Goal: Task Accomplishment & Management: Manage account settings

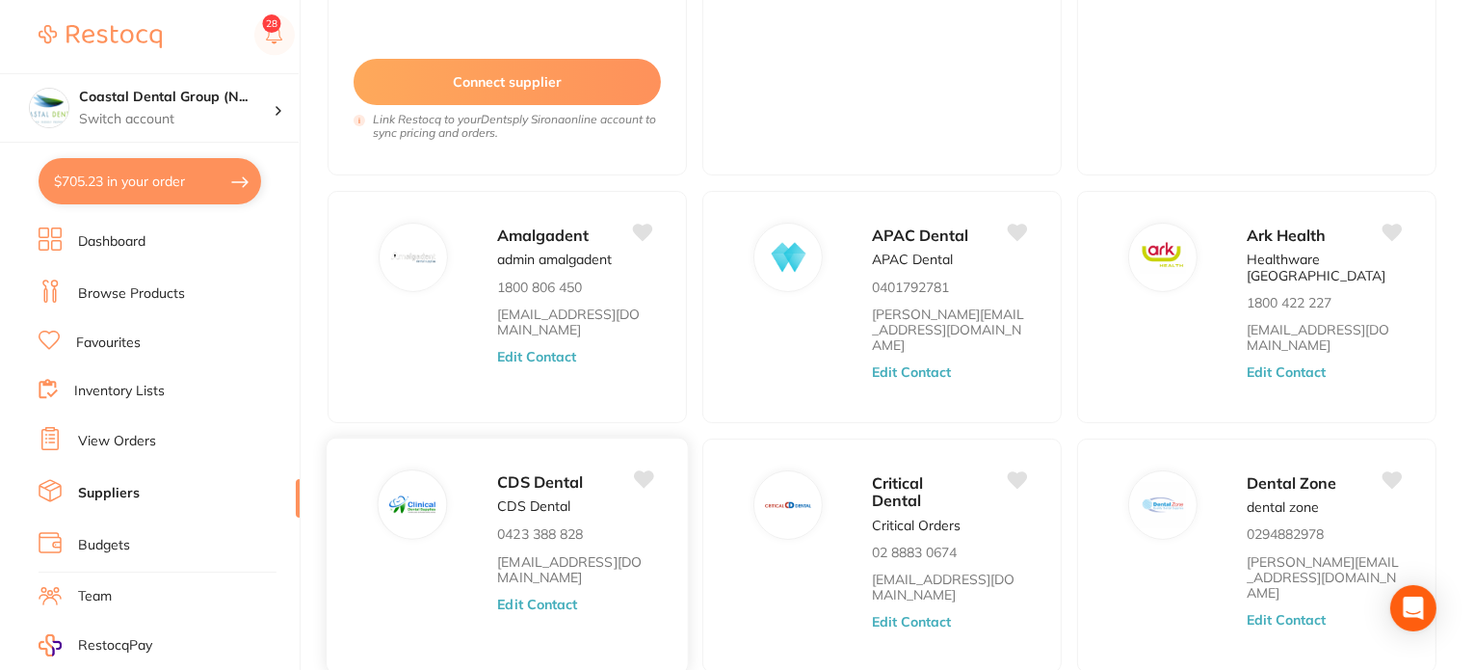
scroll to position [385, 0]
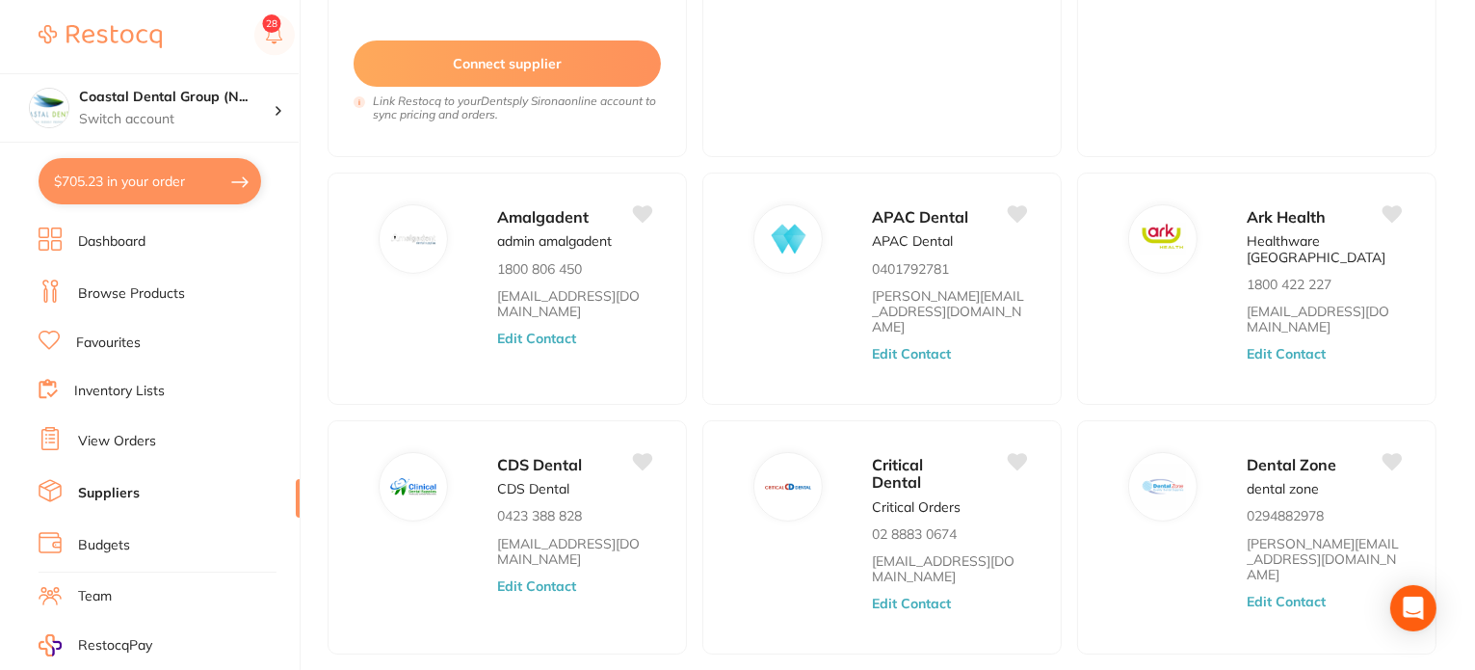
click at [162, 464] on ul "Dashboard Browse Products Favourites Inventory Lists View Orders Suppliers Budg…" at bounding box center [169, 559] width 261 height 665
click at [156, 438] on li "View Orders" at bounding box center [169, 441] width 261 height 29
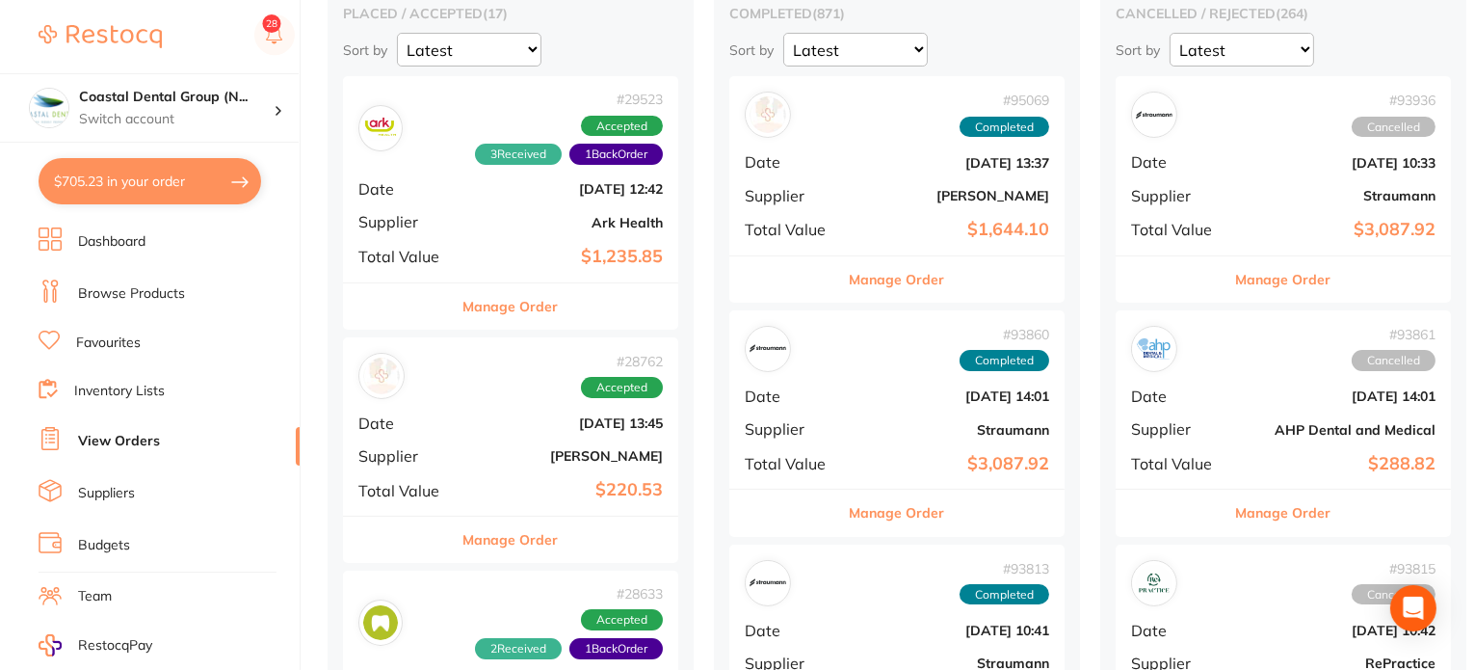
scroll to position [96, 0]
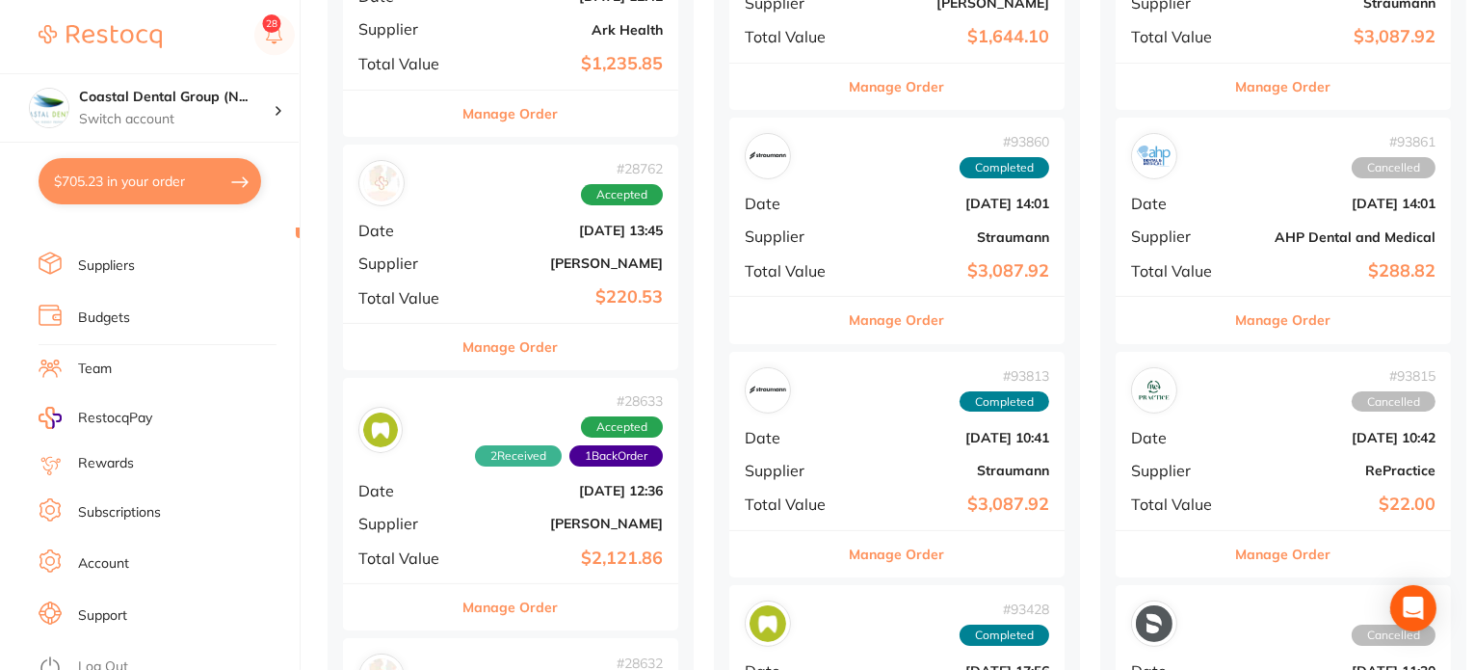
scroll to position [1060, 0]
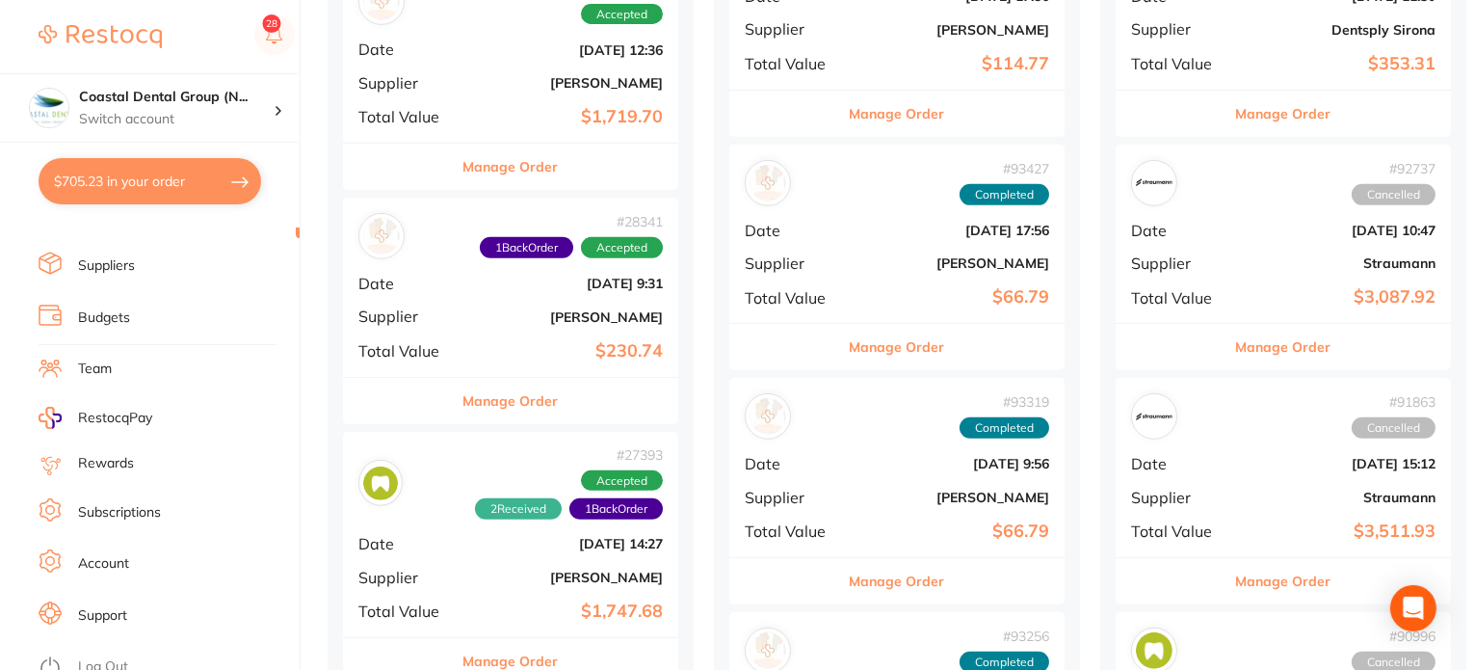
click at [167, 601] on li "Support" at bounding box center [169, 615] width 261 height 29
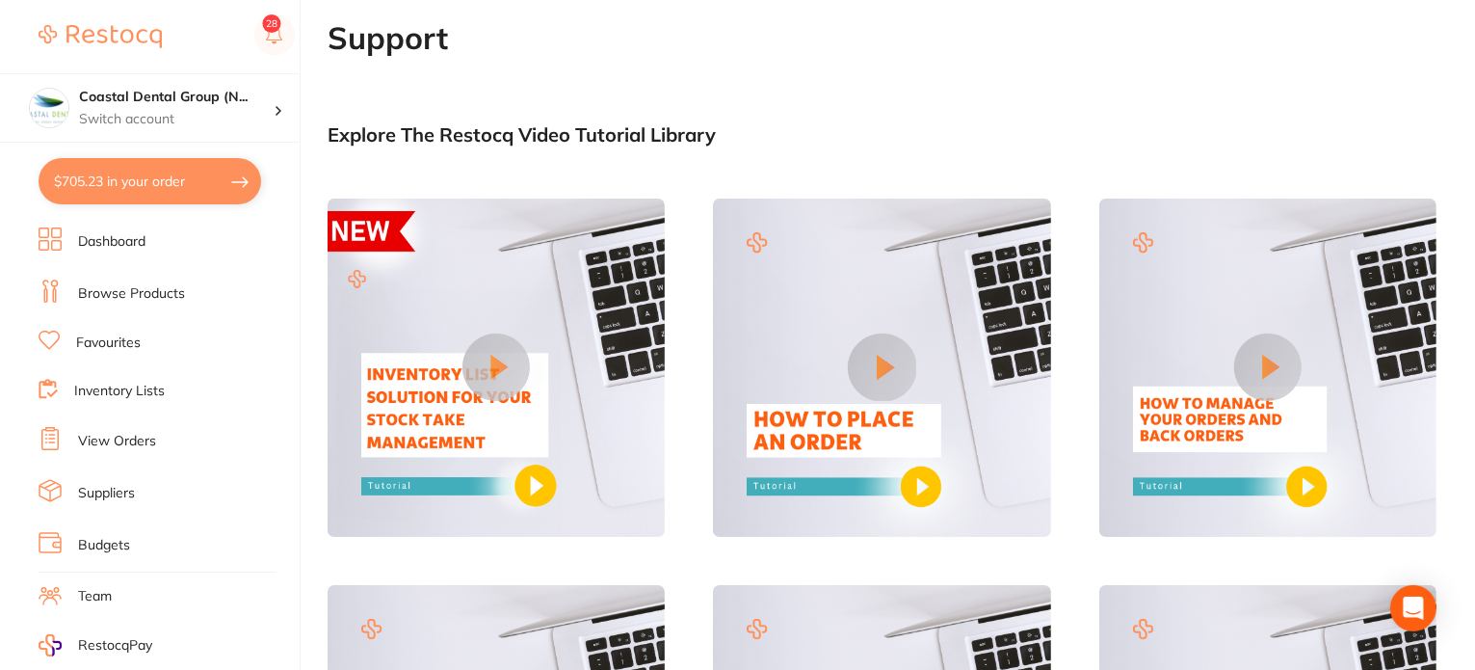
click at [115, 582] on li "Team" at bounding box center [169, 596] width 261 height 29
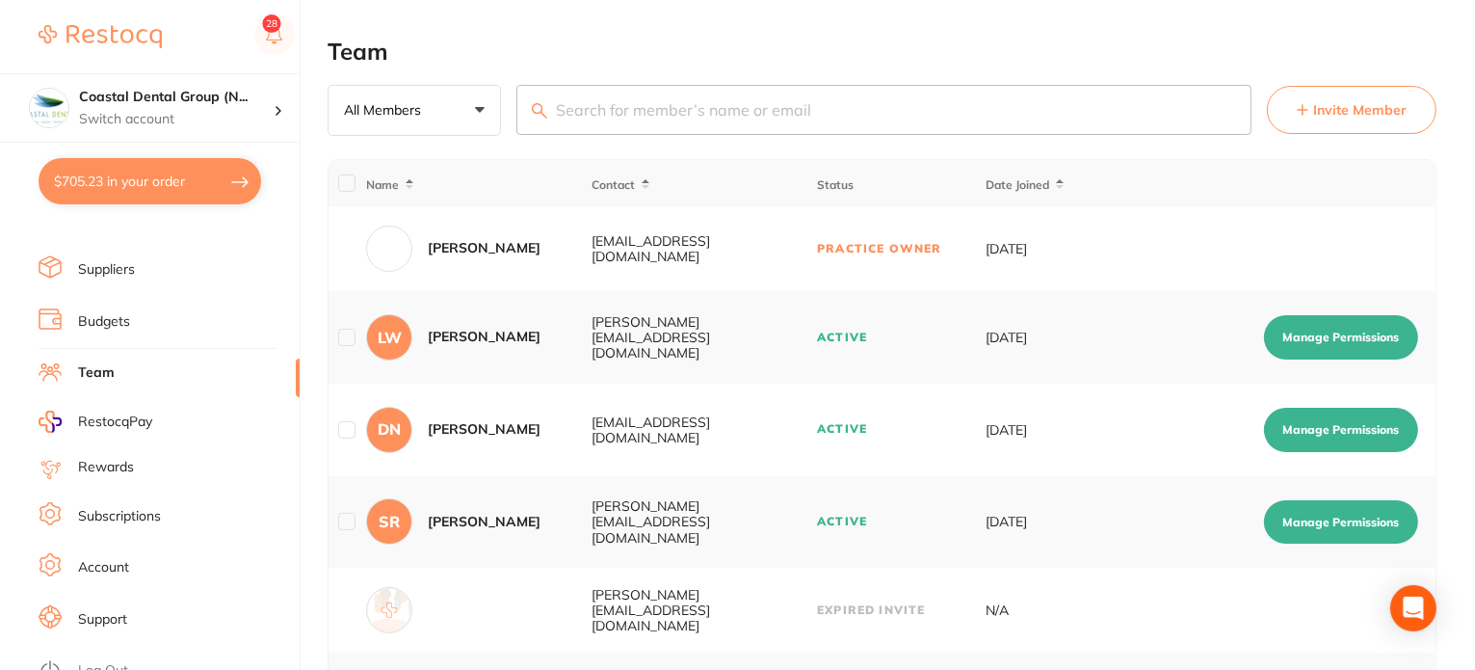
scroll to position [227, 0]
click at [131, 581] on ul "Dashboard Browse Products Favourites Inventory Lists View Orders Suppliers Budg…" at bounding box center [169, 332] width 261 height 665
click at [146, 558] on li "Account" at bounding box center [169, 563] width 261 height 29
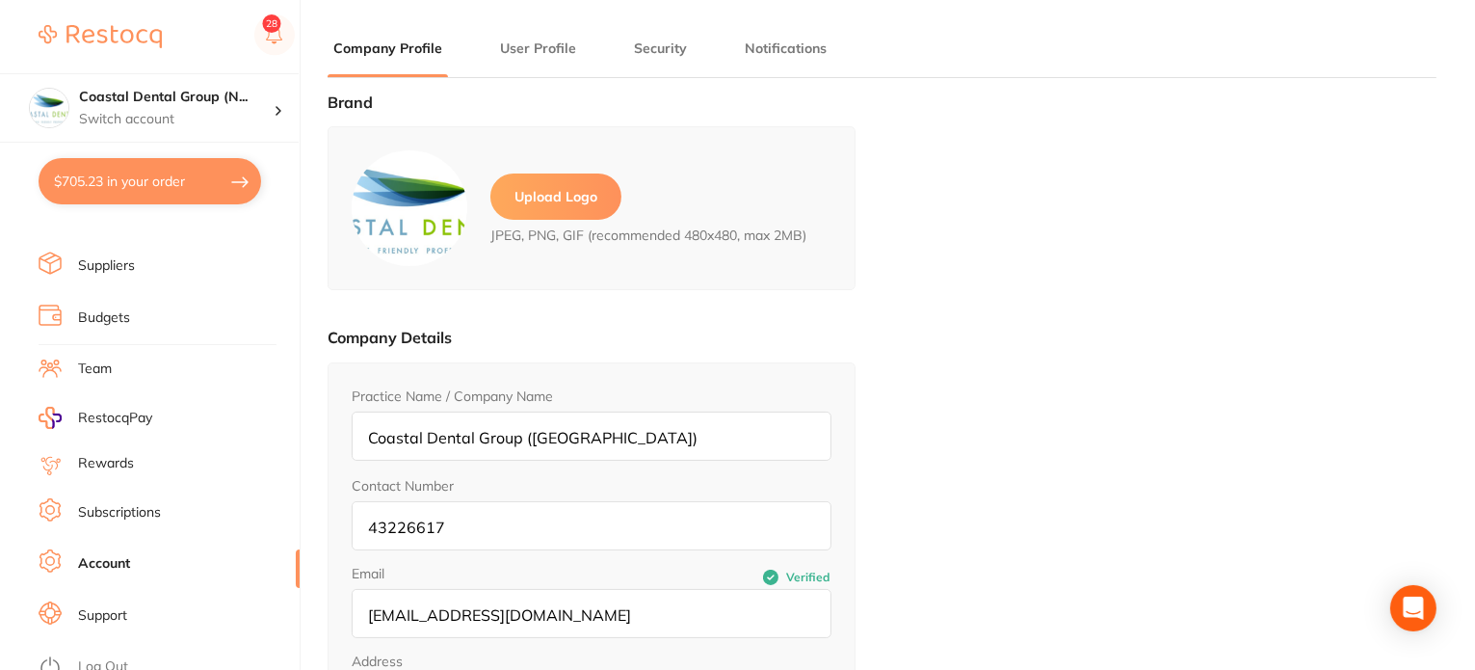
type input "[PERSON_NAME]"
type input "43226617"
type input "[EMAIL_ADDRESS][DOMAIN_NAME]"
click at [513, 41] on button "User Profile" at bounding box center [538, 49] width 88 height 18
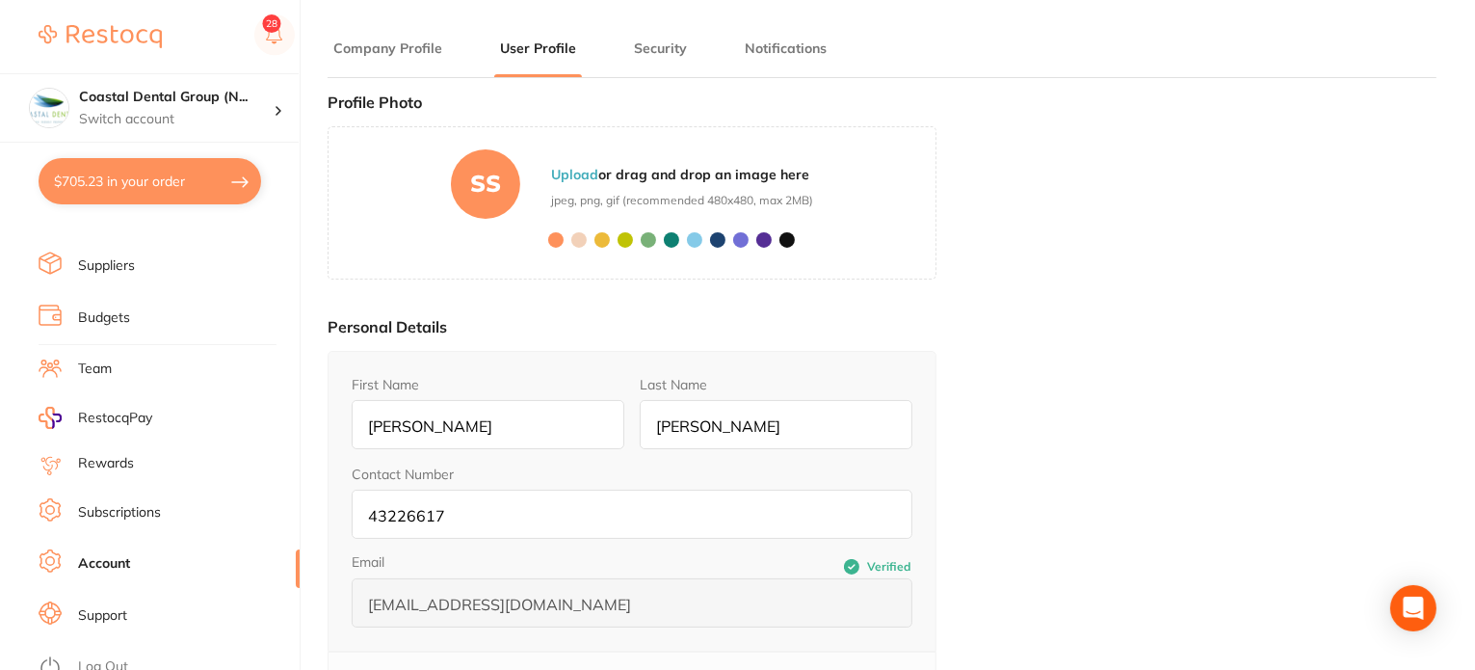
click at [671, 56] on button "Security" at bounding box center [660, 49] width 65 height 18
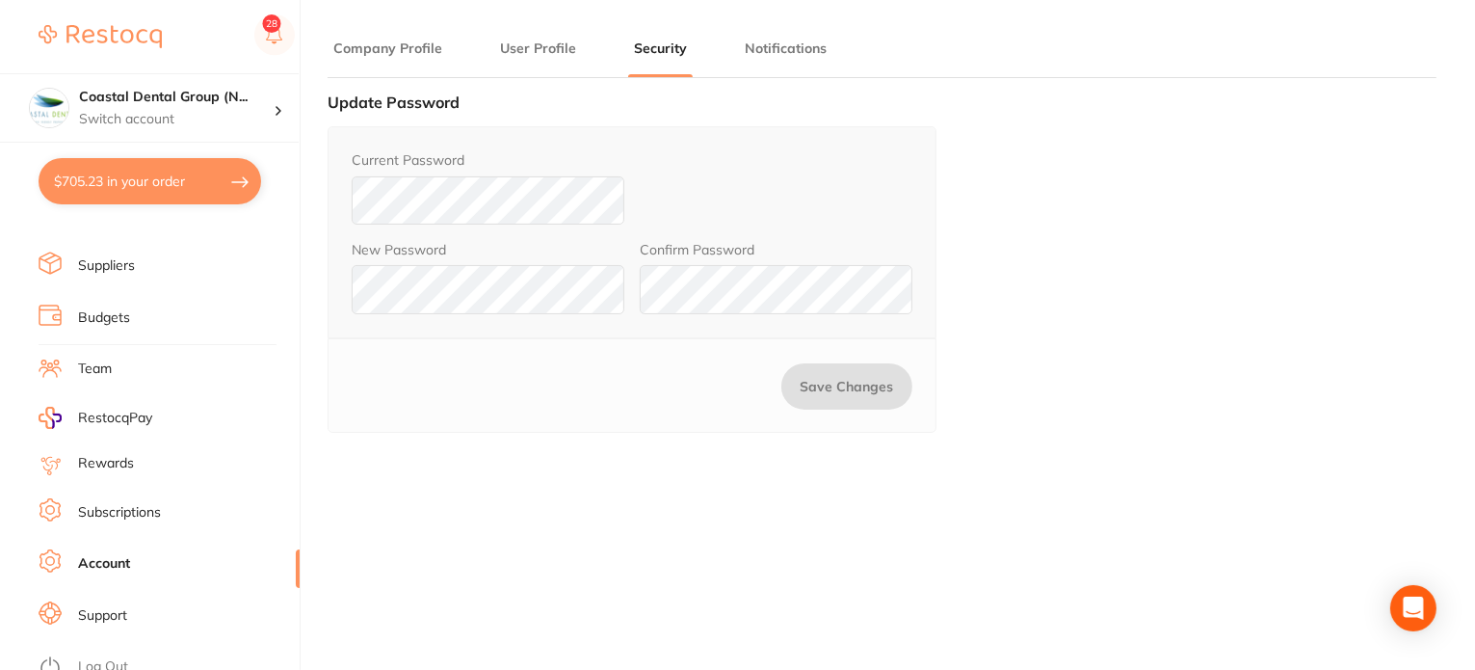
click at [509, 57] on li "User Profile" at bounding box center [538, 58] width 88 height 39
click at [371, 43] on button "Company Profile" at bounding box center [388, 49] width 120 height 18
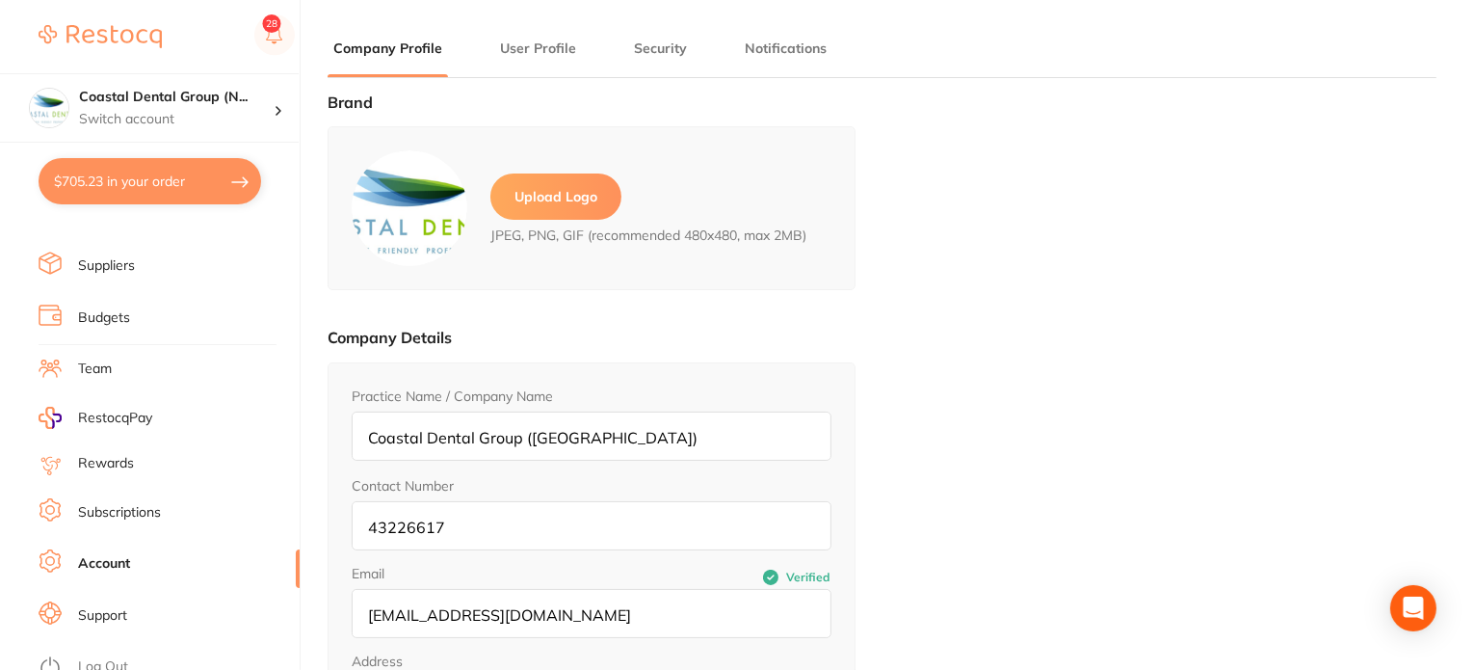
click at [108, 503] on link "Subscriptions" at bounding box center [119, 512] width 83 height 19
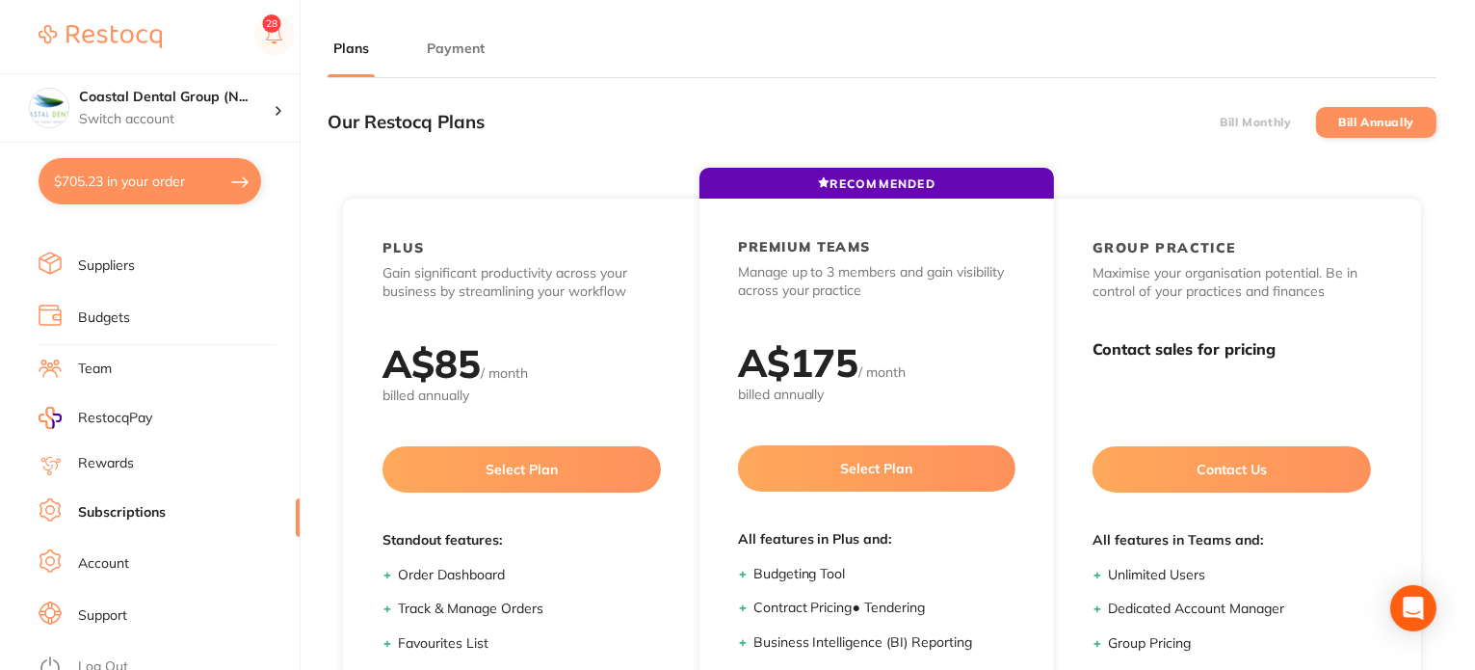
click at [206, 458] on li "Rewards" at bounding box center [169, 463] width 261 height 23
click at [173, 411] on li "RestocqPay" at bounding box center [161, 418] width 278 height 22
click at [117, 412] on span "RestocqPay" at bounding box center [115, 418] width 74 height 19
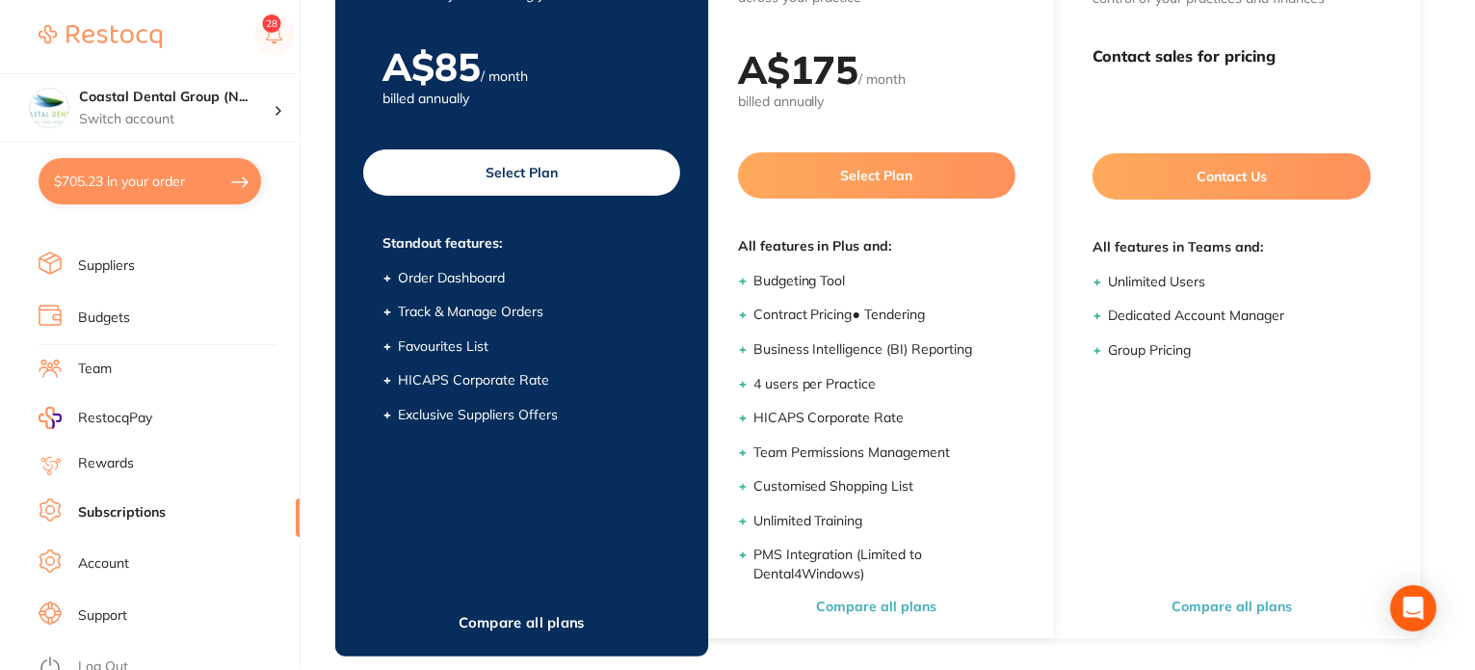
scroll to position [299, 0]
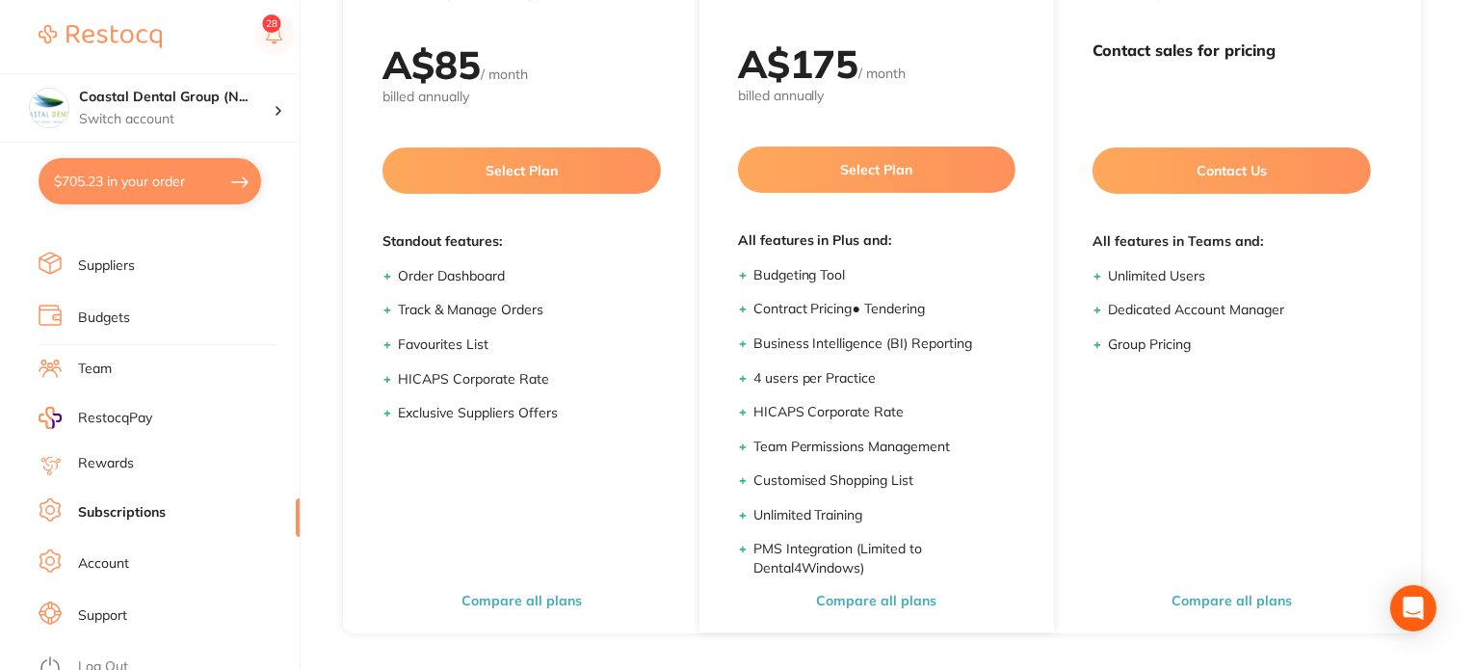
click at [85, 308] on link "Budgets" at bounding box center [104, 317] width 52 height 19
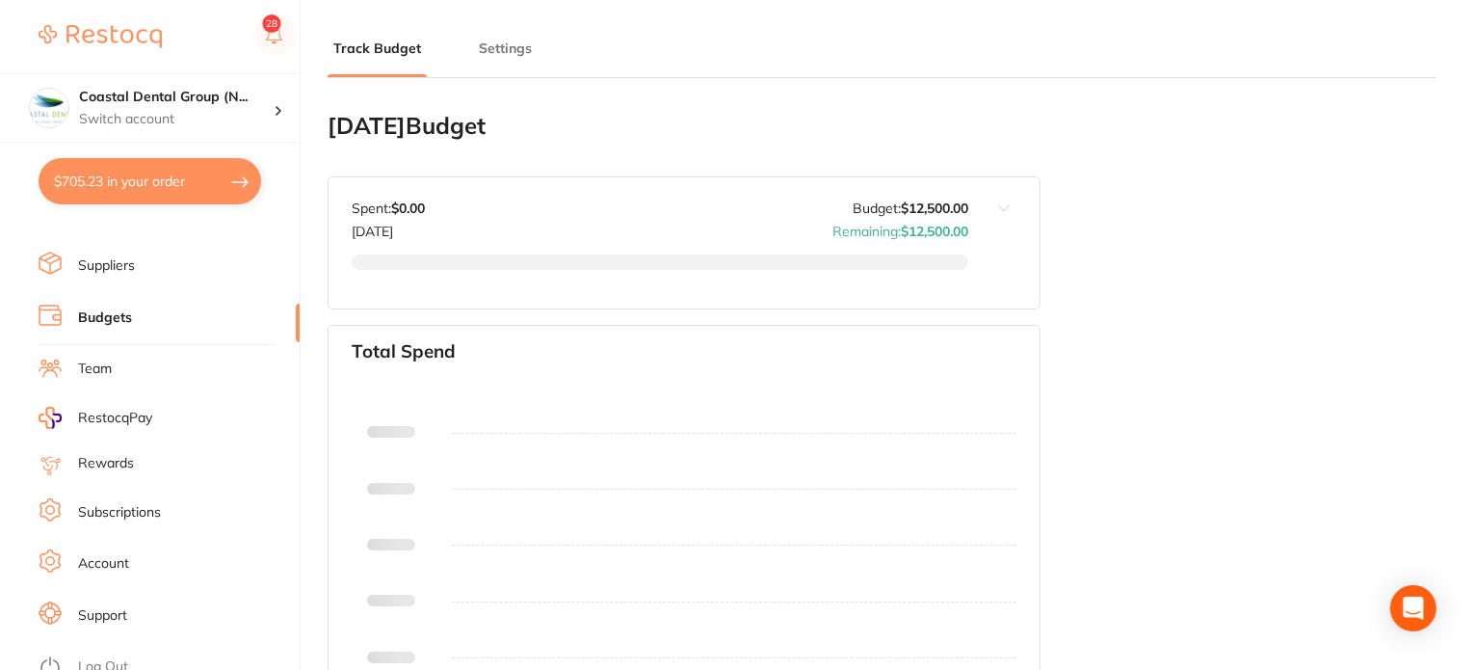
type input "6,000"
type input "12,500"
type input "5.0"
type input "250,000"
type input "12,500"
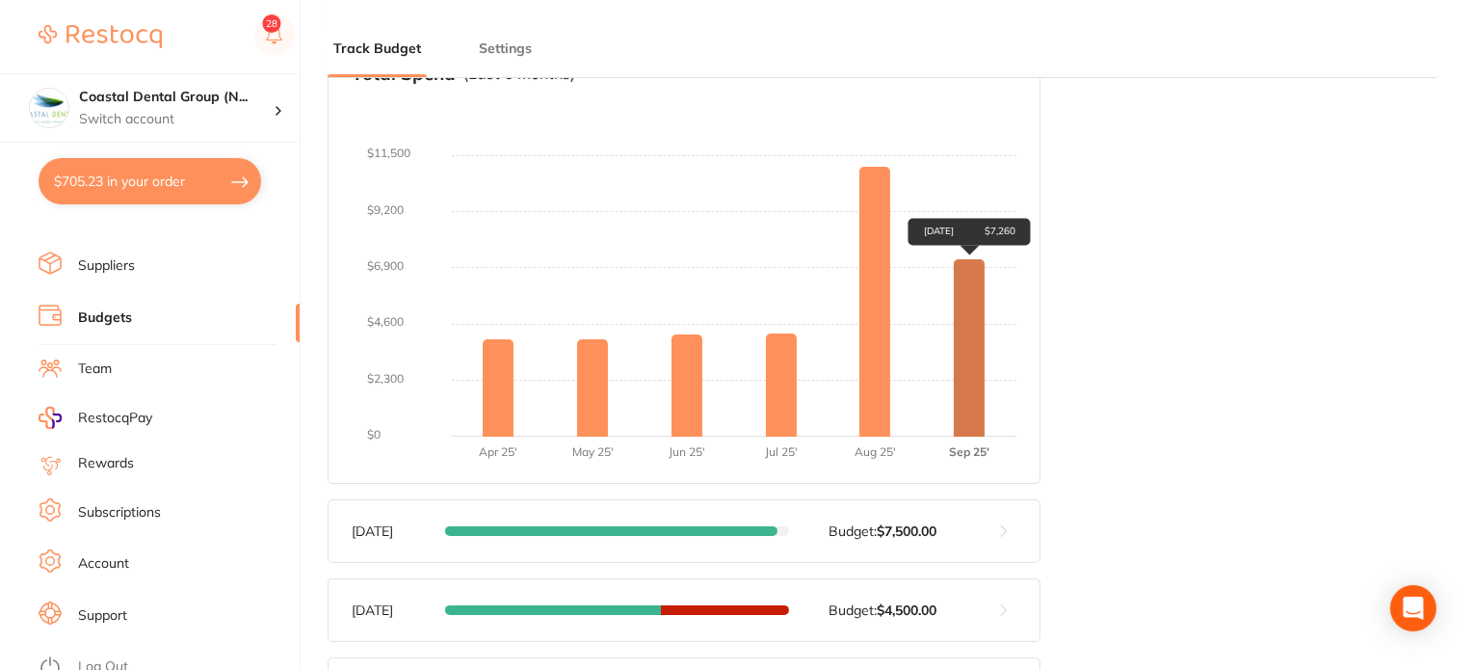
scroll to position [289, 0]
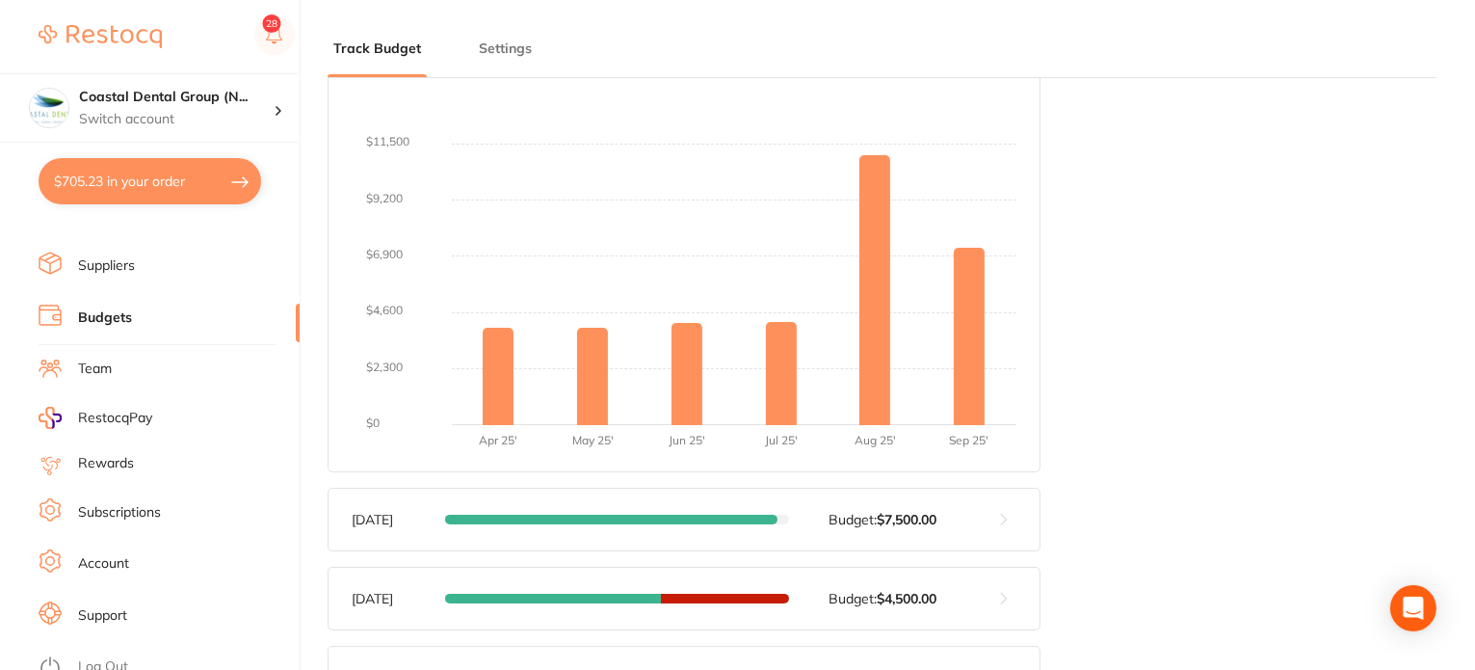
click at [1005, 529] on button at bounding box center [1004, 520] width 71 height 62
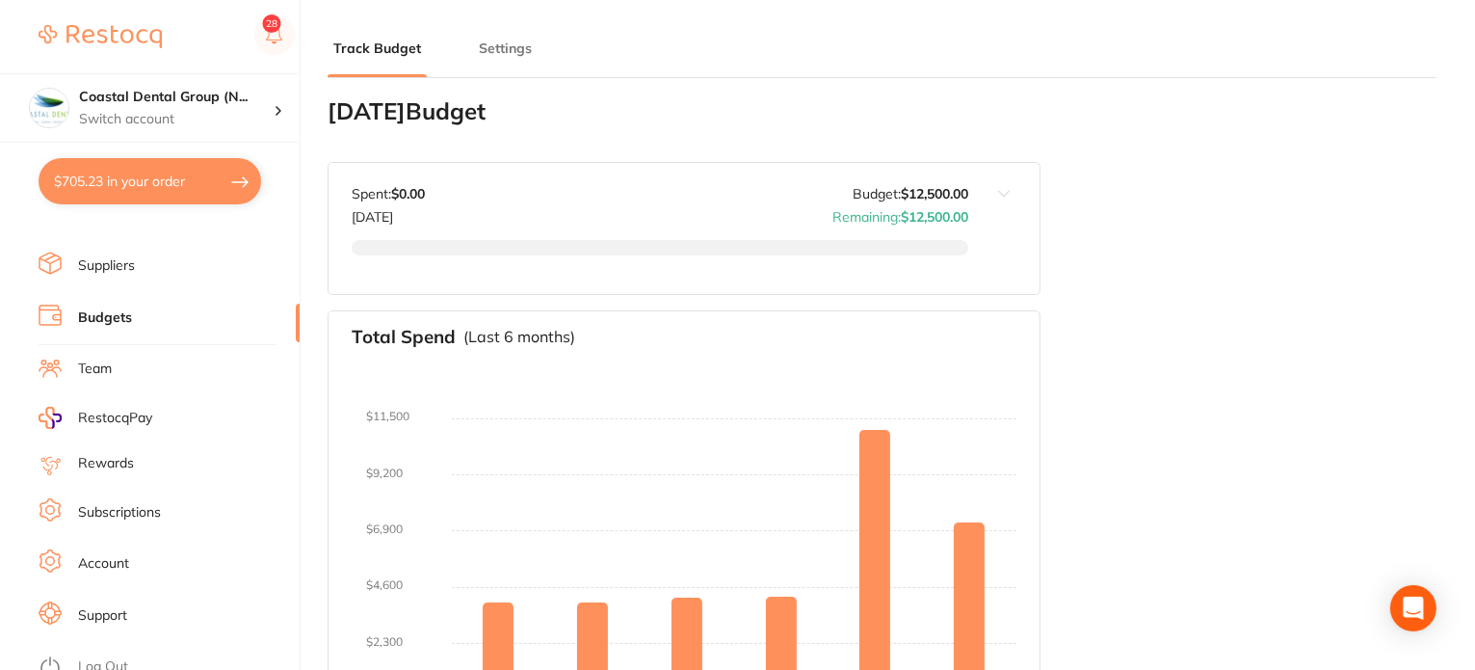
scroll to position [0, 0]
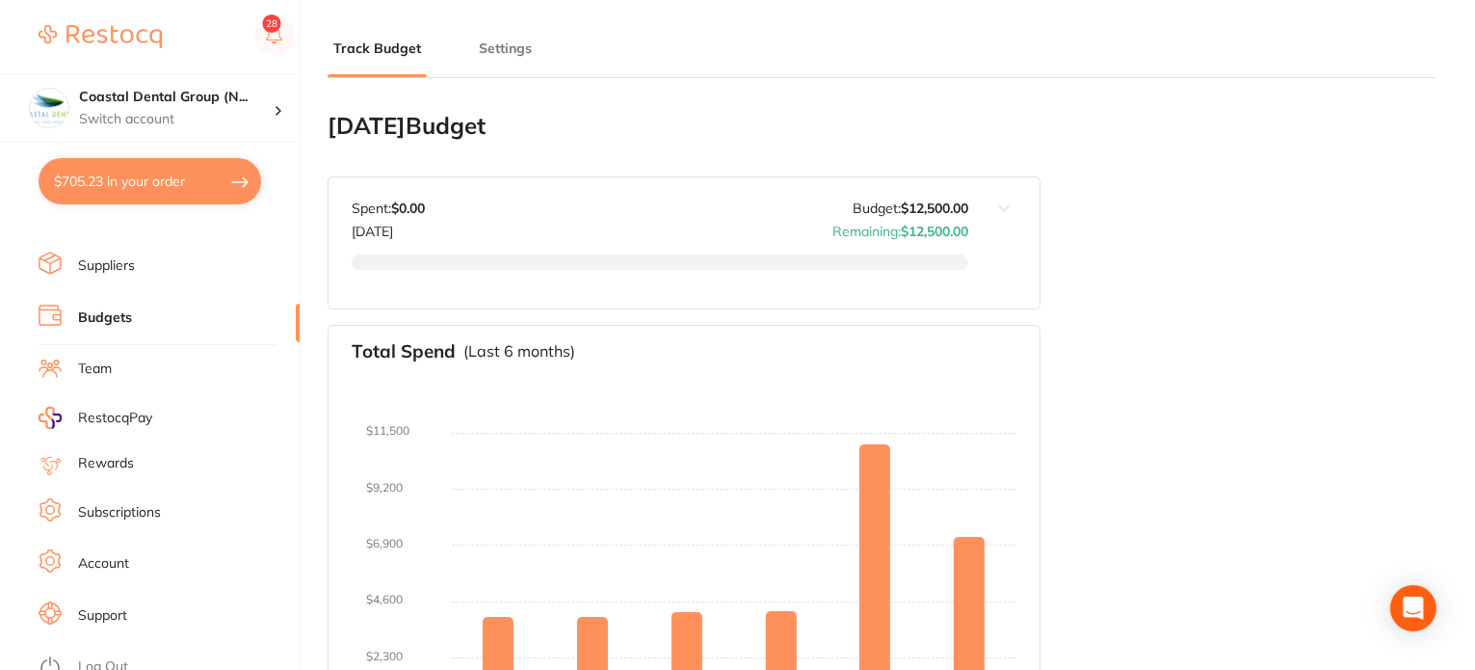
click at [492, 49] on button "Settings" at bounding box center [505, 49] width 65 height 18
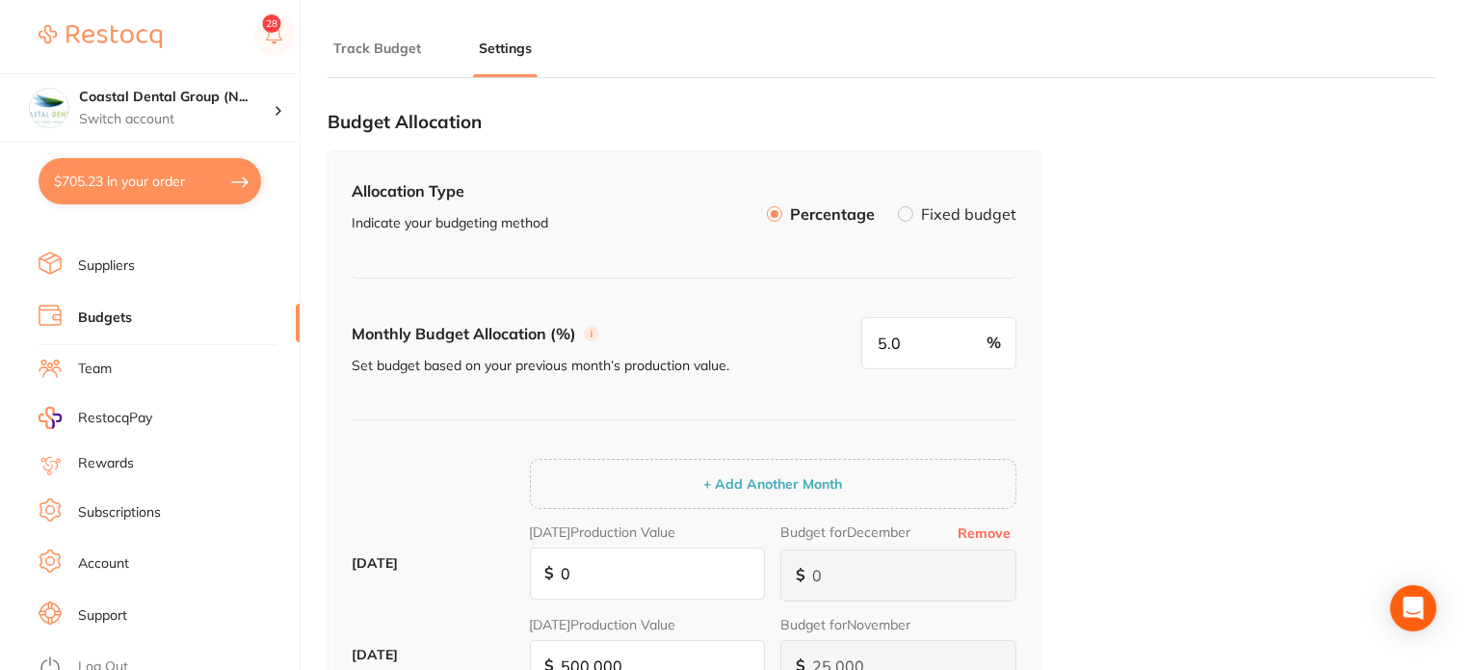
click at [911, 210] on label at bounding box center [905, 213] width 15 height 15
click at [898, 206] on input "Fixed budget" at bounding box center [898, 206] width 0 height 0
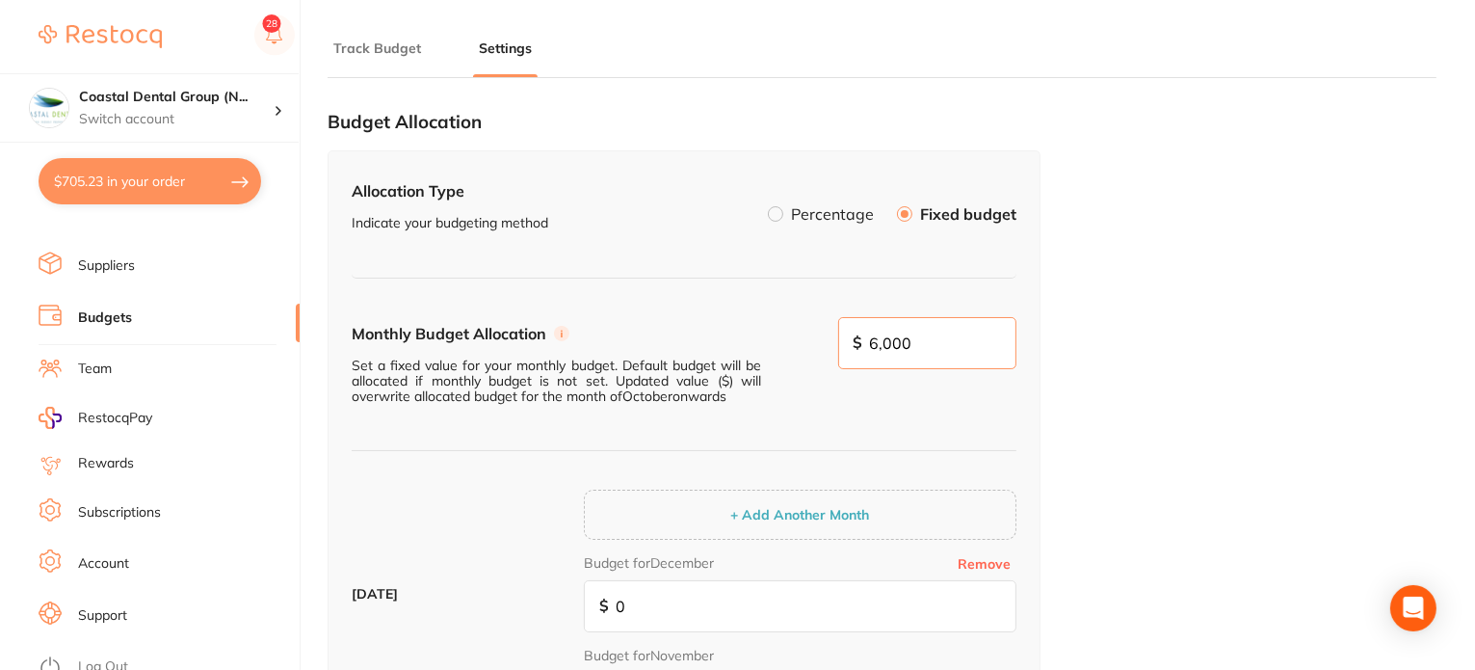
click at [954, 348] on input "6,000" at bounding box center [927, 343] width 179 height 52
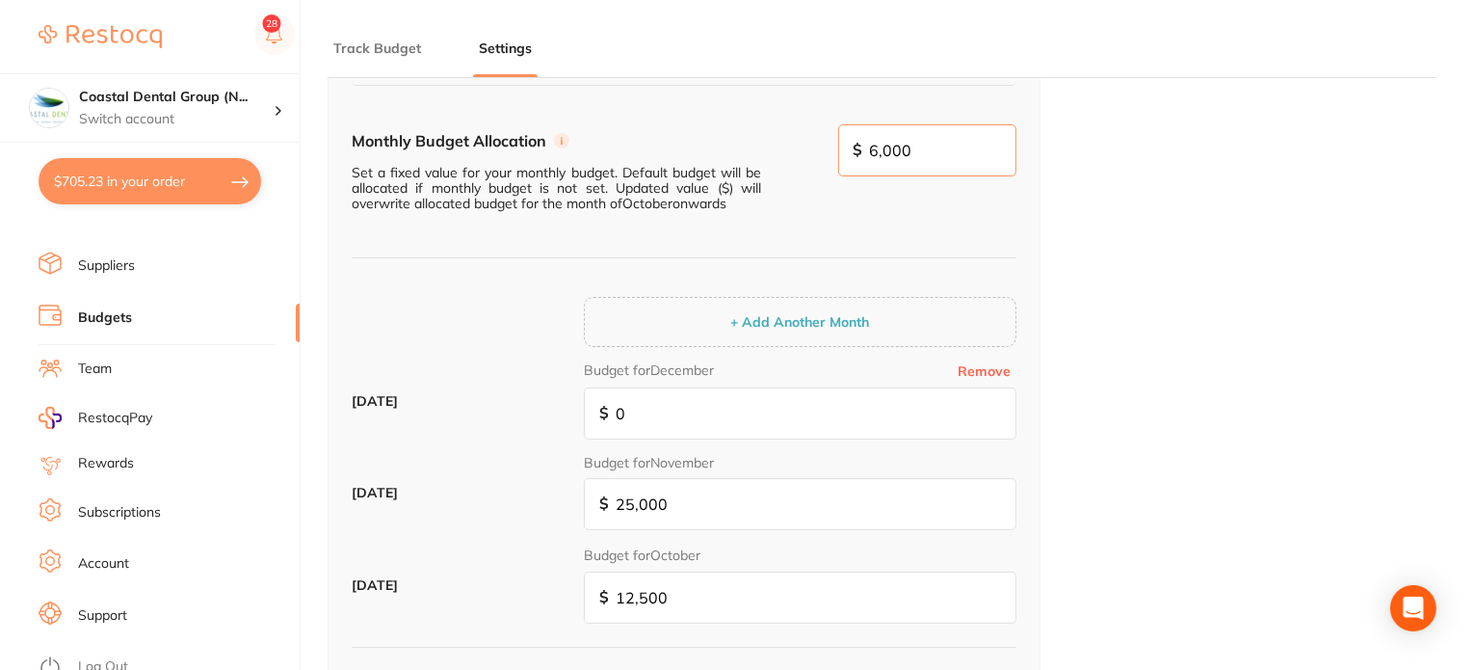
scroll to position [289, 0]
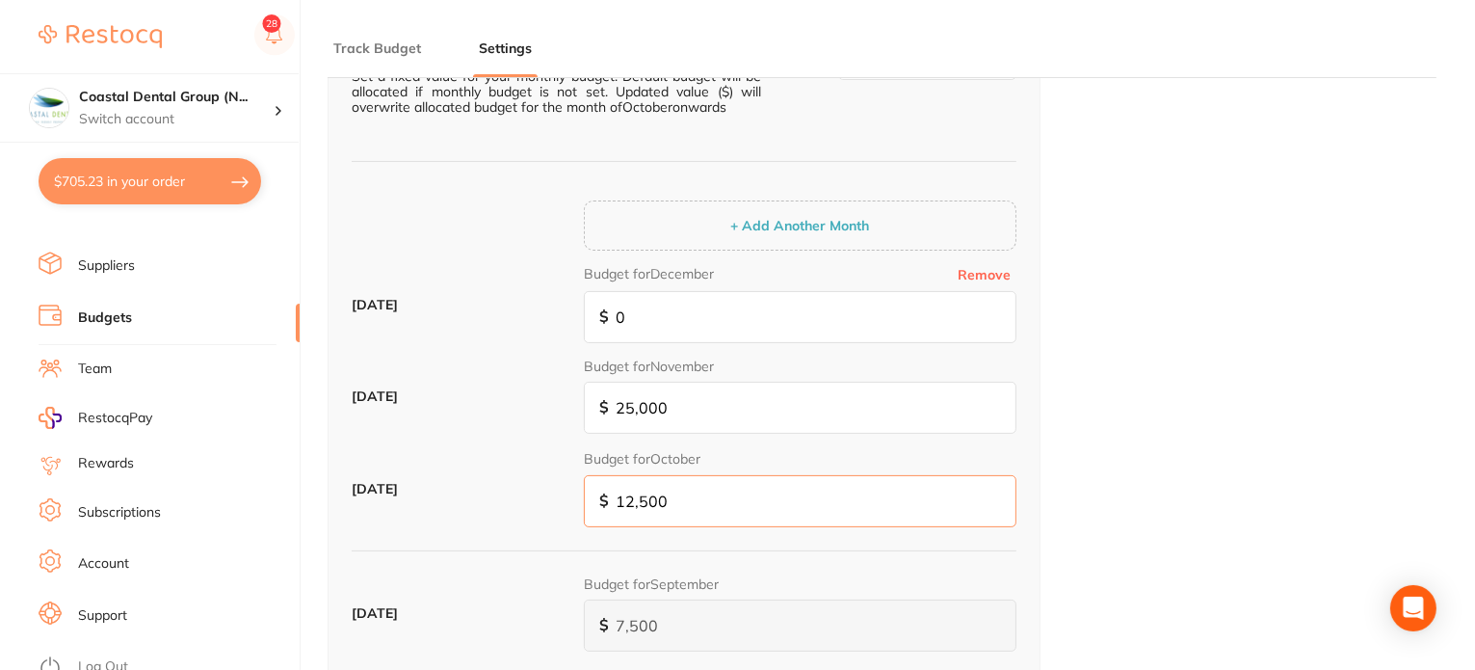
click at [706, 498] on input "12,500" at bounding box center [800, 501] width 433 height 52
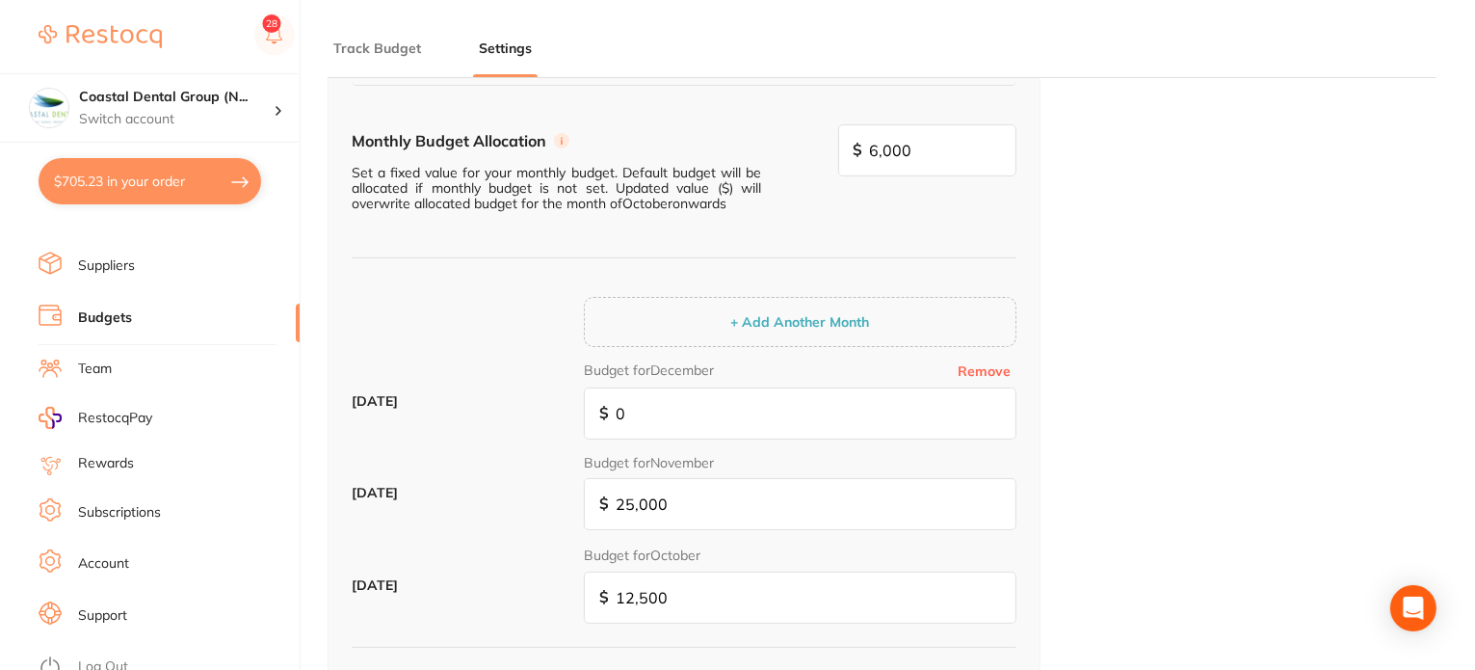
click at [997, 367] on button "Remove" at bounding box center [984, 370] width 65 height 17
type input "25,000"
type input "500,000"
type input "25,000"
click at [997, 367] on button "Remove" at bounding box center [984, 370] width 65 height 17
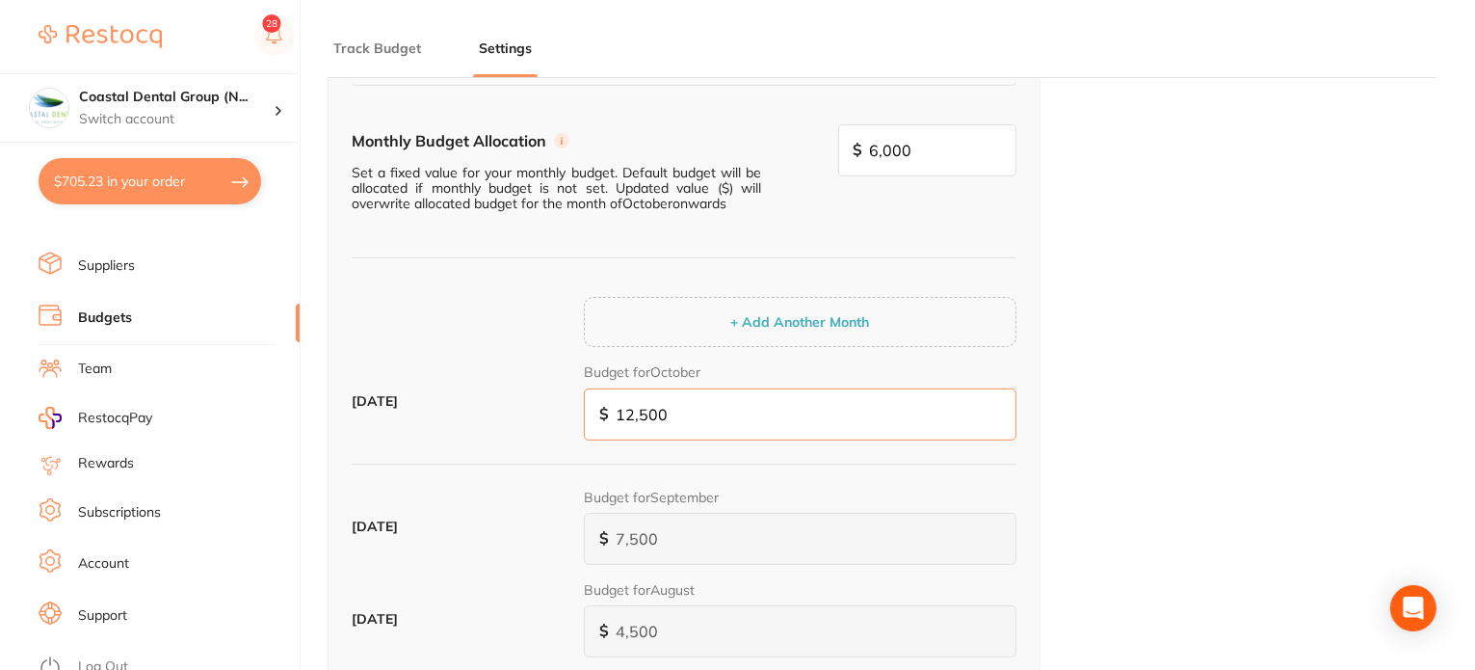
click at [748, 419] on input "12,500" at bounding box center [800, 414] width 433 height 52
click at [938, 227] on div "Monthly Budget Allocation Set a fixed value for your monthly budget. Default bu…" at bounding box center [684, 191] width 665 height 135
click at [1237, 271] on div "Budget Allocation Allocation Type Indicate your budgeting method Percentage Fix…" at bounding box center [882, 535] width 1109 height 1269
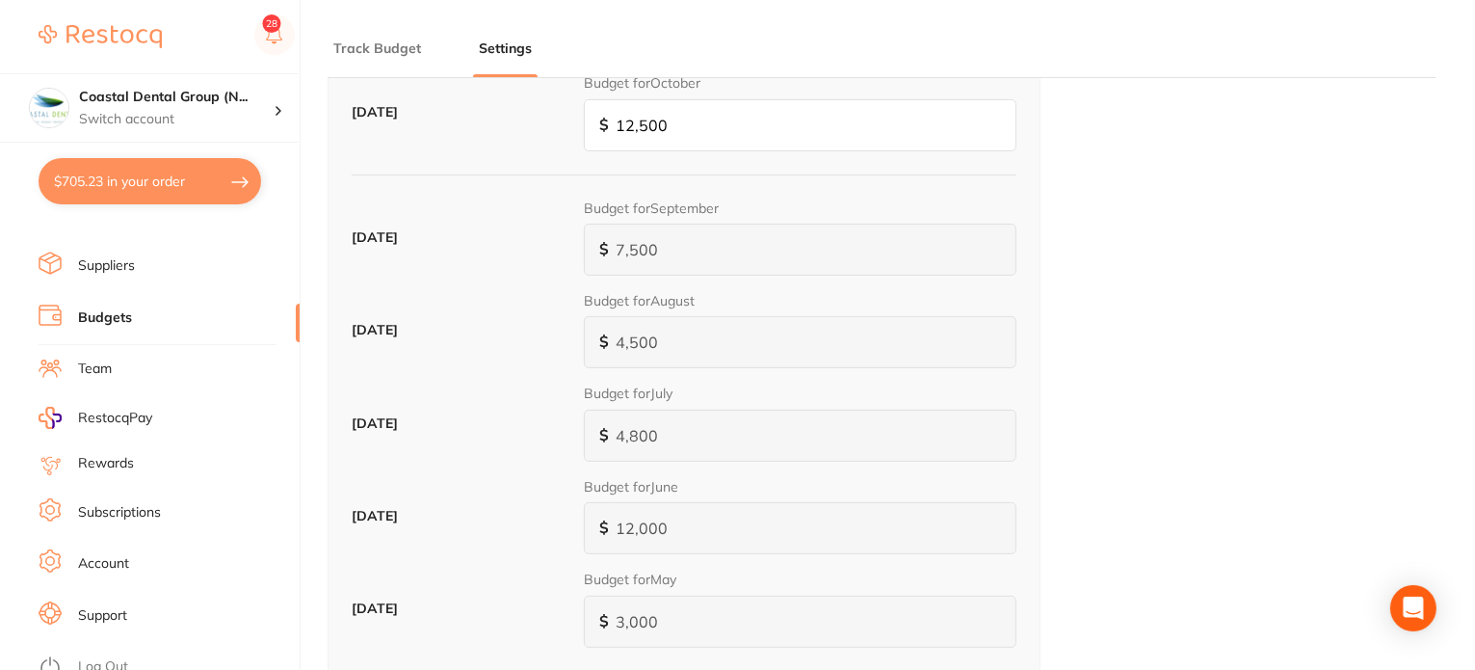
click at [1160, 358] on div "Budget Allocation Allocation Type Indicate your budgeting method Percentage Fix…" at bounding box center [882, 246] width 1109 height 1269
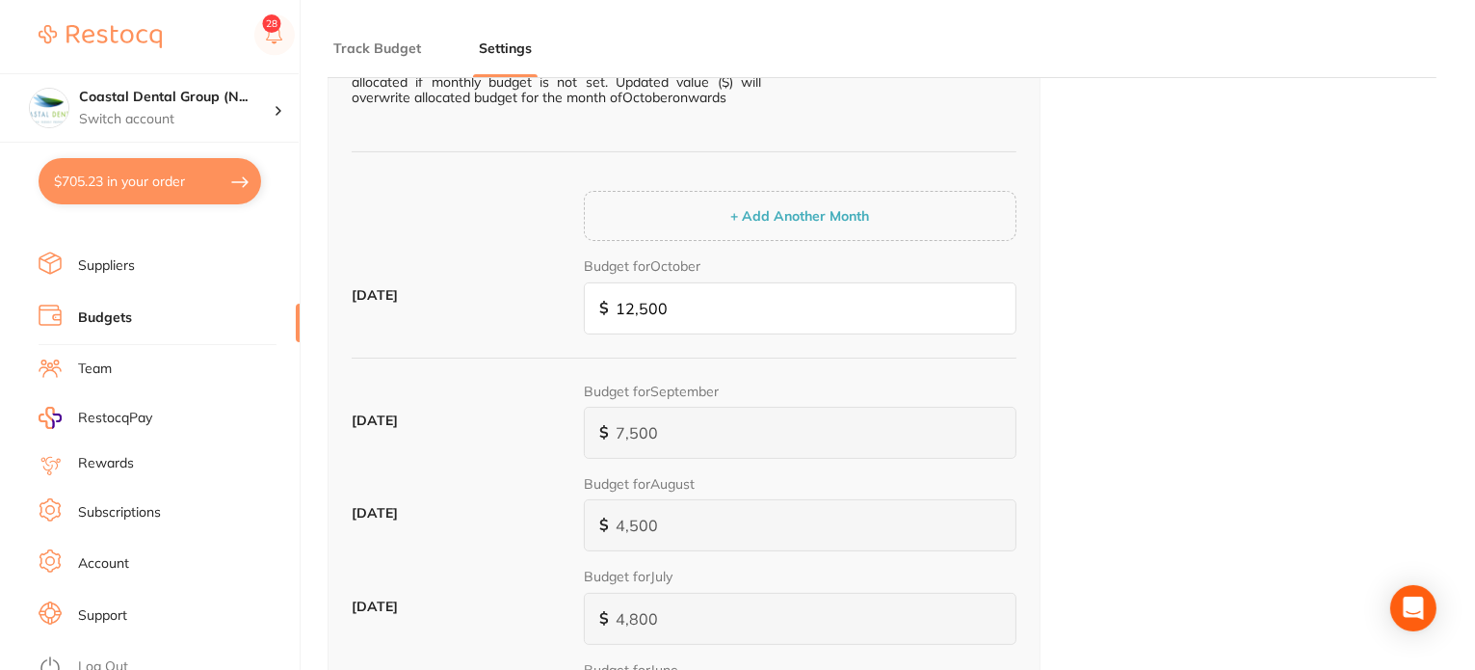
click at [1153, 353] on div "Budget Allocation Allocation Type Indicate your budgeting method Percentage Fix…" at bounding box center [882, 429] width 1109 height 1269
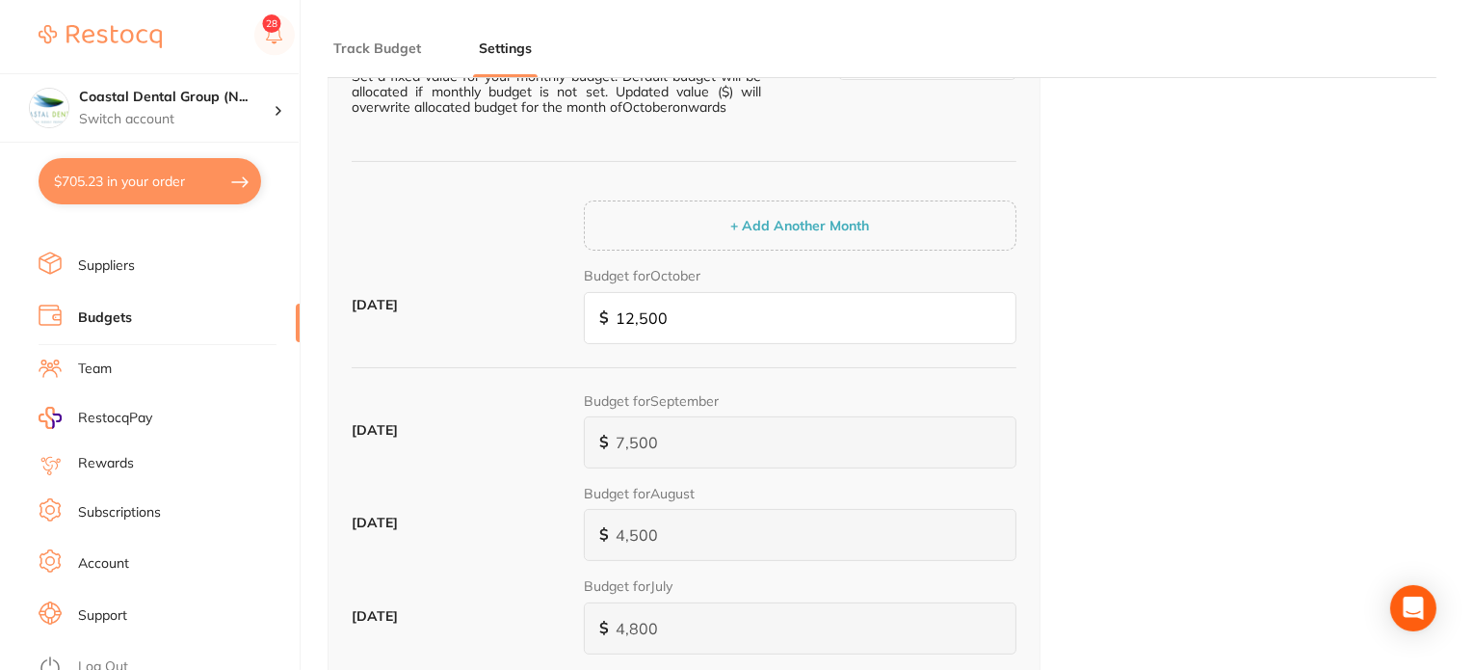
click at [954, 236] on div "+ Add Another Month" at bounding box center [800, 225] width 433 height 50
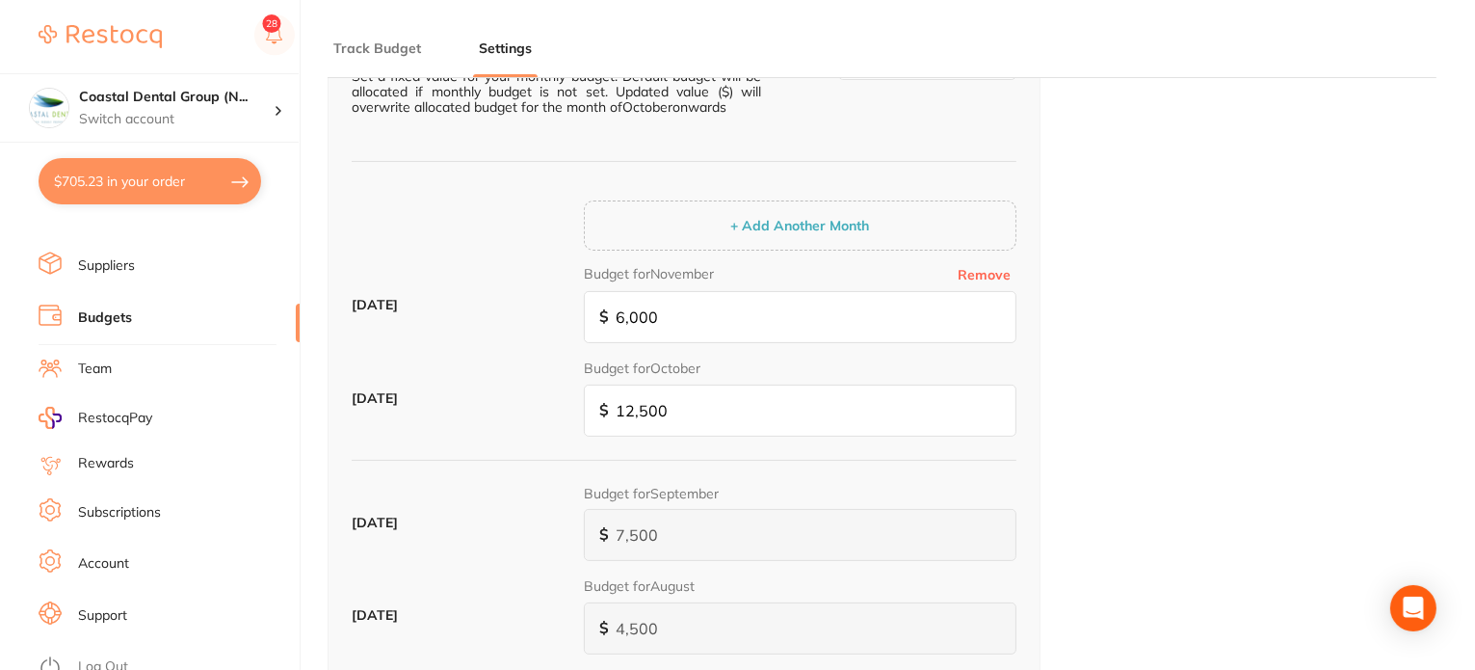
click at [1008, 277] on button "Remove" at bounding box center [984, 274] width 65 height 17
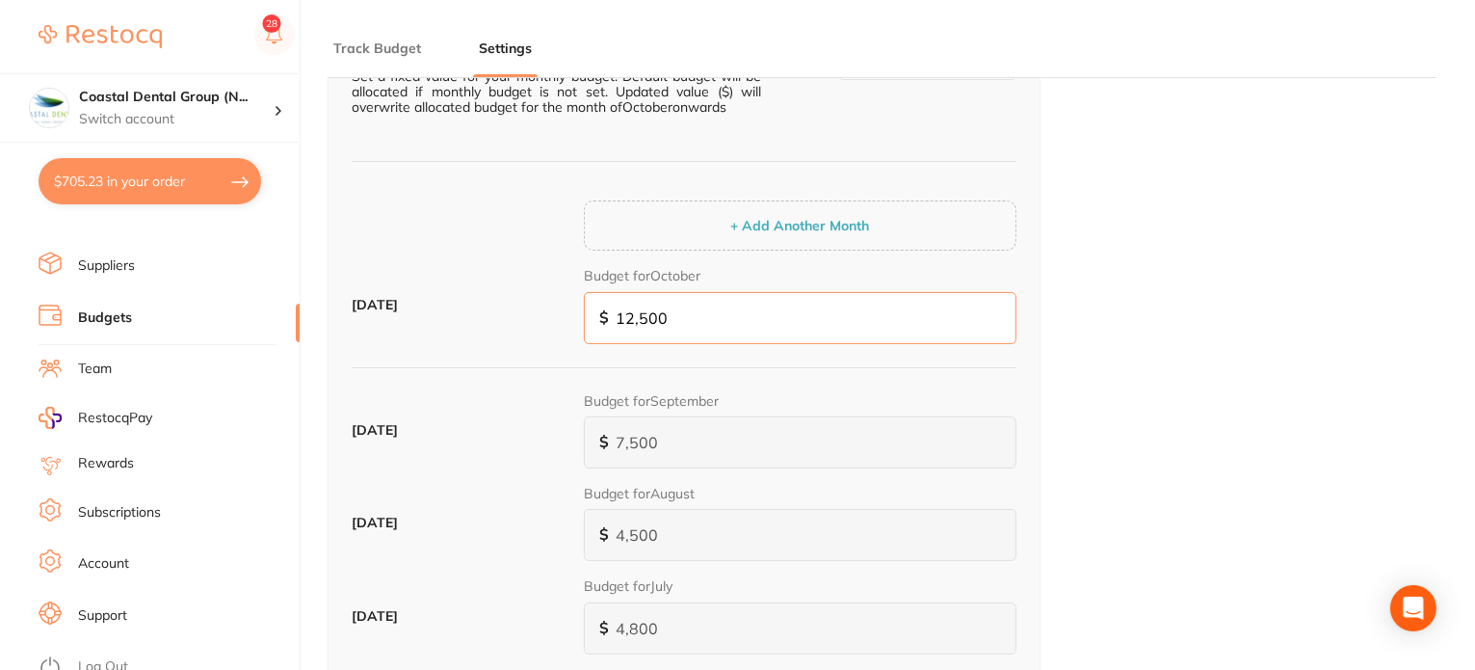
click at [891, 299] on input "12,500" at bounding box center [800, 318] width 433 height 52
drag, startPoint x: 861, startPoint y: 314, endPoint x: 515, endPoint y: 317, distance: 346.0
click at [515, 317] on div "October 2025 Budget for October $ 12,500" at bounding box center [684, 312] width 665 height 93
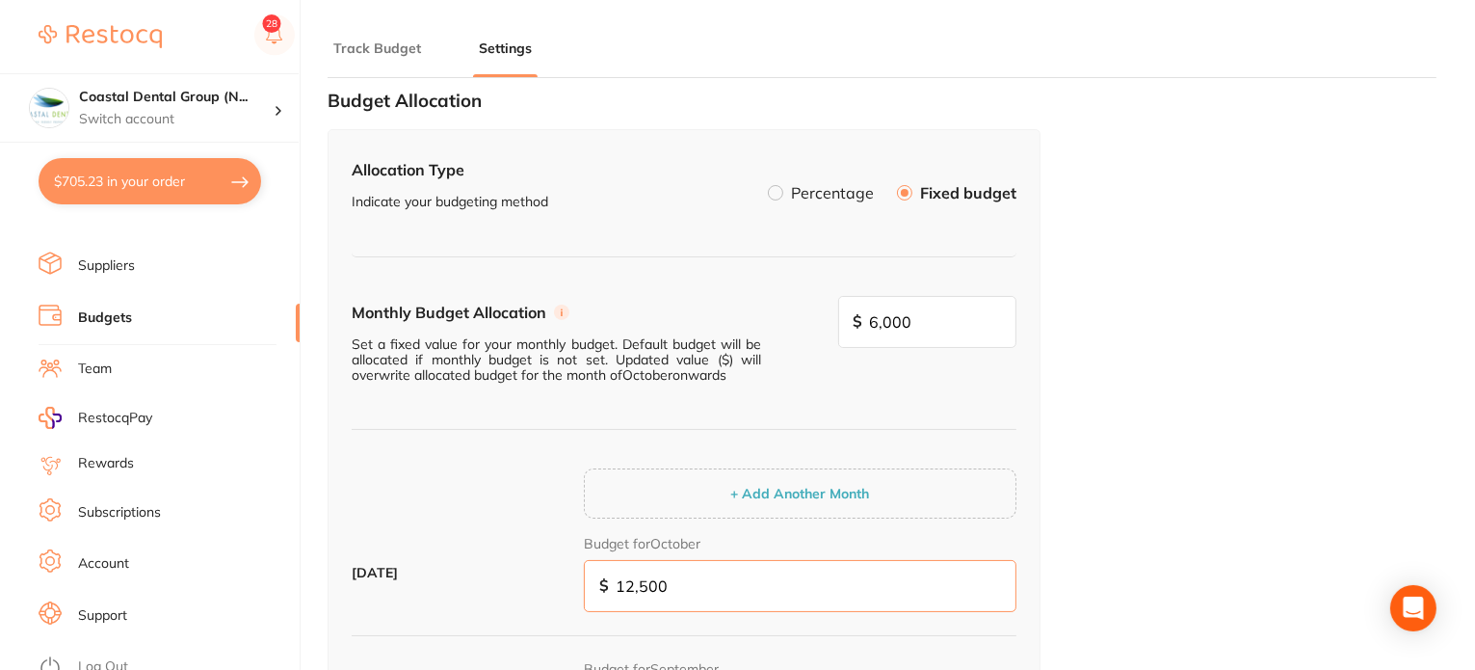
scroll to position [0, 0]
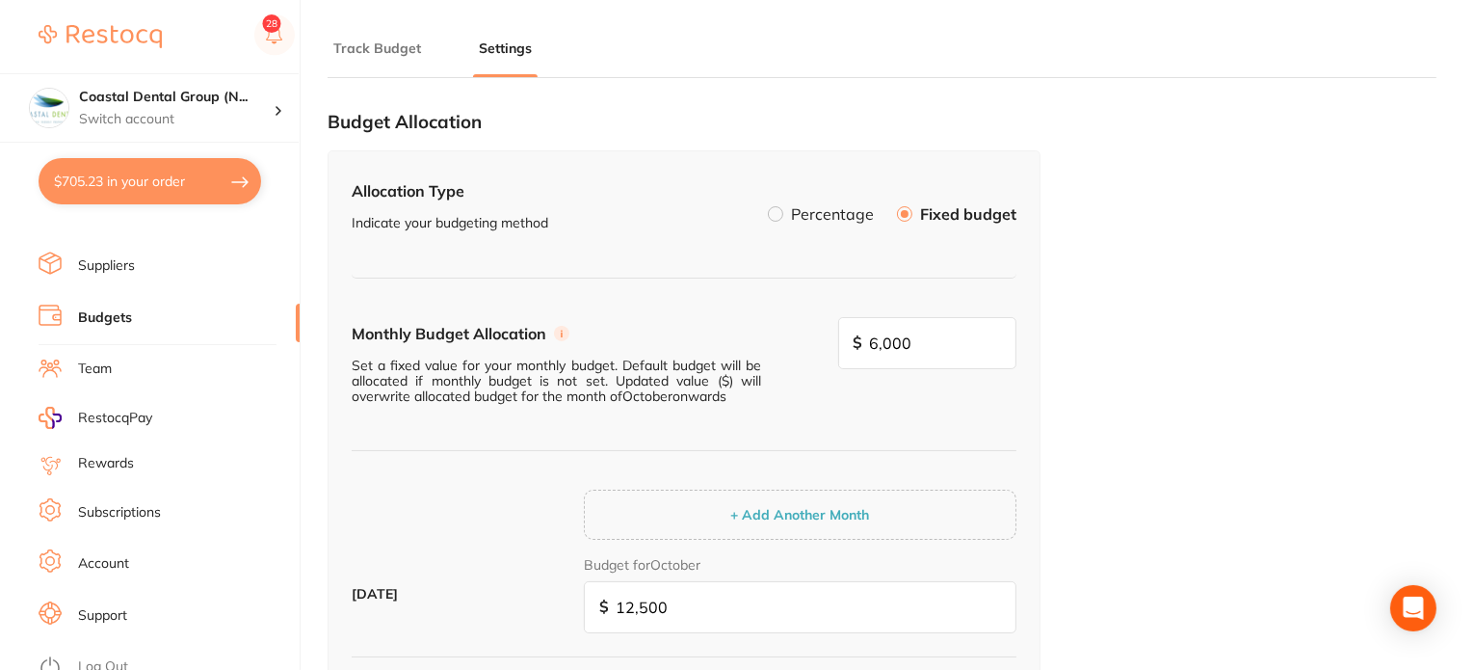
click at [954, 385] on div "Monthly Budget Allocation Set a fixed value for your monthly budget. Default bu…" at bounding box center [684, 384] width 665 height 135
click at [929, 387] on div "Monthly Budget Allocation Set a fixed value for your monthly budget. Default bu…" at bounding box center [684, 384] width 665 height 135
click at [919, 392] on div "Monthly Budget Allocation Set a fixed value for your monthly budget. Default bu…" at bounding box center [684, 384] width 665 height 135
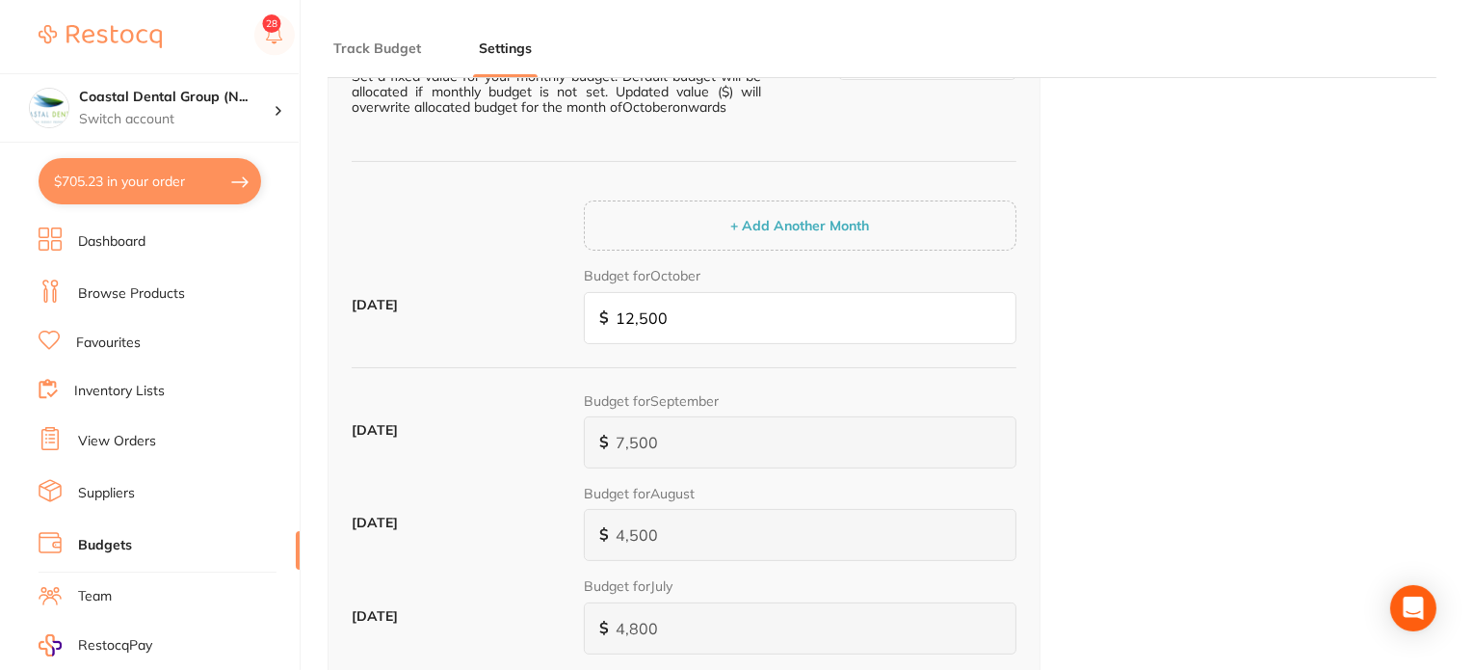
click at [175, 400] on ul "Dashboard Browse Products Favourites Inventory Lists View Orders Suppliers Budg…" at bounding box center [169, 559] width 261 height 665
click at [152, 383] on link "Inventory Lists" at bounding box center [119, 391] width 91 height 19
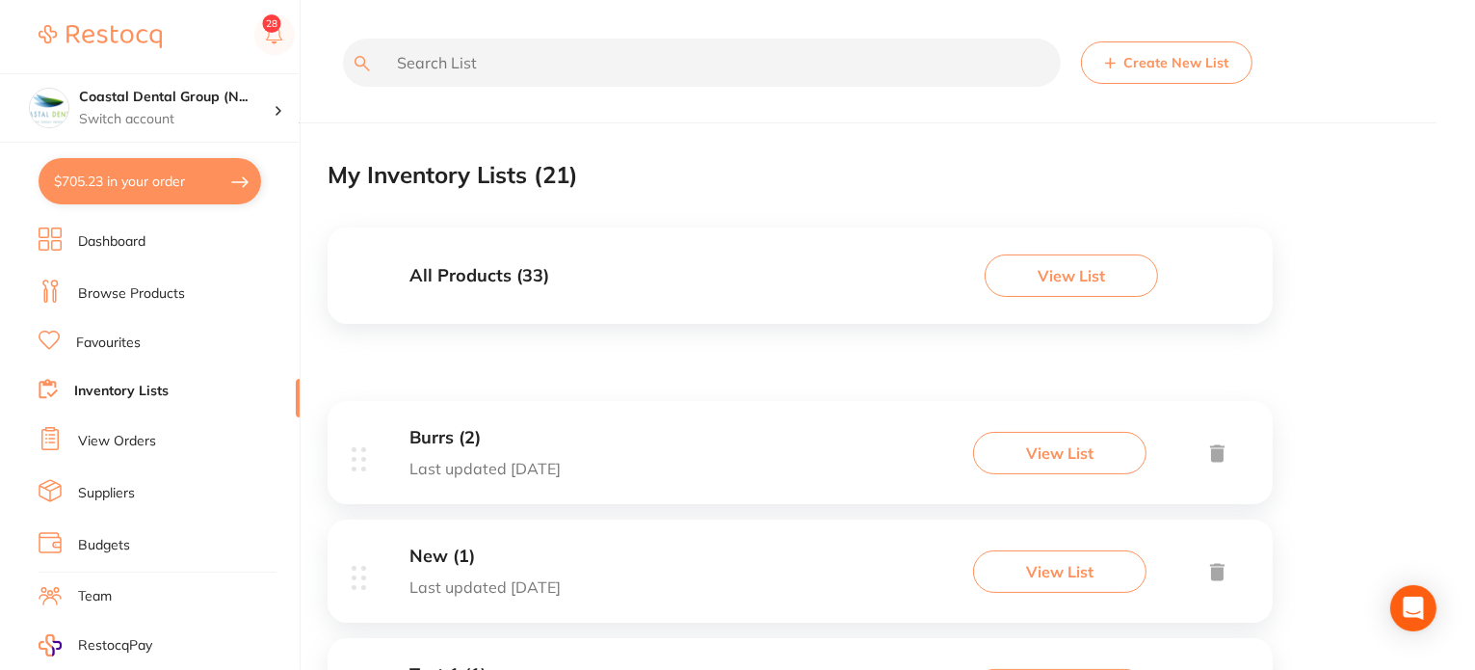
click at [114, 250] on link "Dashboard" at bounding box center [111, 241] width 67 height 19
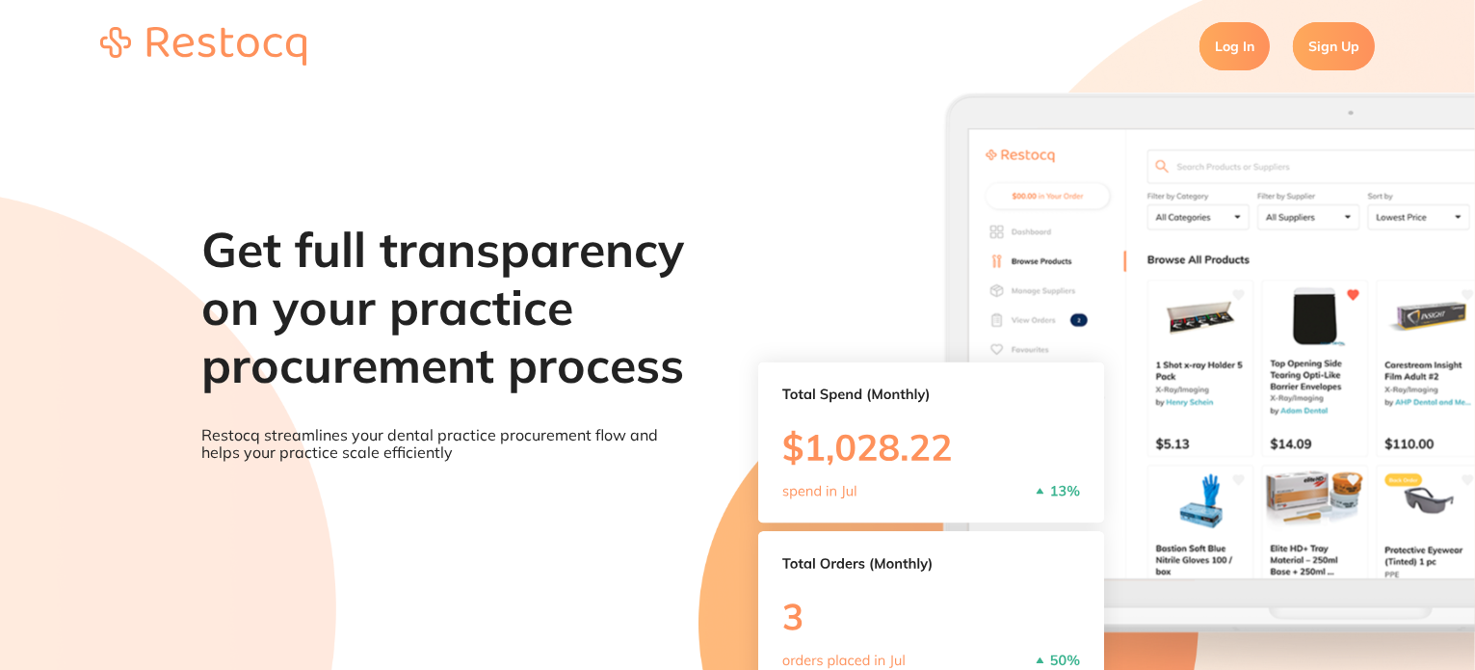
click at [1229, 47] on link "Log In" at bounding box center [1235, 46] width 70 height 48
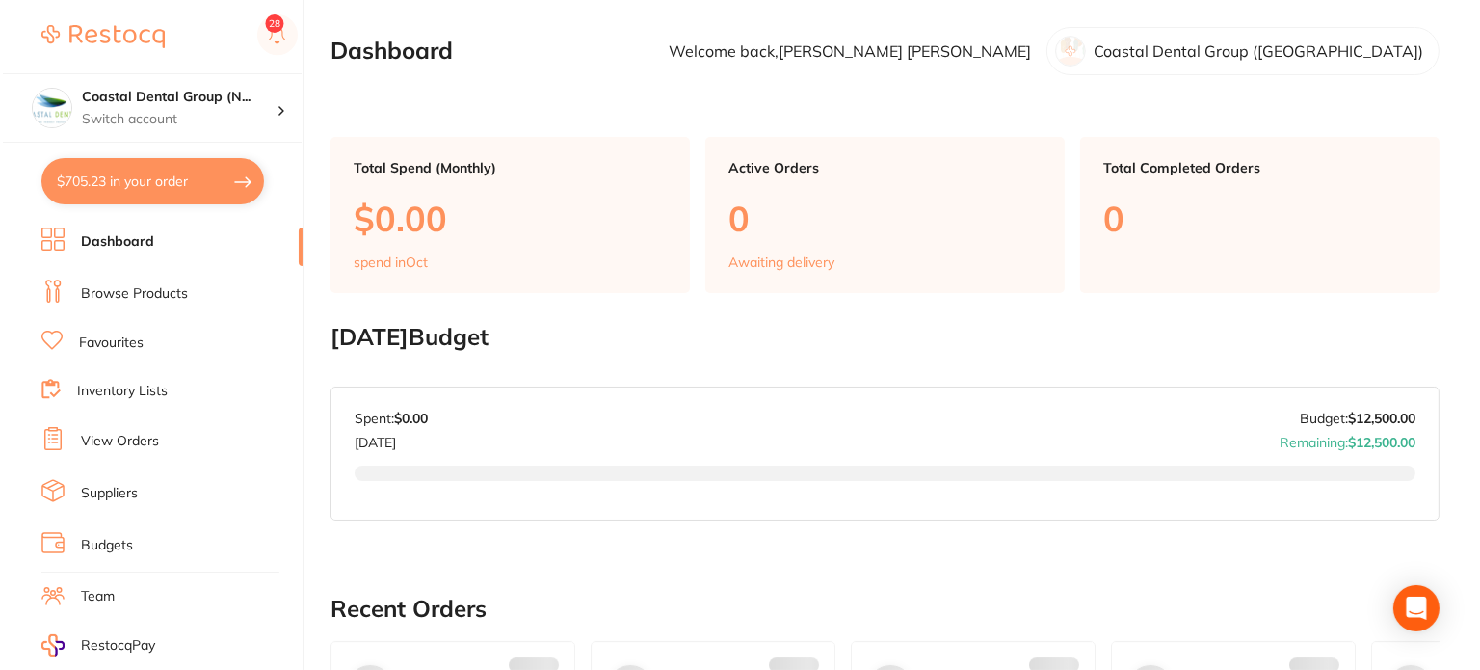
scroll to position [227, 0]
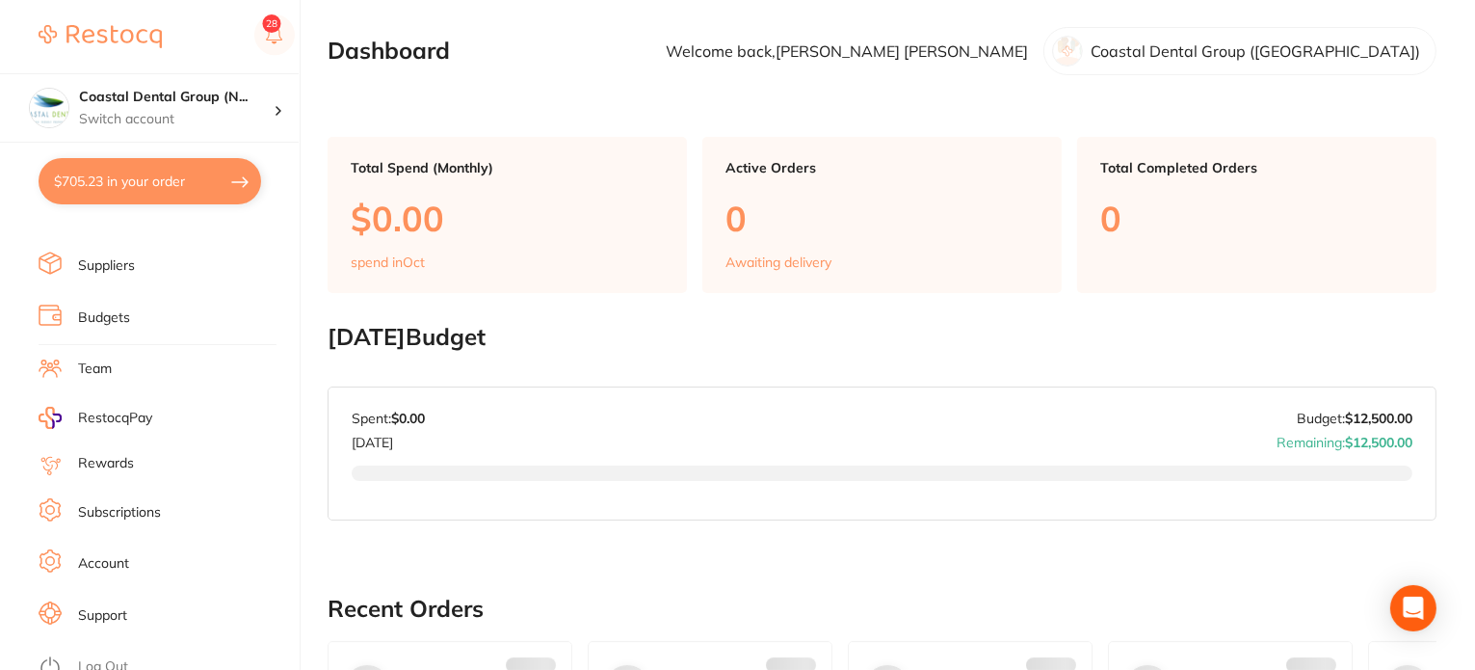
click at [119, 657] on link "Log Out" at bounding box center [103, 666] width 50 height 19
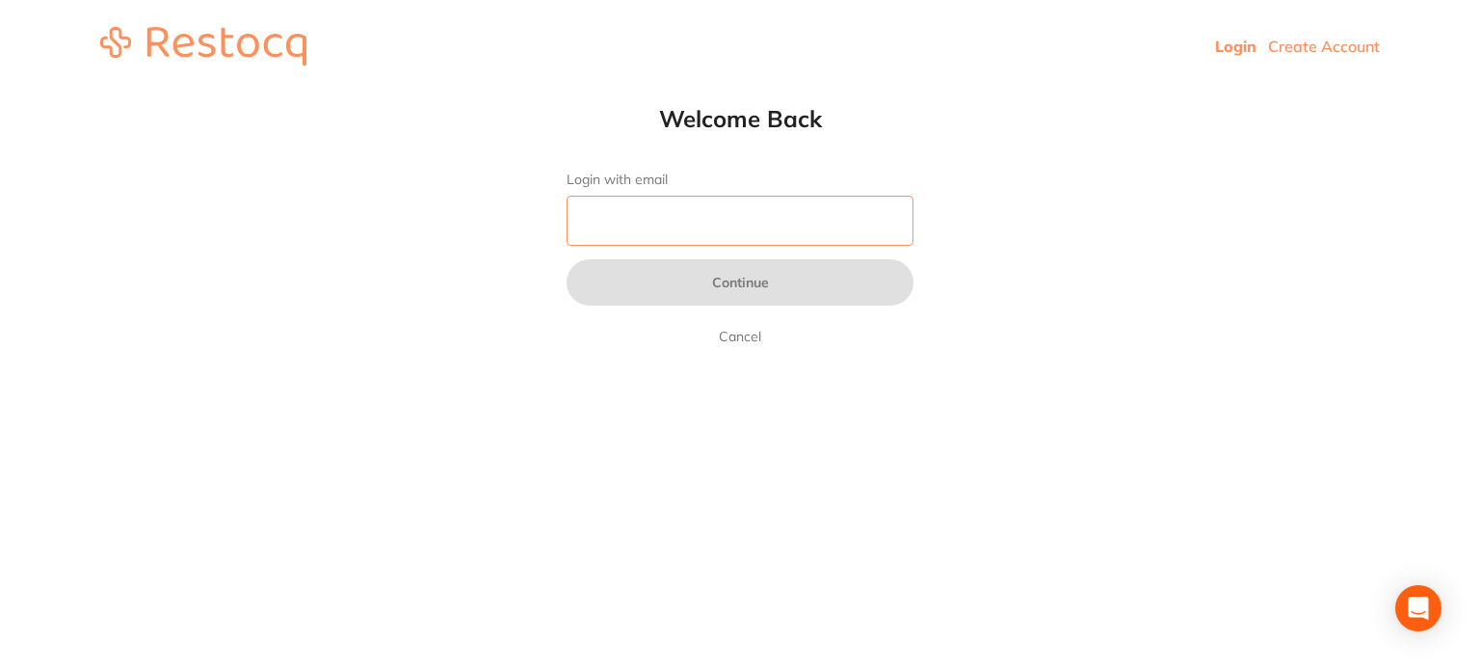
click at [691, 226] on input "Login with email" at bounding box center [740, 221] width 347 height 50
type input "[EMAIL_ADDRESS][DOMAIN_NAME]"
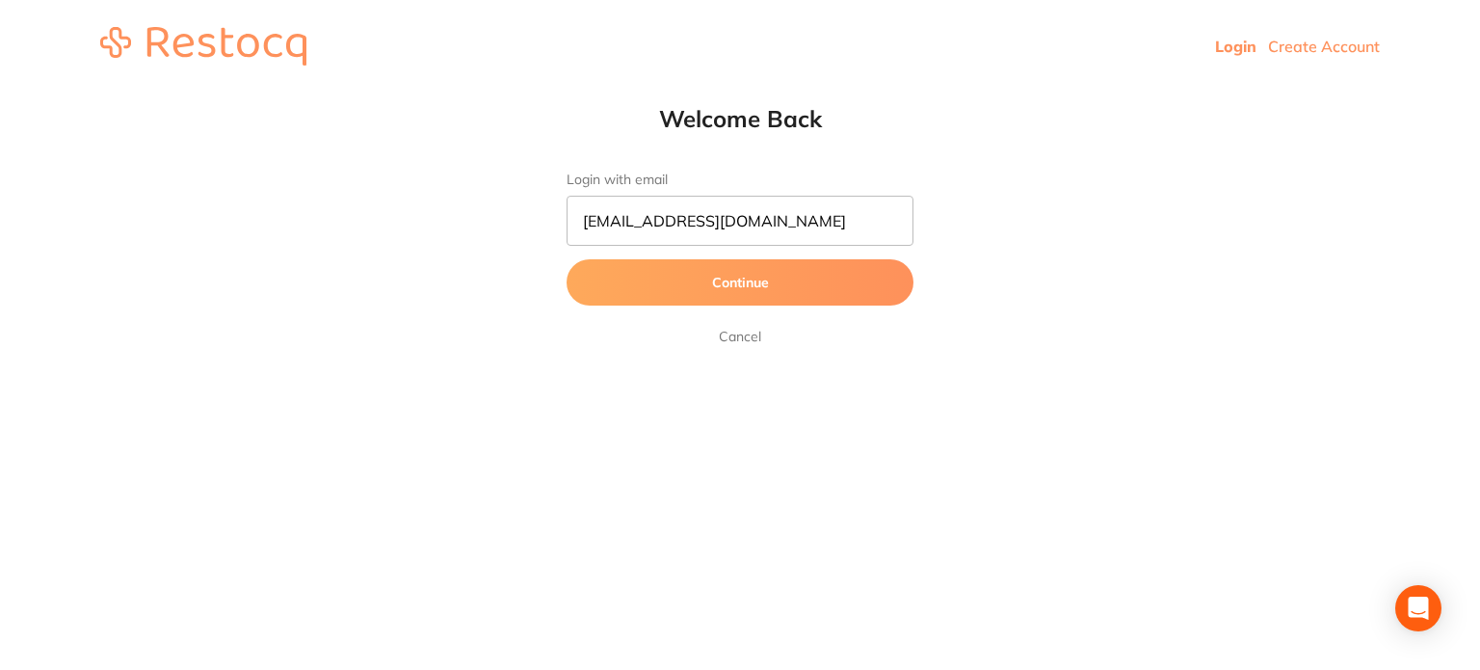
click at [707, 283] on button "Continue" at bounding box center [740, 282] width 347 height 46
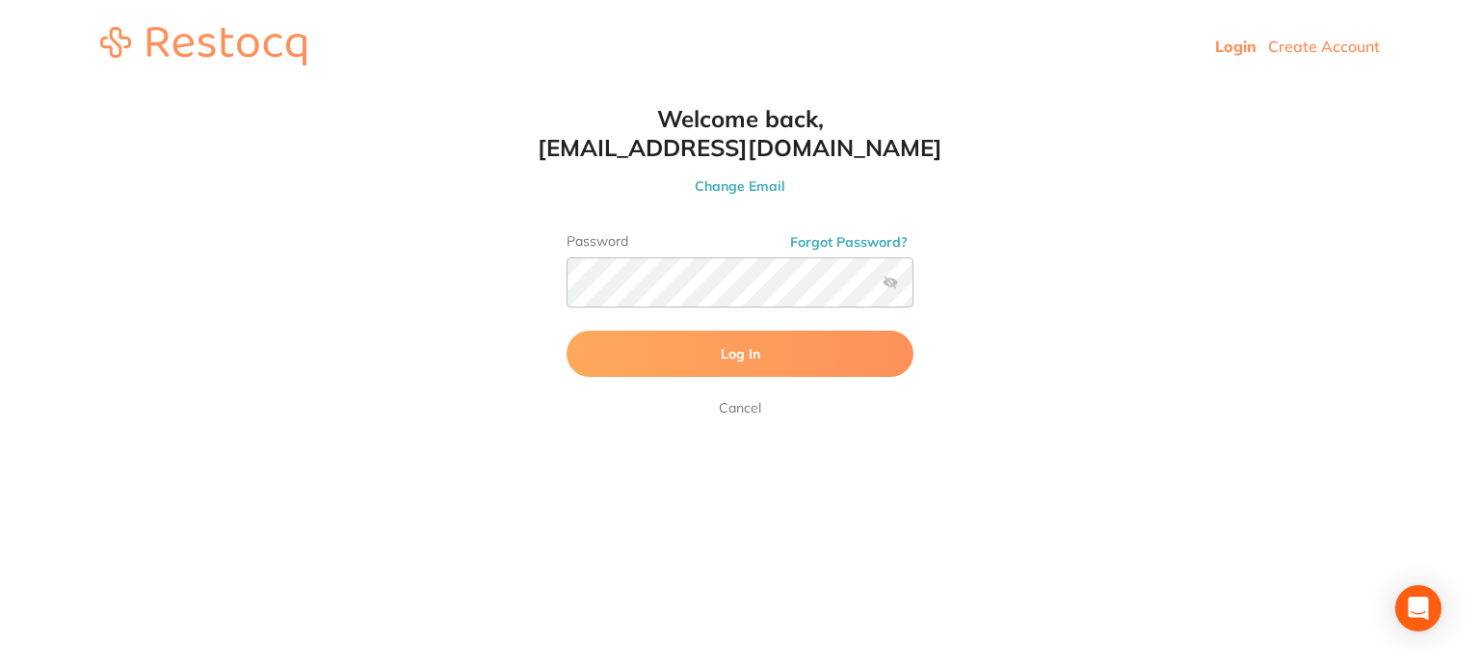
click at [677, 358] on button "Log In" at bounding box center [740, 354] width 347 height 46
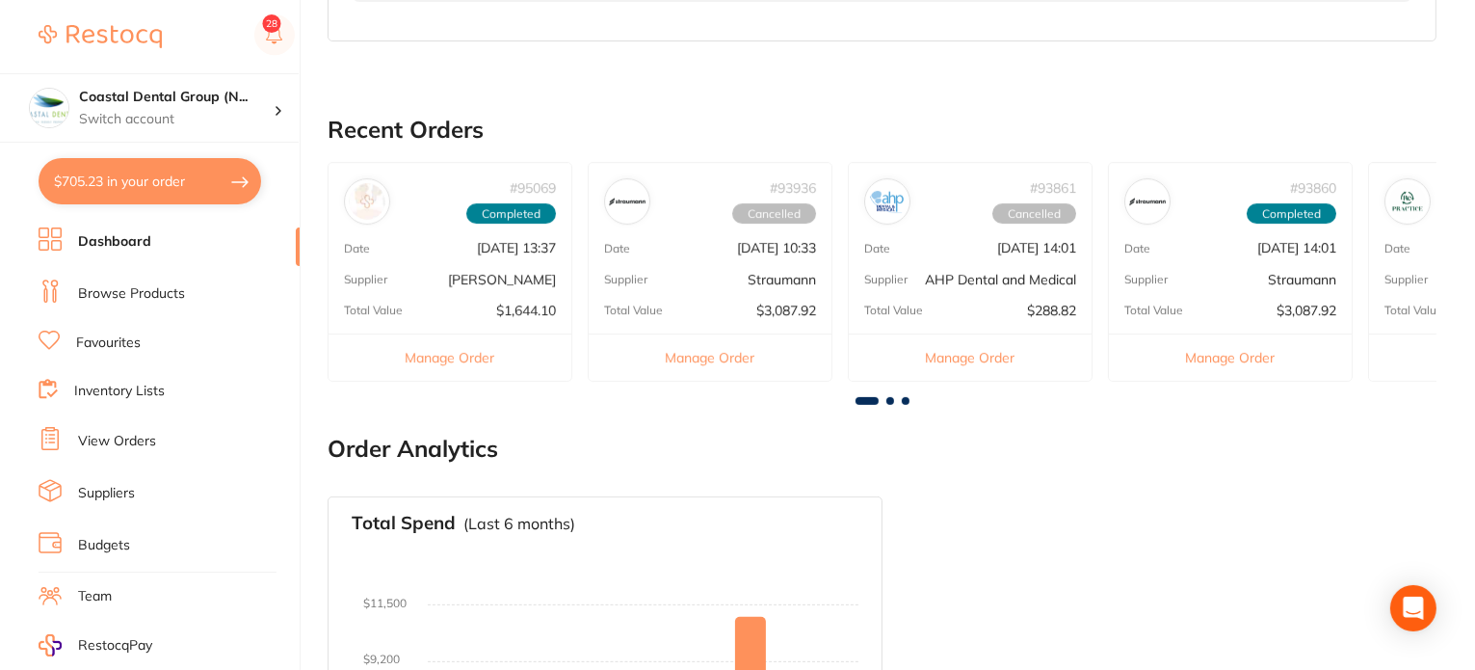
scroll to position [482, 0]
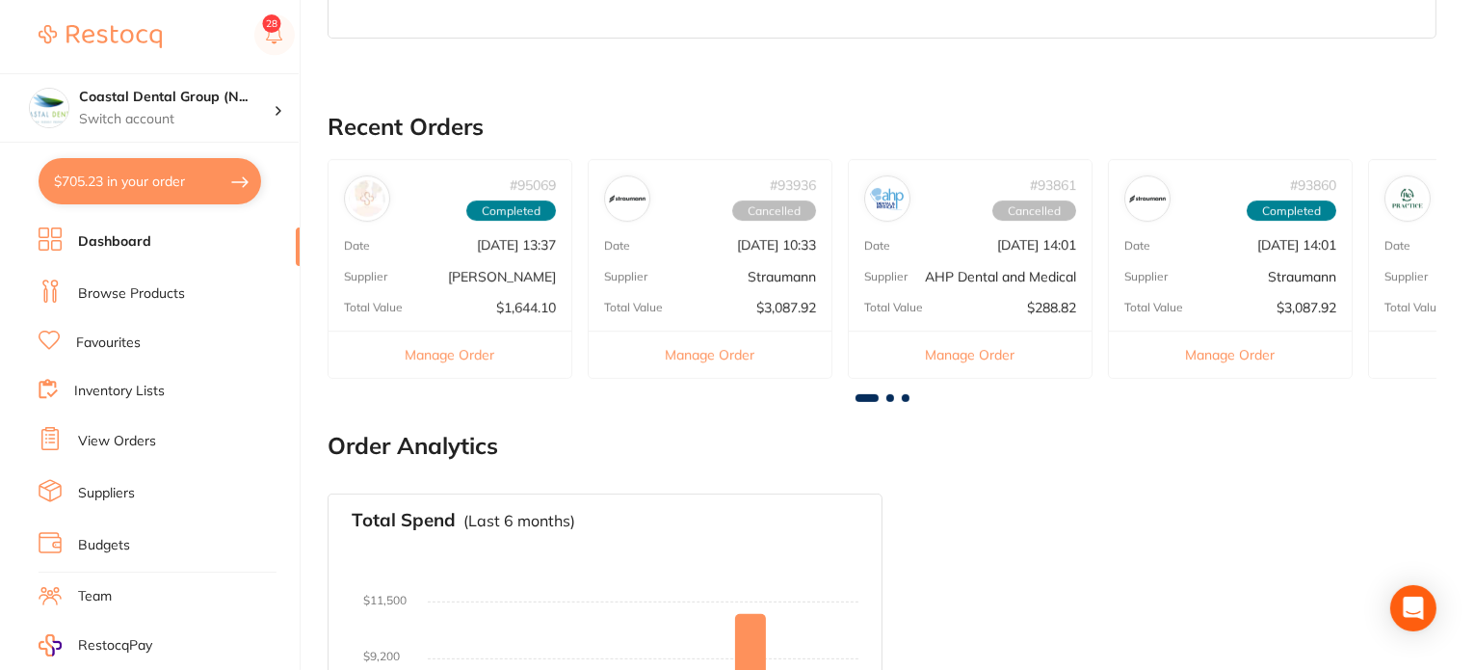
click at [896, 397] on div at bounding box center [882, 398] width 1109 height 8
click at [895, 395] on div at bounding box center [882, 398] width 1109 height 8
click at [892, 394] on div at bounding box center [882, 398] width 1109 height 8
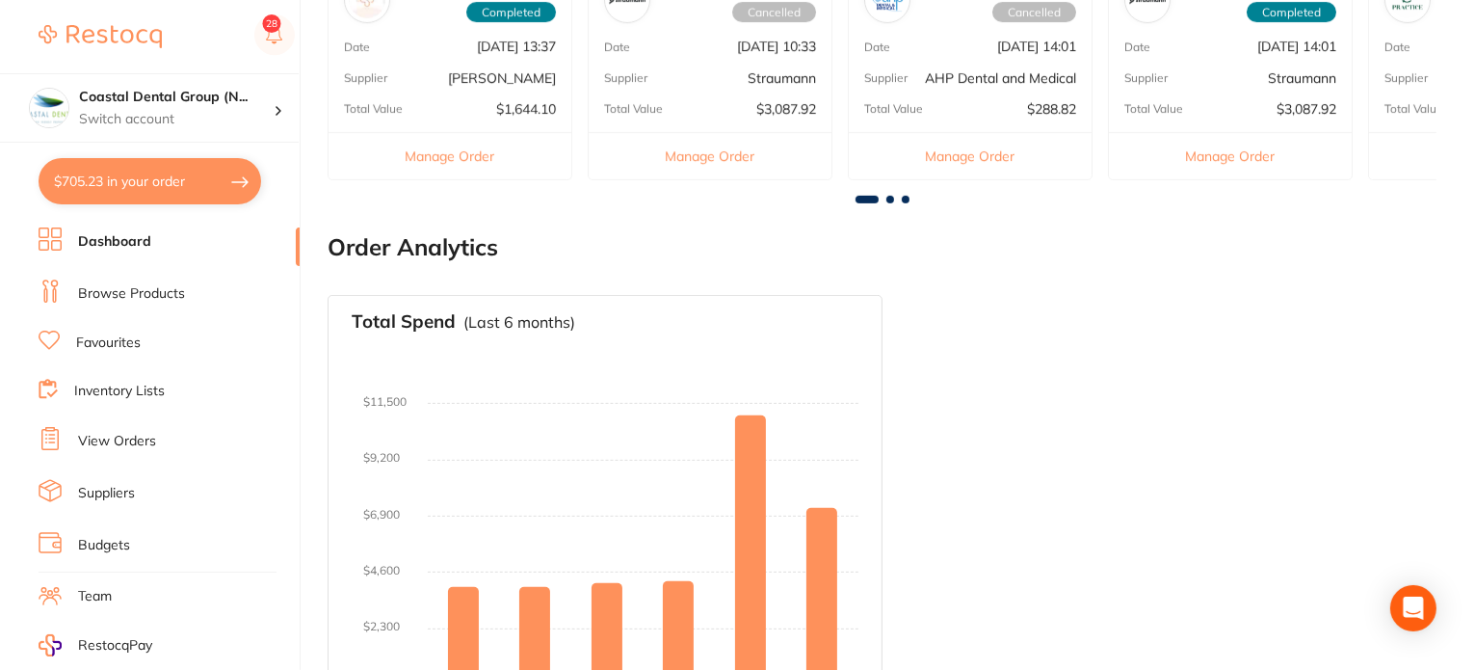
scroll to position [467, 0]
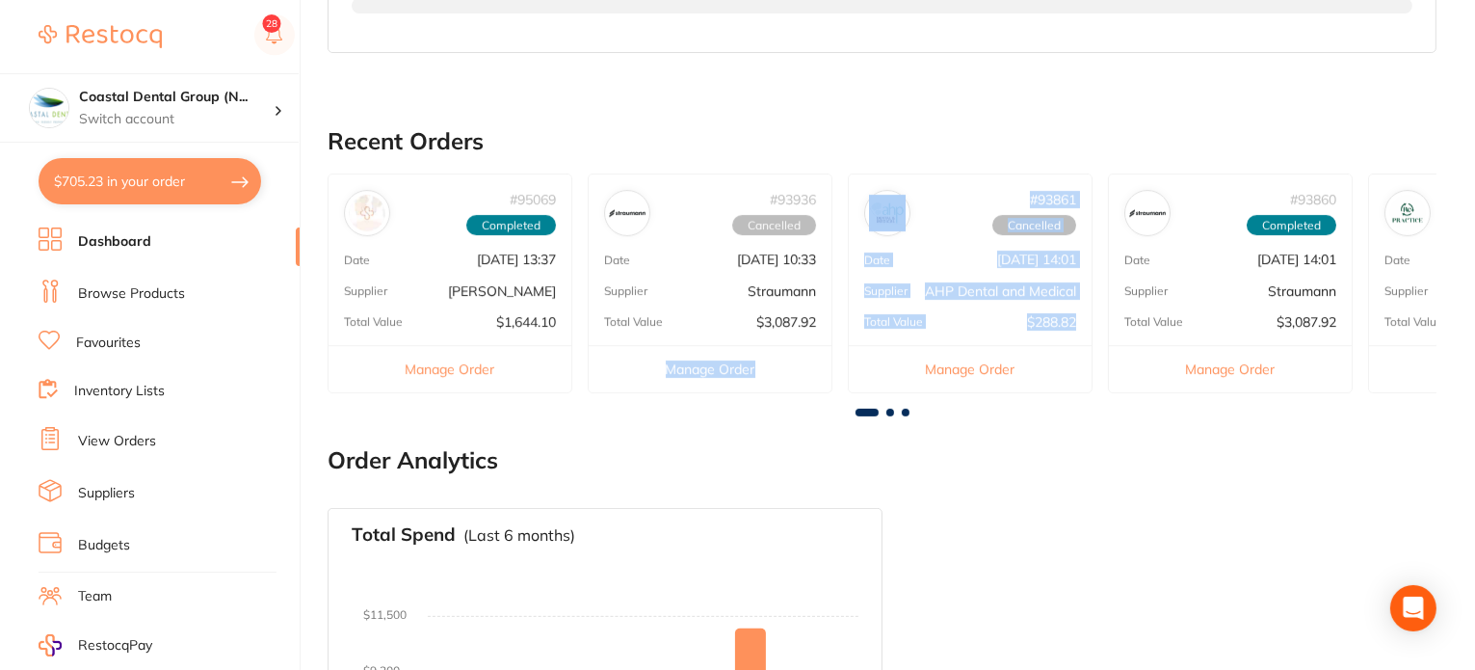
drag, startPoint x: 1079, startPoint y: 299, endPoint x: 813, endPoint y: 300, distance: 266.0
click at [818, 300] on div "# 95069 Completed Date Sept 30 2025, 13:37 Supplier Henry Schein Halas Total Va…" at bounding box center [882, 290] width 1109 height 234
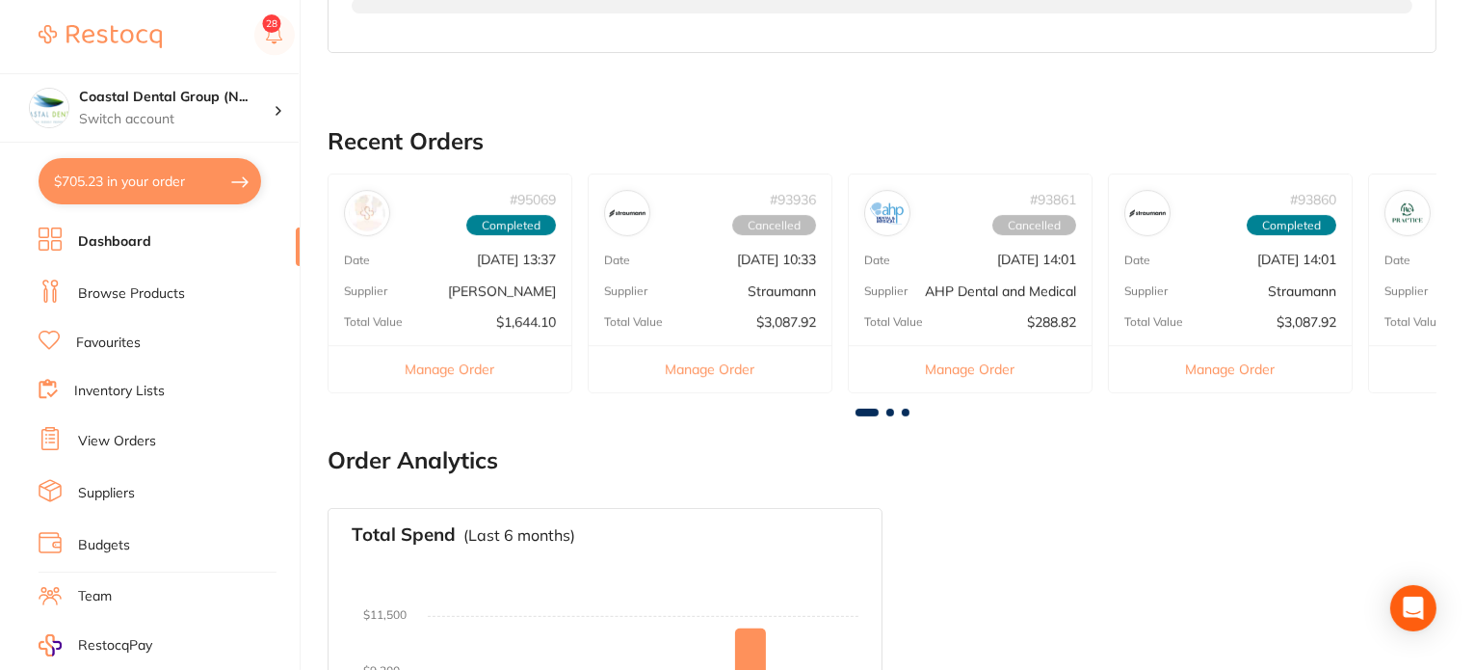
drag, startPoint x: 1049, startPoint y: 439, endPoint x: 1010, endPoint y: 439, distance: 38.5
click at [1049, 440] on main "Dashboard Welcome back, Samantha Sullivan Coastal Dental Group (Newcastle) Tota…" at bounding box center [902, 247] width 1148 height 1428
click at [858, 411] on span at bounding box center [867, 413] width 23 height 8
drag, startPoint x: 867, startPoint y: 411, endPoint x: 887, endPoint y: 411, distance: 19.3
click at [880, 411] on div at bounding box center [882, 413] width 1109 height 8
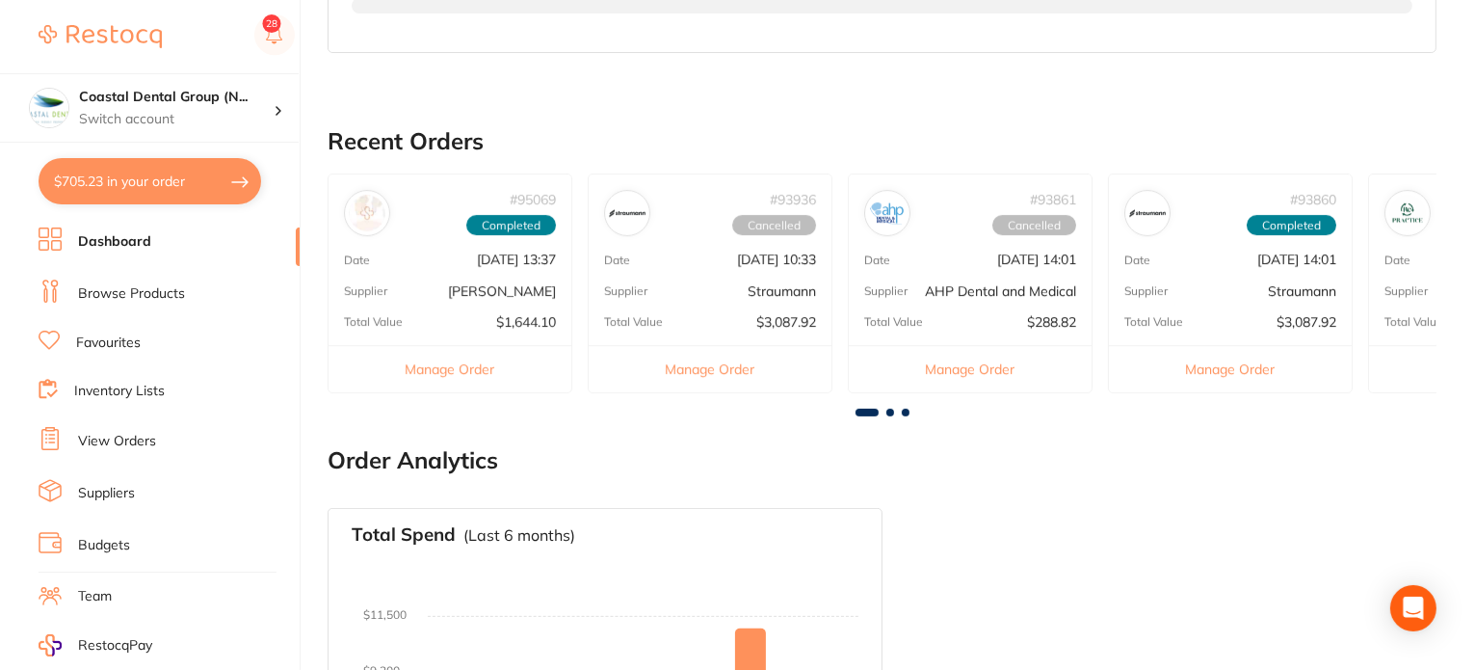
click at [898, 411] on div at bounding box center [882, 413] width 1109 height 8
click at [902, 411] on span at bounding box center [906, 413] width 8 height 8
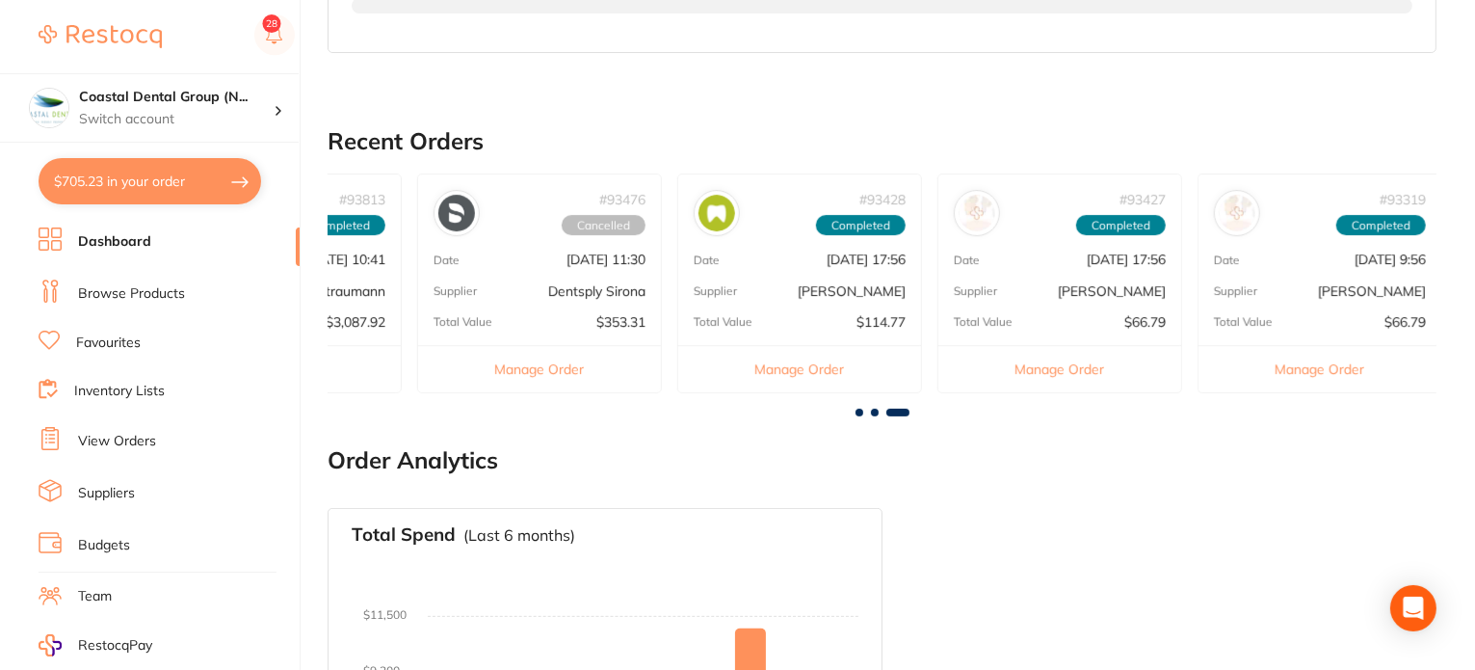
scroll to position [0, 1476]
click at [878, 409] on div at bounding box center [882, 413] width 1109 height 8
click at [871, 409] on span at bounding box center [875, 413] width 8 height 8
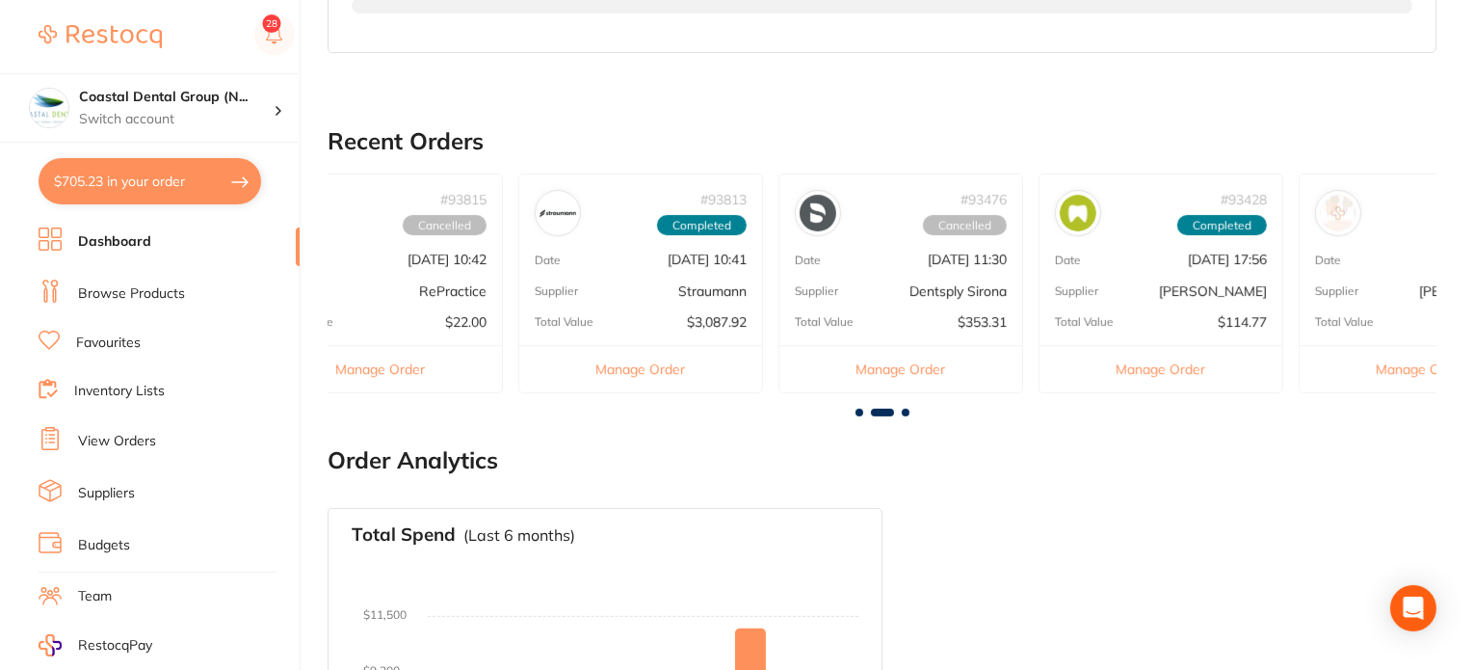
scroll to position [0, 1109]
click at [863, 409] on div at bounding box center [882, 413] width 1109 height 8
click at [857, 411] on span at bounding box center [860, 413] width 8 height 8
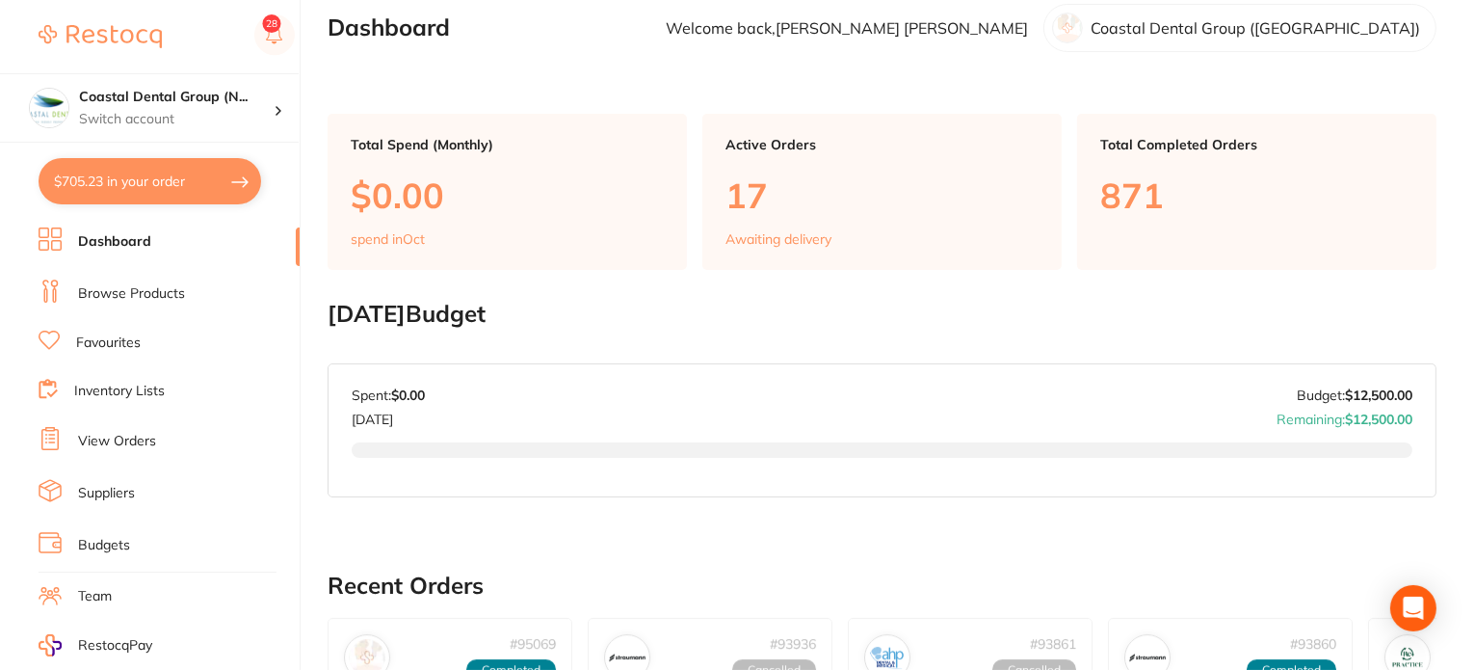
scroll to position [0, 0]
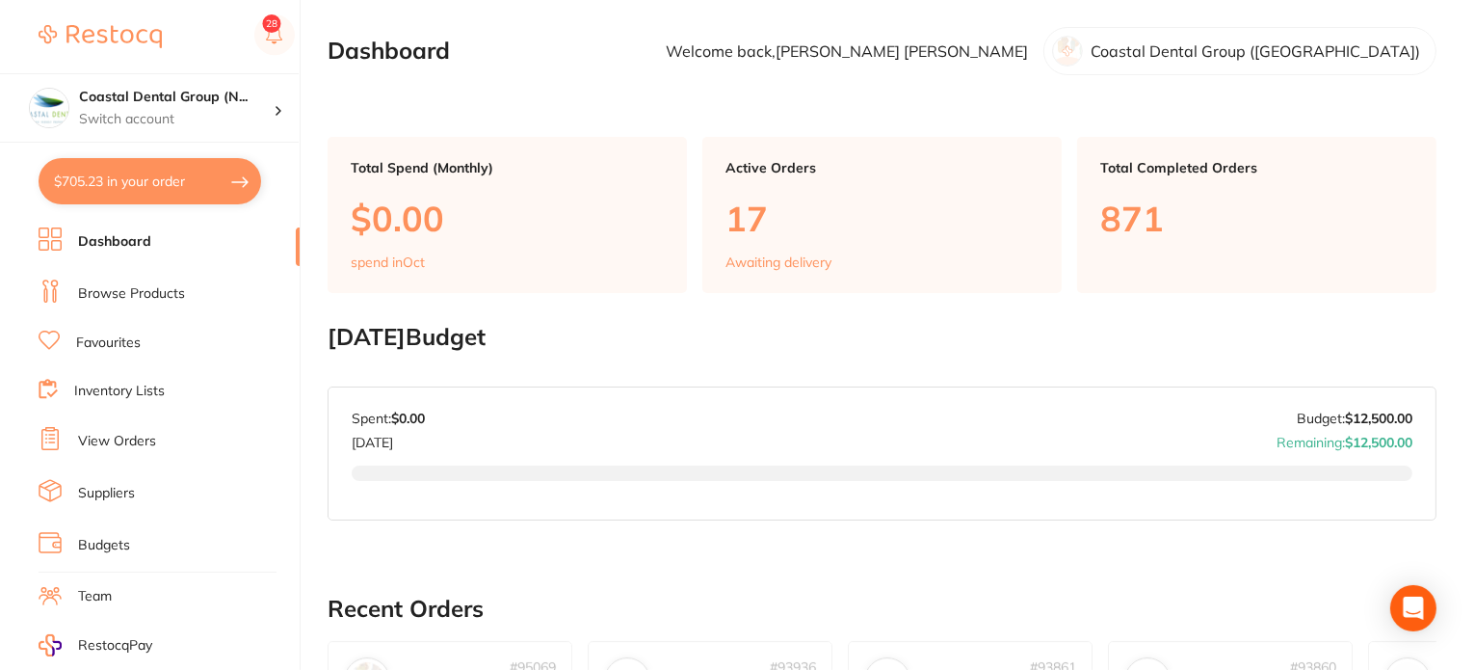
click at [166, 239] on li "Dashboard" at bounding box center [169, 241] width 261 height 29
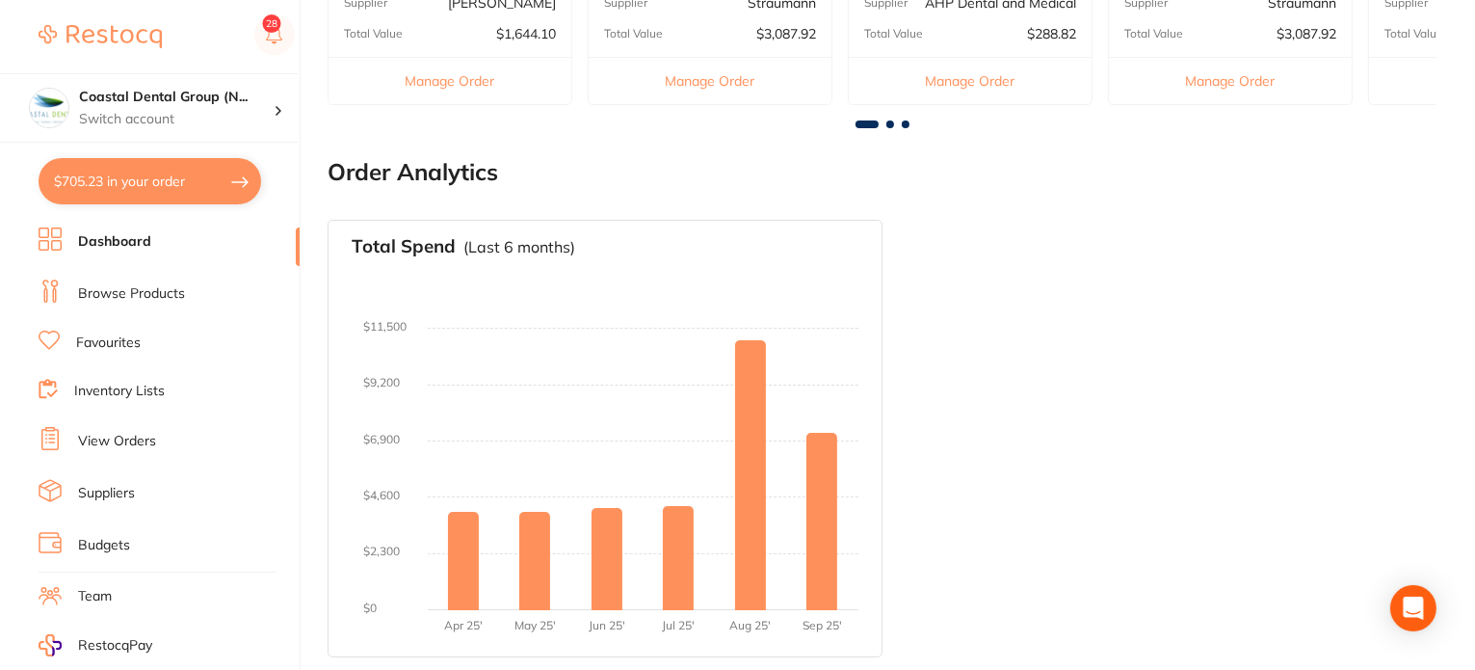
scroll to position [757, 0]
click at [174, 289] on link "Browse Products" at bounding box center [131, 293] width 107 height 19
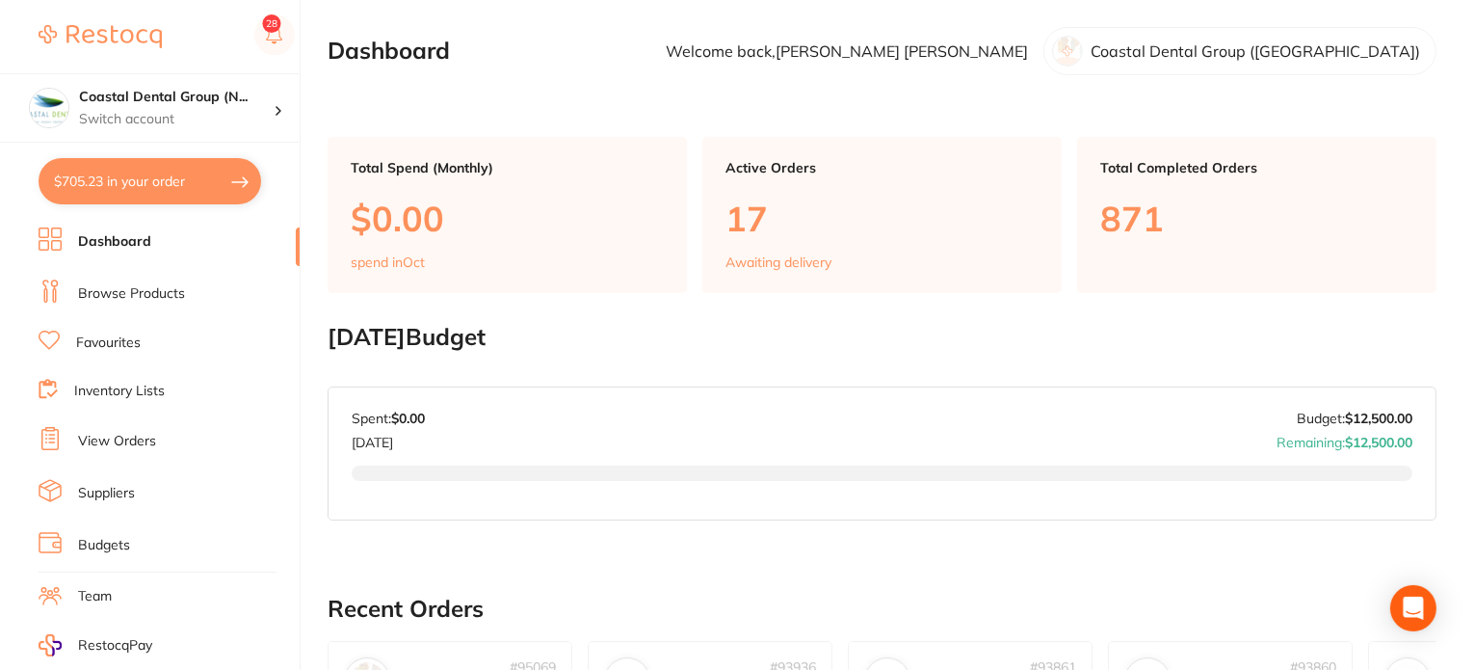
click at [137, 284] on link "Browse Products" at bounding box center [131, 293] width 107 height 19
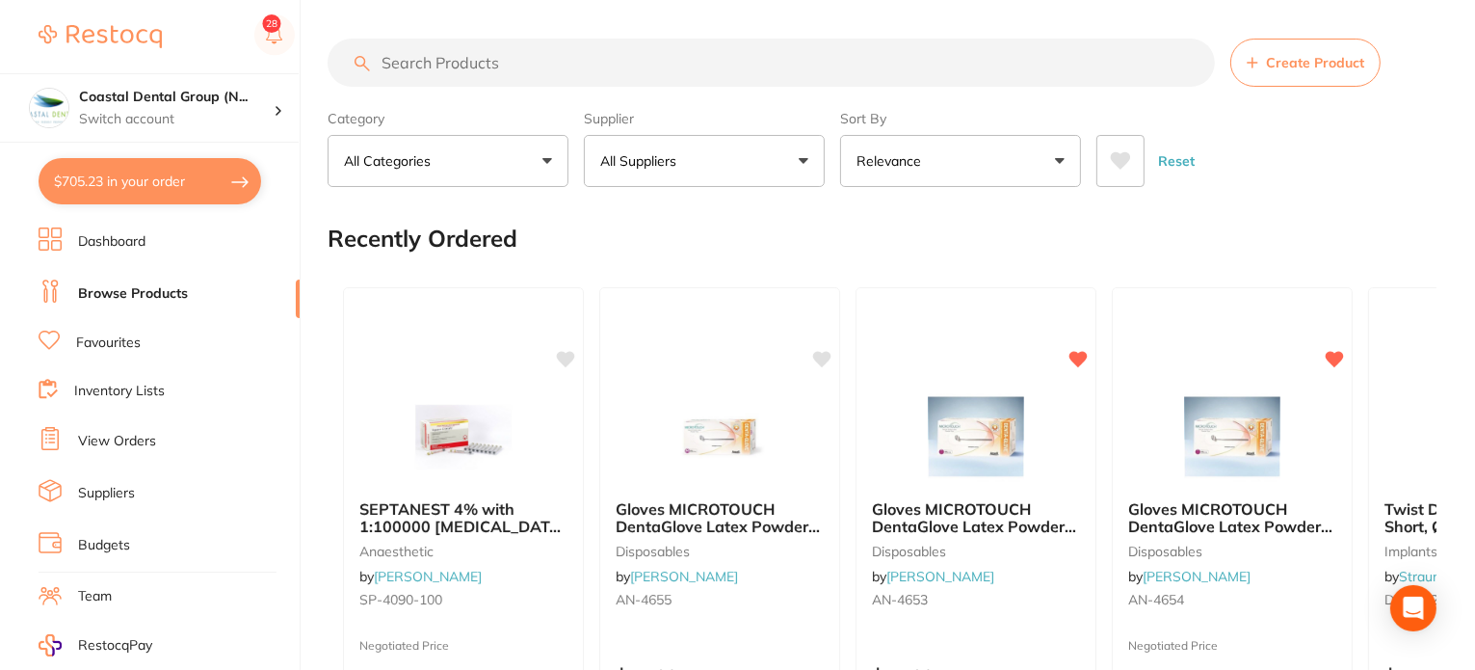
click at [528, 159] on button "All Categories" at bounding box center [448, 161] width 241 height 52
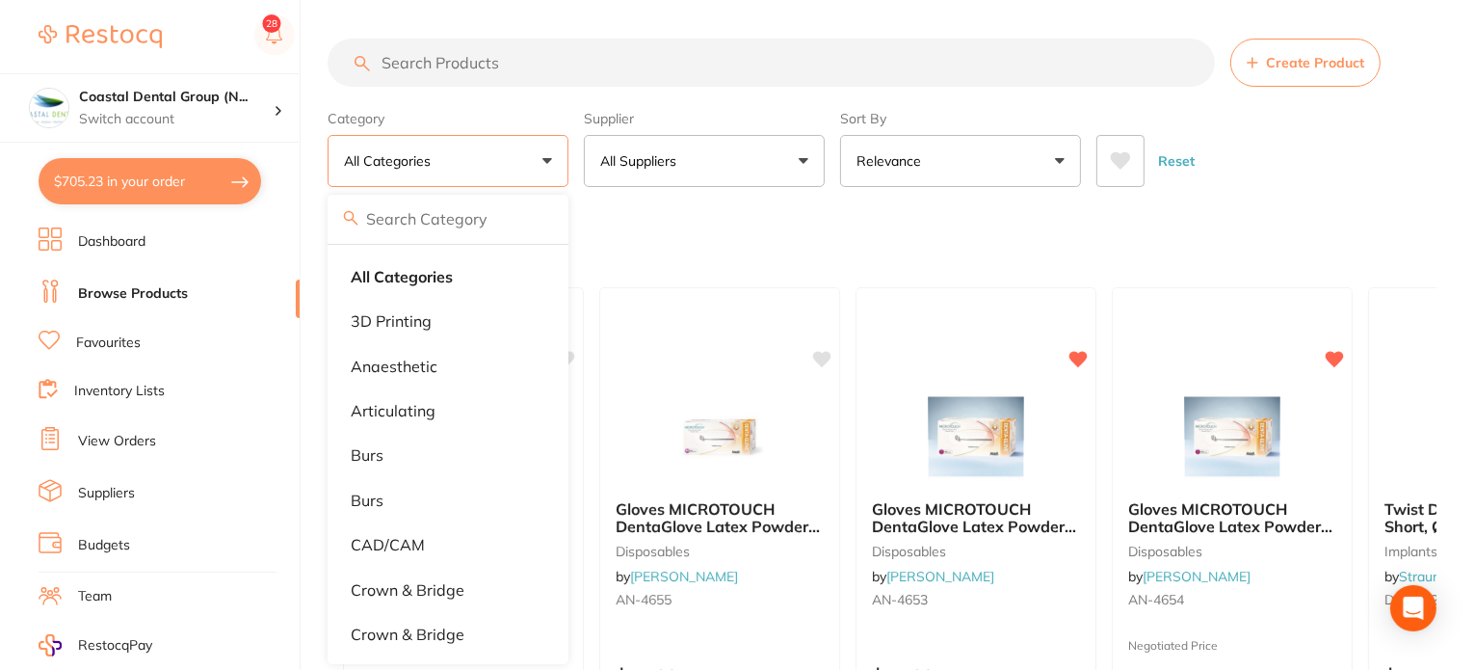
click at [644, 220] on div "Recently Ordered" at bounding box center [882, 238] width 1109 height 65
click at [806, 168] on button "All Suppliers" at bounding box center [704, 161] width 241 height 52
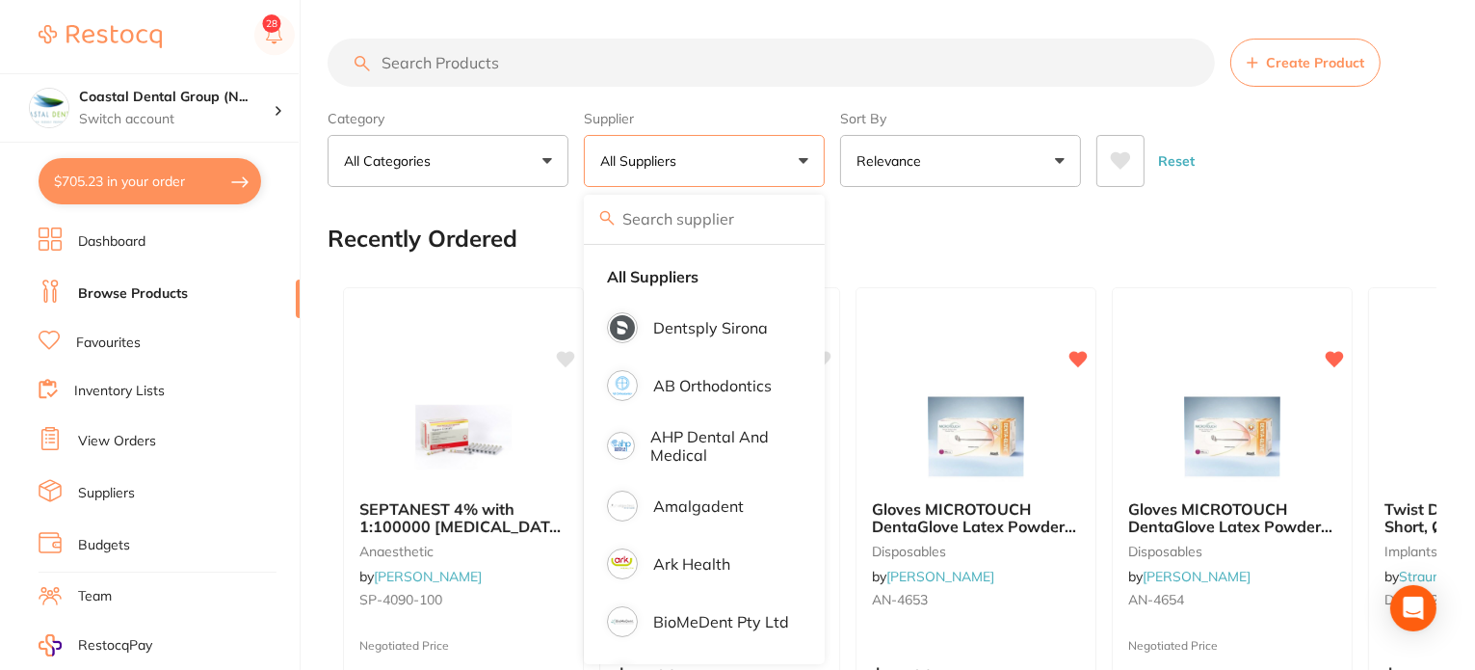
click at [867, 212] on div "Recently Ordered" at bounding box center [882, 238] width 1109 height 65
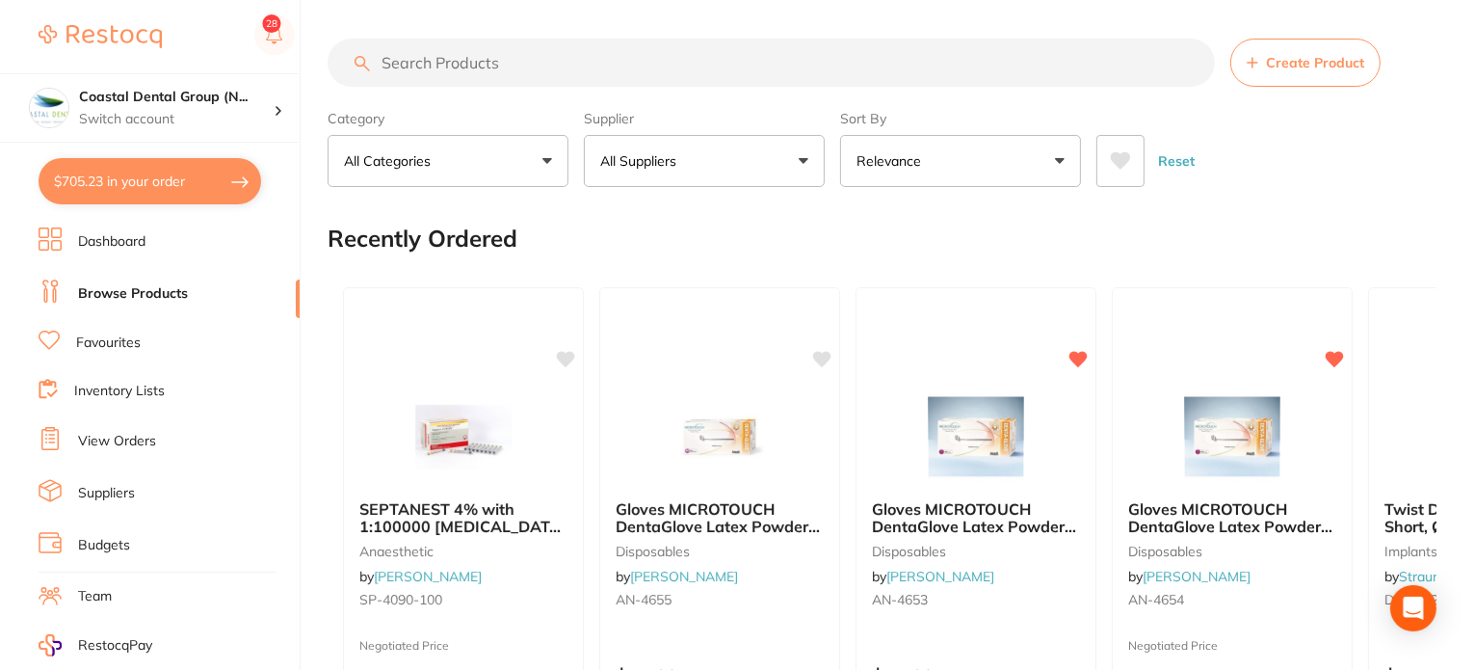
click at [544, 149] on button "All Categories" at bounding box center [448, 161] width 241 height 52
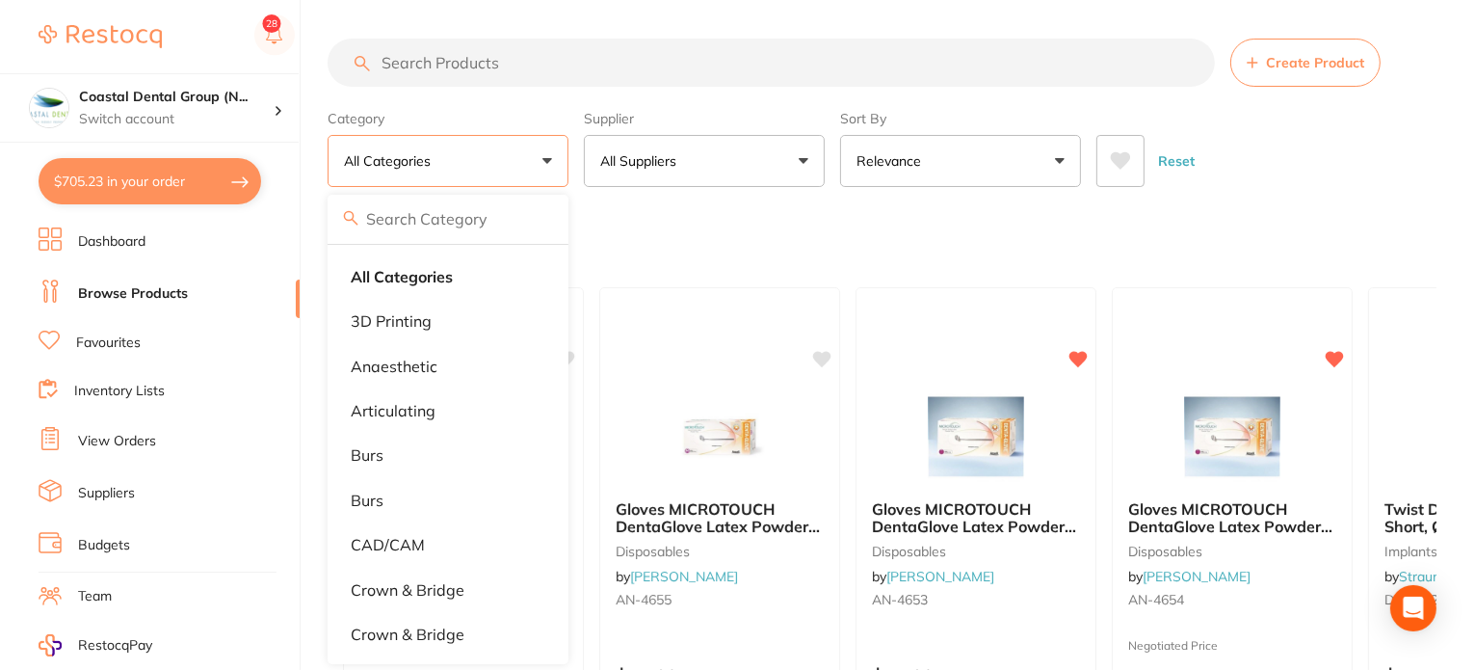
click at [671, 223] on div "Recently Ordered" at bounding box center [882, 238] width 1109 height 65
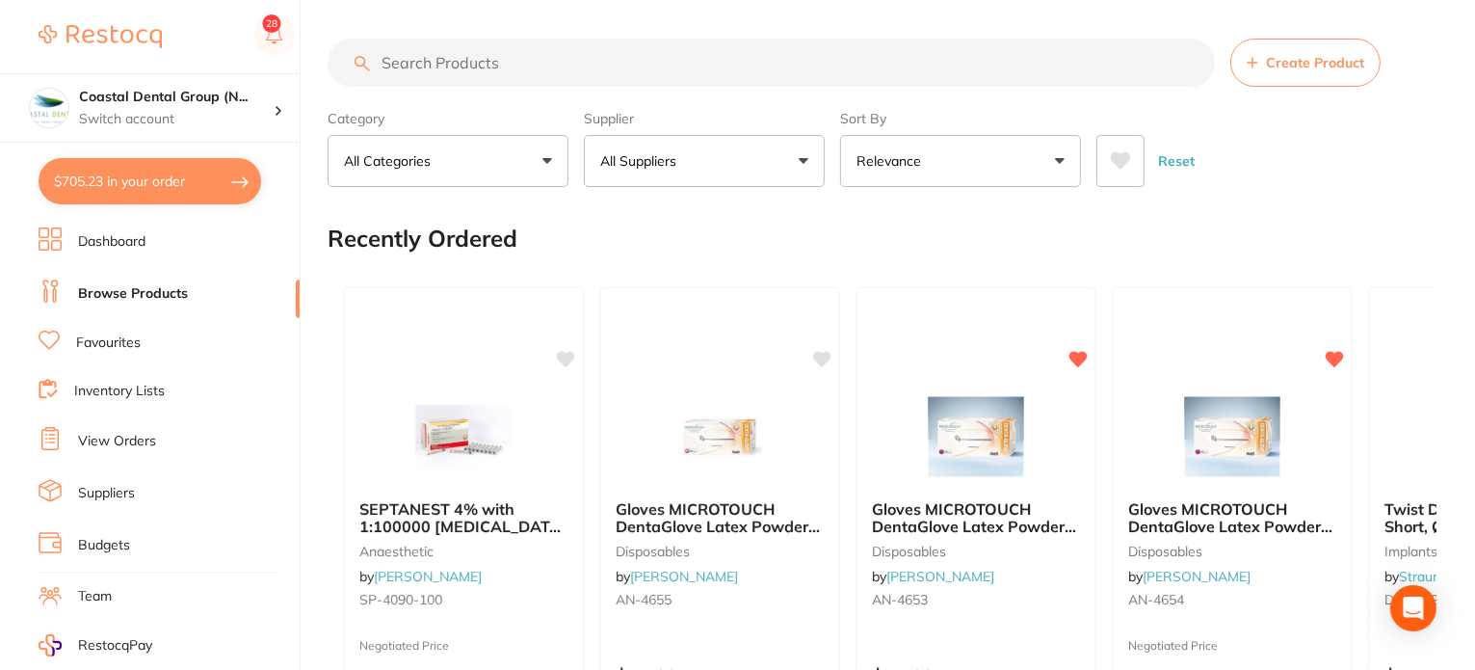
click at [539, 146] on button "All Categories" at bounding box center [448, 161] width 241 height 52
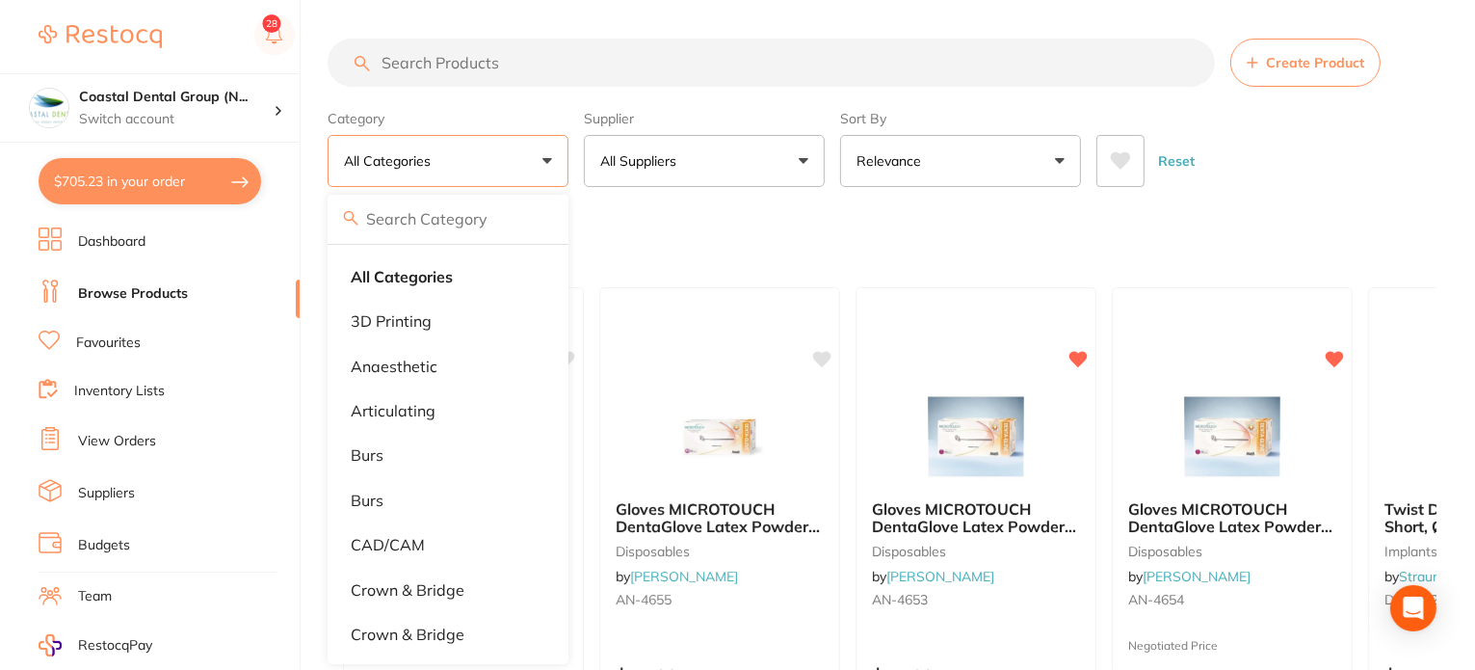
click at [740, 234] on div "Recently Ordered" at bounding box center [882, 238] width 1109 height 65
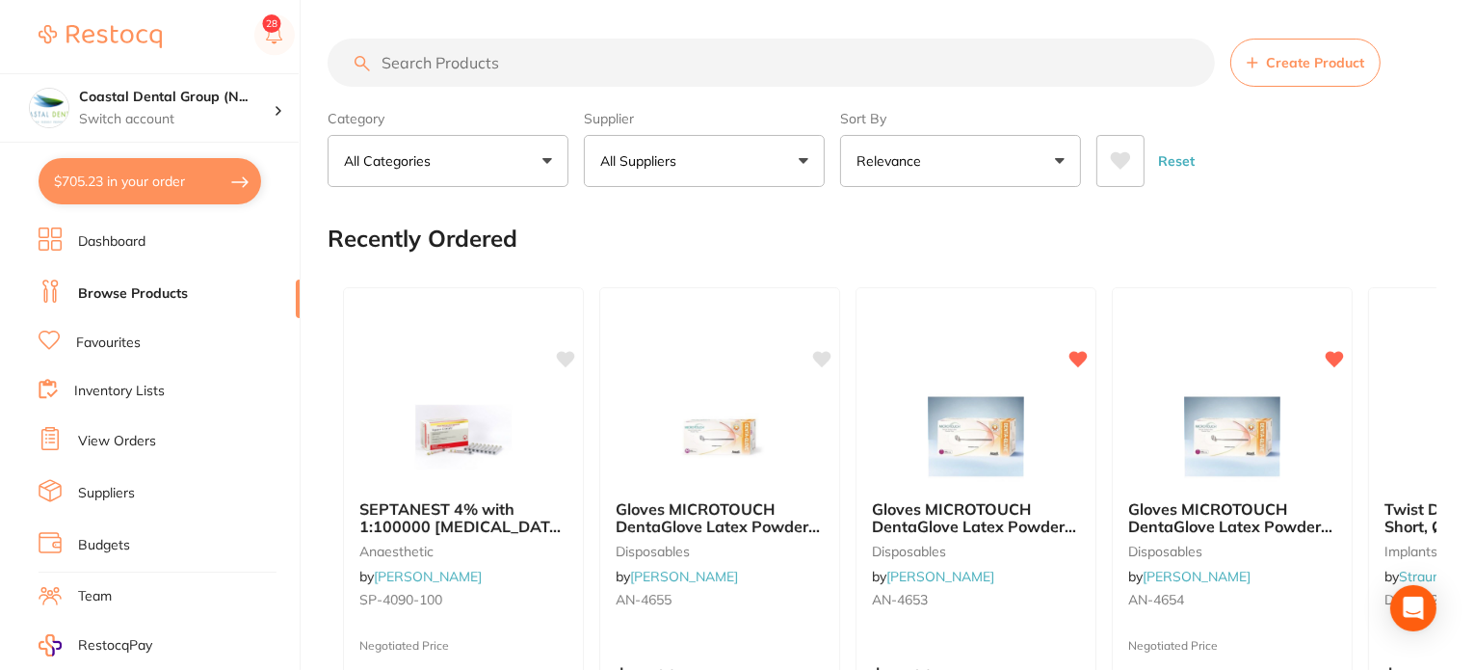
click at [804, 162] on button "All Suppliers" at bounding box center [704, 161] width 241 height 52
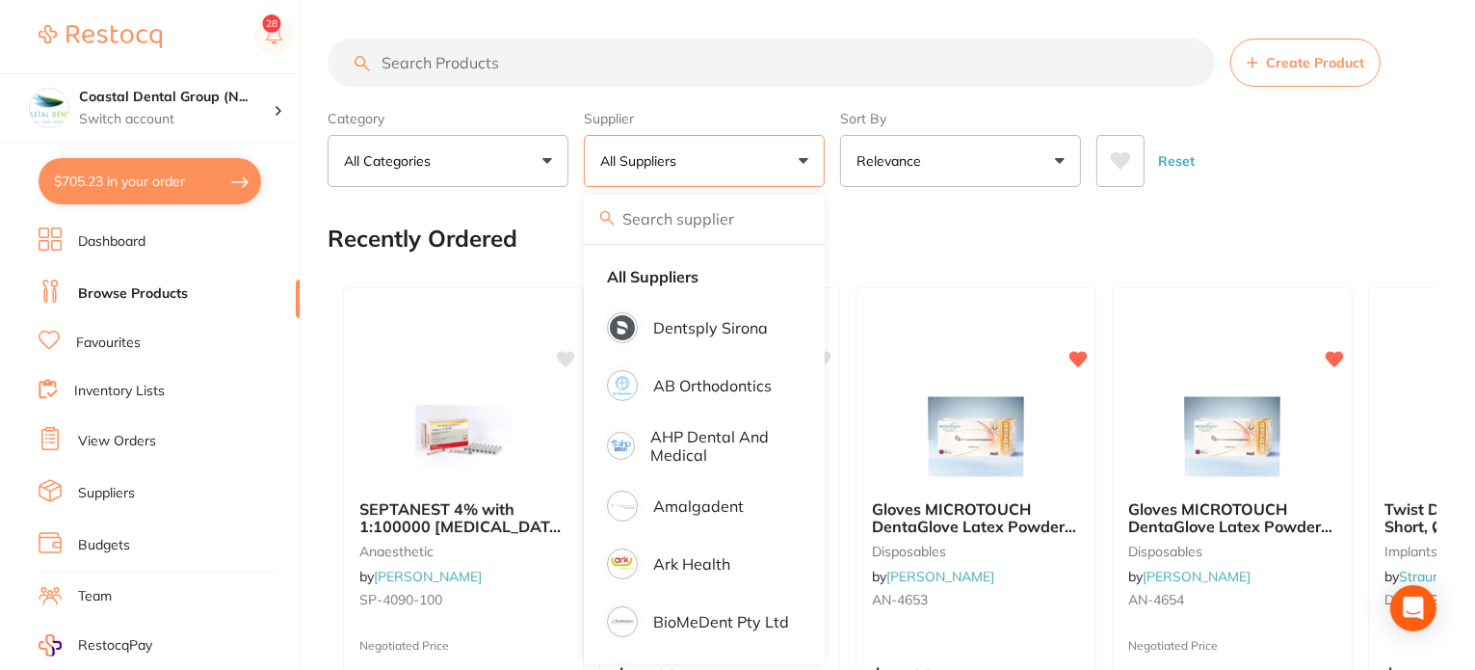
click at [914, 243] on div "Recently Ordered" at bounding box center [882, 238] width 1109 height 65
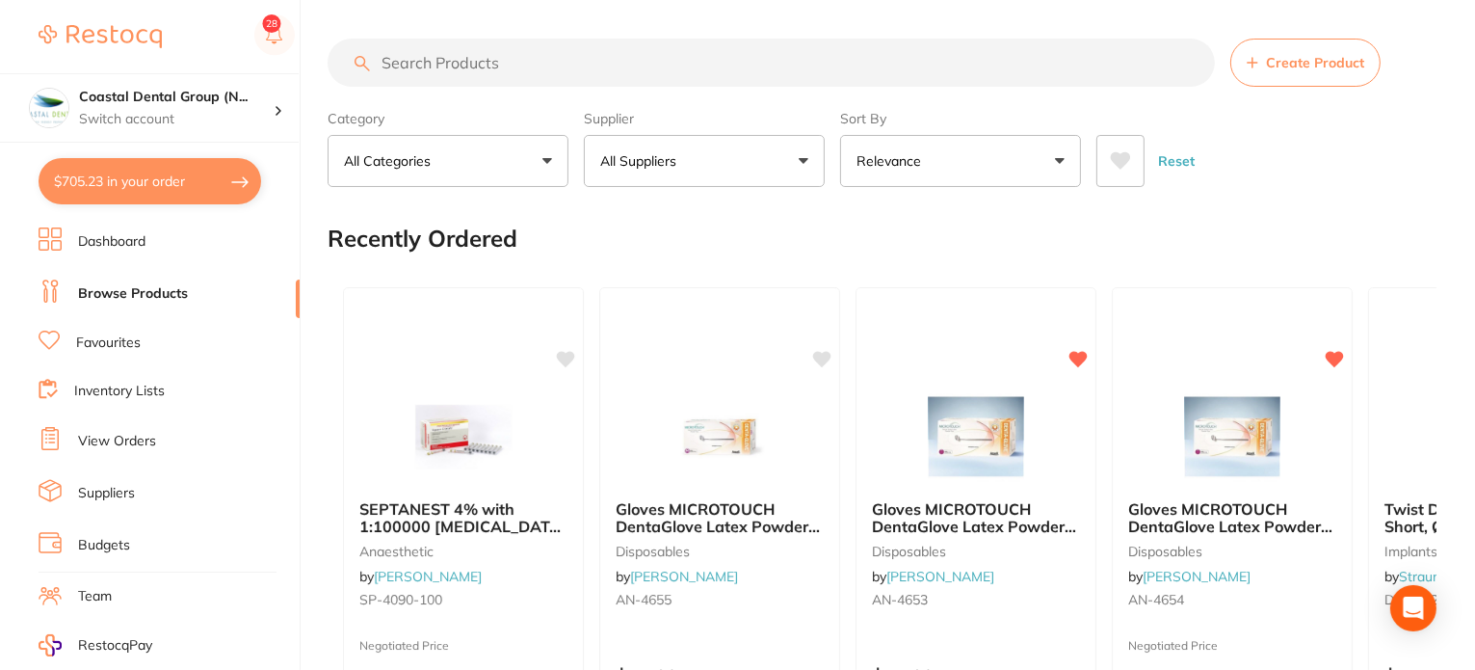
click at [1000, 157] on button "Relevance" at bounding box center [960, 161] width 241 height 52
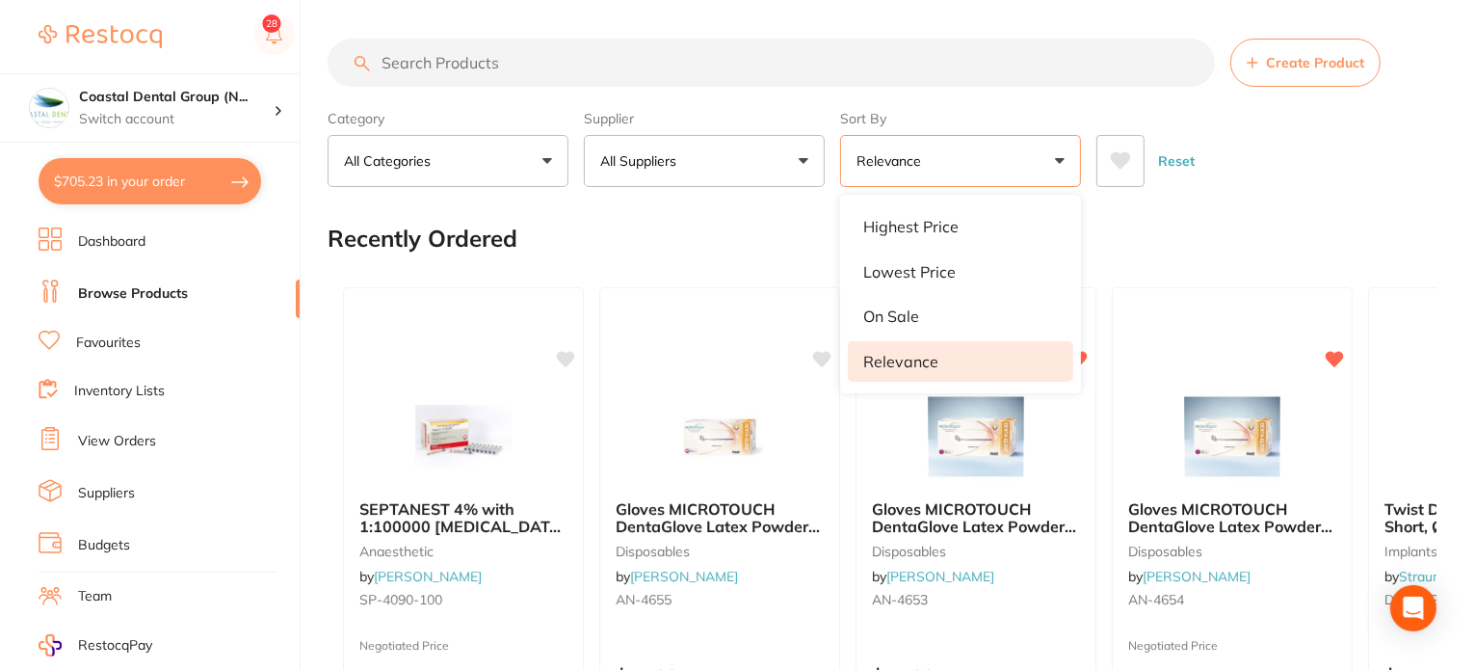
click at [1254, 234] on div "Recently Ordered" at bounding box center [882, 238] width 1109 height 65
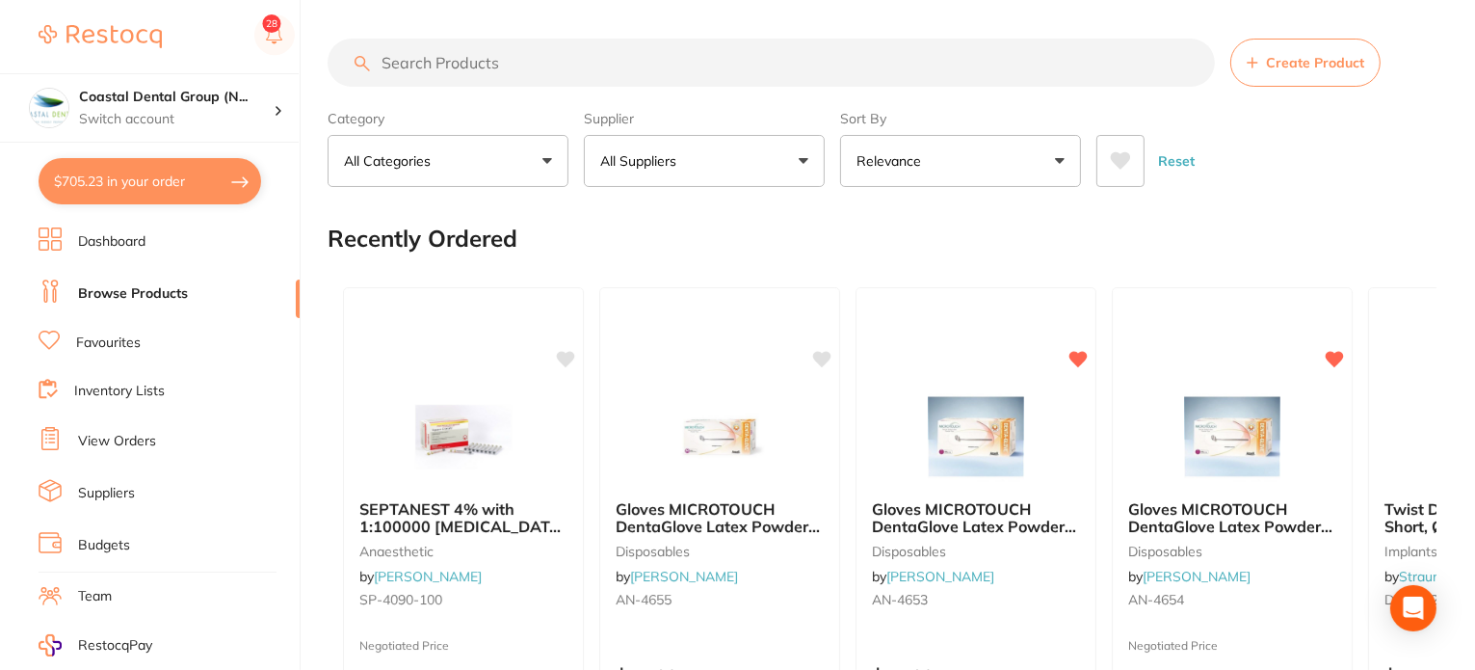
click at [1113, 172] on button at bounding box center [1121, 161] width 48 height 52
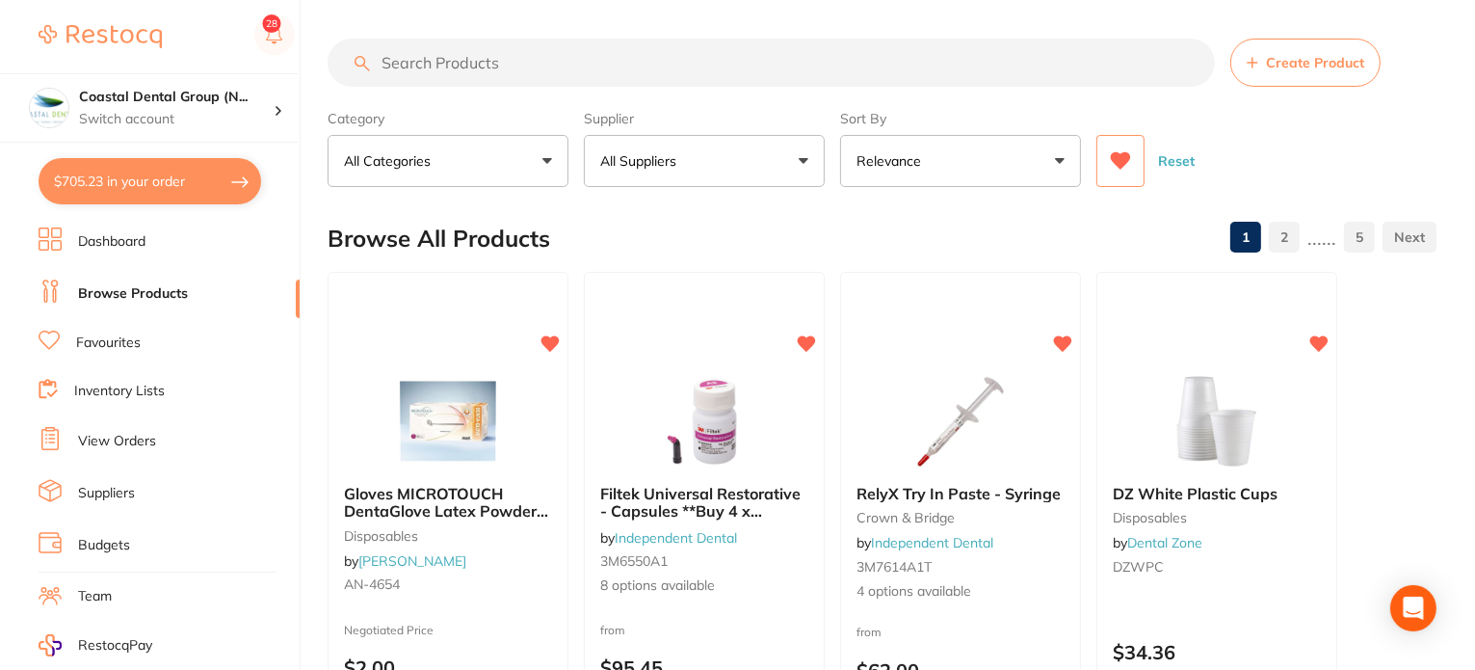
click at [1113, 171] on button at bounding box center [1121, 161] width 48 height 52
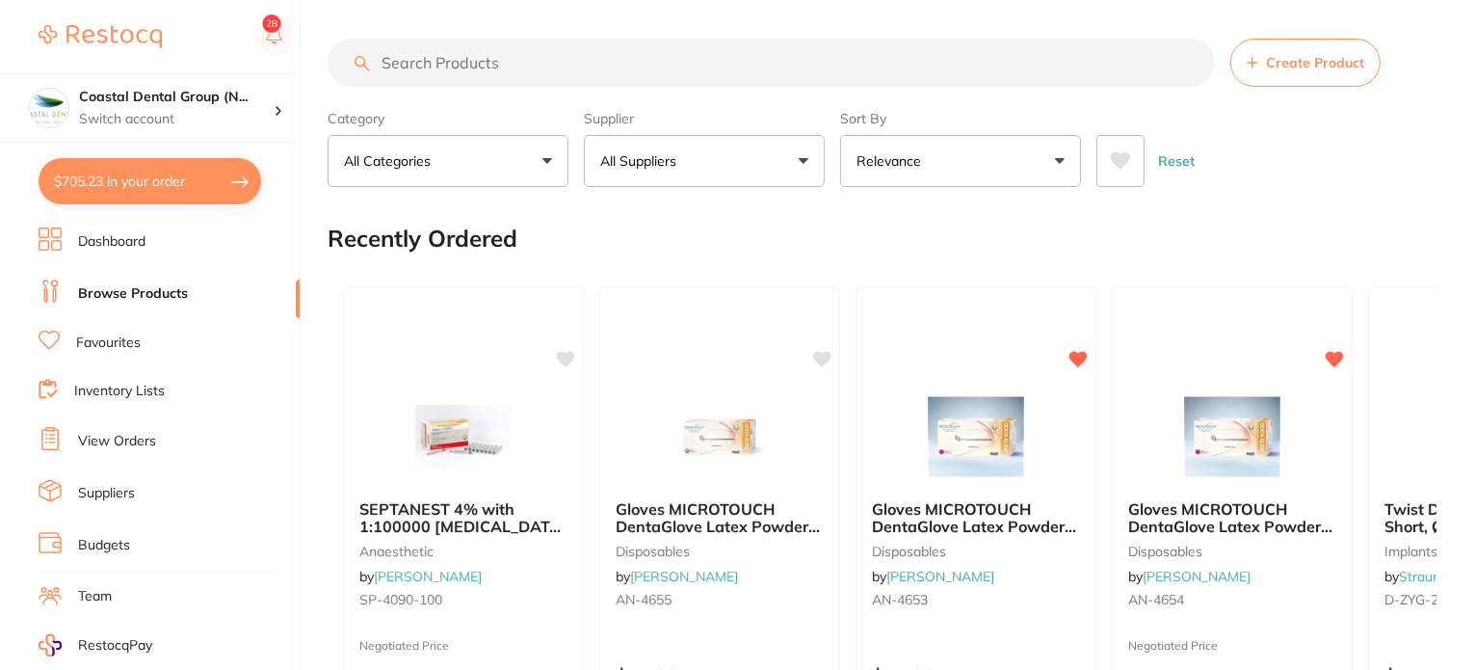
click at [1122, 272] on div "SEPTANEST 4% with 1:100000 adrenalin 2.2ml 2xBox 50 GOLD anaesthetic by Henry S…" at bounding box center [882, 564] width 1109 height 585
click at [1042, 219] on div "Recently Ordered" at bounding box center [882, 238] width 1109 height 65
click at [1125, 165] on icon at bounding box center [1120, 160] width 21 height 19
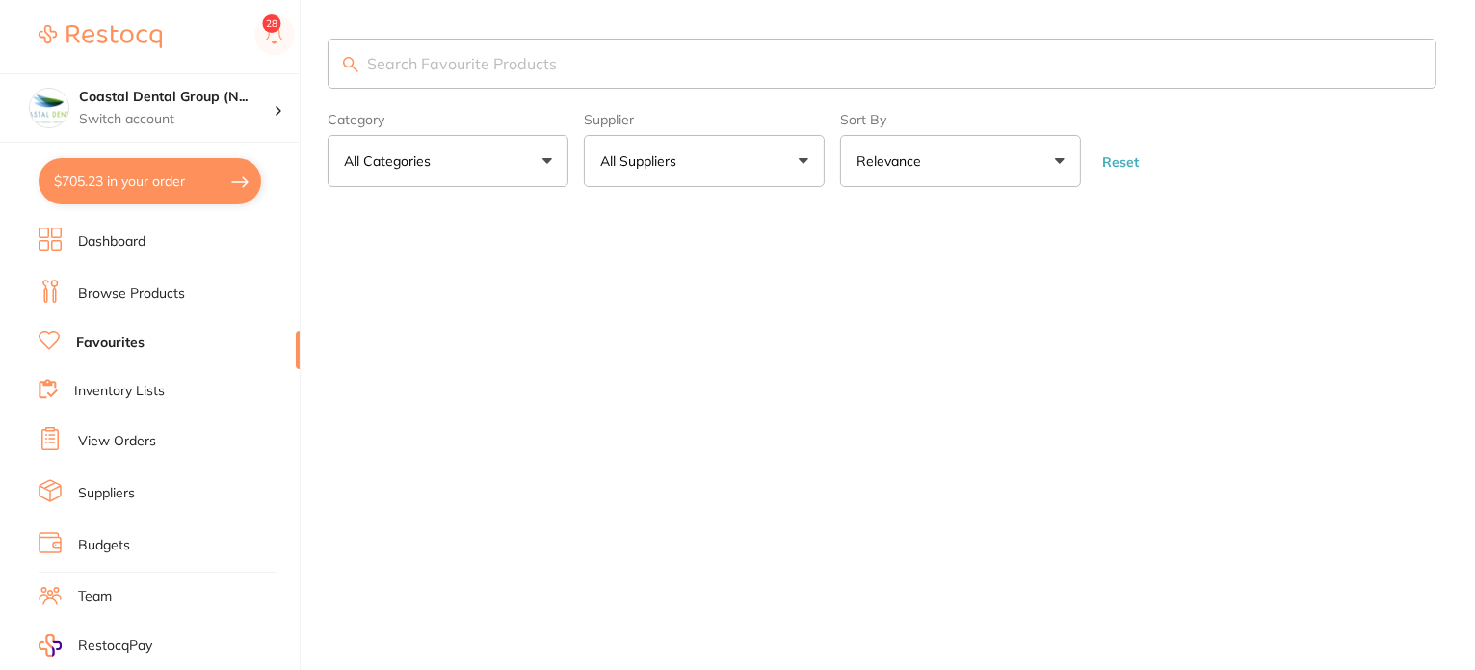
click at [93, 336] on link "Favourites" at bounding box center [110, 342] width 68 height 19
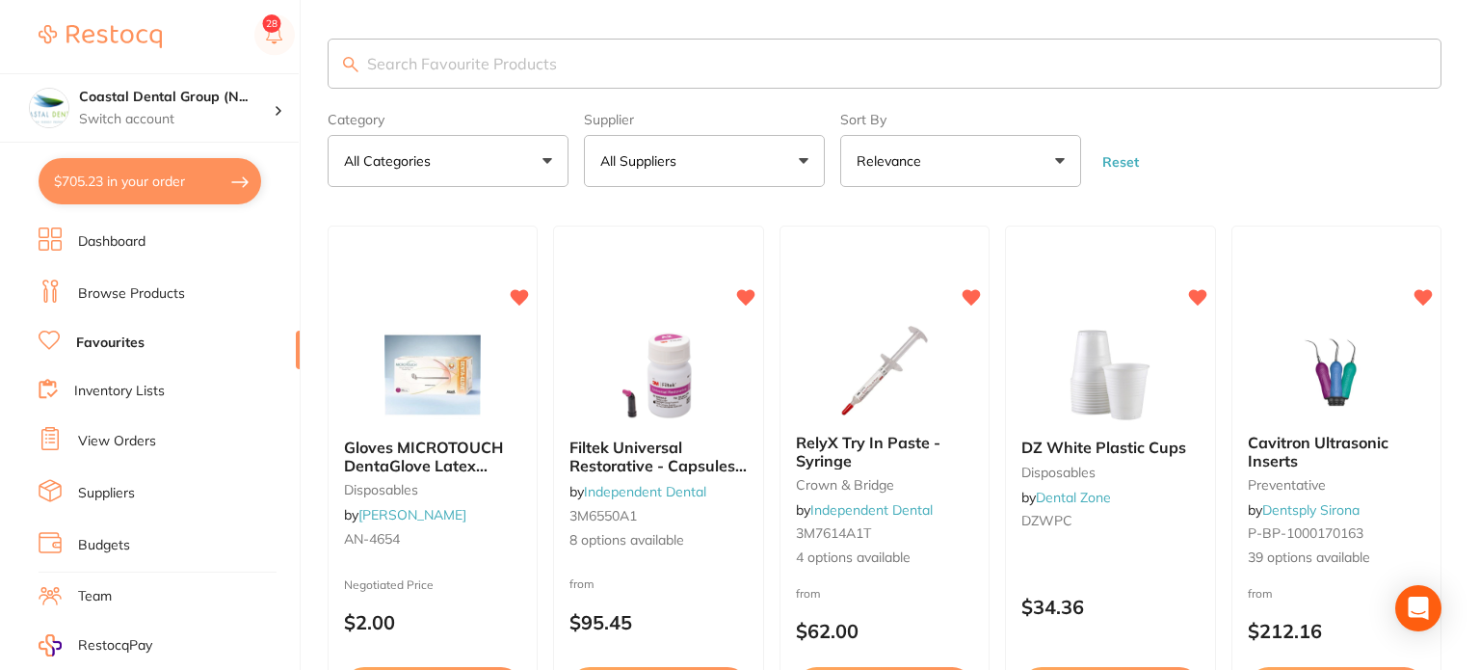
click at [153, 288] on link "Browse Products" at bounding box center [131, 293] width 107 height 19
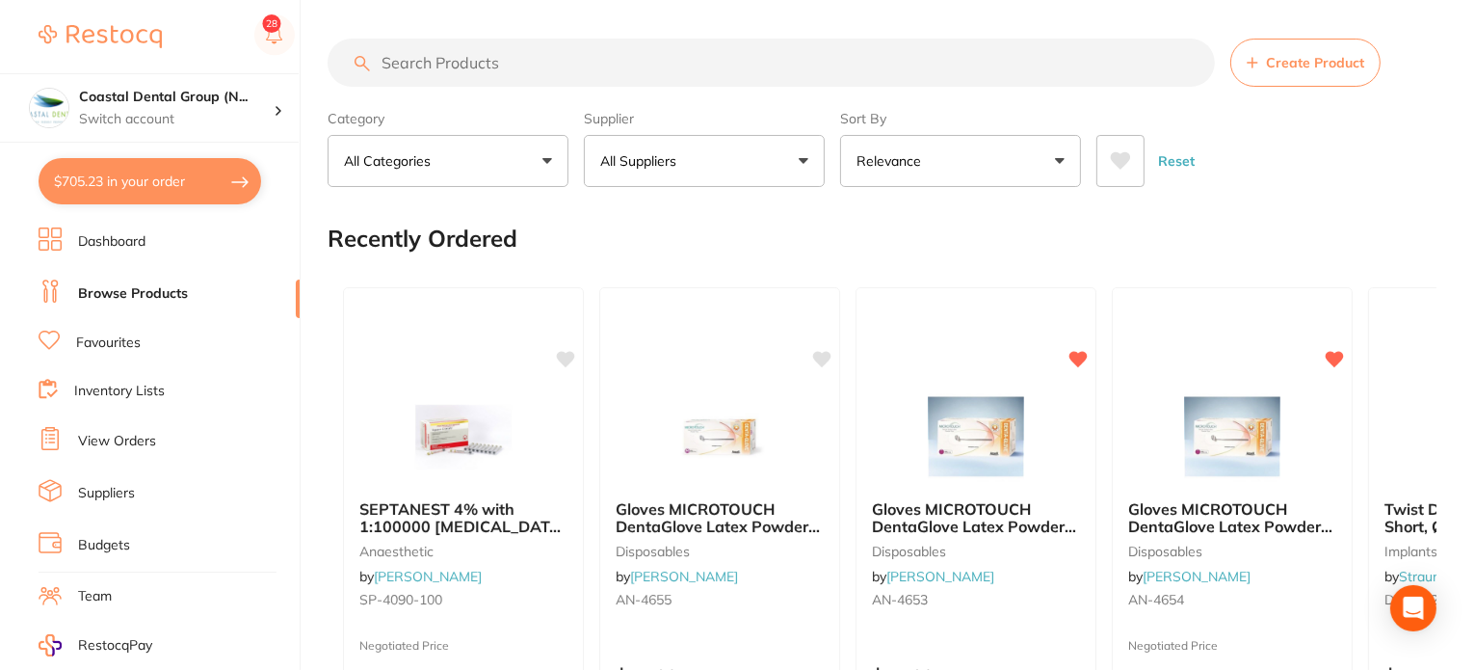
click at [1067, 243] on div "Recently Ordered" at bounding box center [882, 238] width 1109 height 65
click at [672, 225] on div "Recently Ordered" at bounding box center [882, 238] width 1109 height 65
click at [222, 241] on li "Dashboard" at bounding box center [169, 241] width 261 height 29
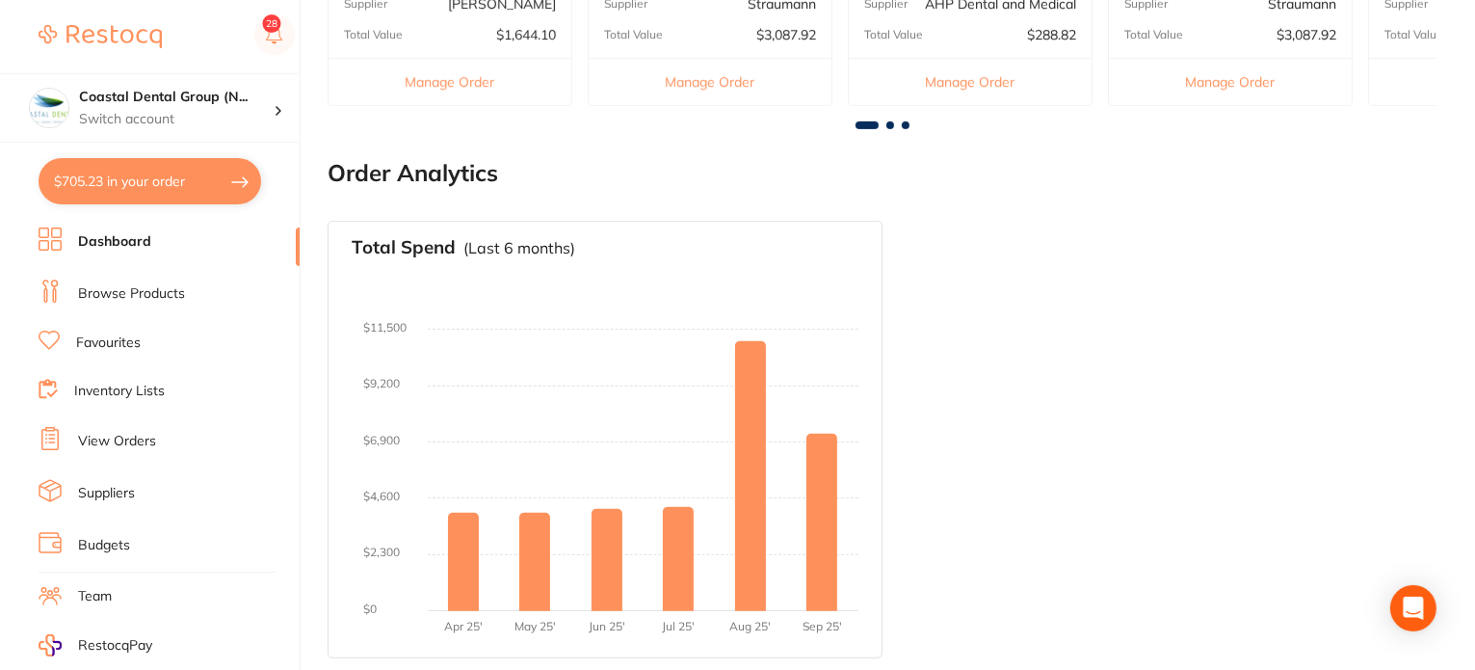
scroll to position [757, 0]
click at [1110, 404] on div "Total Spend (Last 6 months) No orders placed yet Charts will be shown once tran…" at bounding box center [882, 437] width 1109 height 468
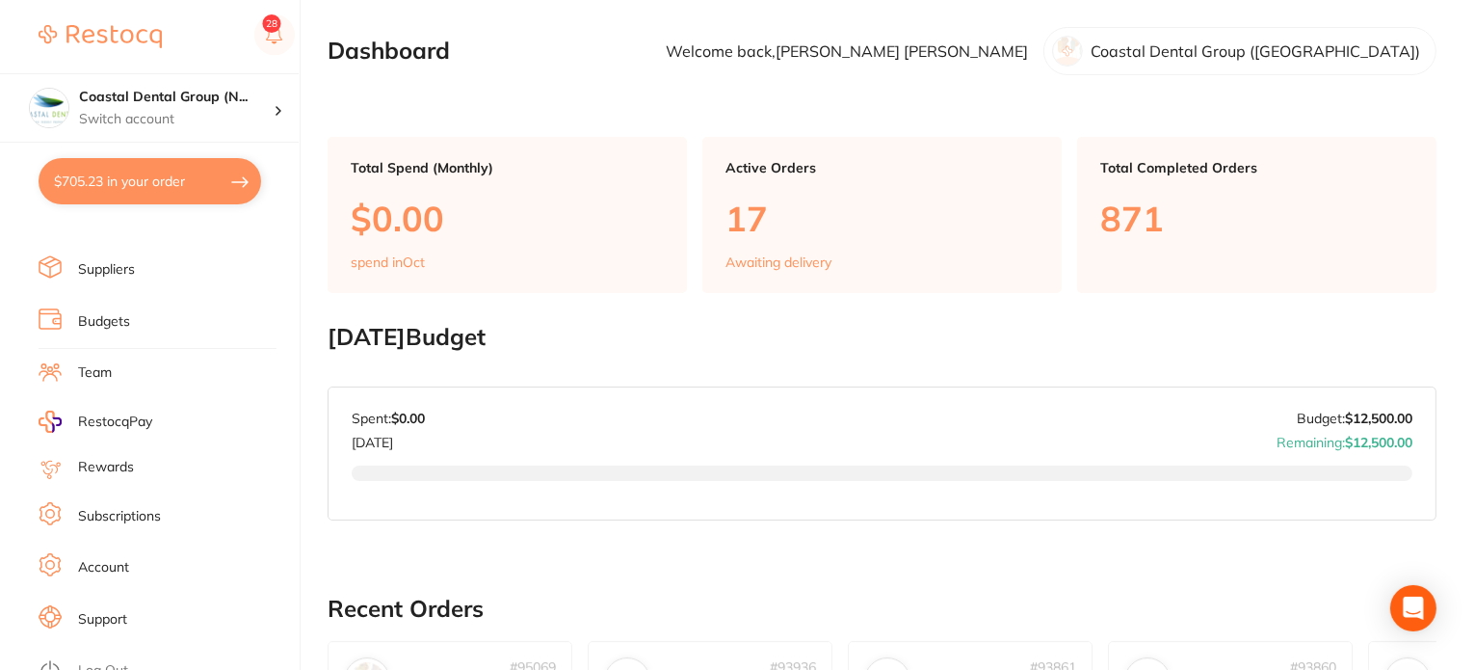
scroll to position [227, 0]
click at [151, 602] on li "Support" at bounding box center [169, 615] width 261 height 29
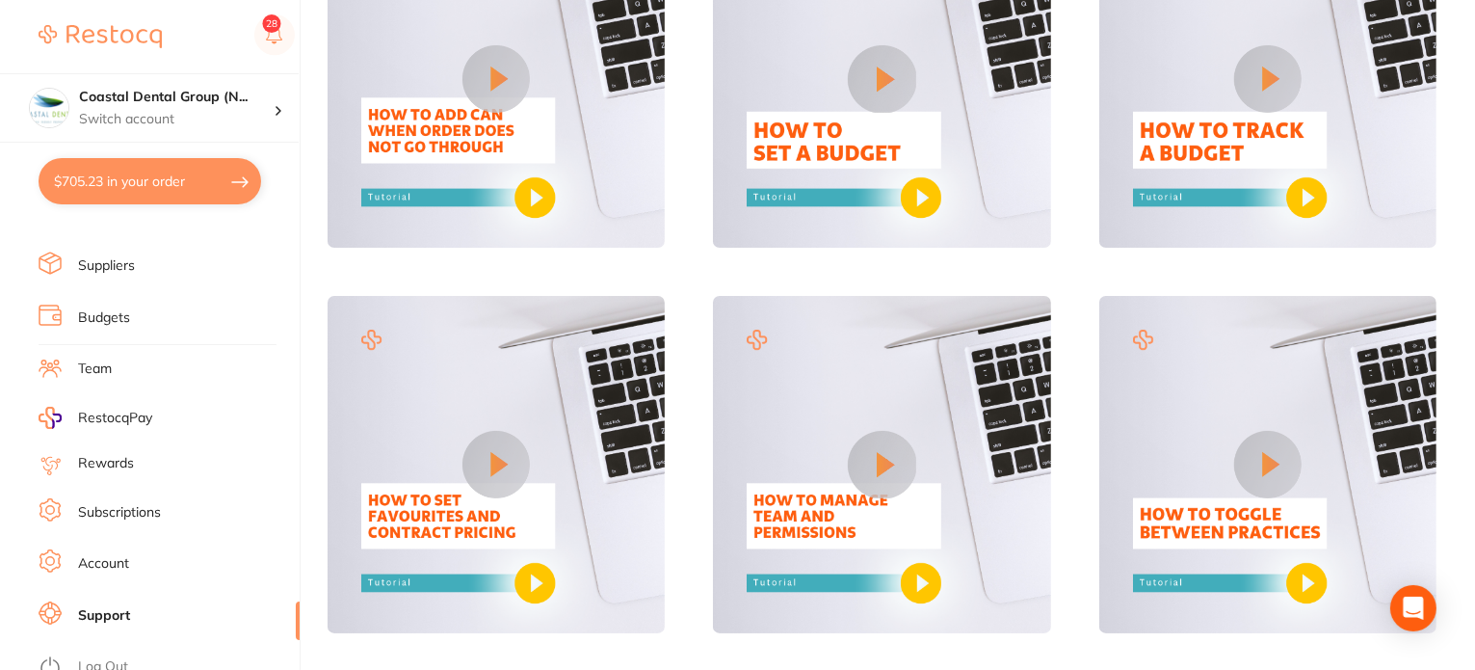
scroll to position [1293, 0]
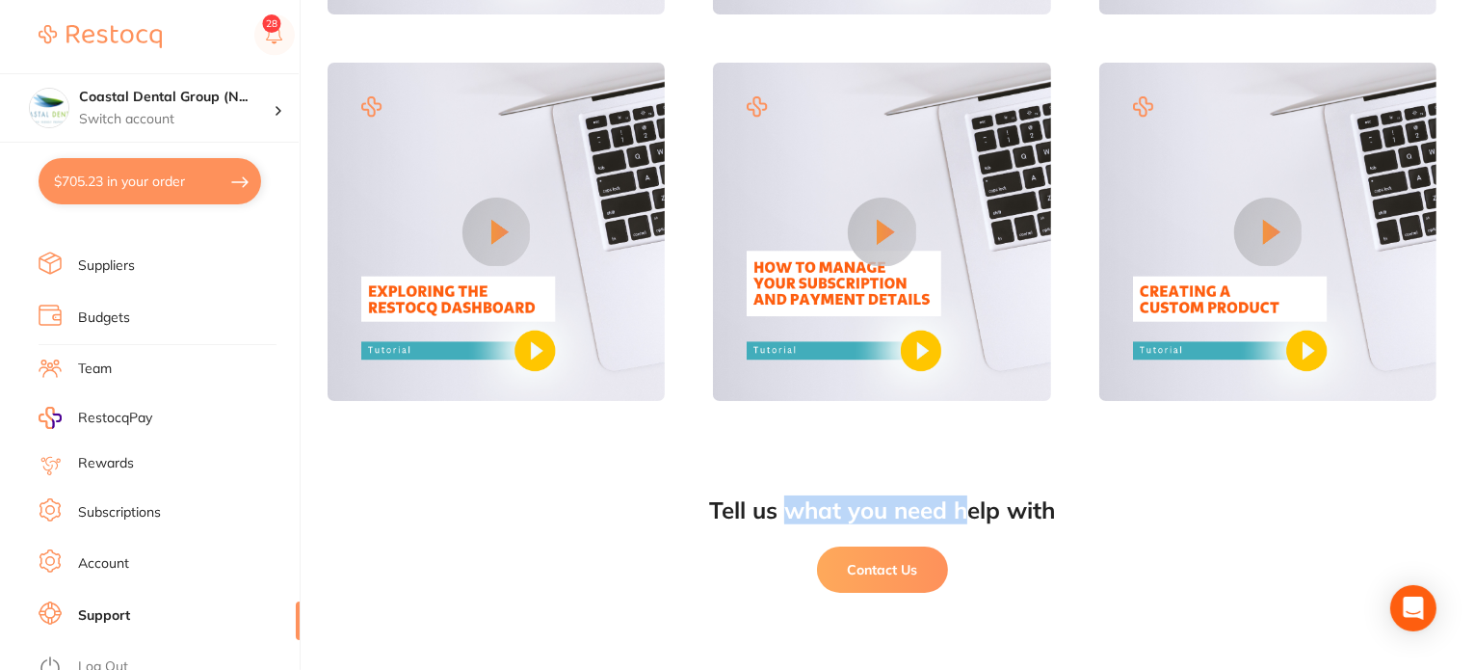
drag, startPoint x: 783, startPoint y: 508, endPoint x: 995, endPoint y: 508, distance: 212.0
click at [974, 508] on div "Tell us what you need help with" at bounding box center [882, 510] width 1109 height 27
click at [1050, 508] on div "Tell us what you need help with" at bounding box center [882, 510] width 1109 height 27
drag, startPoint x: 1068, startPoint y: 506, endPoint x: 871, endPoint y: 511, distance: 196.7
click at [871, 511] on div "Tell us what you need help with" at bounding box center [882, 510] width 1109 height 27
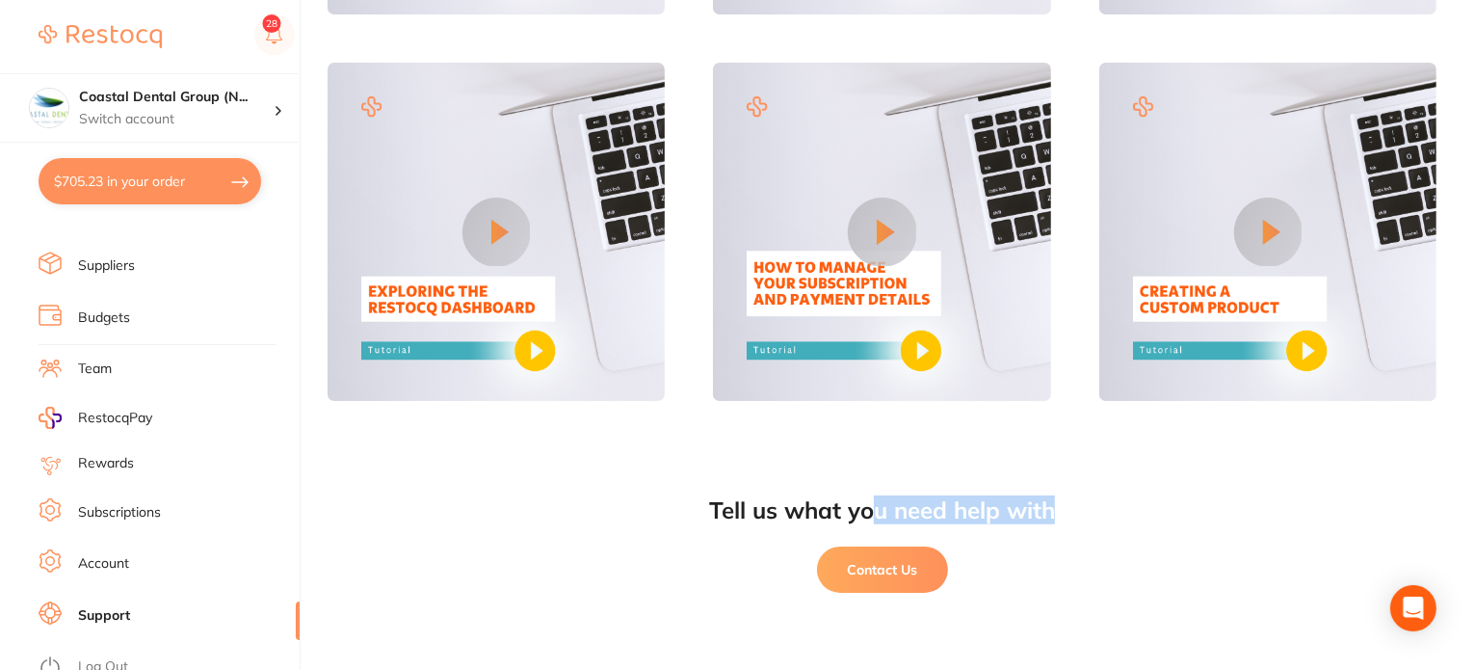
click at [1137, 548] on link "Contact Us" at bounding box center [882, 569] width 1109 height 46
click at [865, 569] on button "Contact Us" at bounding box center [882, 569] width 131 height 46
click at [1195, 479] on div "Tell us what you need help with Contact Us" at bounding box center [882, 560] width 1109 height 222
click at [1409, 603] on icon "Open Intercom Messenger" at bounding box center [1413, 608] width 22 height 25
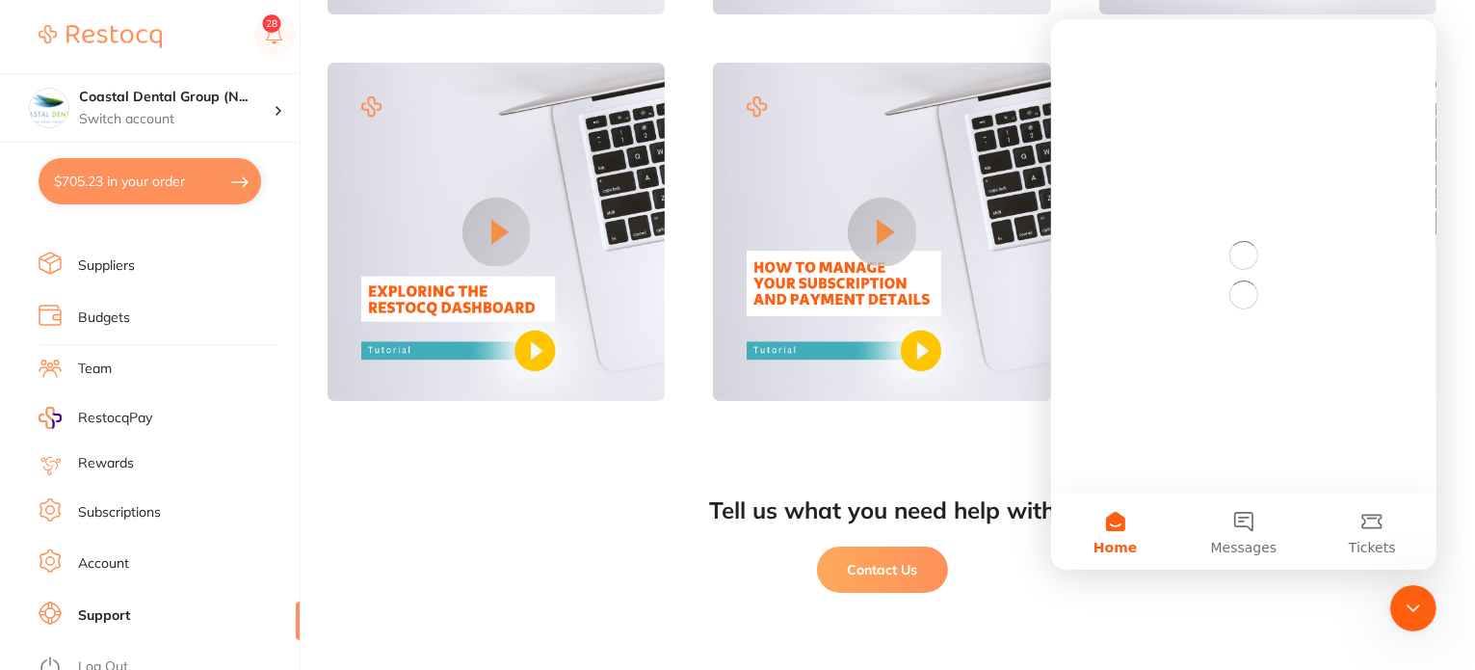
scroll to position [0, 0]
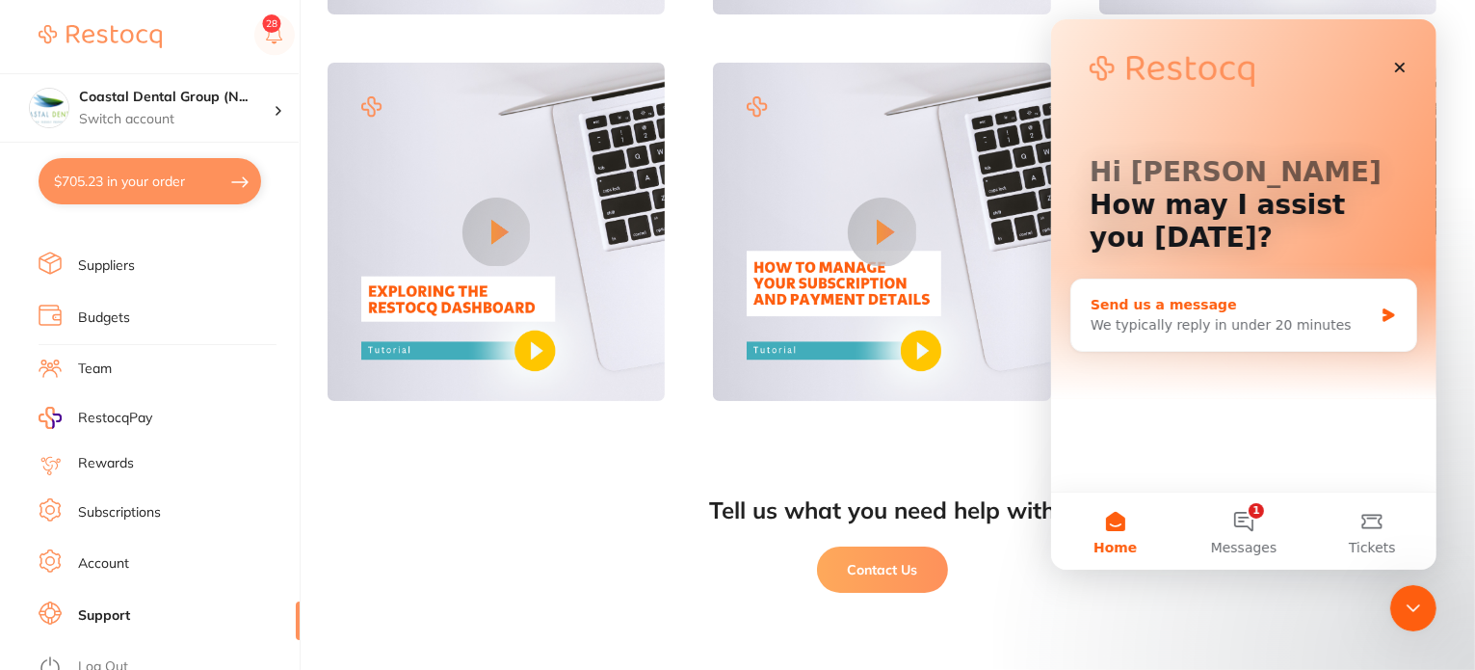
click at [1255, 324] on div "We typically reply in under 20 minutes" at bounding box center [1231, 325] width 282 height 20
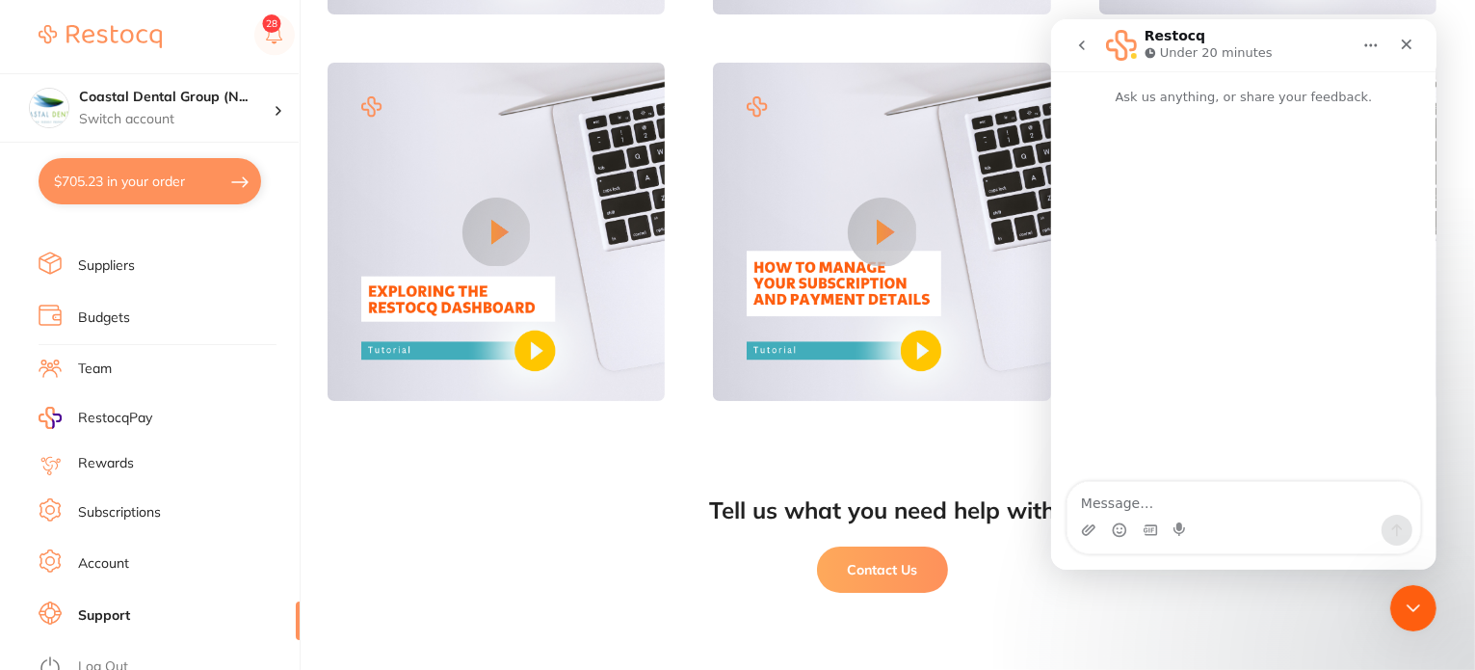
click at [1075, 43] on icon "go back" at bounding box center [1081, 45] width 15 height 15
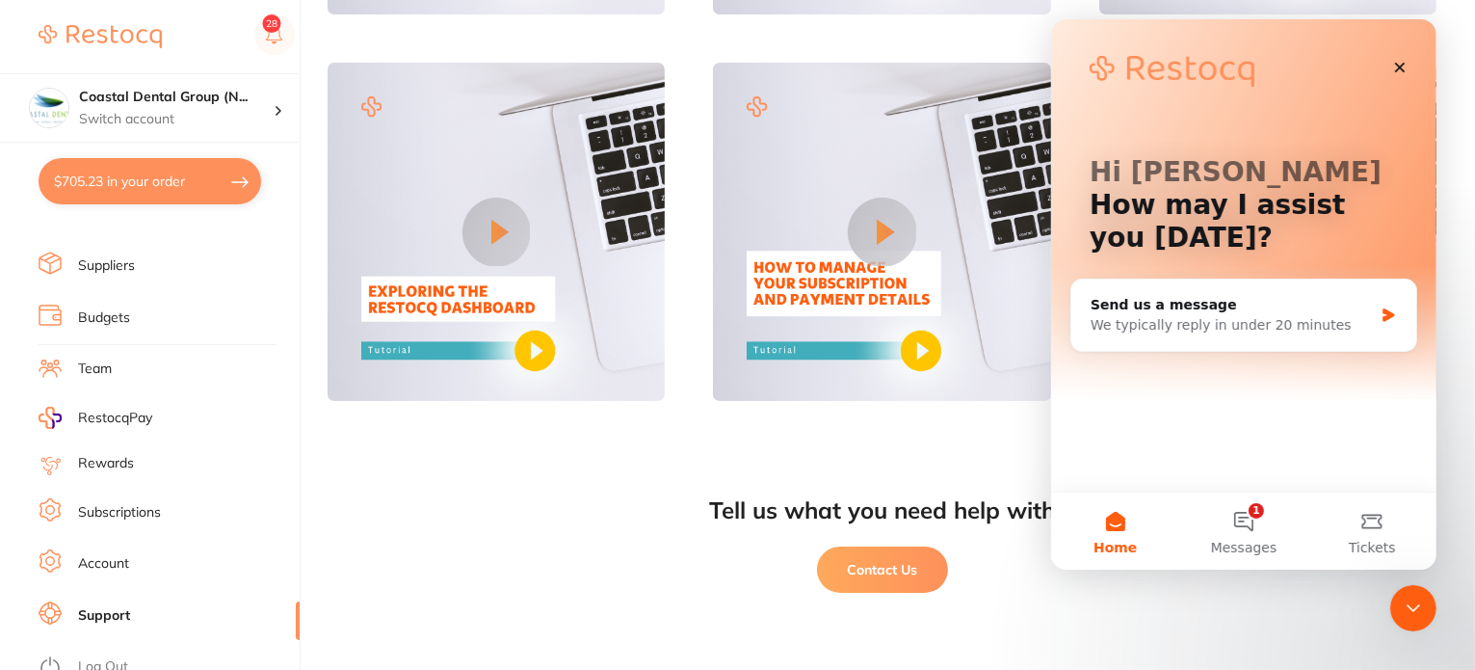
click at [166, 556] on li "Account" at bounding box center [169, 563] width 261 height 29
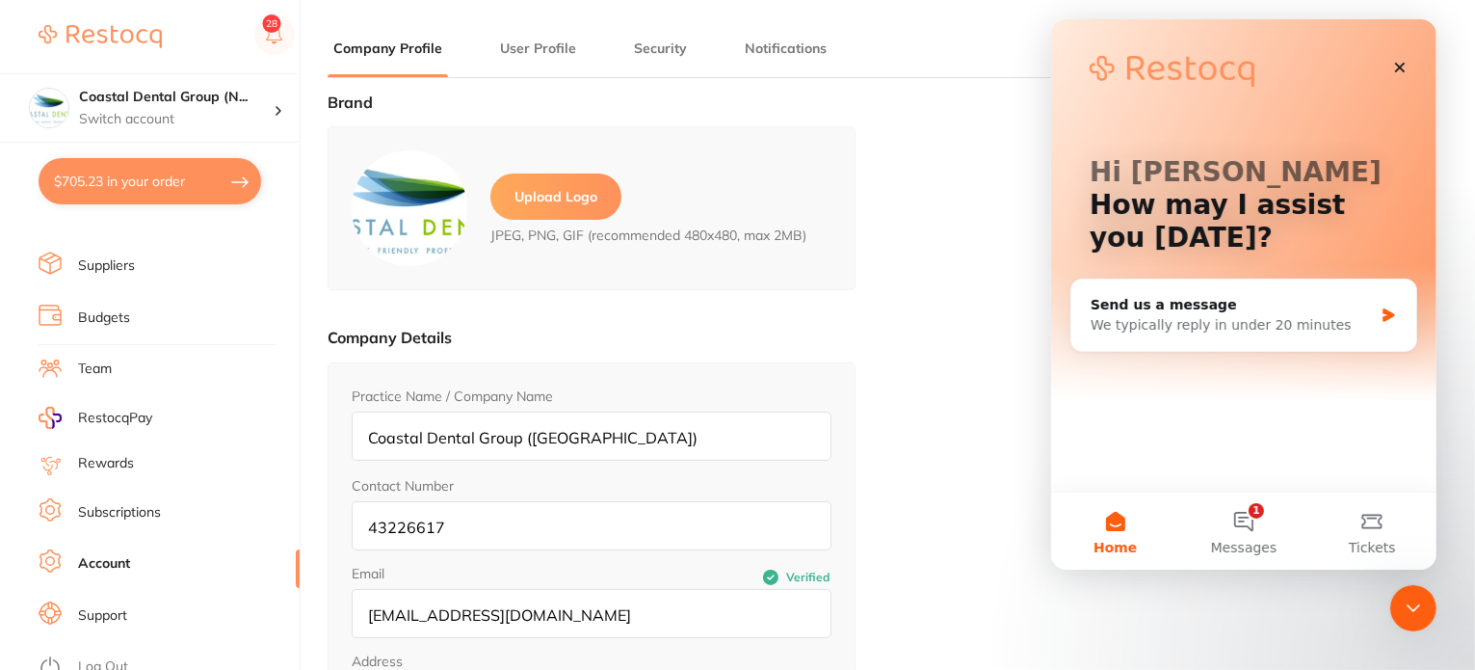
type input "[PERSON_NAME]"
type input "43226617"
type input "[EMAIL_ADDRESS][DOMAIN_NAME]"
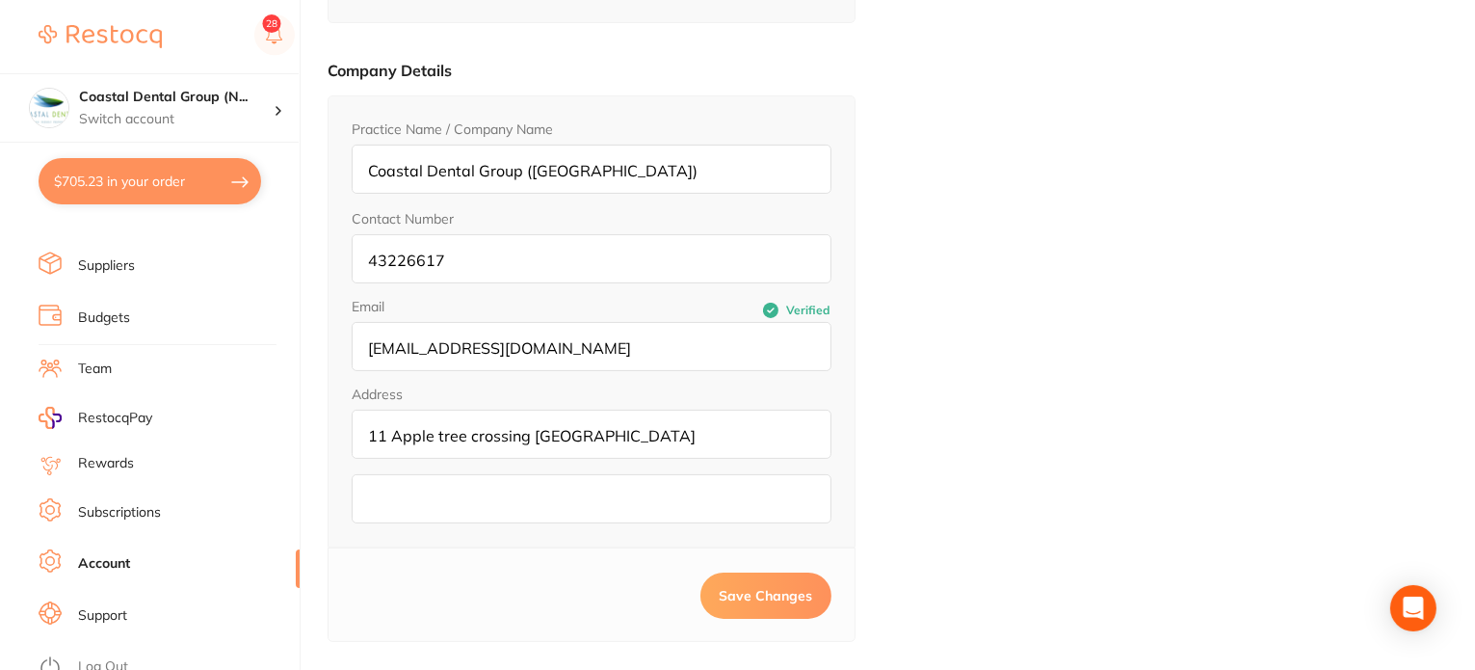
scroll to position [274, 0]
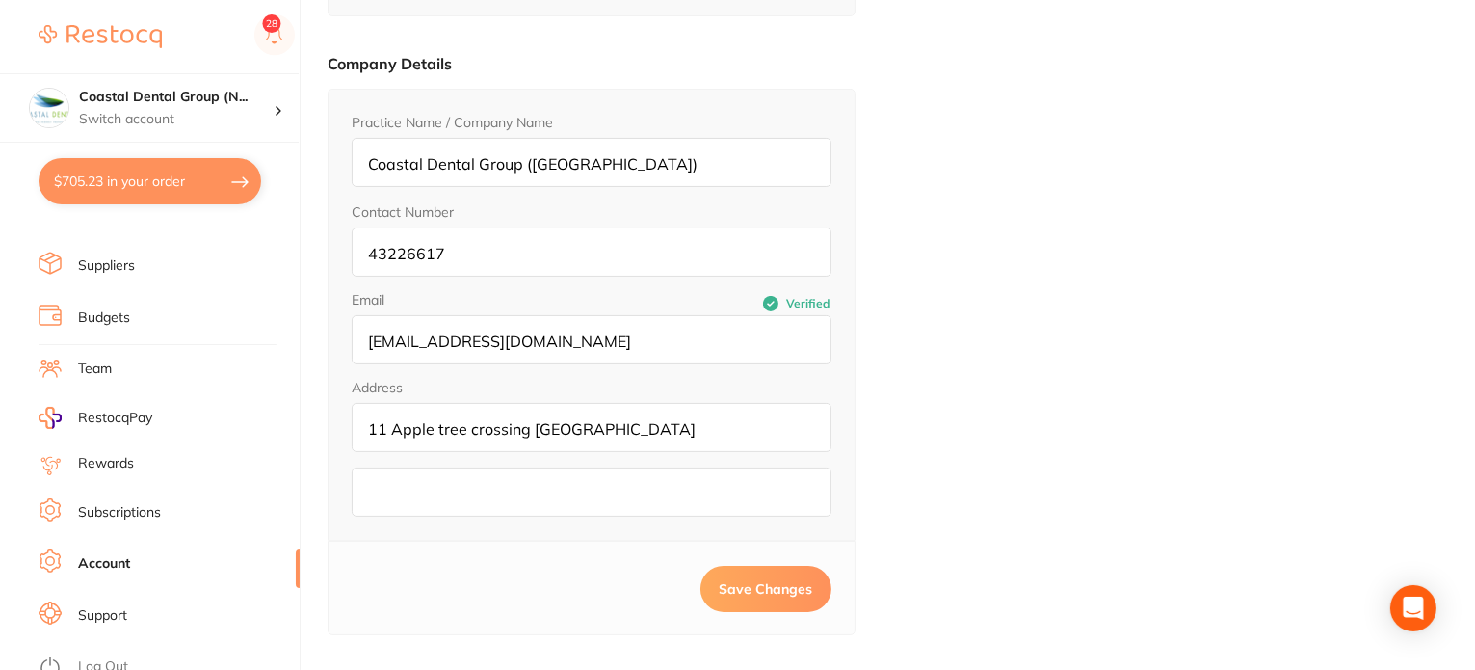
click at [561, 336] on input "[EMAIL_ADDRESS][DOMAIN_NAME]" at bounding box center [592, 339] width 480 height 49
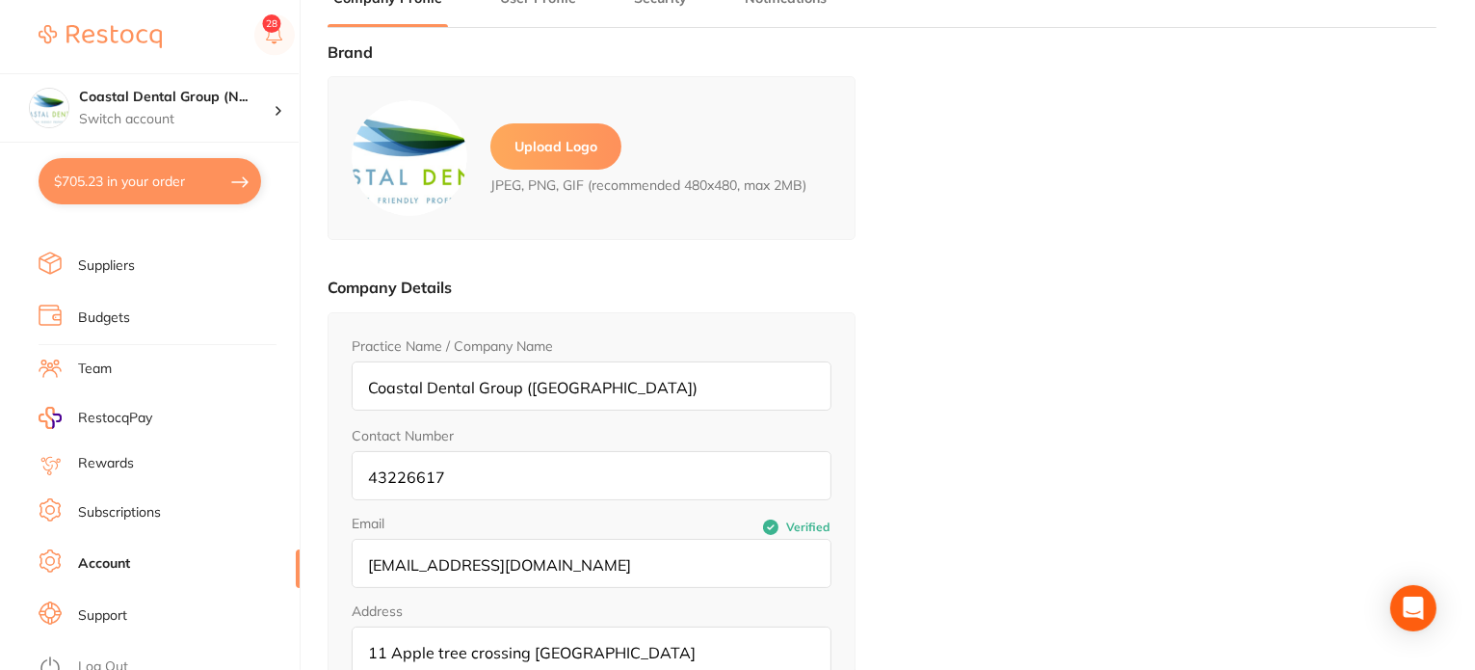
scroll to position [0, 0]
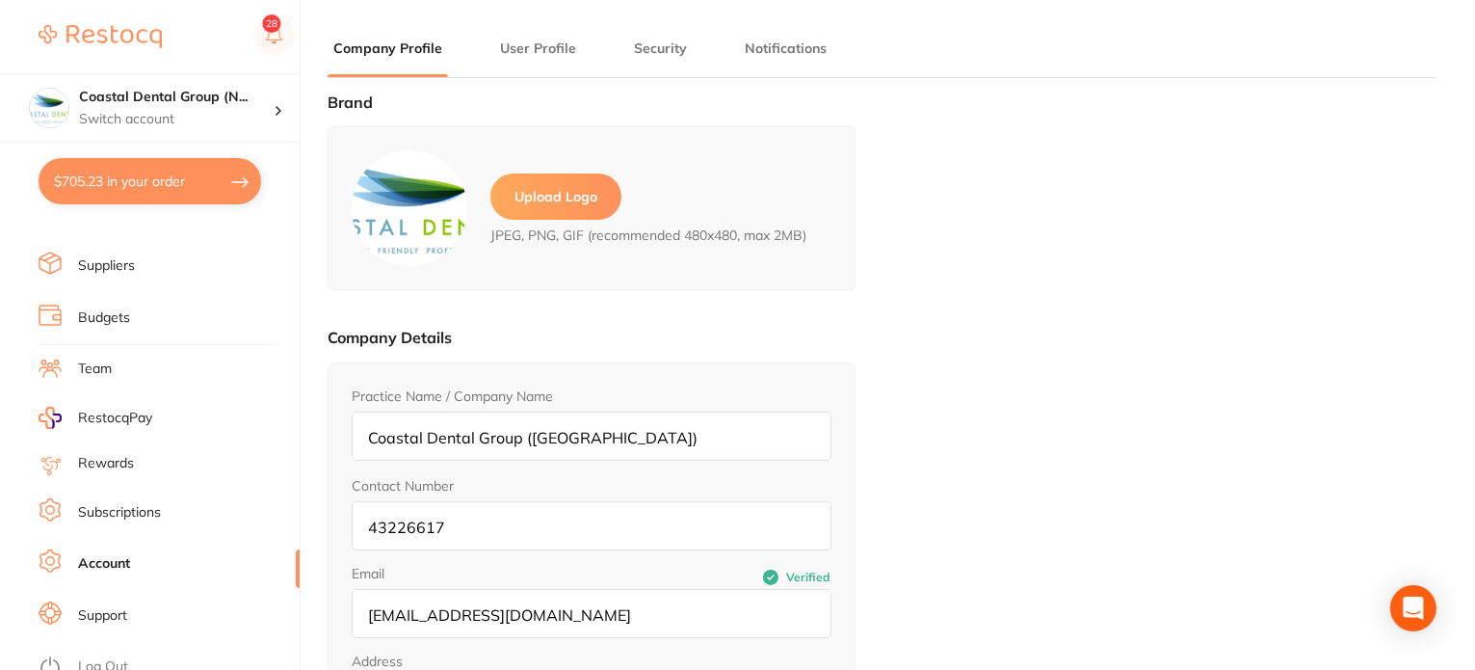
click at [538, 49] on button "User Profile" at bounding box center [538, 49] width 88 height 18
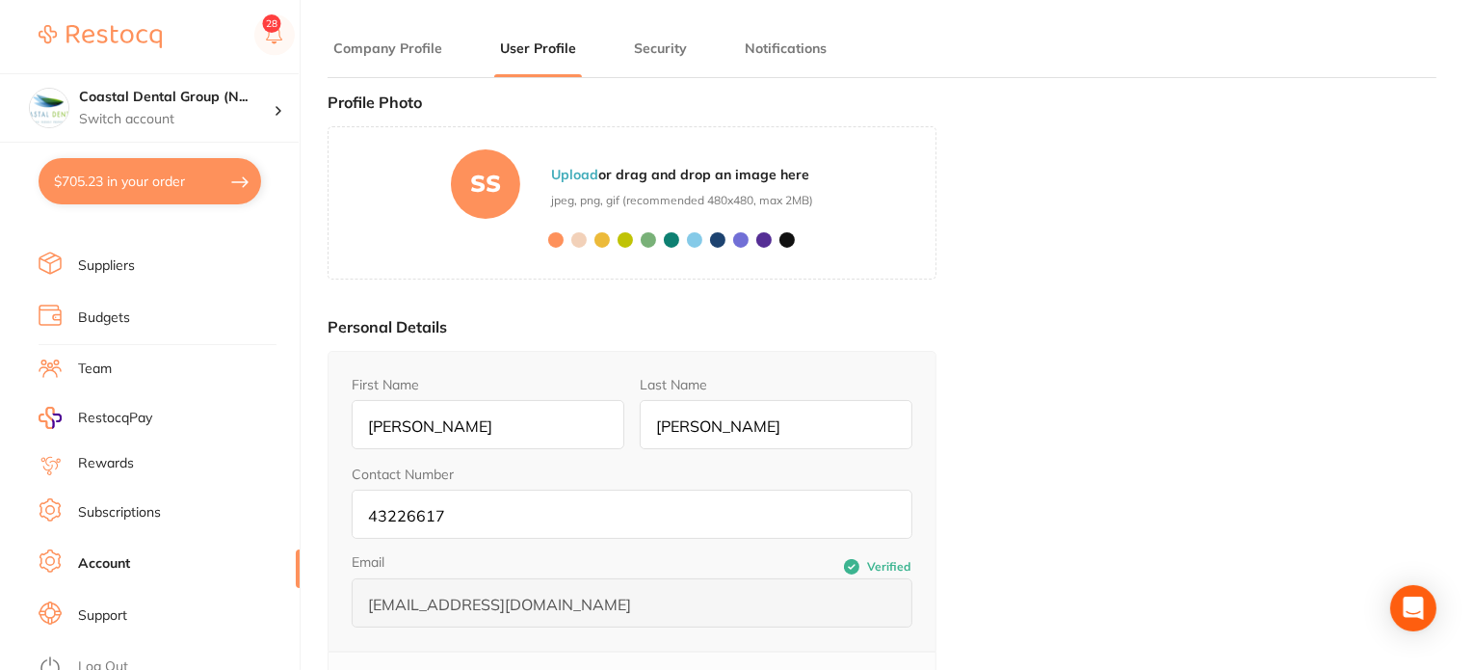
click at [650, 40] on button "Security" at bounding box center [660, 49] width 65 height 18
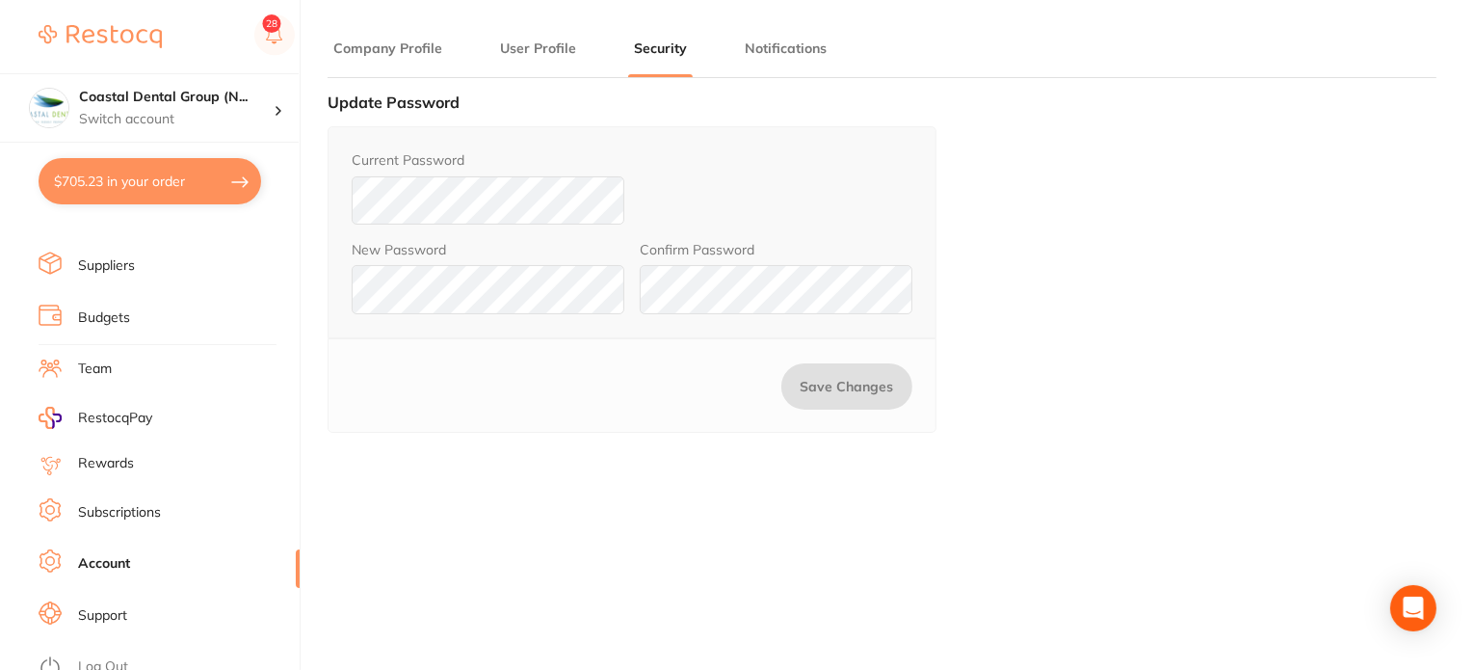
click at [716, 148] on div "Current Password New Password Confirm Password" at bounding box center [632, 231] width 609 height 211
click at [718, 150] on form "Current Password New Password Confirm Password" at bounding box center [632, 231] width 561 height 163
click at [752, 54] on button "Notifications" at bounding box center [785, 49] width 93 height 18
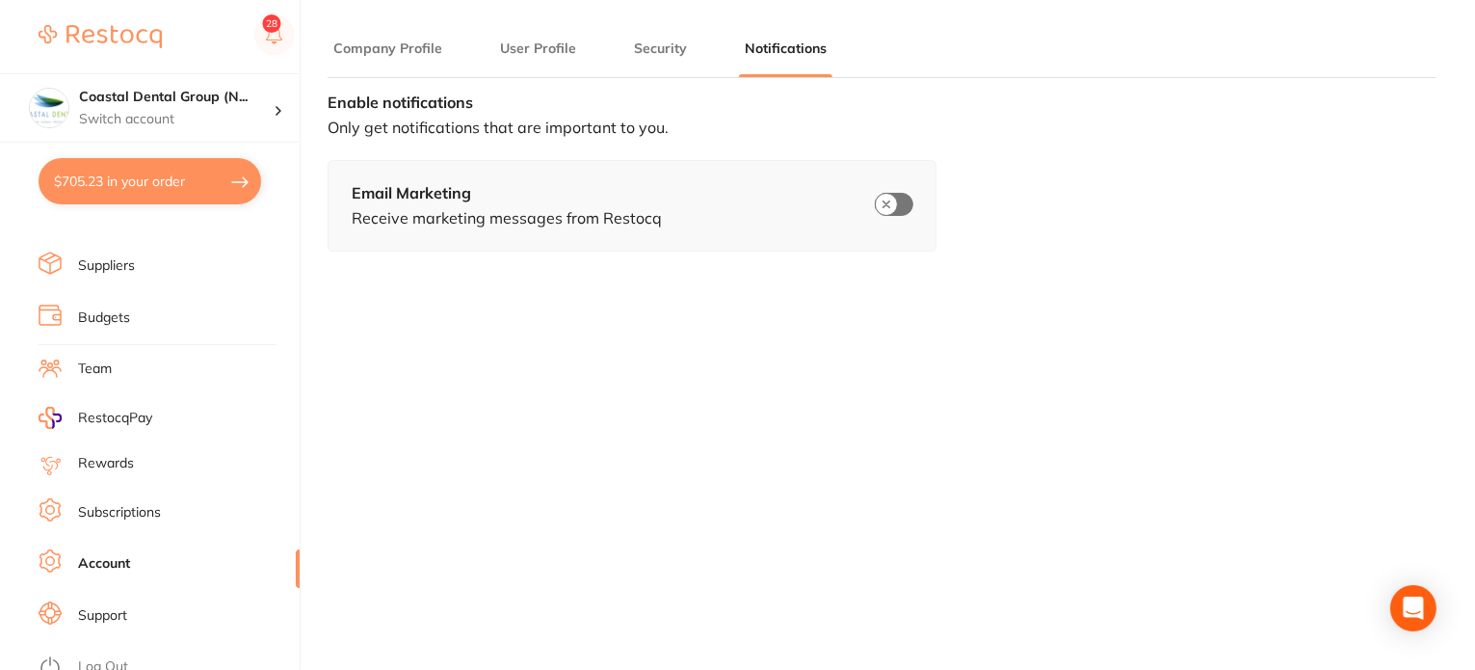
click at [152, 507] on link "Subscriptions" at bounding box center [119, 512] width 83 height 19
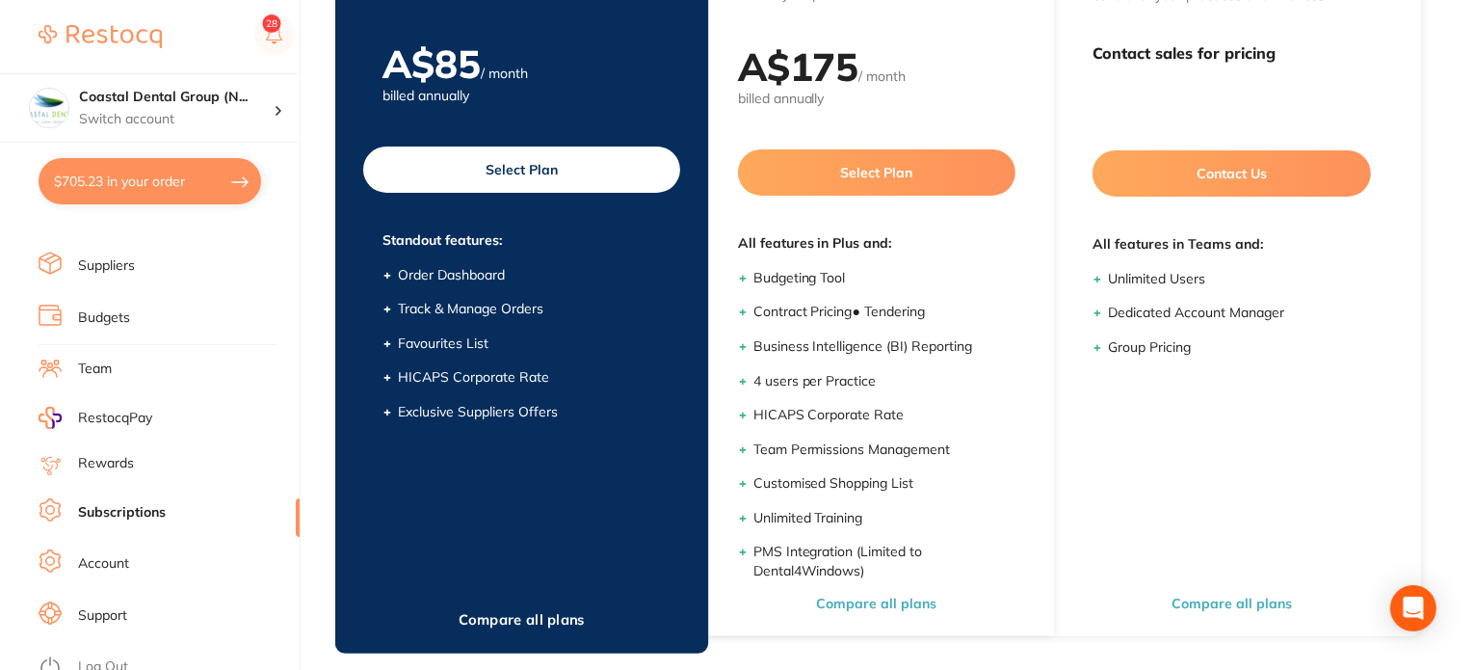
scroll to position [299, 0]
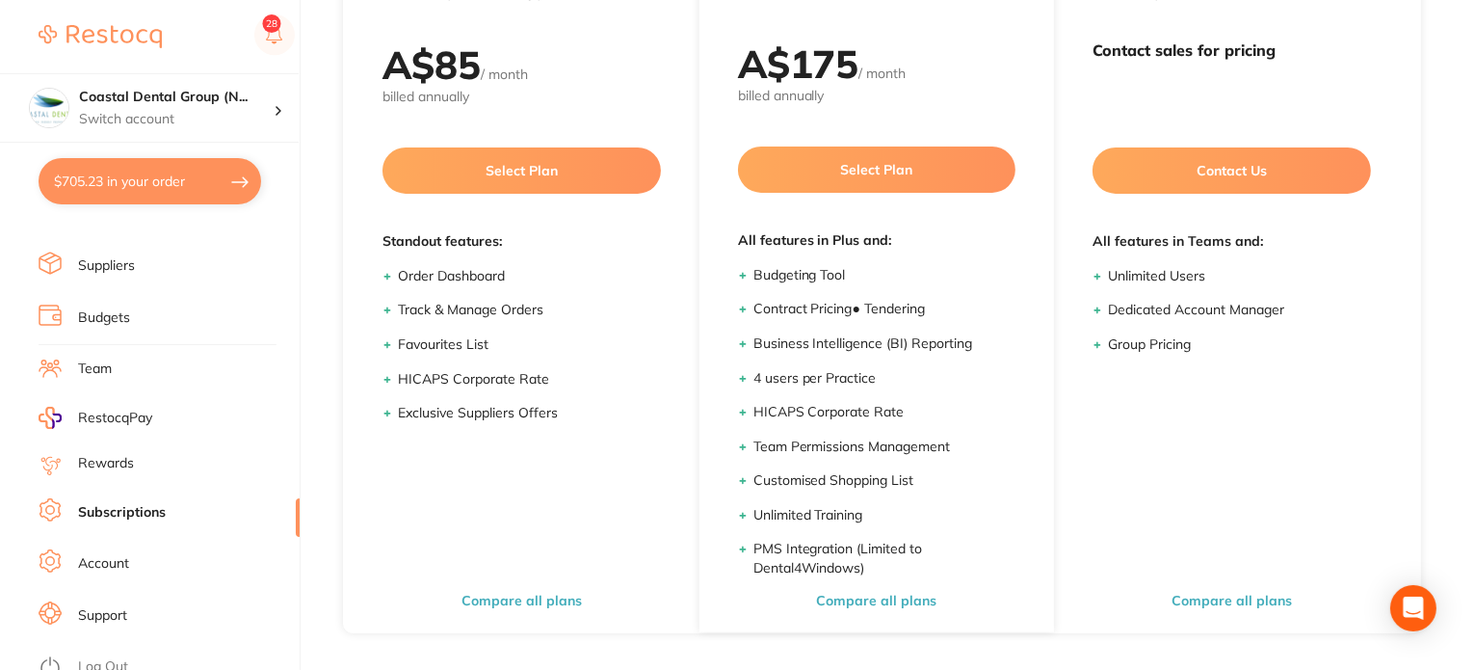
click at [139, 460] on li "Rewards" at bounding box center [169, 463] width 261 height 23
click at [146, 411] on span "RestocqPay" at bounding box center [115, 418] width 74 height 19
click at [199, 357] on li "Team" at bounding box center [169, 369] width 261 height 29
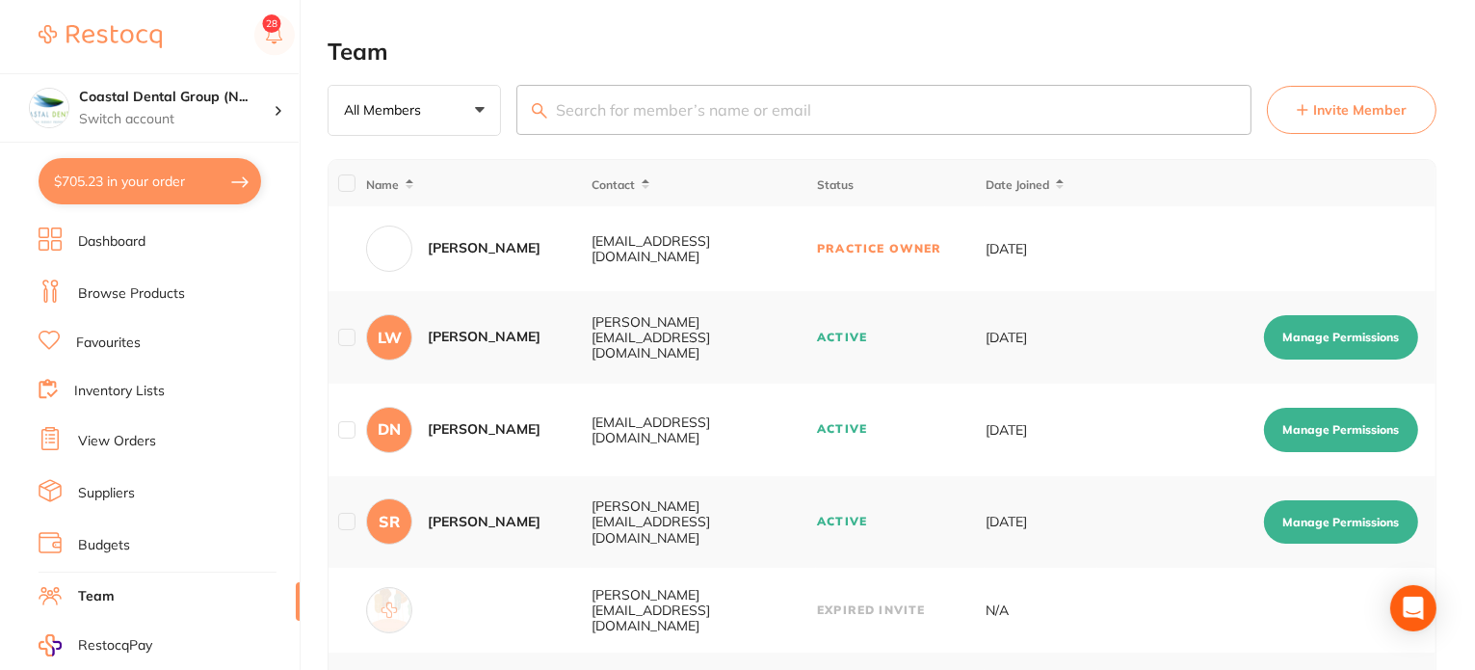
click at [1321, 119] on span "Invite Member" at bounding box center [1360, 109] width 93 height 19
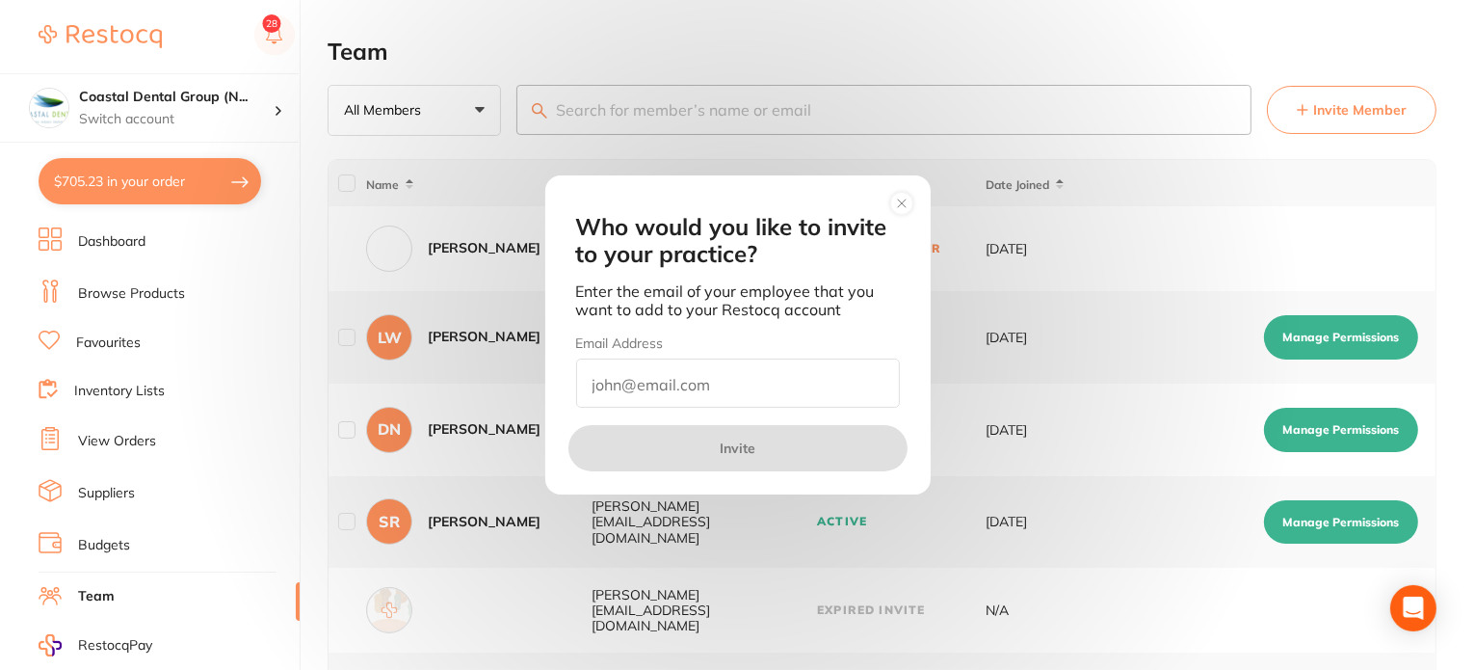
click at [639, 386] on input "email" at bounding box center [738, 382] width 324 height 49
click at [897, 204] on circle at bounding box center [901, 203] width 22 height 22
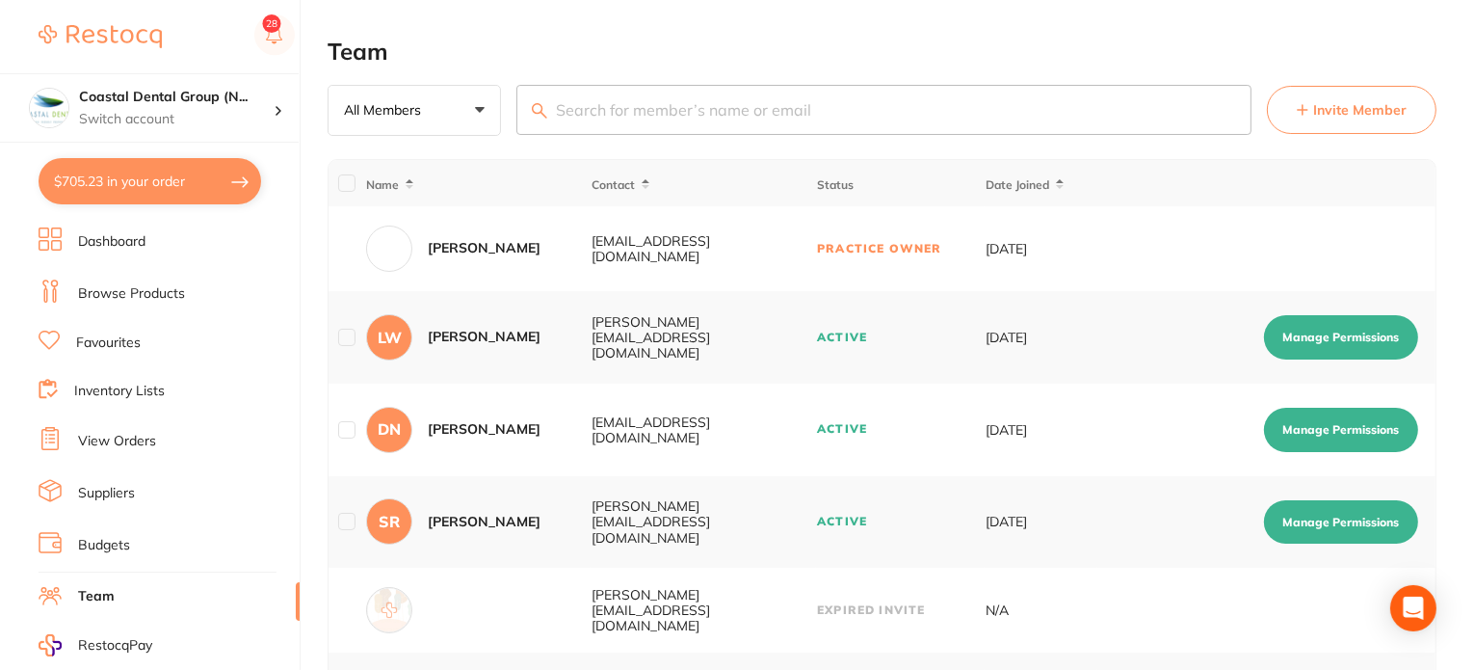
click at [1314, 334] on button "Manage Permissions" at bounding box center [1341, 337] width 154 height 44
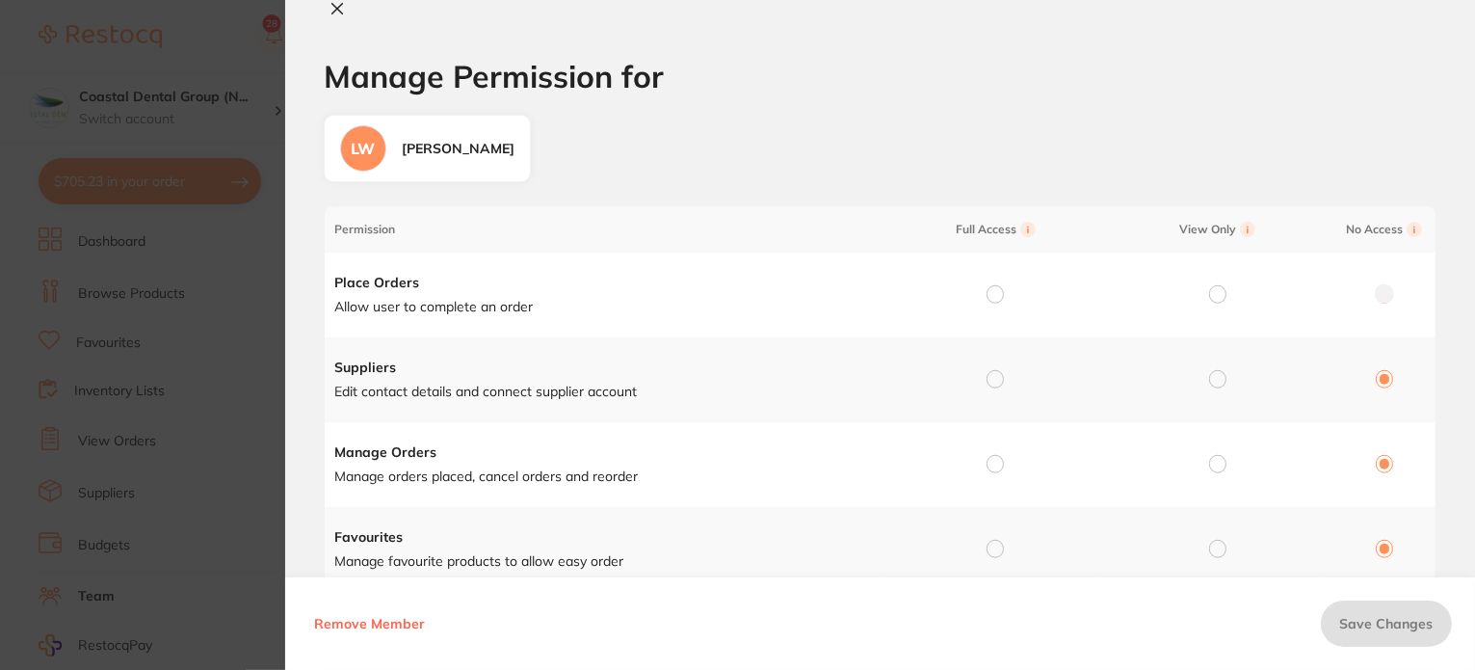
checkbox input "true"
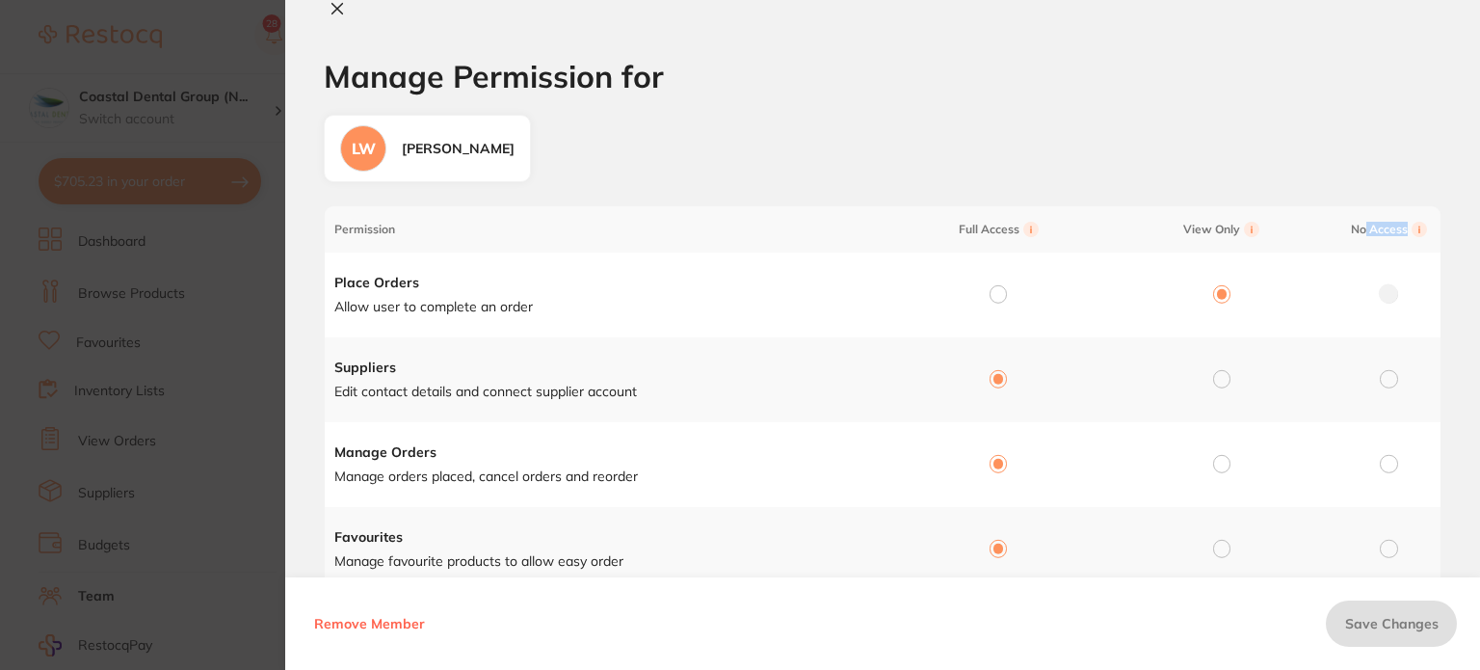
drag, startPoint x: 1375, startPoint y: 226, endPoint x: 1415, endPoint y: 227, distance: 39.5
click at [1415, 227] on span "No Access" at bounding box center [1389, 229] width 101 height 15
click at [1382, 374] on input "radio" at bounding box center [1388, 378] width 17 height 17
radio input "true"
click at [990, 386] on div at bounding box center [998, 379] width 17 height 17
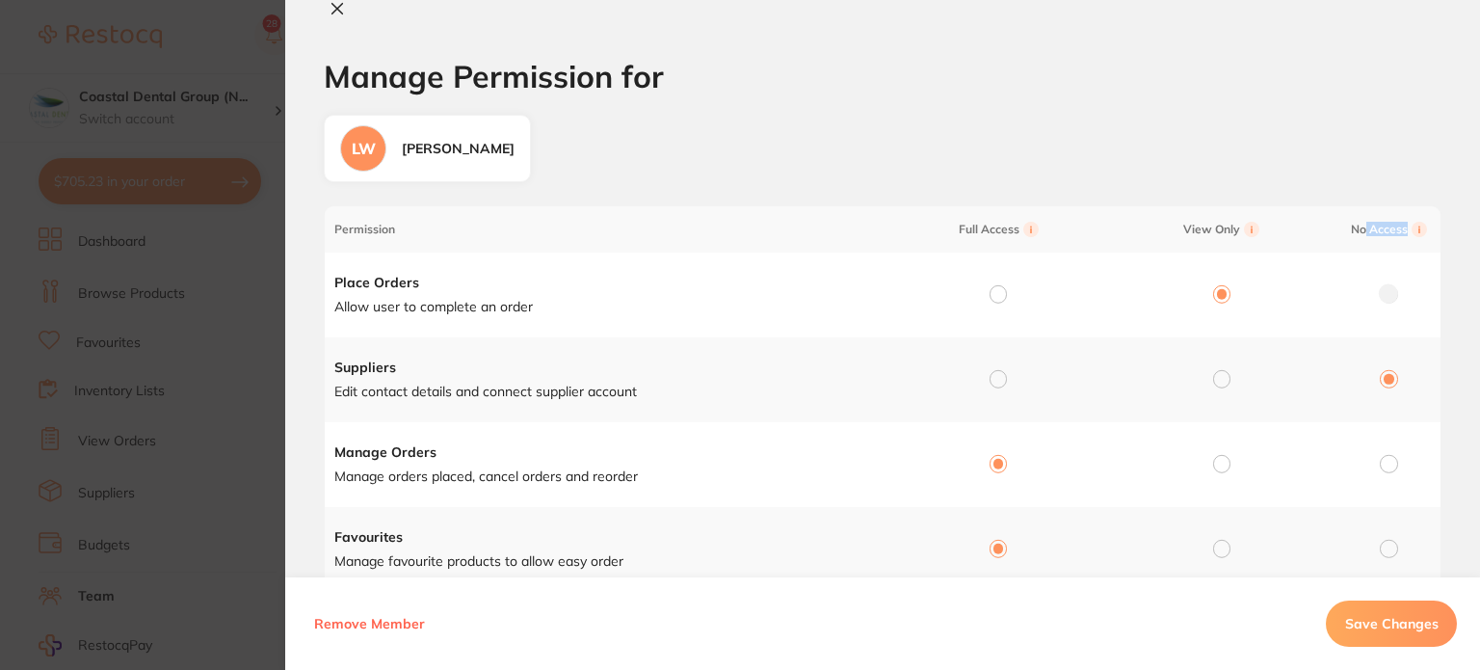
click at [997, 382] on input "radio" at bounding box center [998, 378] width 17 height 17
radio input "true"
radio input "false"
click at [1207, 90] on h1 "Manage Permission for" at bounding box center [883, 77] width 1118 height 36
click at [338, 1] on icon at bounding box center [337, 8] width 15 height 15
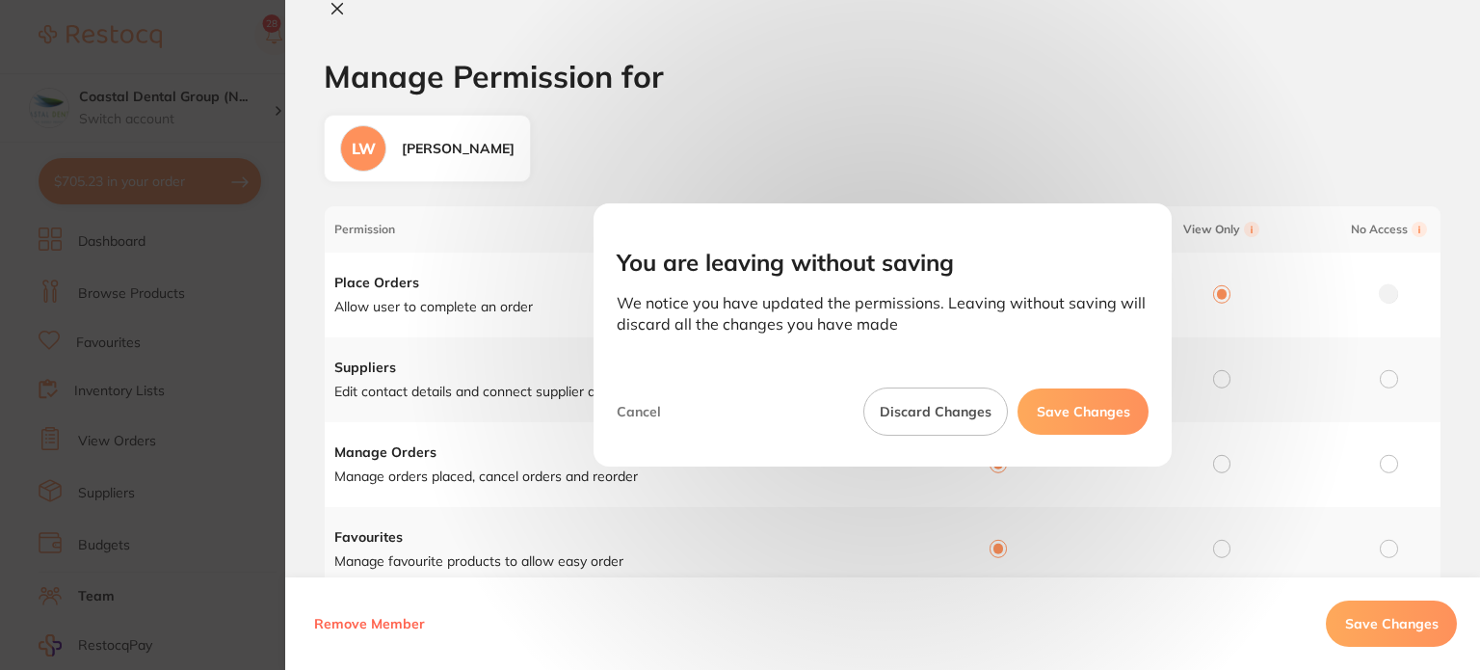
click at [955, 422] on button "Discard Changes" at bounding box center [935, 411] width 145 height 48
checkbox input "false"
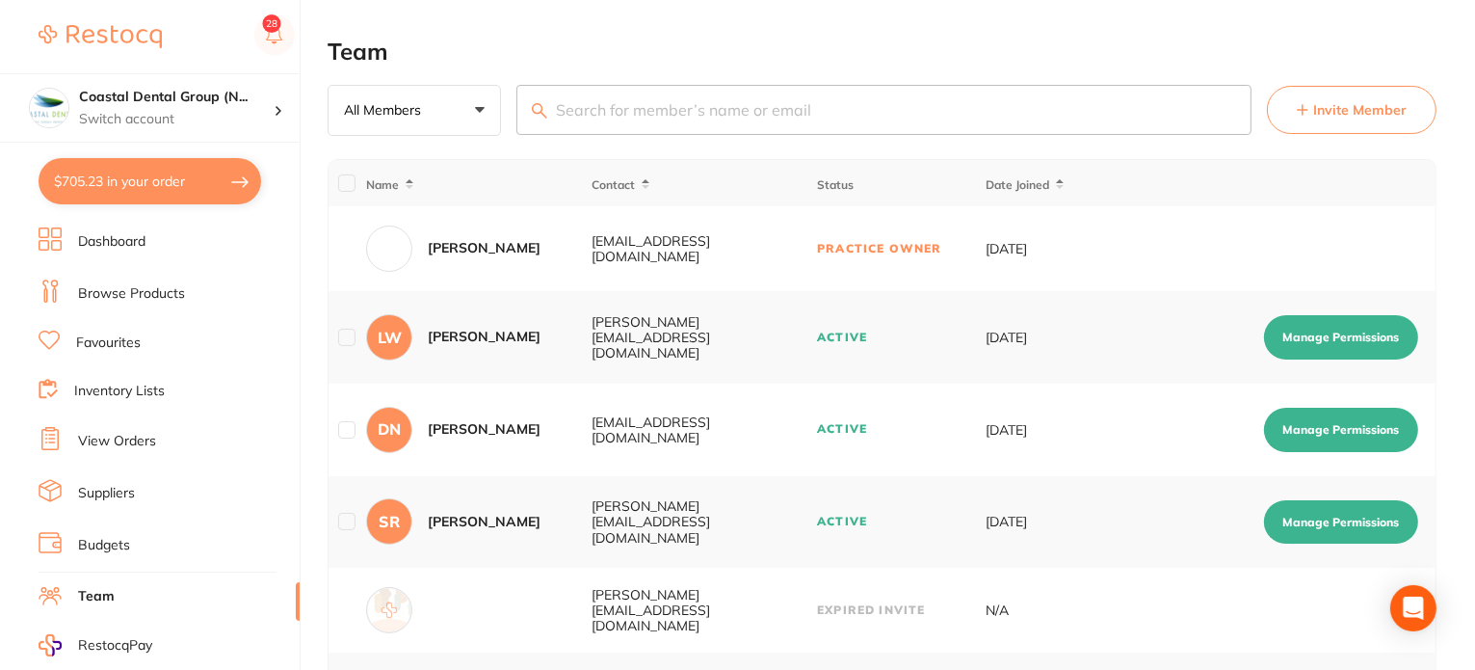
click at [1293, 115] on button "Invite Member" at bounding box center [1352, 110] width 170 height 48
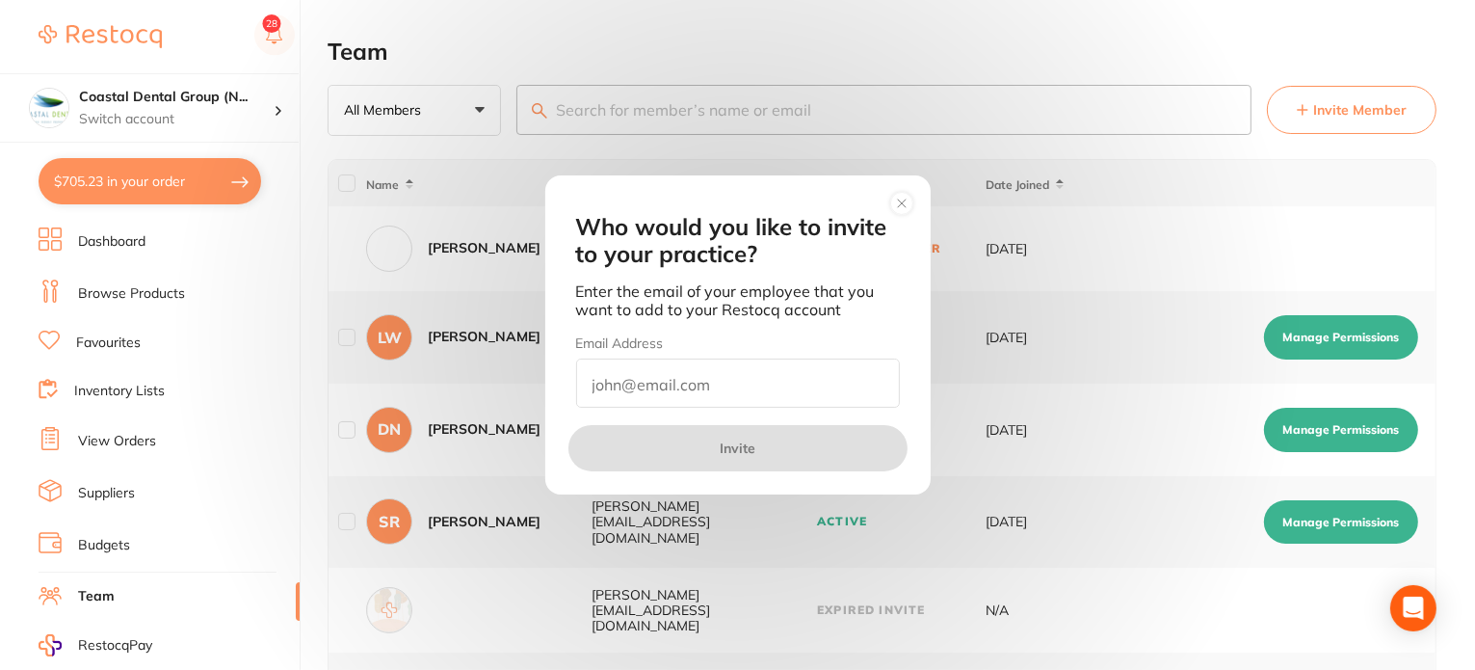
click at [897, 201] on circle at bounding box center [901, 203] width 22 height 22
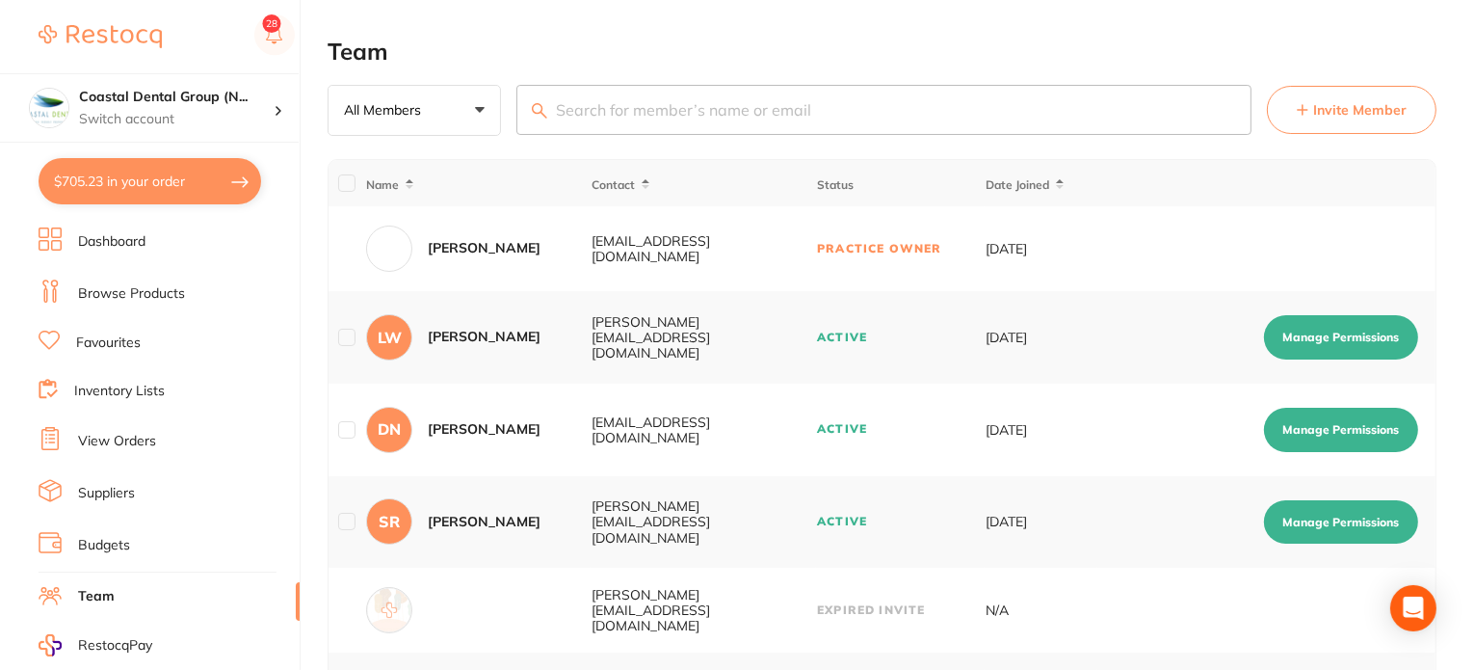
click at [146, 433] on link "View Orders" at bounding box center [117, 441] width 78 height 19
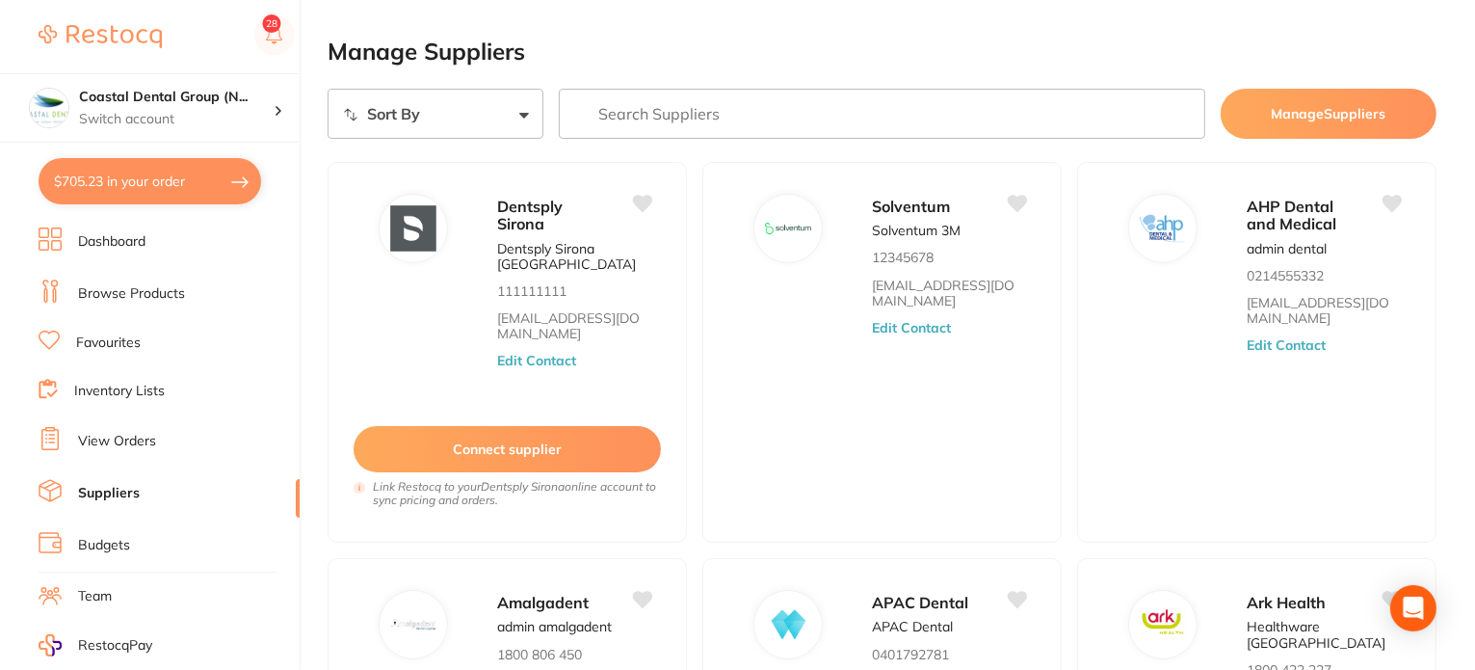
click at [142, 531] on li "Budgets" at bounding box center [169, 545] width 261 height 29
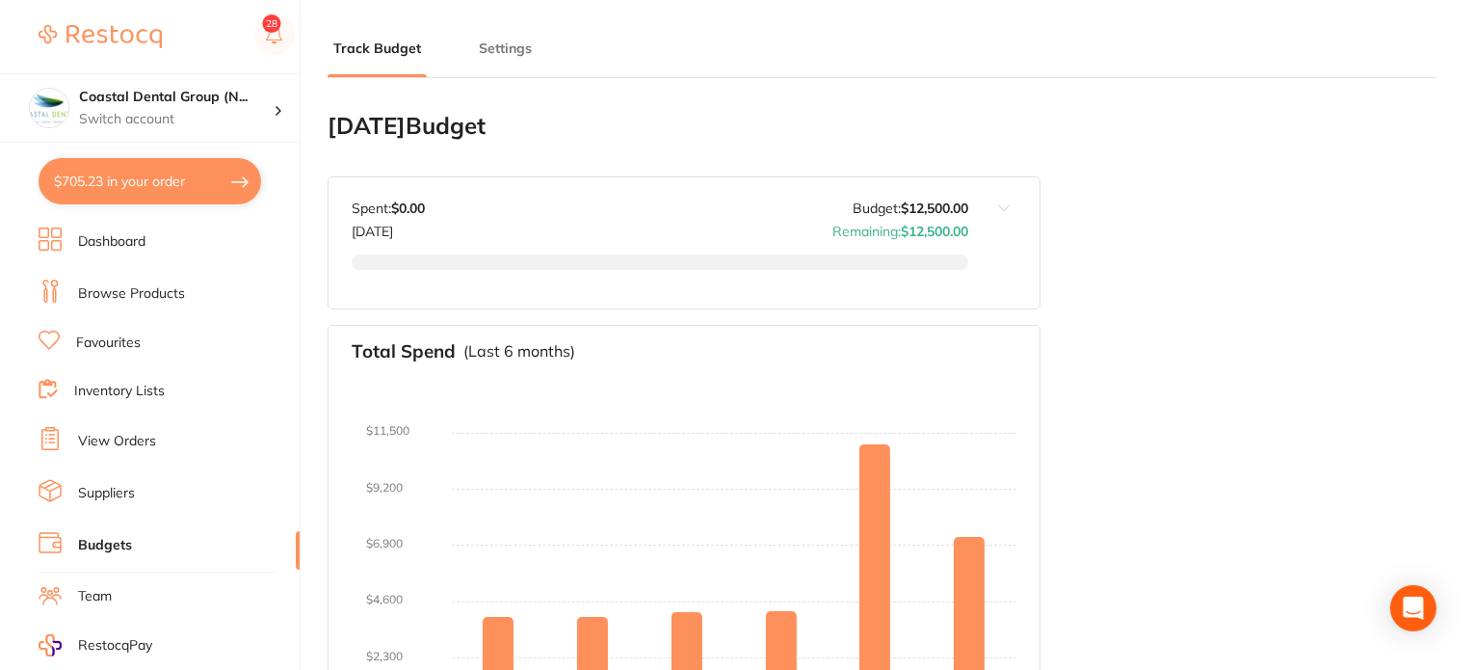
type input "6,000"
type input "12,500"
type input "5.0"
type input "250,000"
type input "12,500"
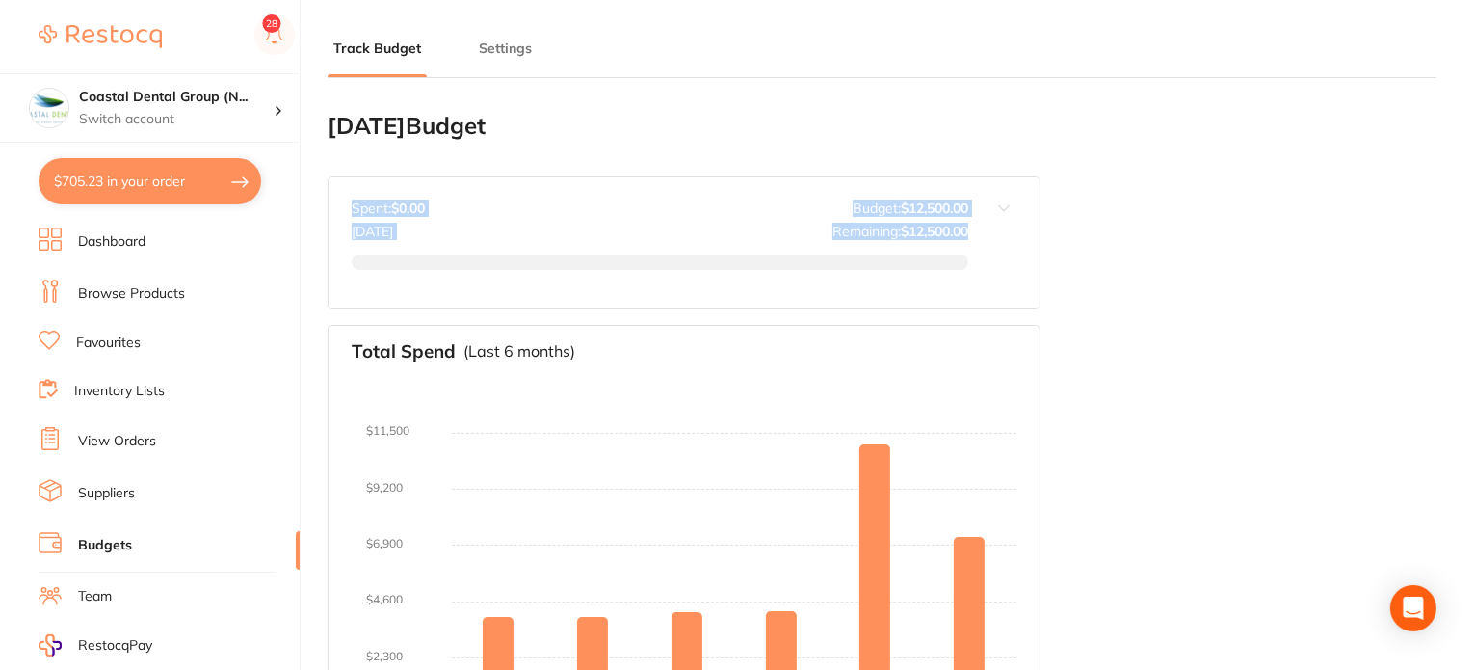
drag, startPoint x: 345, startPoint y: 182, endPoint x: 887, endPoint y: 246, distance: 545.3
click at [881, 248] on div "Oct 2025 Budget: $12,500.00 Spent: $0.00 Oct 2025 Budget: $12,500.00 Remaining:…" at bounding box center [649, 242] width 640 height 131
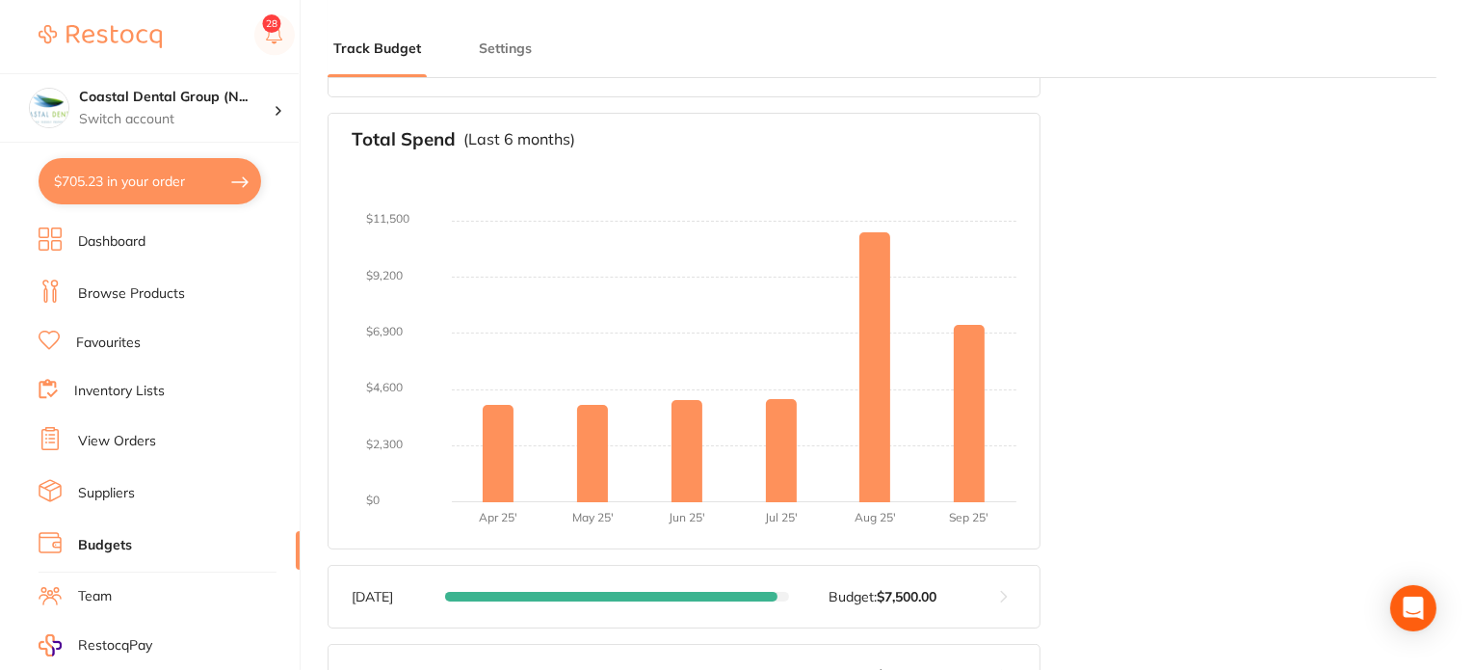
scroll to position [482, 0]
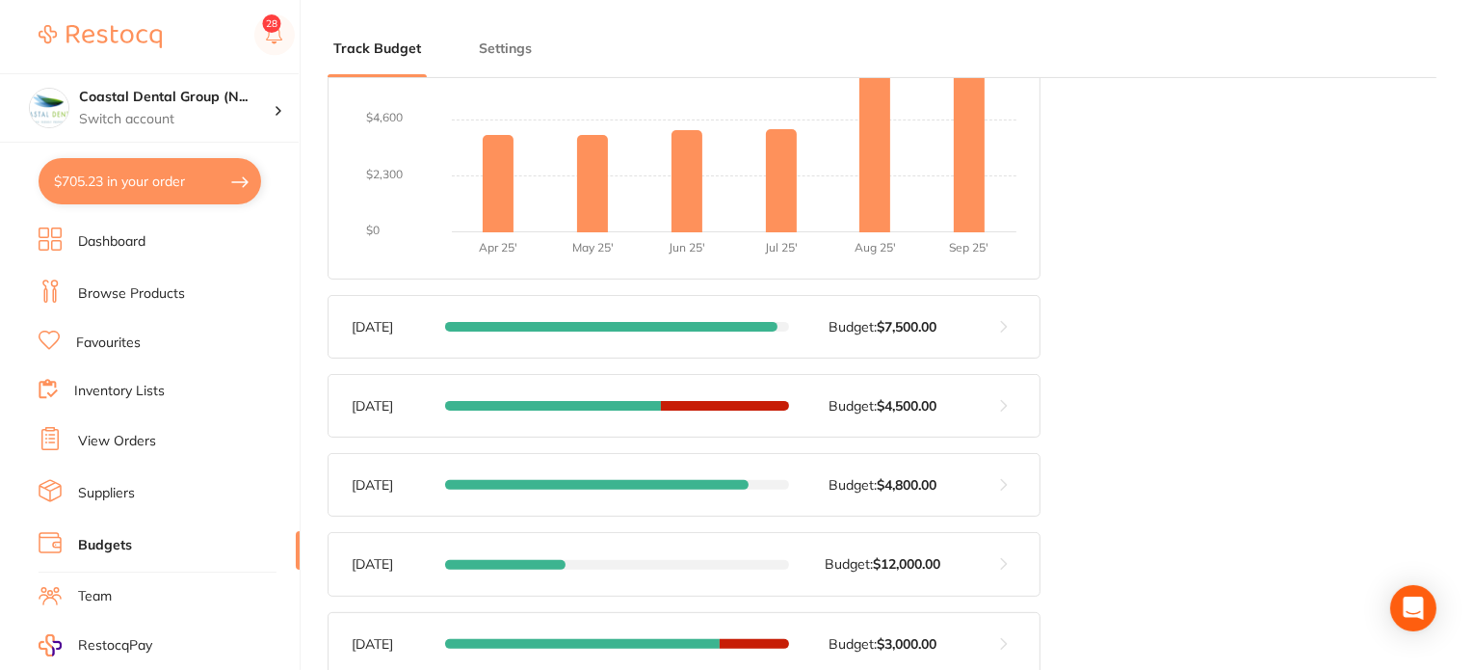
click at [1010, 327] on button at bounding box center [1004, 327] width 71 height 62
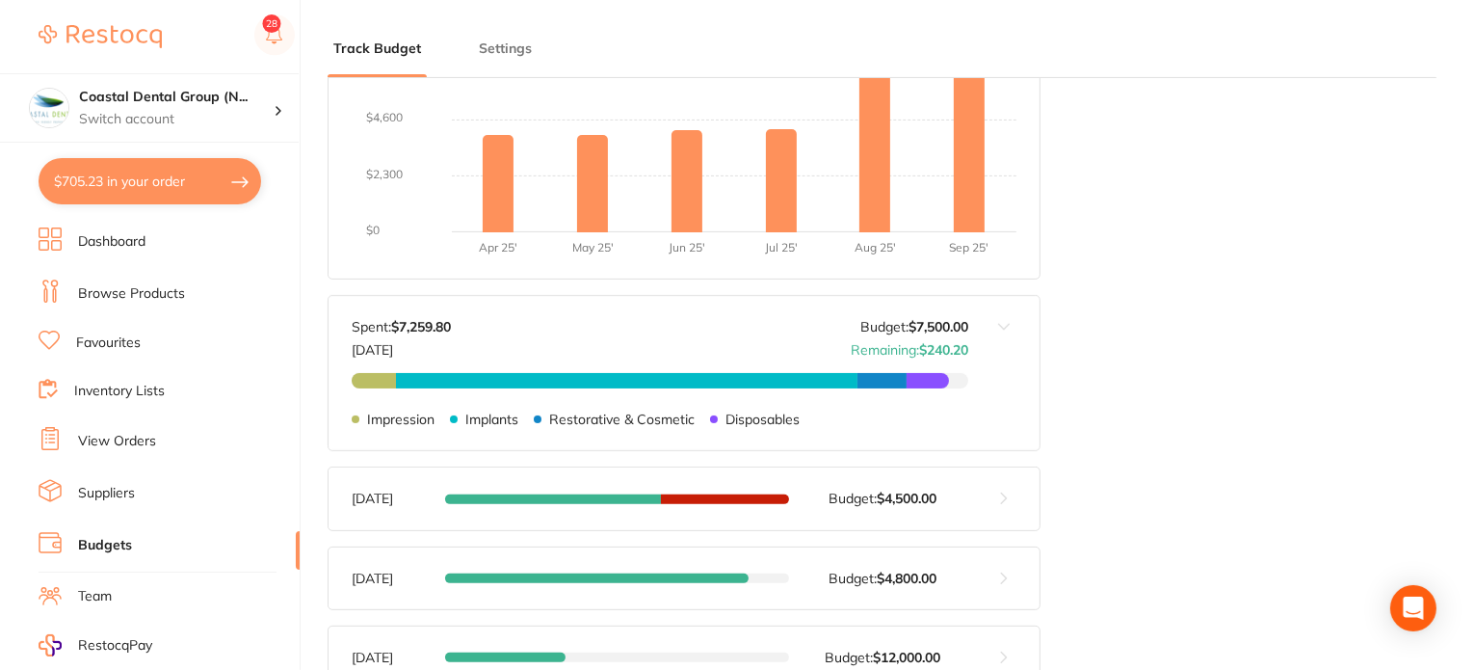
click at [994, 329] on button at bounding box center [1004, 373] width 71 height 154
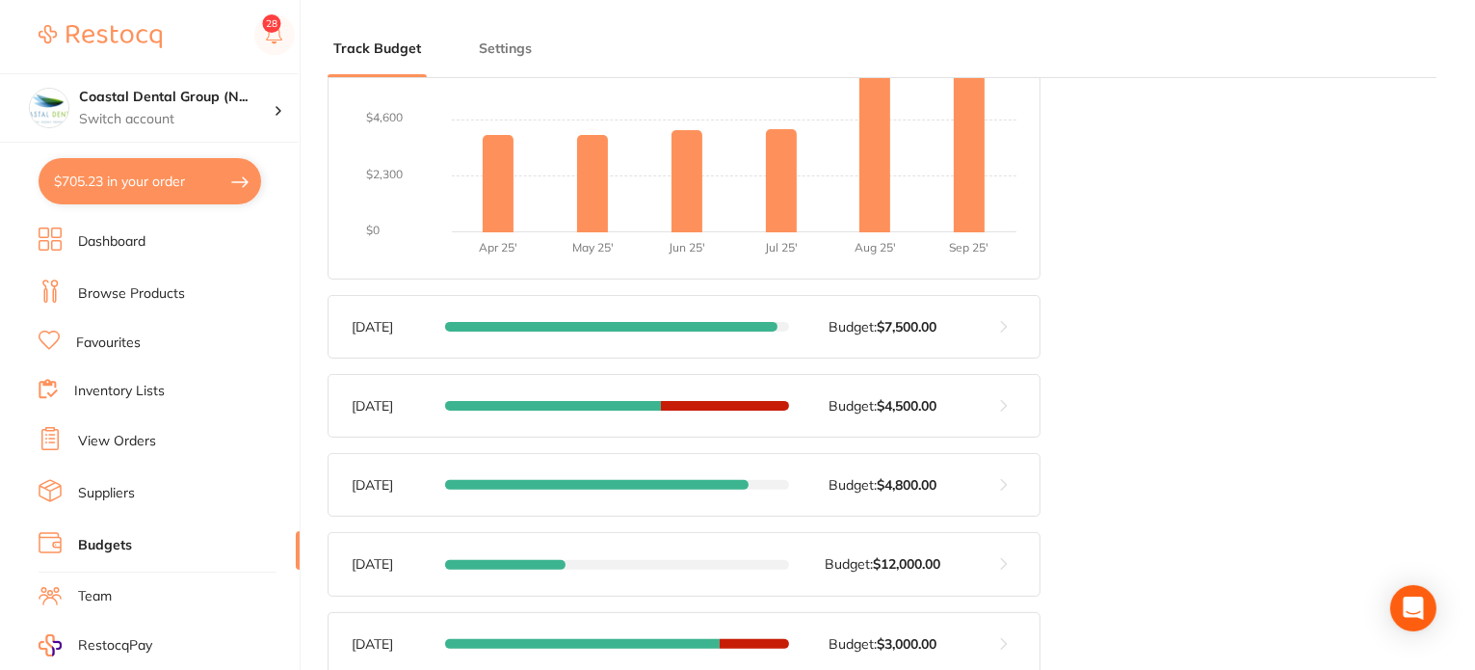
click at [1007, 325] on button at bounding box center [1004, 327] width 71 height 62
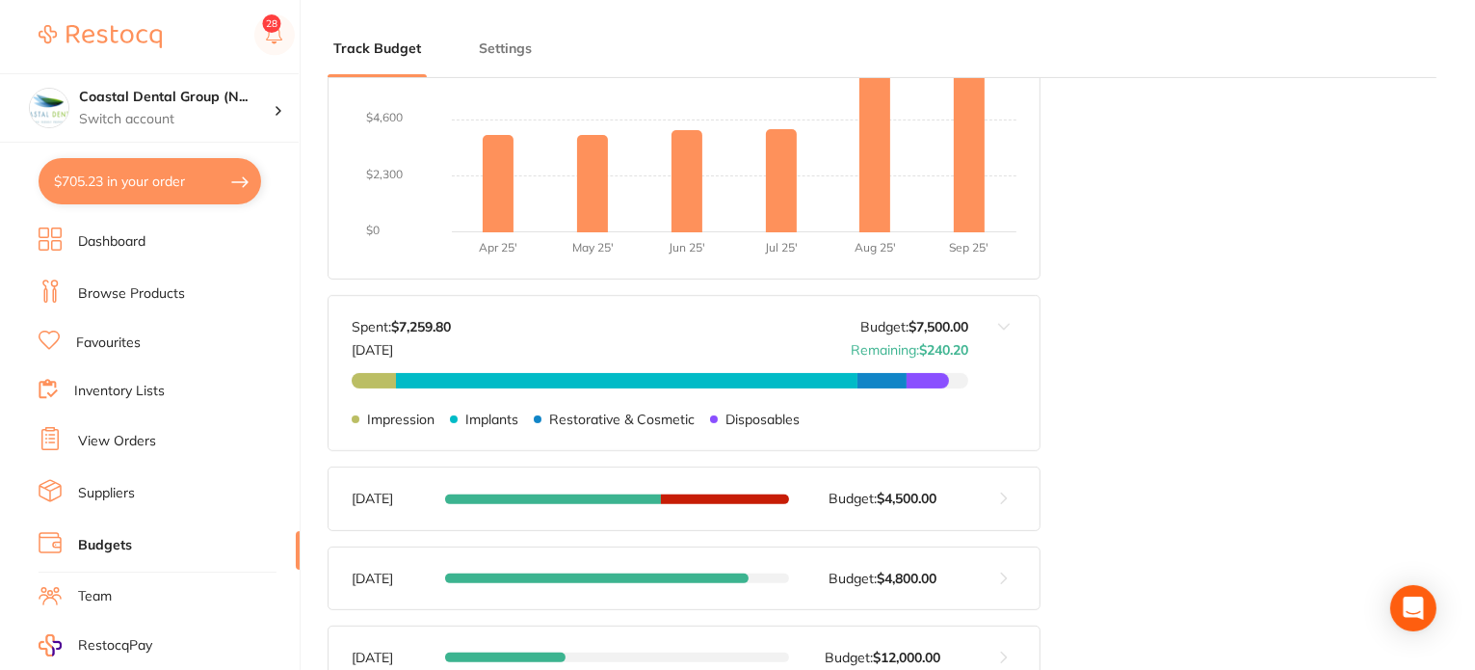
click at [957, 381] on div "Impression $539.70 Implants $5,614.40 Restorative & Cosmetic $591.46 Disposable…" at bounding box center [660, 380] width 617 height 15
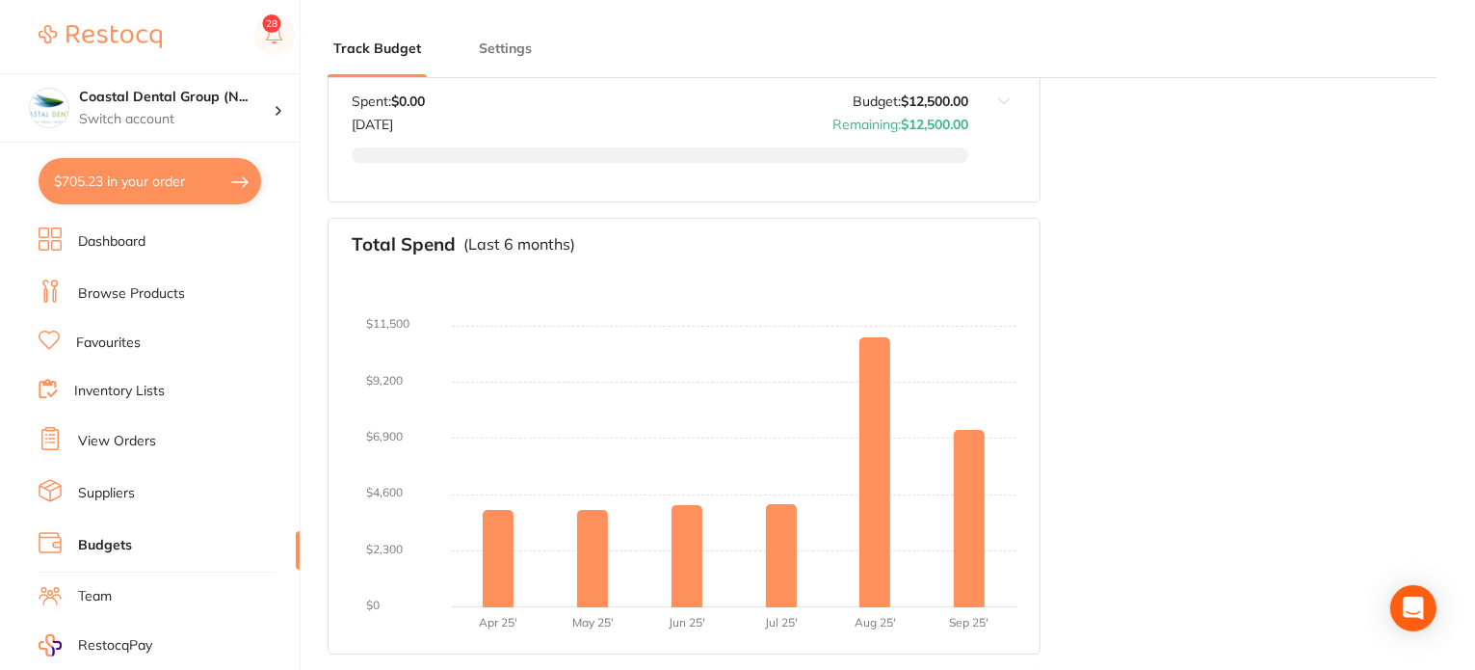
scroll to position [0, 0]
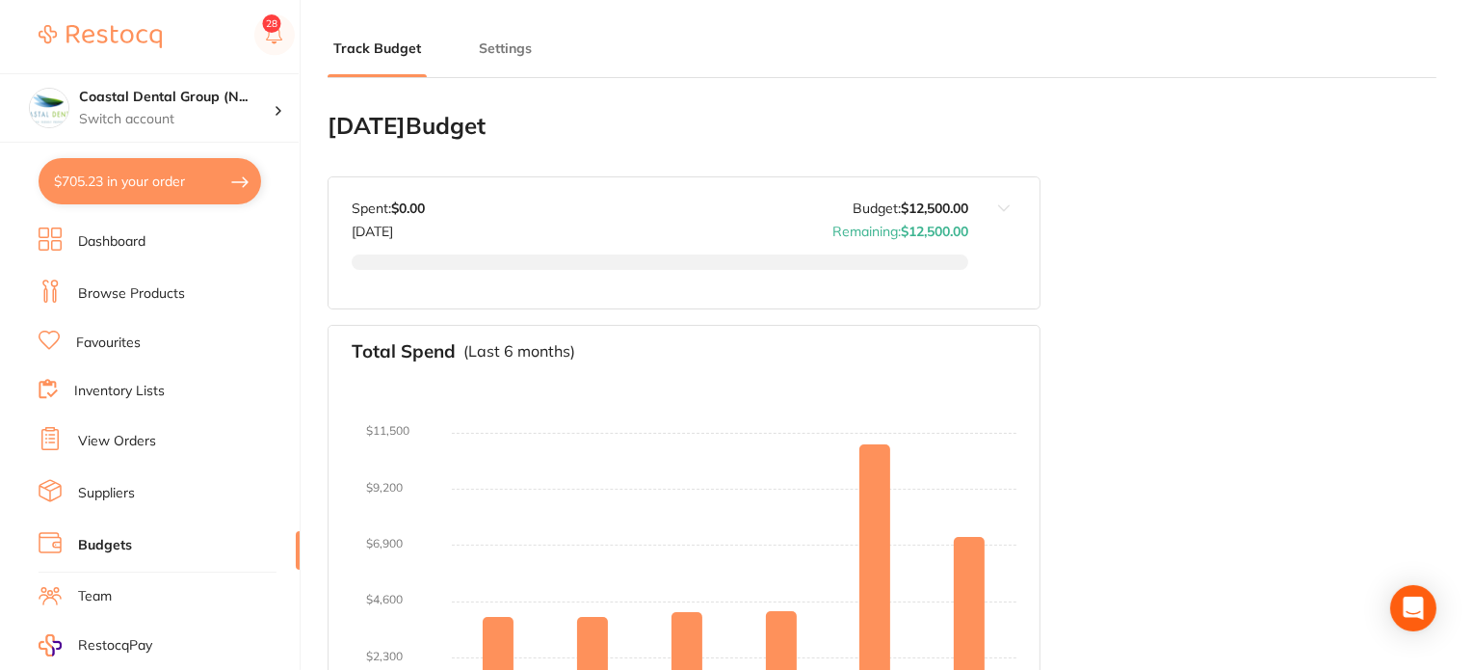
click at [501, 62] on li "Settings" at bounding box center [505, 58] width 65 height 39
click at [502, 51] on button "Settings" at bounding box center [505, 49] width 65 height 18
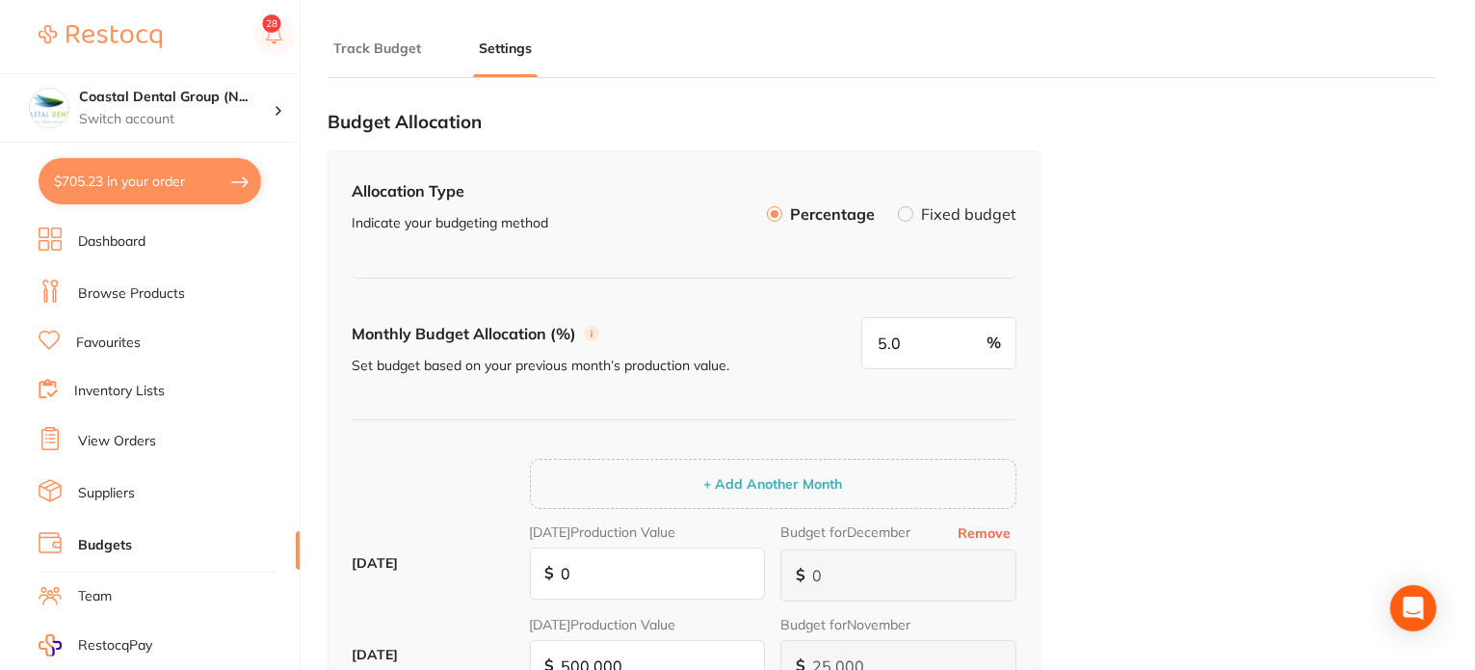
click at [912, 214] on label at bounding box center [905, 213] width 15 height 15
click at [898, 206] on input "Fixed budget" at bounding box center [898, 206] width 0 height 0
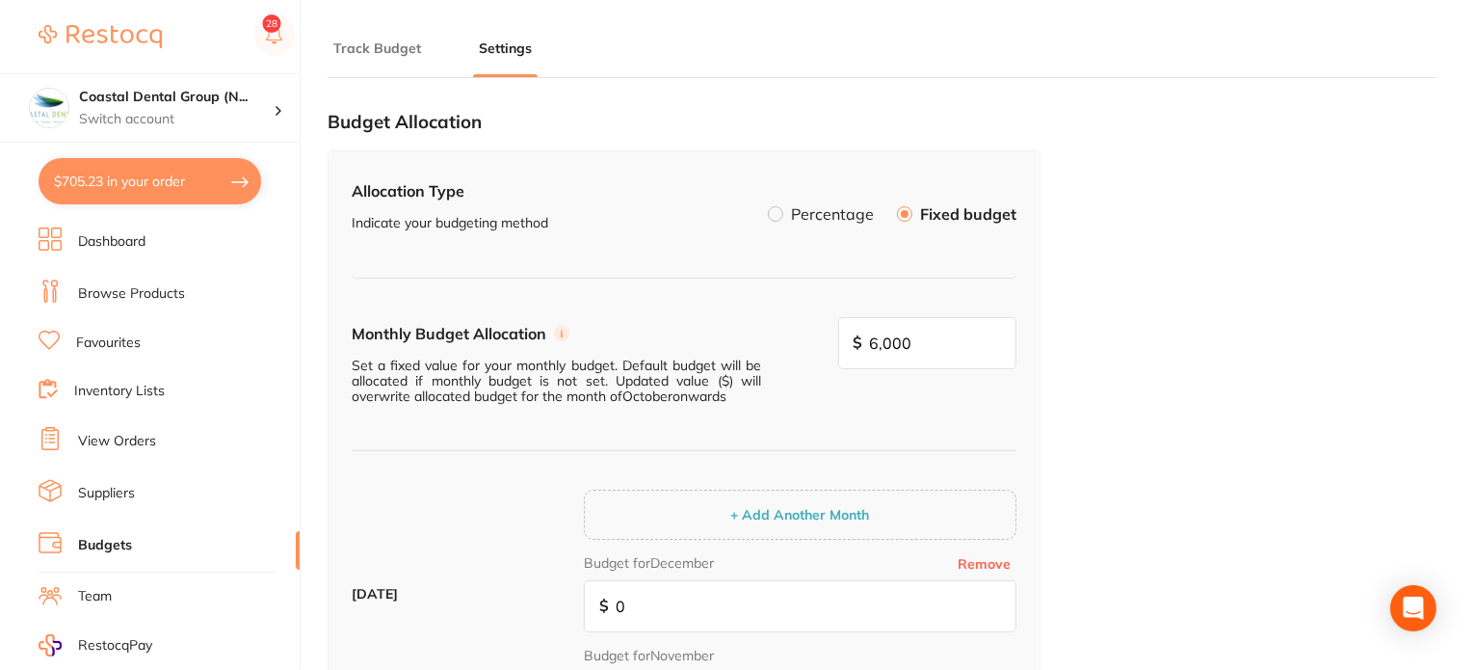
click at [779, 223] on li "Percentage" at bounding box center [821, 214] width 106 height 33
click at [781, 215] on label at bounding box center [775, 213] width 15 height 15
click at [768, 206] on input "Percentage" at bounding box center [768, 206] width 0 height 0
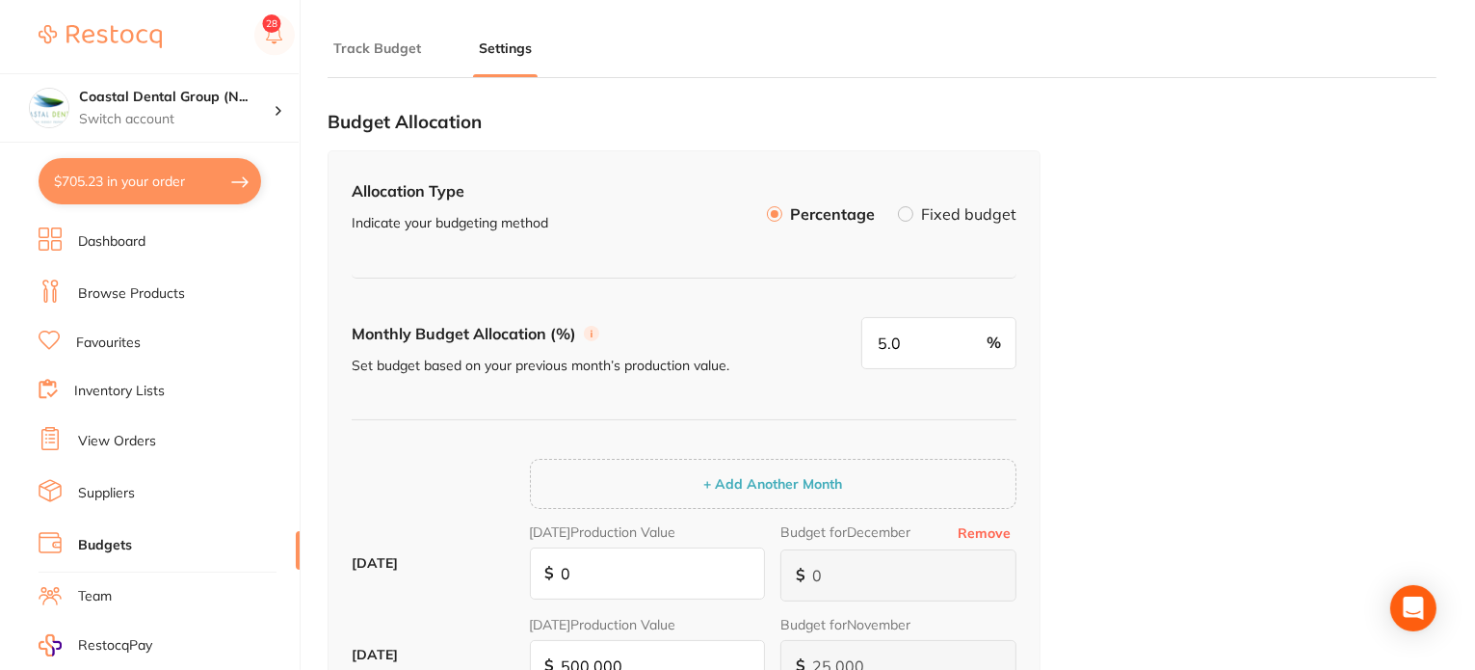
click at [910, 217] on label at bounding box center [905, 213] width 15 height 15
click at [898, 206] on input "Fixed budget" at bounding box center [898, 206] width 0 height 0
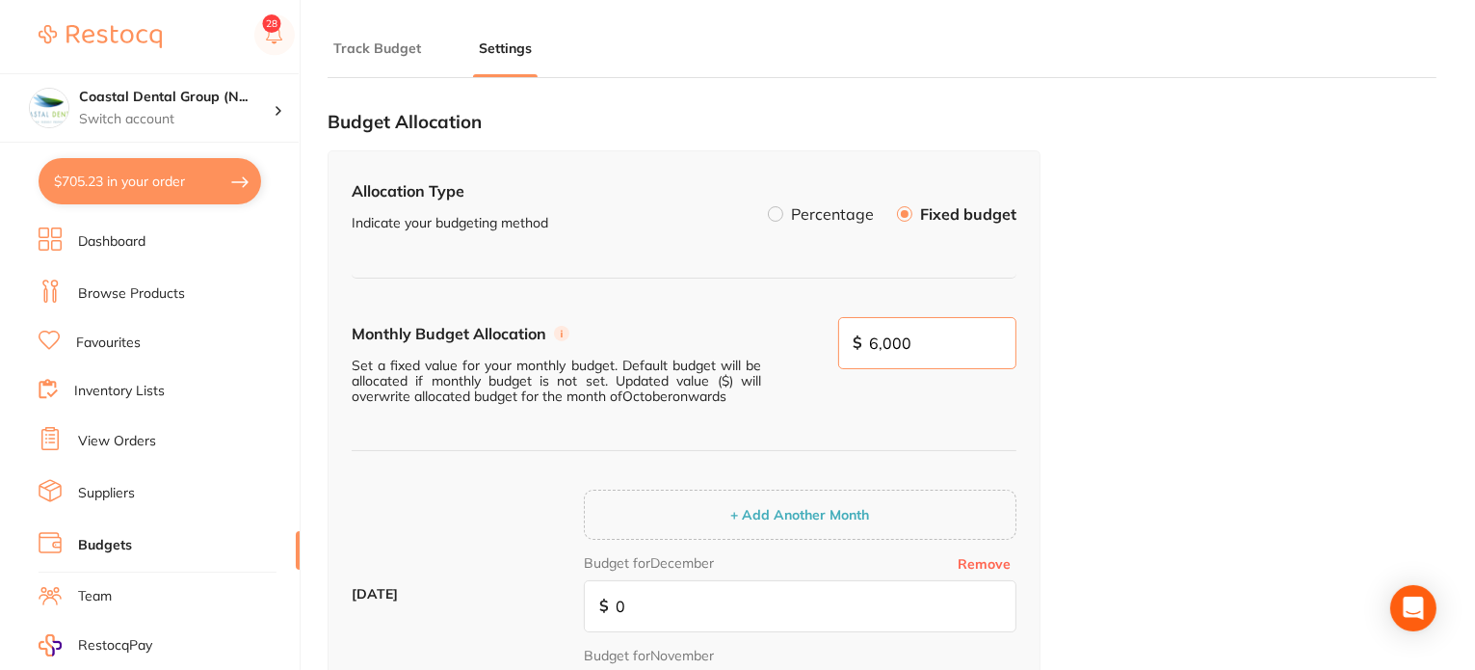
drag, startPoint x: 966, startPoint y: 331, endPoint x: 822, endPoint y: 338, distance: 143.8
click at [822, 338] on div "Monthly Budget Allocation Set a fixed value for your monthly budget. Default bu…" at bounding box center [684, 384] width 665 height 135
click at [973, 342] on input "6,000" at bounding box center [927, 343] width 179 height 52
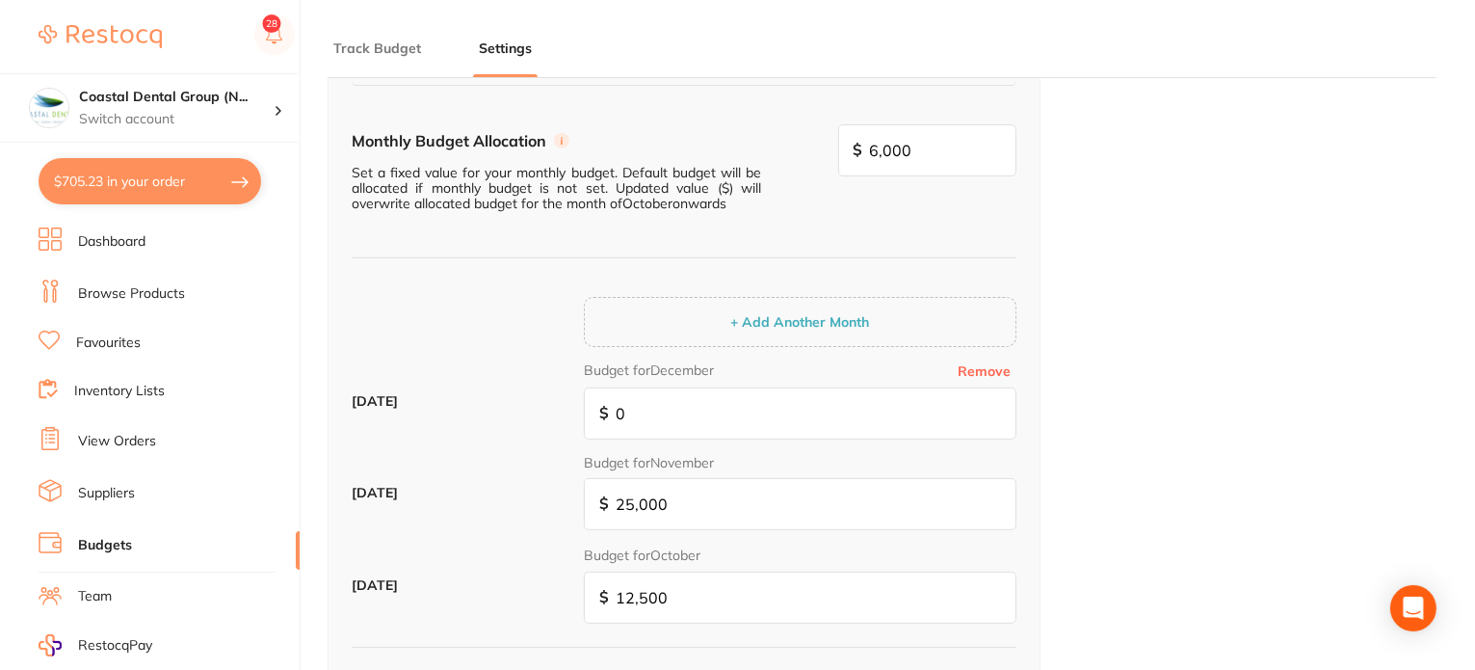
click at [992, 377] on button "Remove" at bounding box center [984, 370] width 65 height 17
type input "25,000"
type input "500,000"
type input "25,000"
click at [992, 373] on button "Remove" at bounding box center [984, 370] width 65 height 17
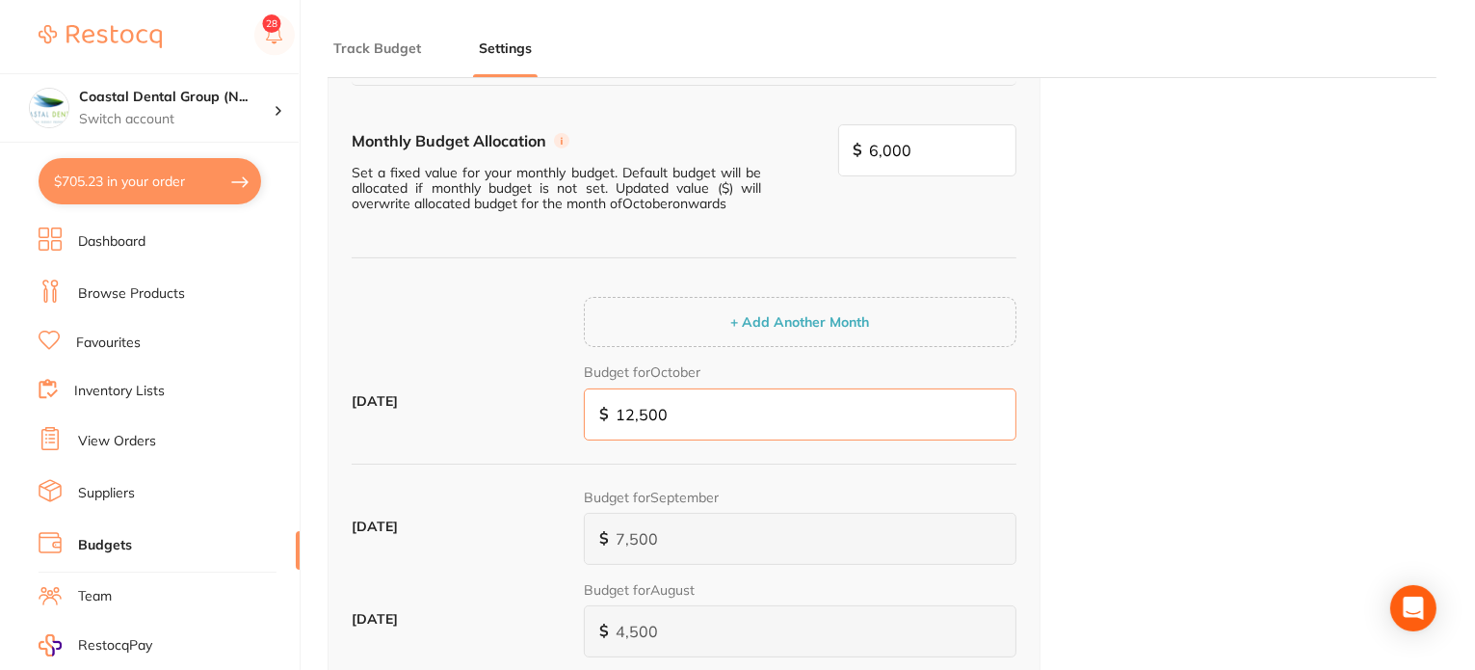
drag, startPoint x: 690, startPoint y: 413, endPoint x: 582, endPoint y: 414, distance: 107.9
click at [582, 414] on div "October 2025 Budget for October $ 12,500" at bounding box center [684, 408] width 665 height 93
click at [934, 142] on input "6,000" at bounding box center [927, 150] width 179 height 52
drag, startPoint x: 698, startPoint y: 411, endPoint x: 517, endPoint y: 407, distance: 181.2
click at [505, 409] on div "October 2025 Budget for October $ 12,500" at bounding box center [684, 408] width 665 height 93
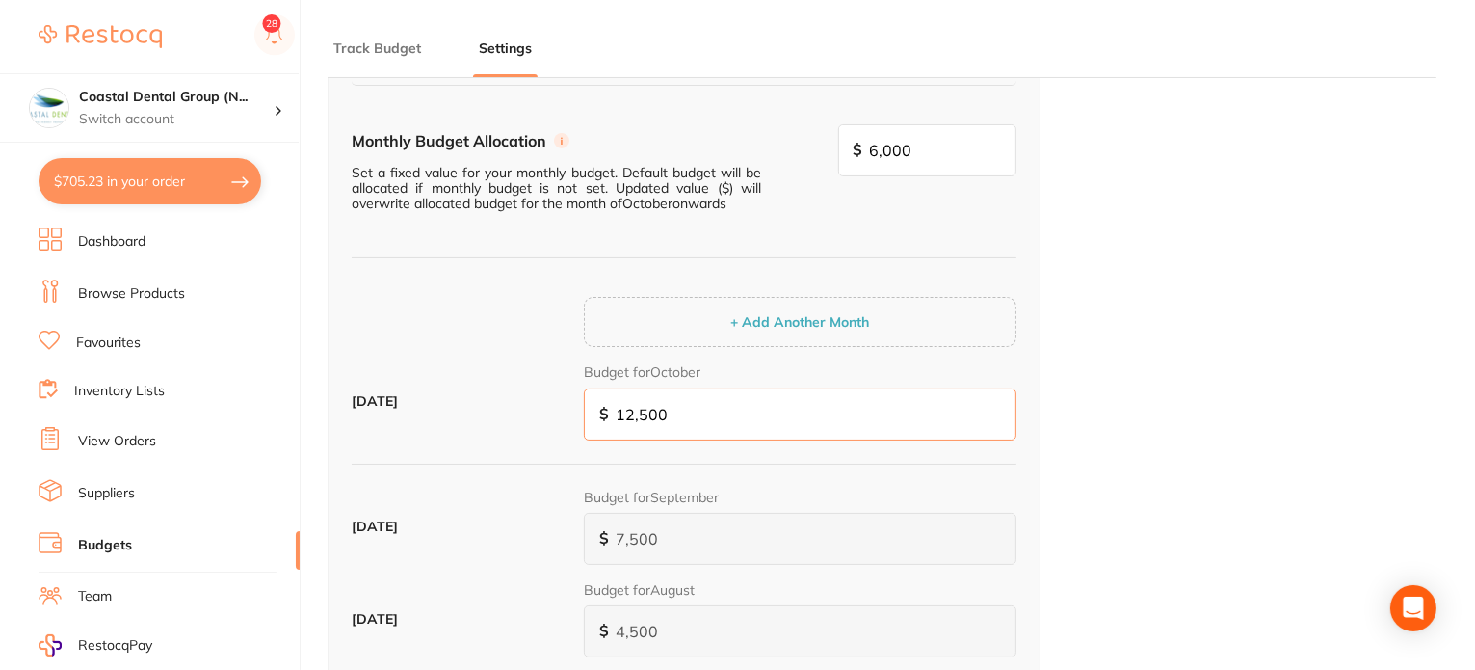
type input "6"
type input "0"
type input "6"
type input "60"
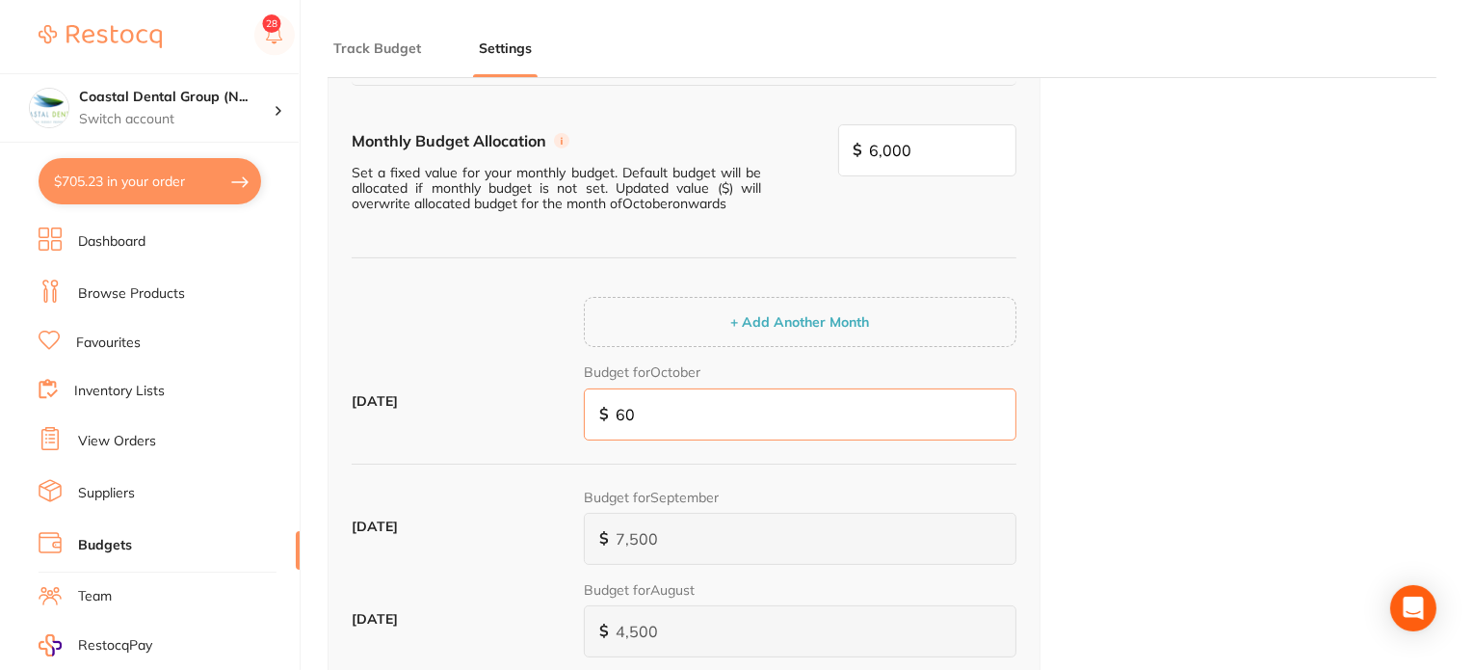
type input "600"
type input "6,000"
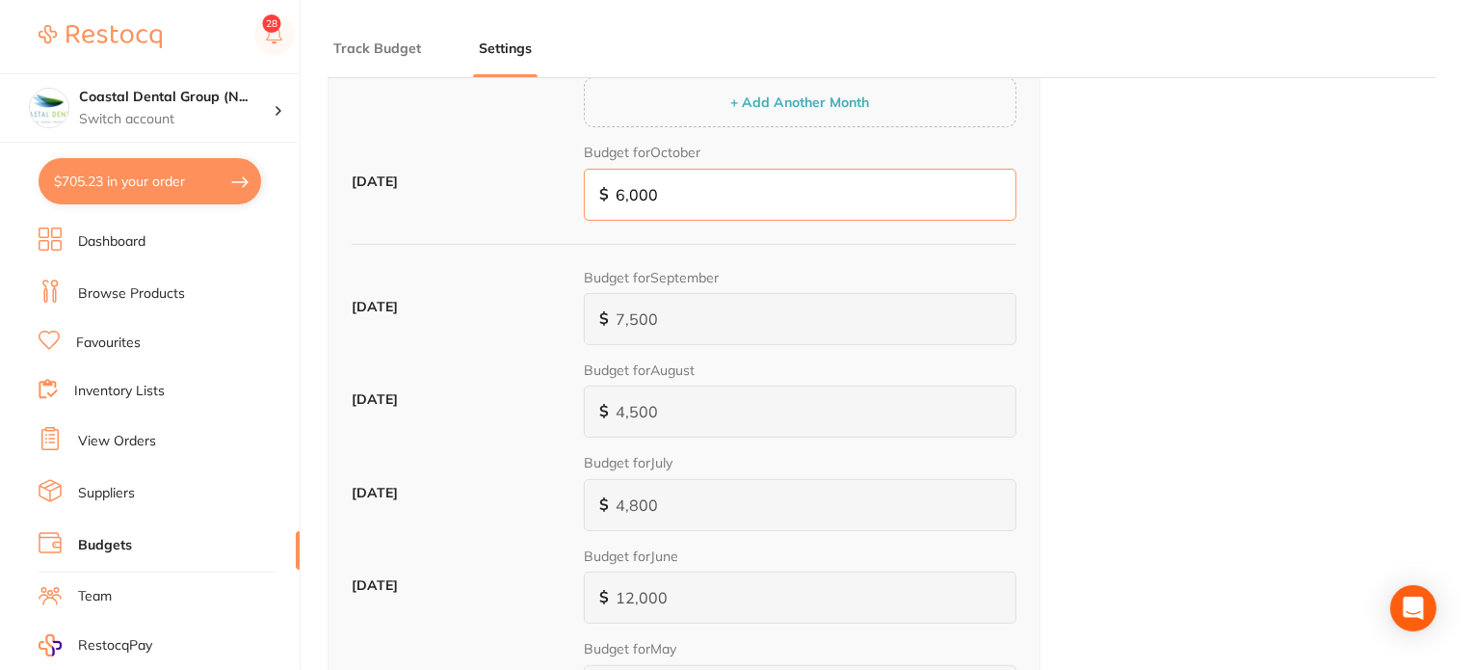
scroll to position [96, 0]
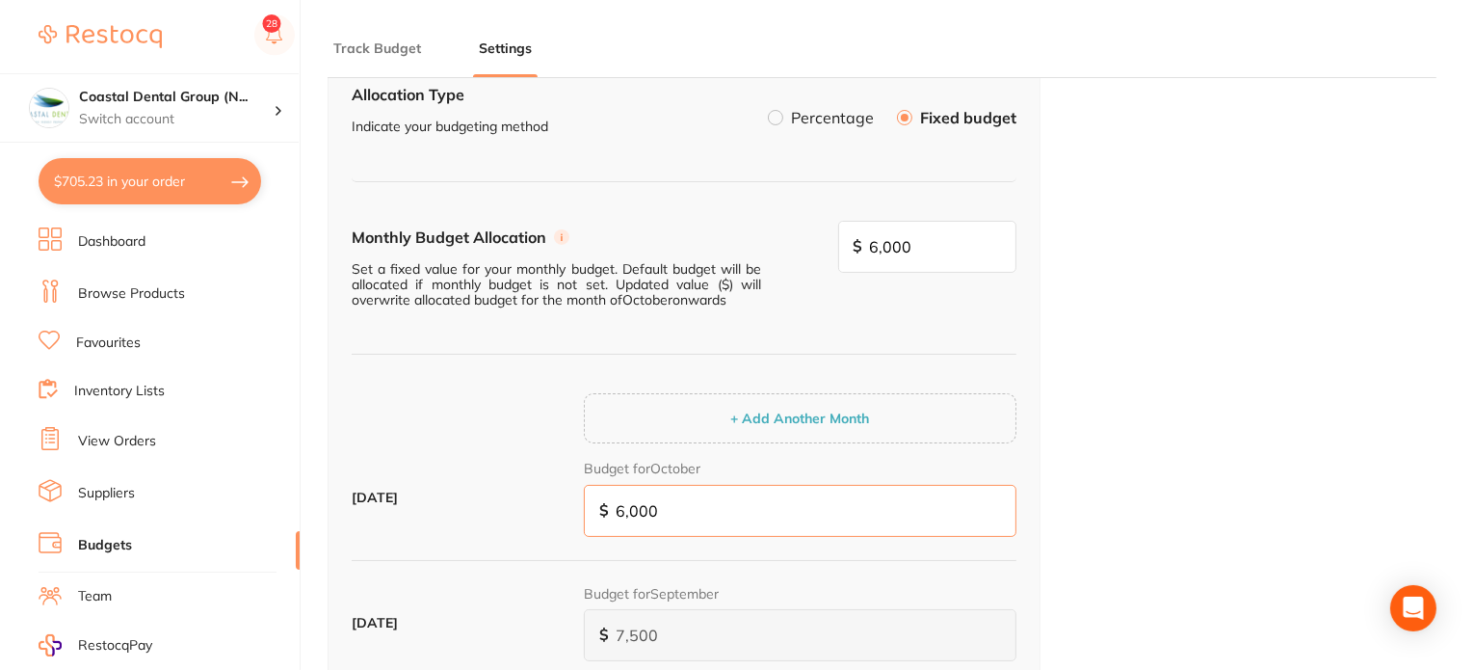
type input "6,000"
click at [1152, 327] on div "Budget Allocation Allocation Type Indicate your budgeting method Percentage Fix…" at bounding box center [882, 631] width 1109 height 1269
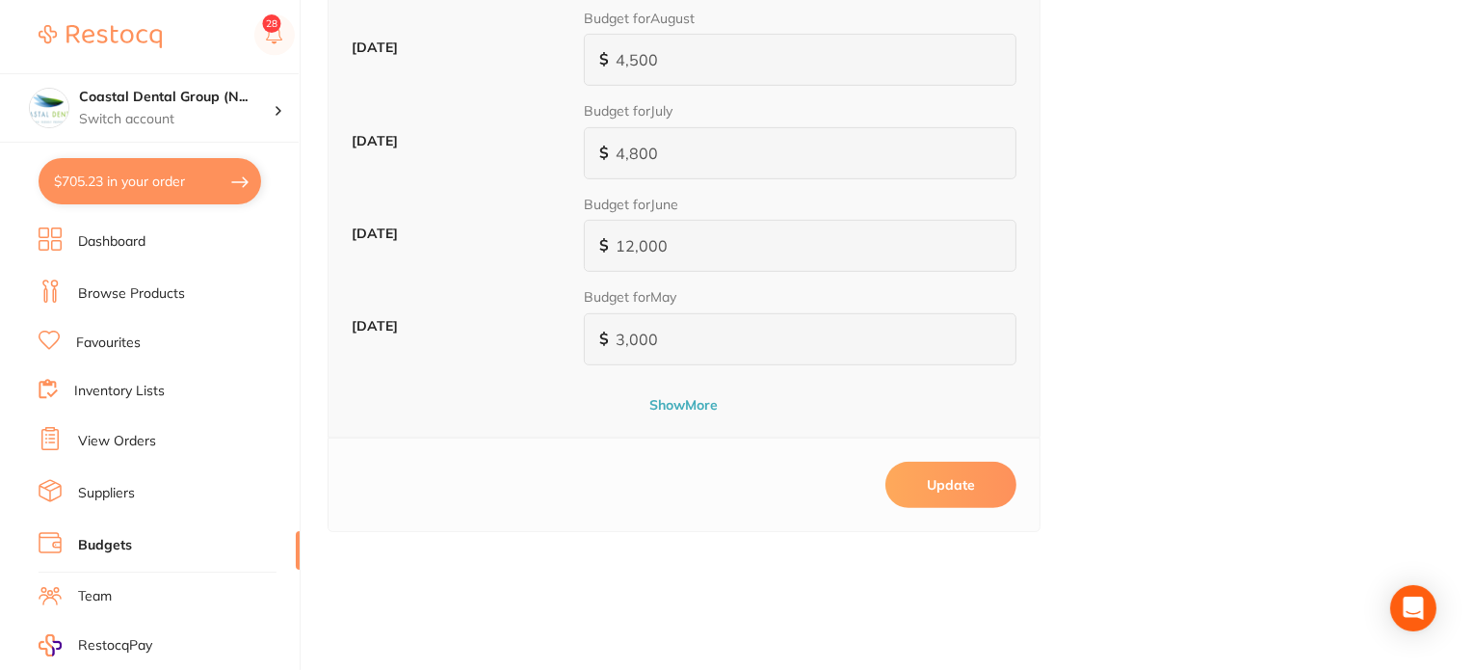
scroll to position [771, 0]
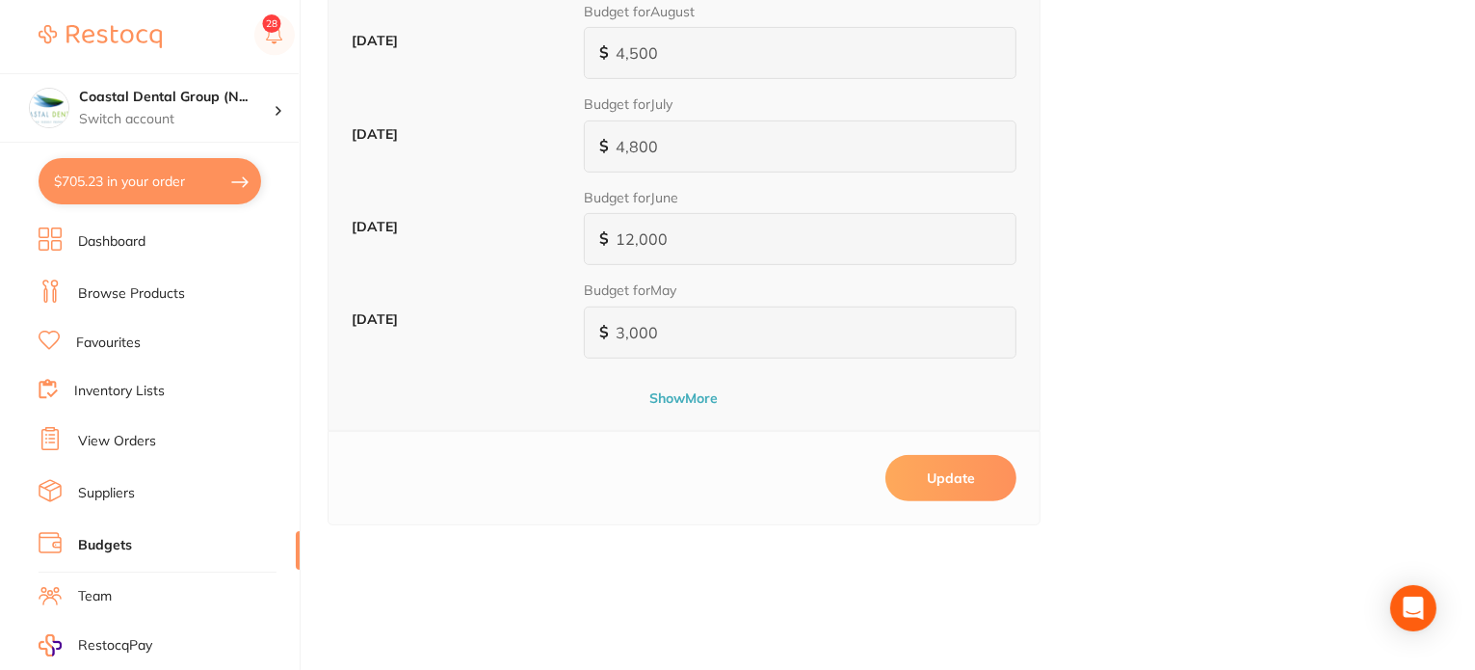
click at [674, 381] on div "+ Add Another Month October 2025 Budget for October $ 6,000 September 2025 Budg…" at bounding box center [684, 63] width 665 height 688
click at [674, 389] on button "Show More" at bounding box center [684, 397] width 665 height 17
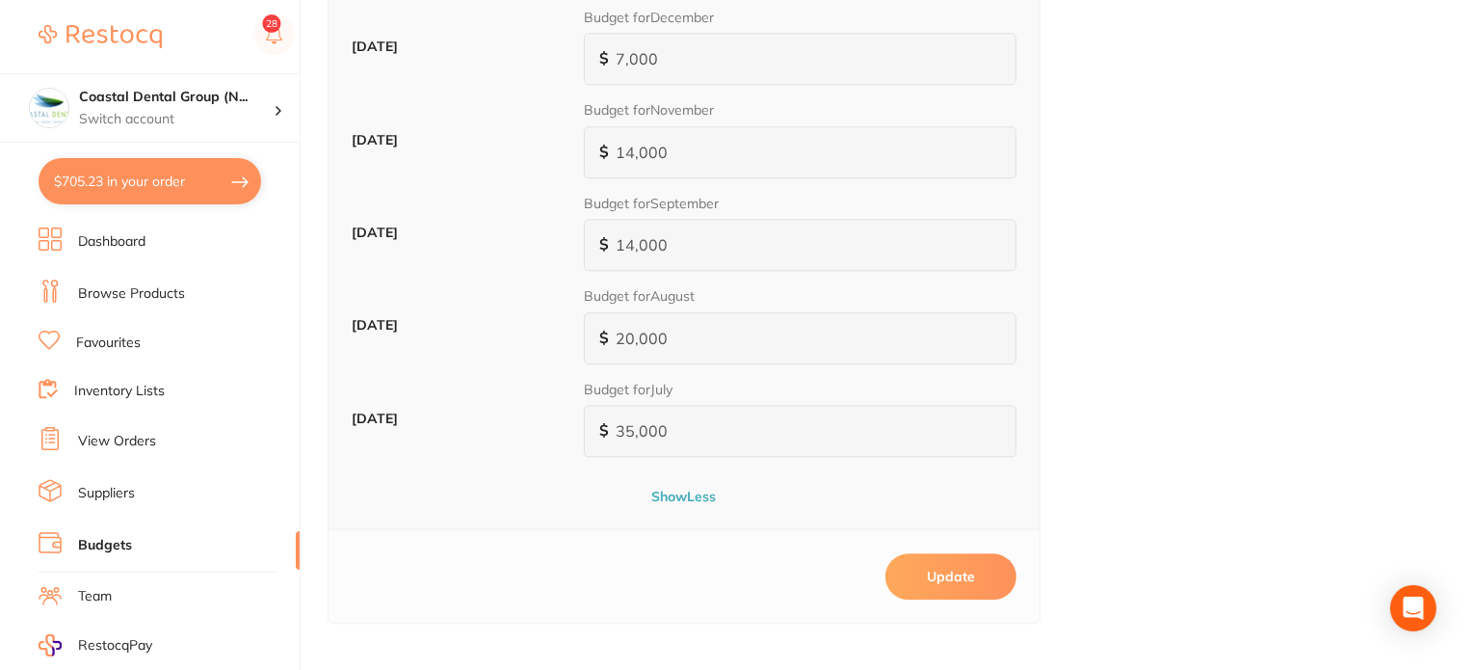
click at [695, 488] on button "Show Less" at bounding box center [684, 496] width 665 height 17
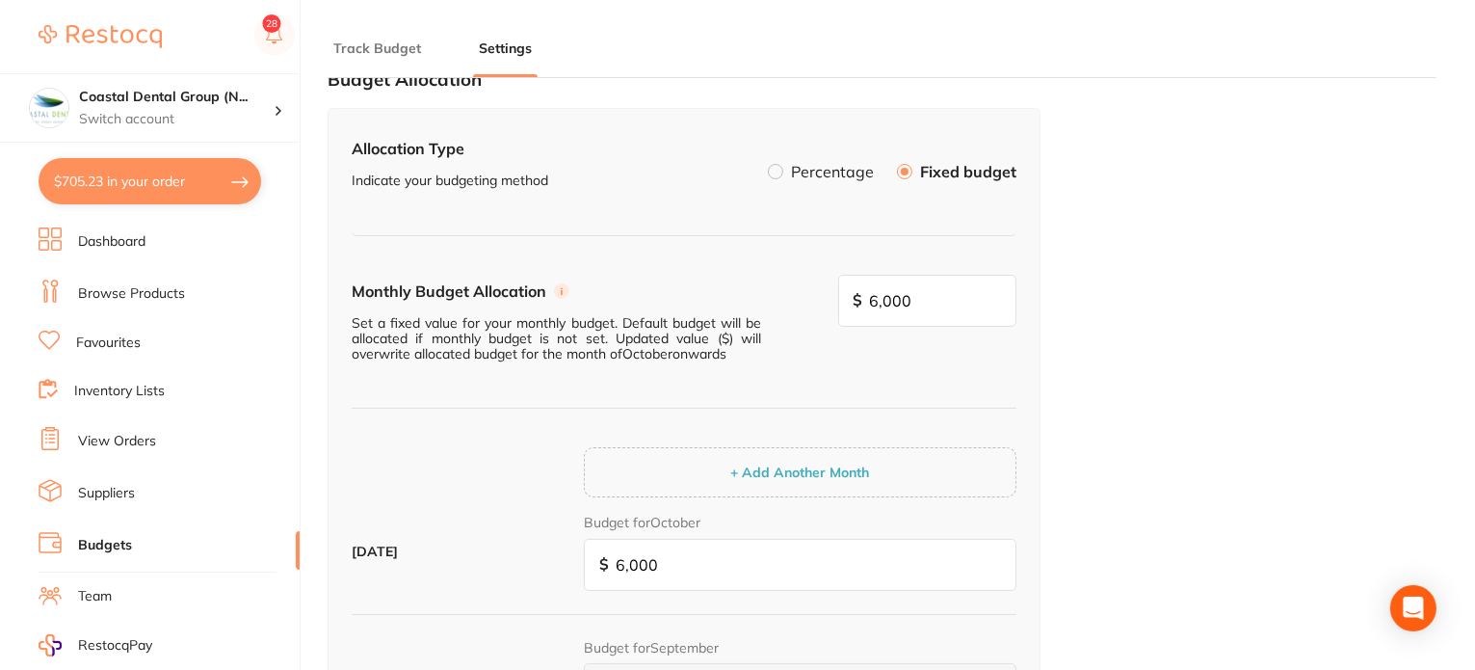
scroll to position [0, 0]
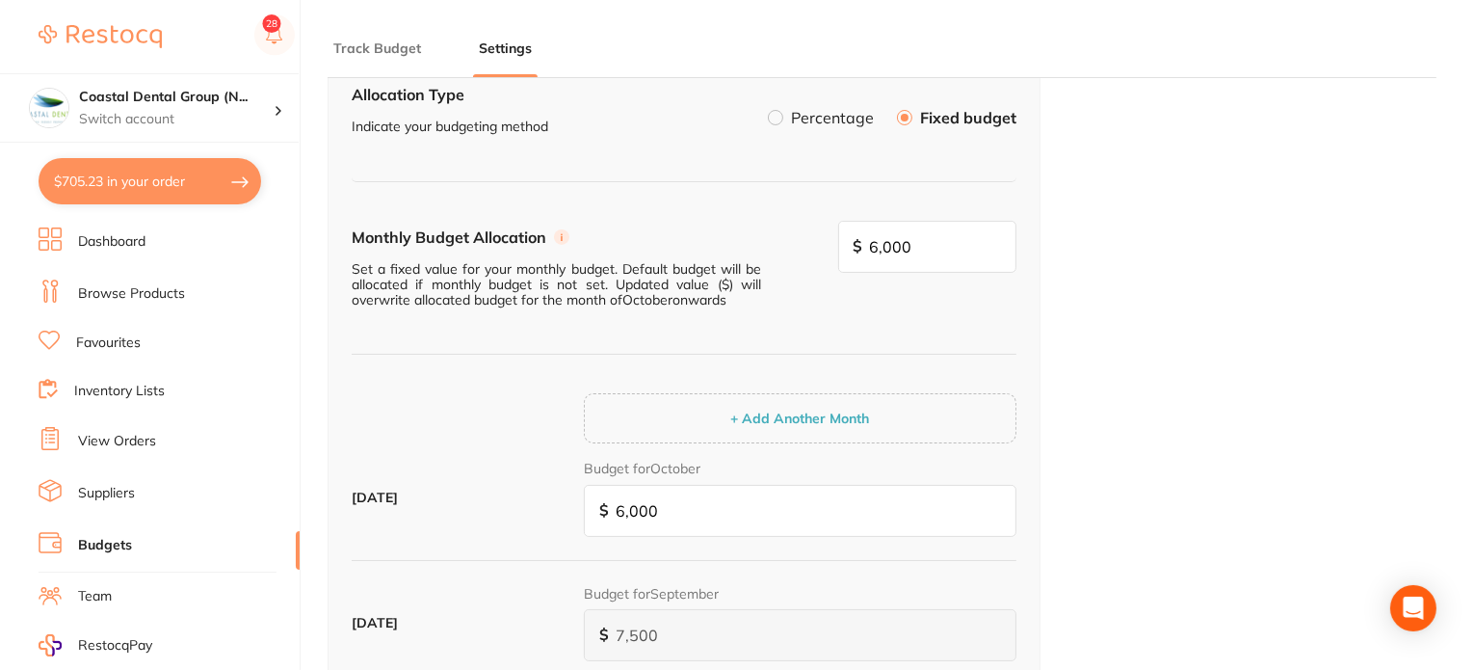
click at [1172, 262] on div "Budget Allocation Allocation Type Indicate your budgeting method Percentage Fix…" at bounding box center [882, 631] width 1109 height 1269
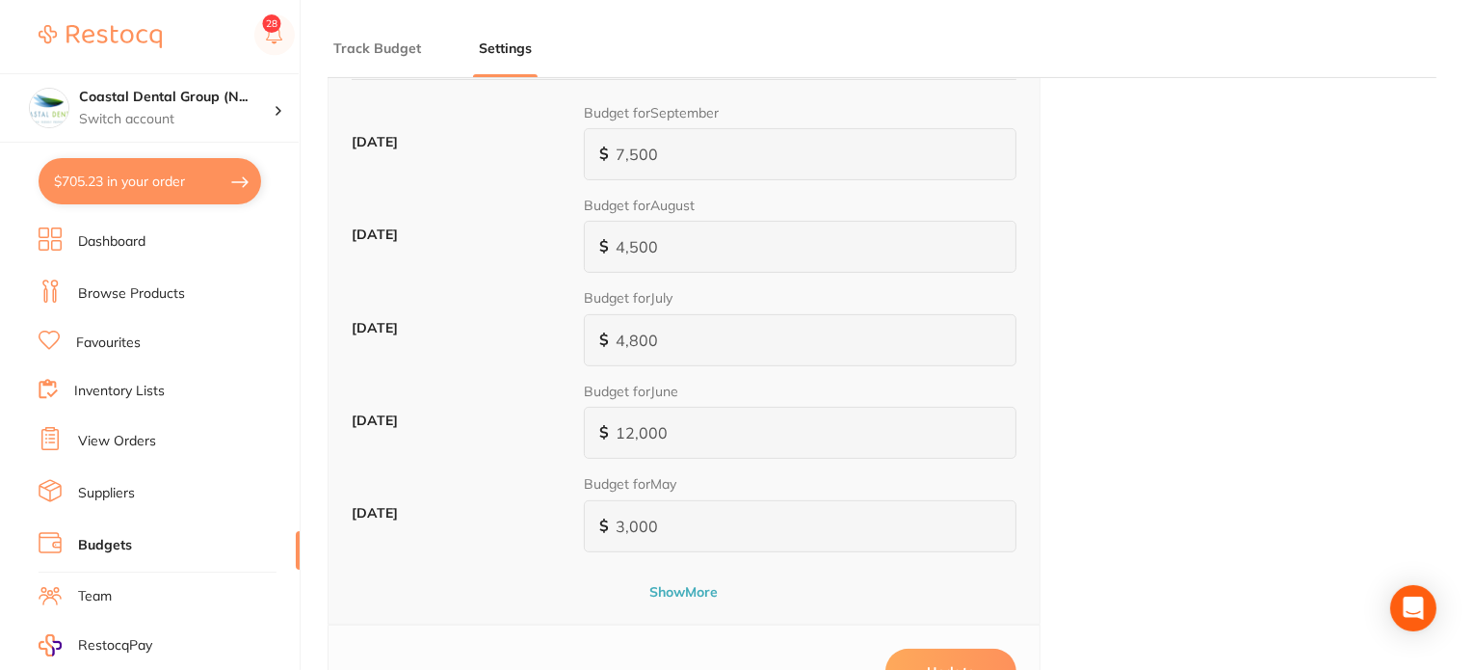
scroll to position [0, 0]
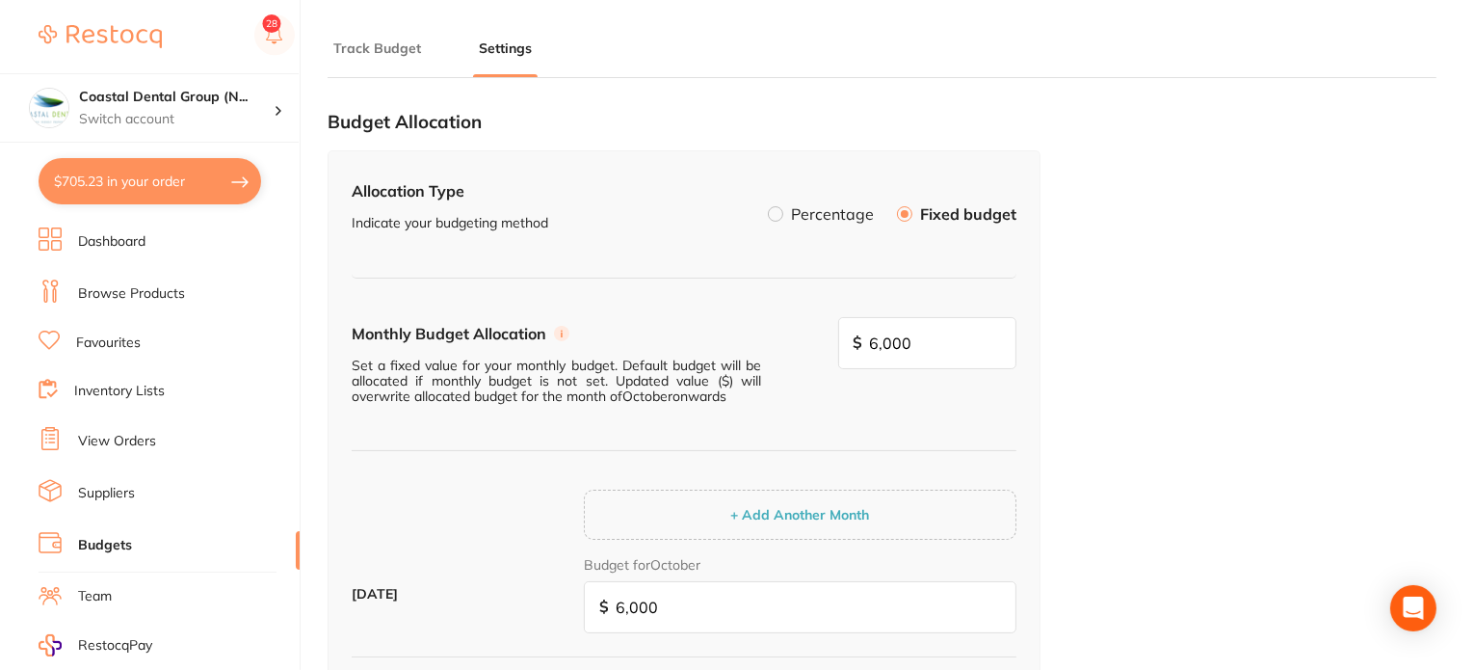
click at [778, 206] on label at bounding box center [775, 213] width 15 height 15
click at [768, 206] on input "Percentage" at bounding box center [768, 206] width 0 height 0
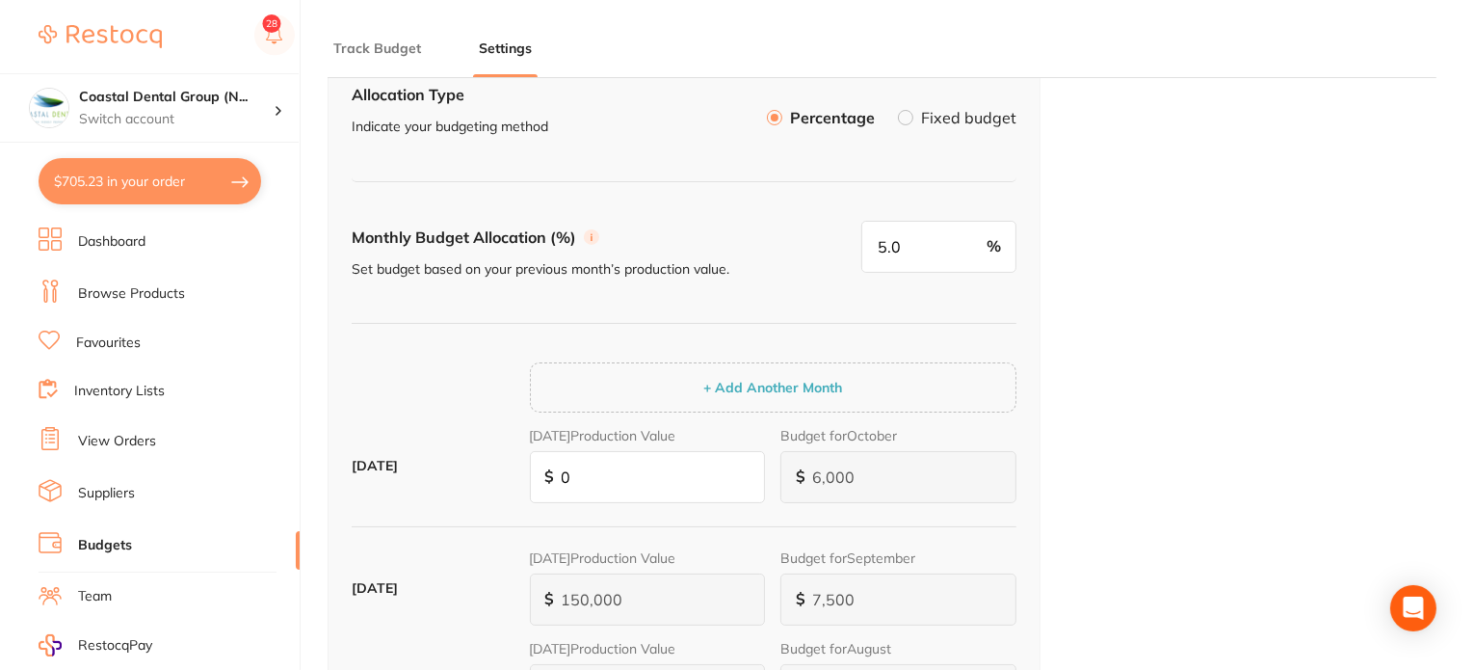
scroll to position [193, 0]
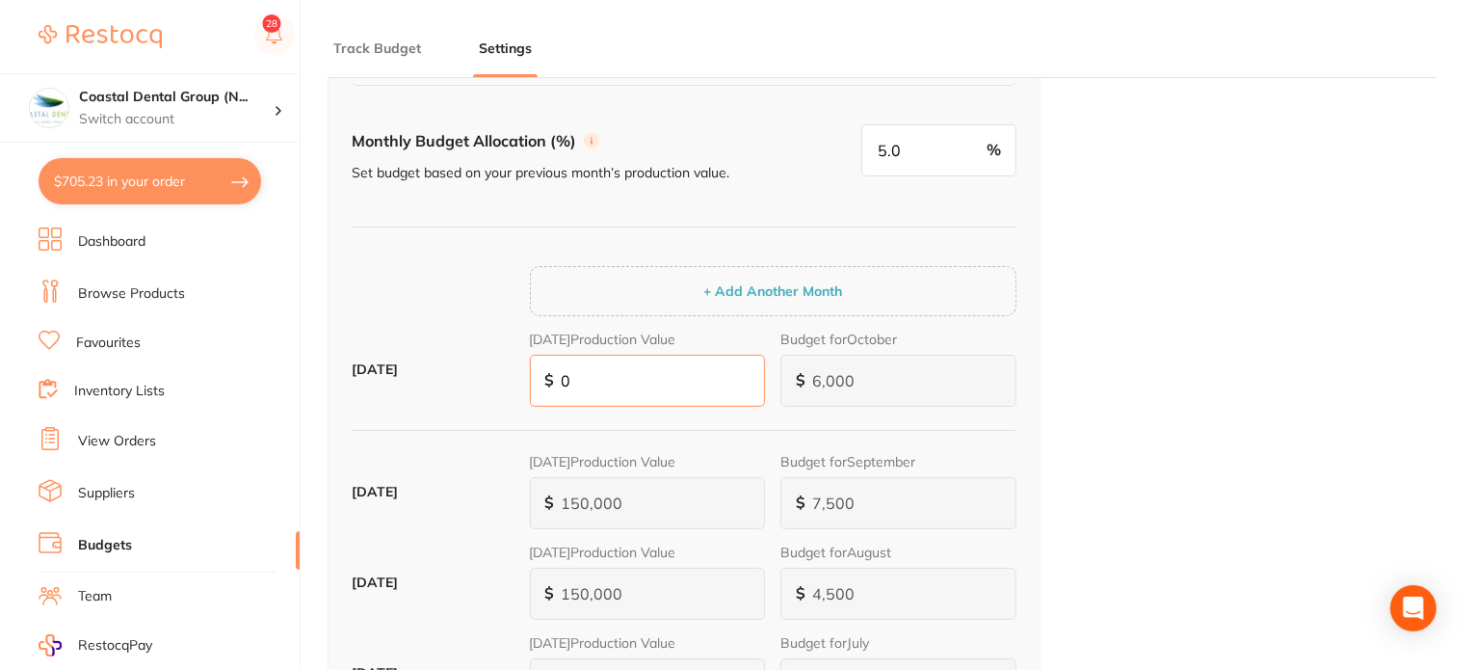
click at [651, 381] on input "0" at bounding box center [648, 381] width 236 height 52
click at [648, 379] on input "0" at bounding box center [648, 381] width 236 height 52
type input "4"
type input "0"
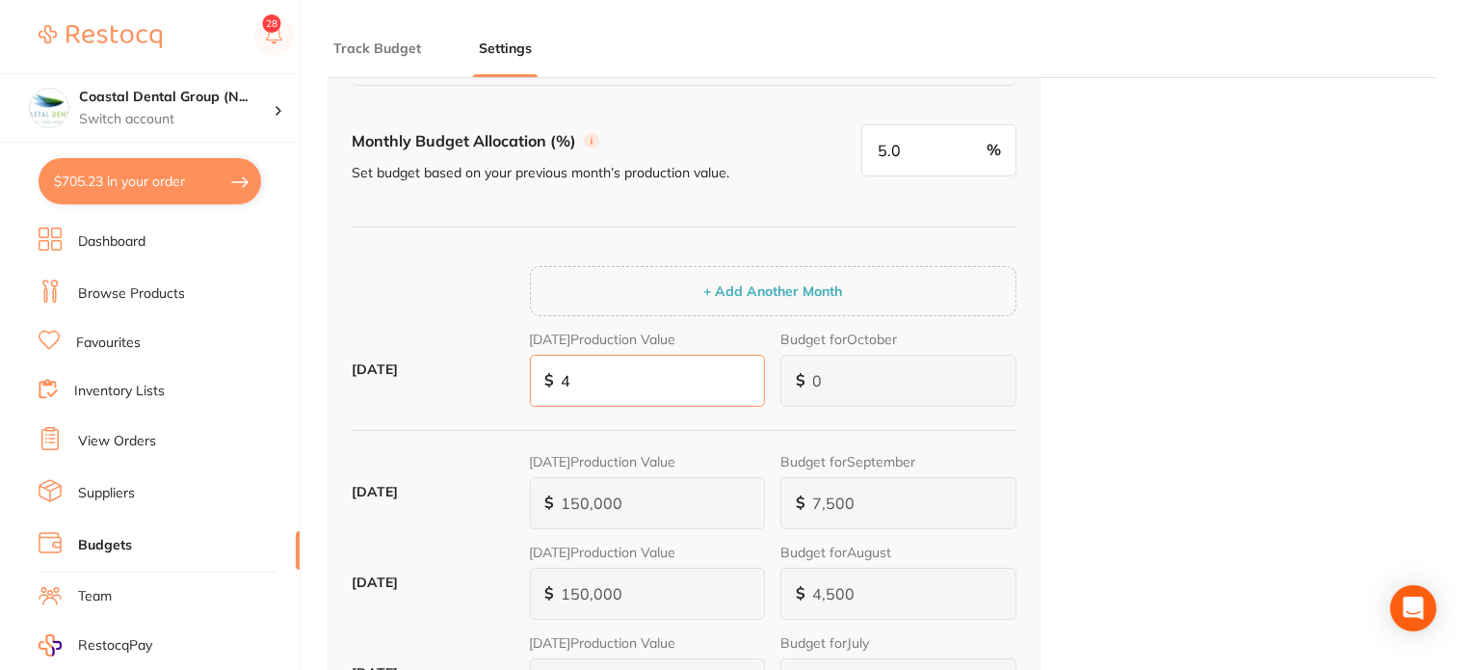
type input "2"
type input "45"
type input "2"
type input "450"
type input "23"
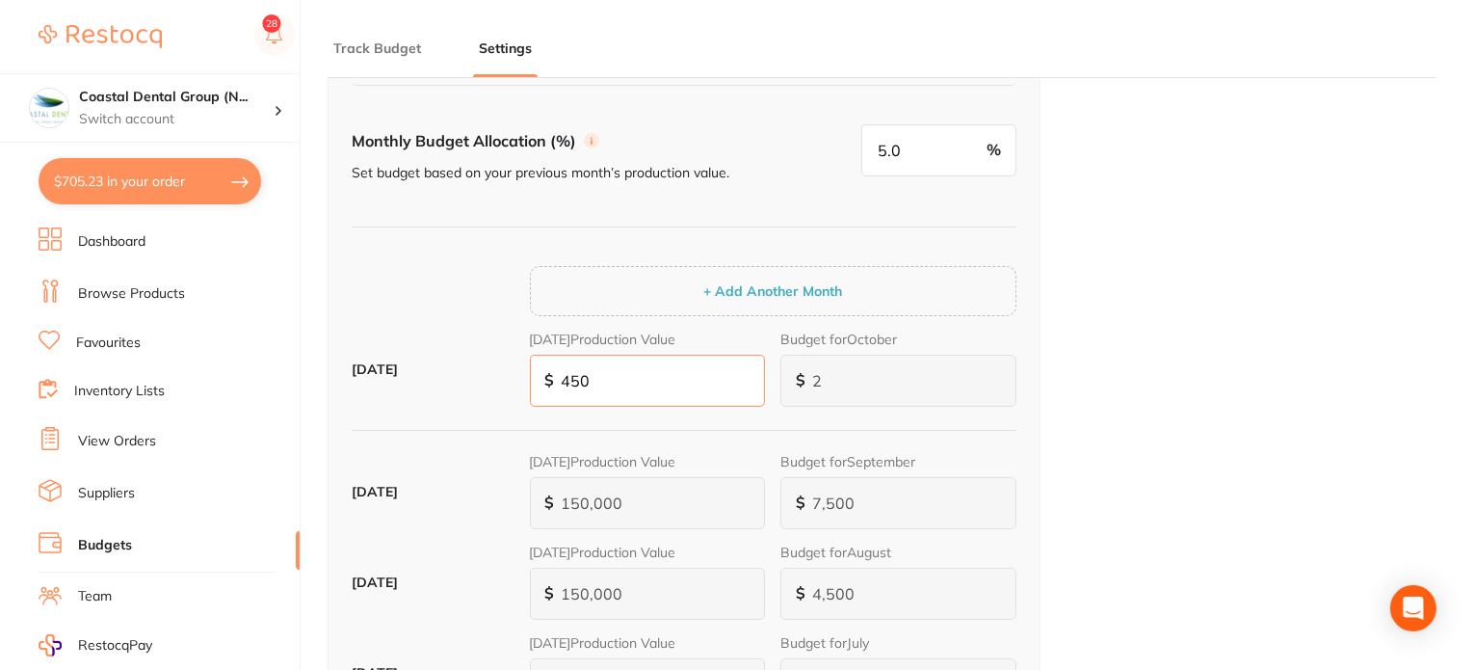
type input "23"
type input "4,500"
type input "225"
type input "45,000"
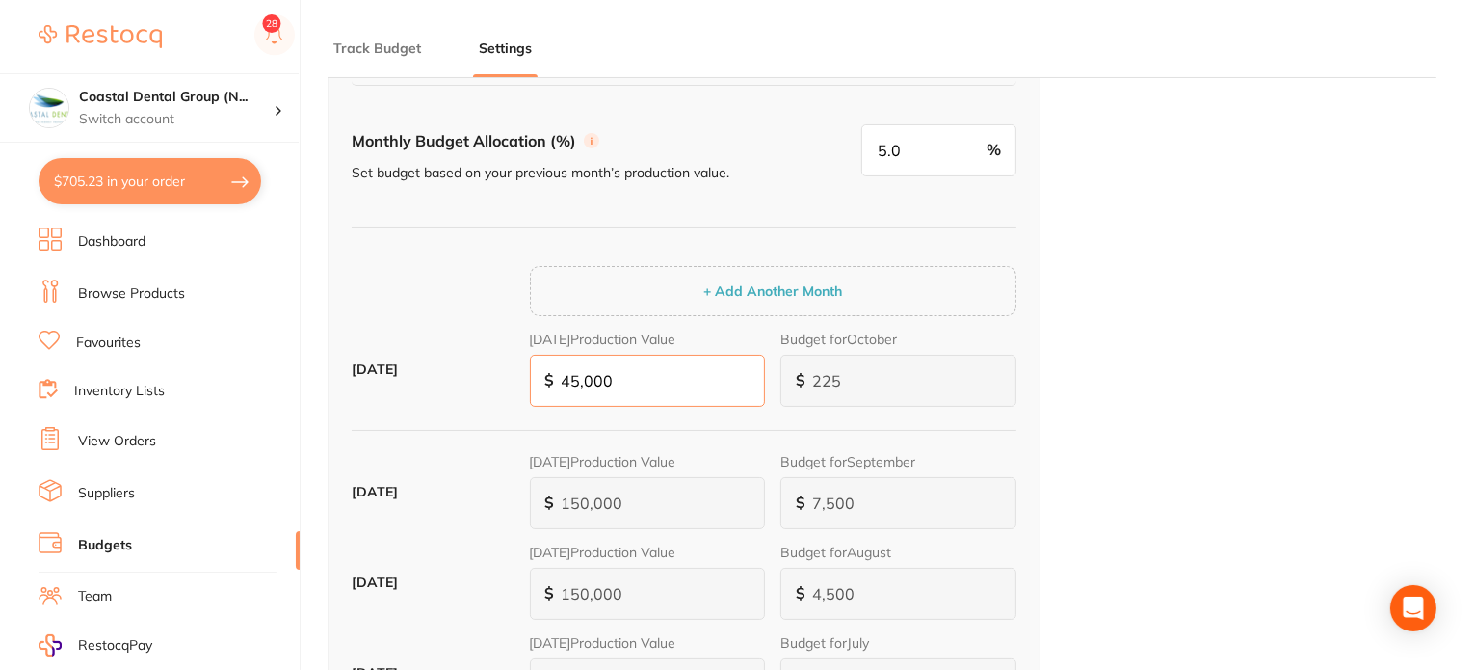
type input "2,250"
type input "45,000"
click at [890, 149] on input "5.0" at bounding box center [939, 150] width 155 height 52
type input "0"
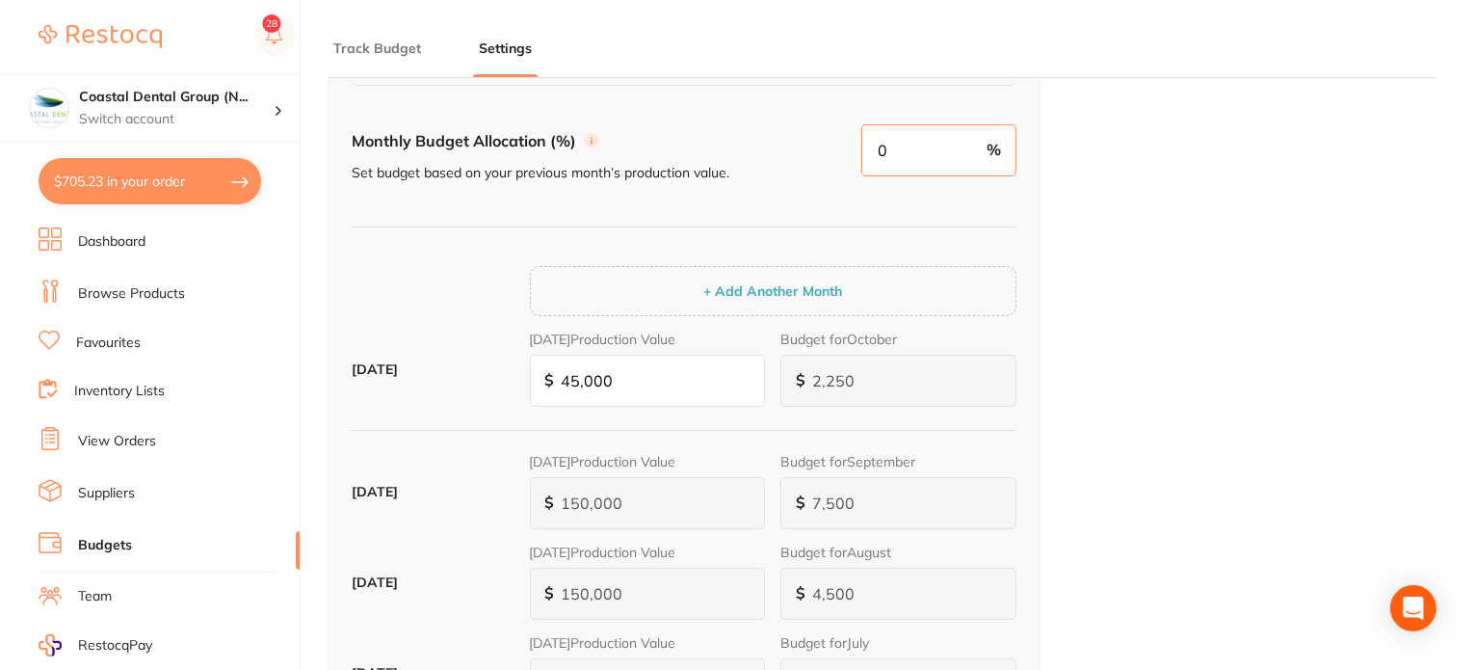
type input "0"
type input "3,150"
type input "7"
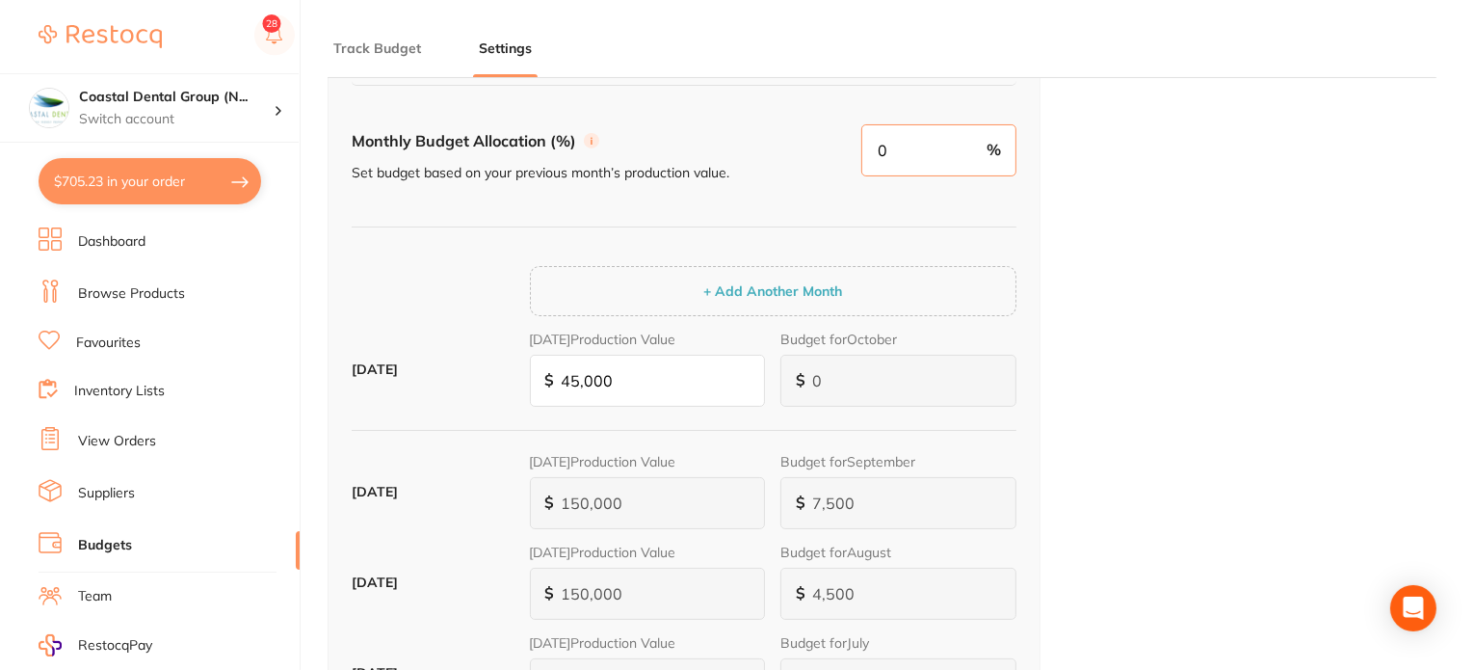
type input "3,150"
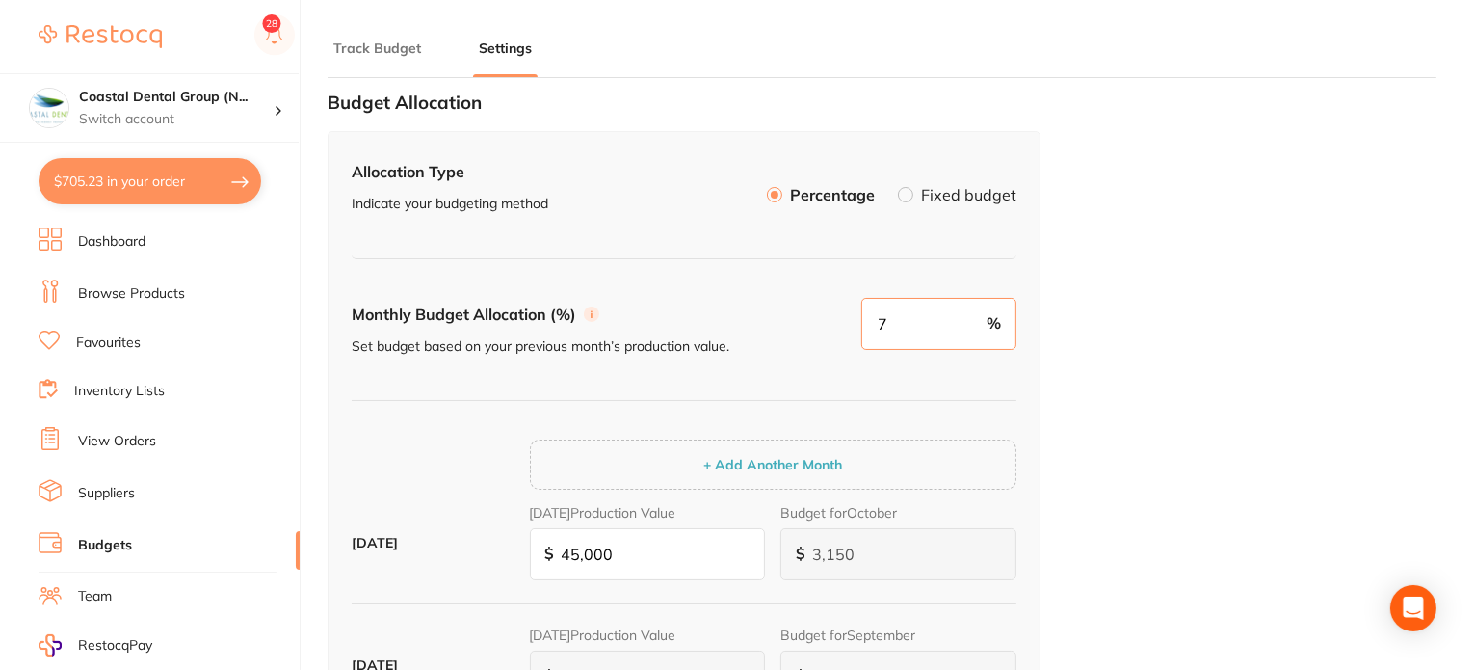
scroll to position [0, 0]
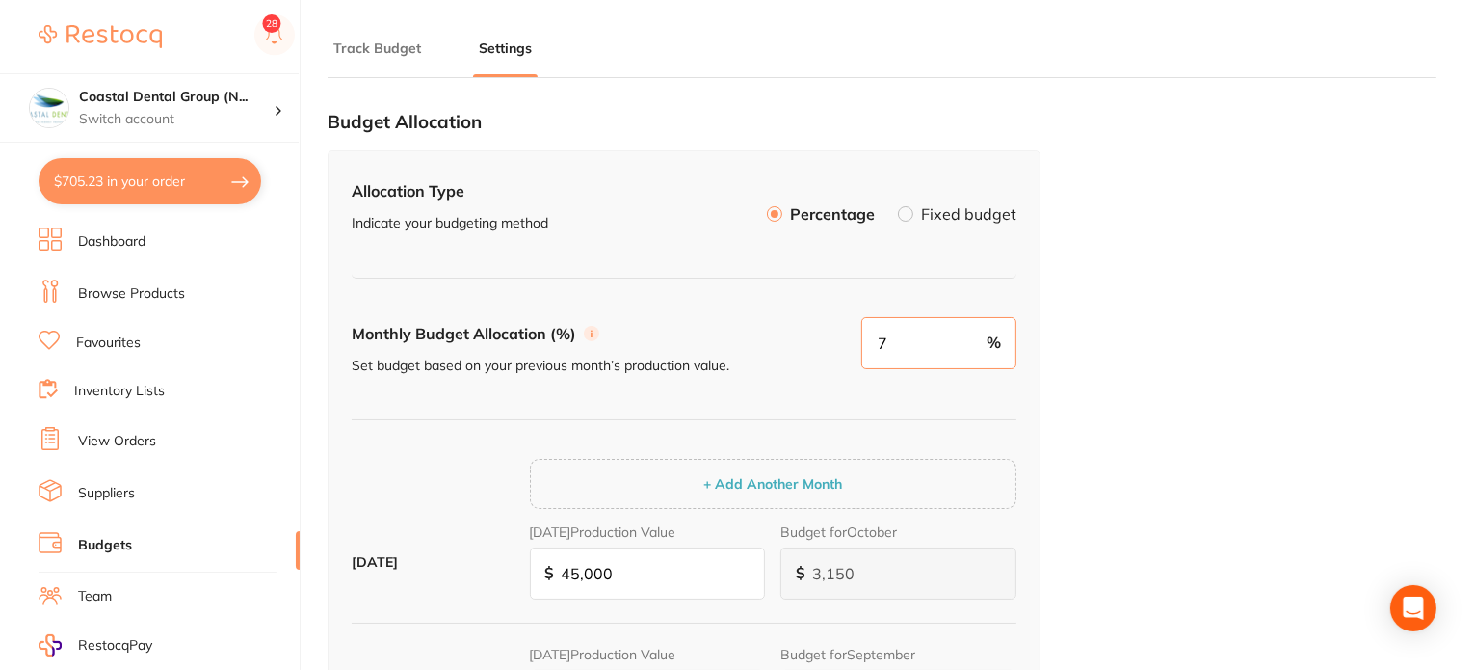
type input "7"
click at [820, 273] on div "Allocation Type Indicate your budgeting method Percentage Fixed budget" at bounding box center [684, 225] width 665 height 103
click at [712, 248] on div "Allocation Type Indicate your budgeting method Percentage Fixed budget" at bounding box center [684, 225] width 665 height 103
click at [374, 45] on button "Track Budget" at bounding box center [377, 49] width 99 height 18
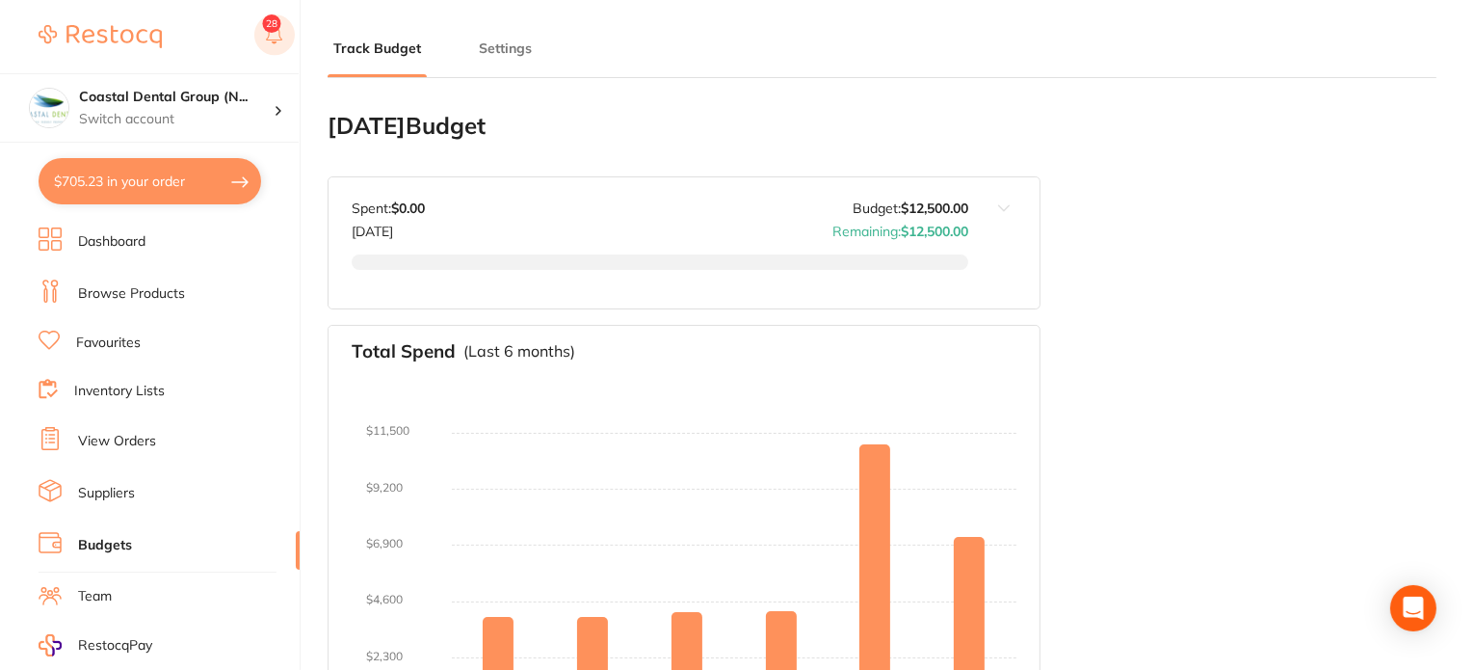
click at [273, 27] on button at bounding box center [274, 36] width 40 height 44
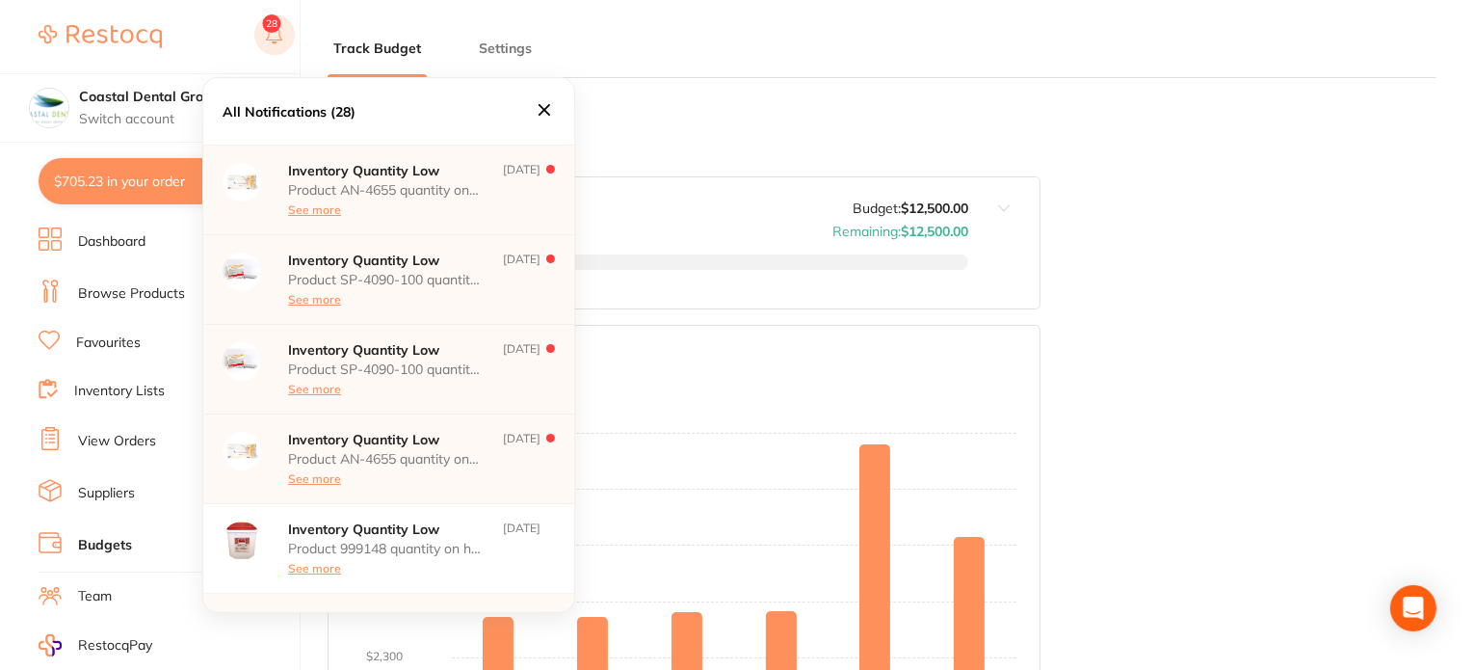
click at [269, 34] on icon at bounding box center [274, 32] width 16 height 15
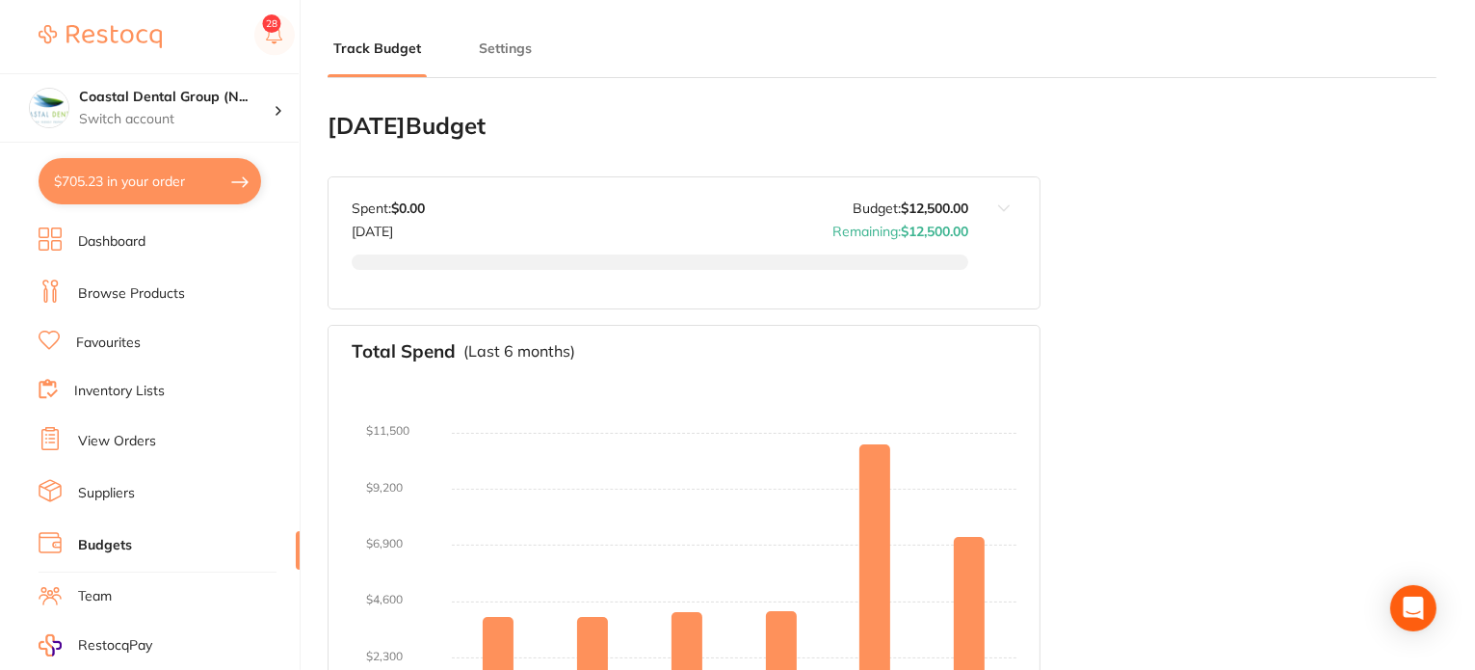
click at [681, 123] on h2 "October 2025 Budget" at bounding box center [684, 126] width 713 height 27
click at [283, 39] on rect at bounding box center [274, 34] width 40 height 40
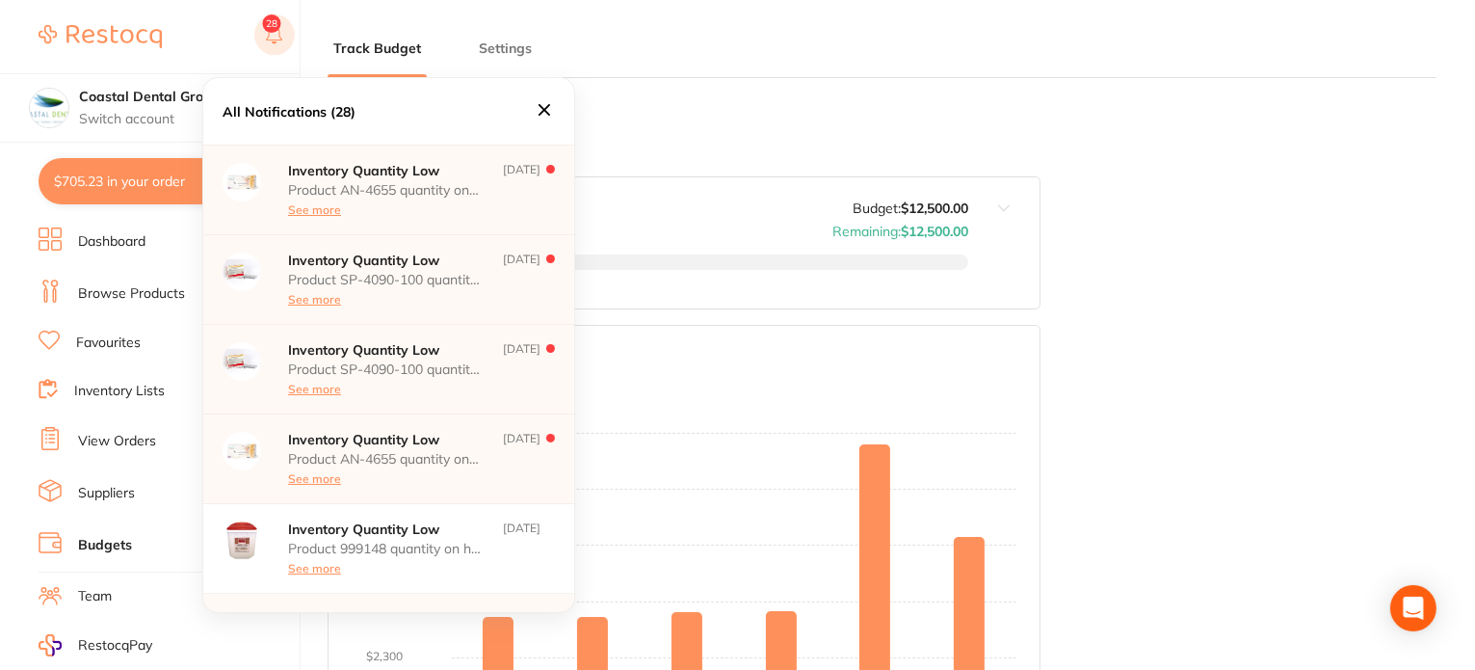
click at [277, 40] on icon at bounding box center [274, 32] width 16 height 15
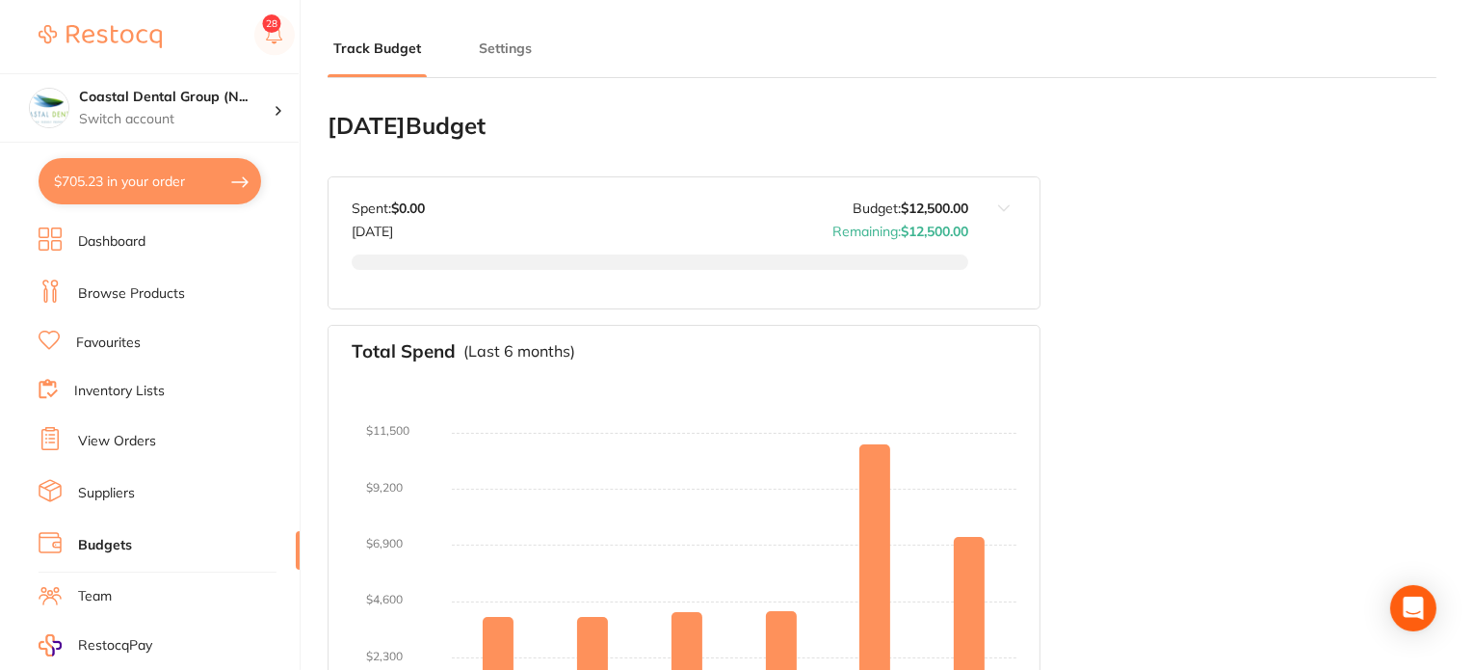
click at [678, 126] on h2 "October 2025 Budget" at bounding box center [684, 126] width 713 height 27
drag, startPoint x: 680, startPoint y: 125, endPoint x: 625, endPoint y: 89, distance: 66.0
click at [97, 494] on link "Suppliers" at bounding box center [106, 493] width 57 height 19
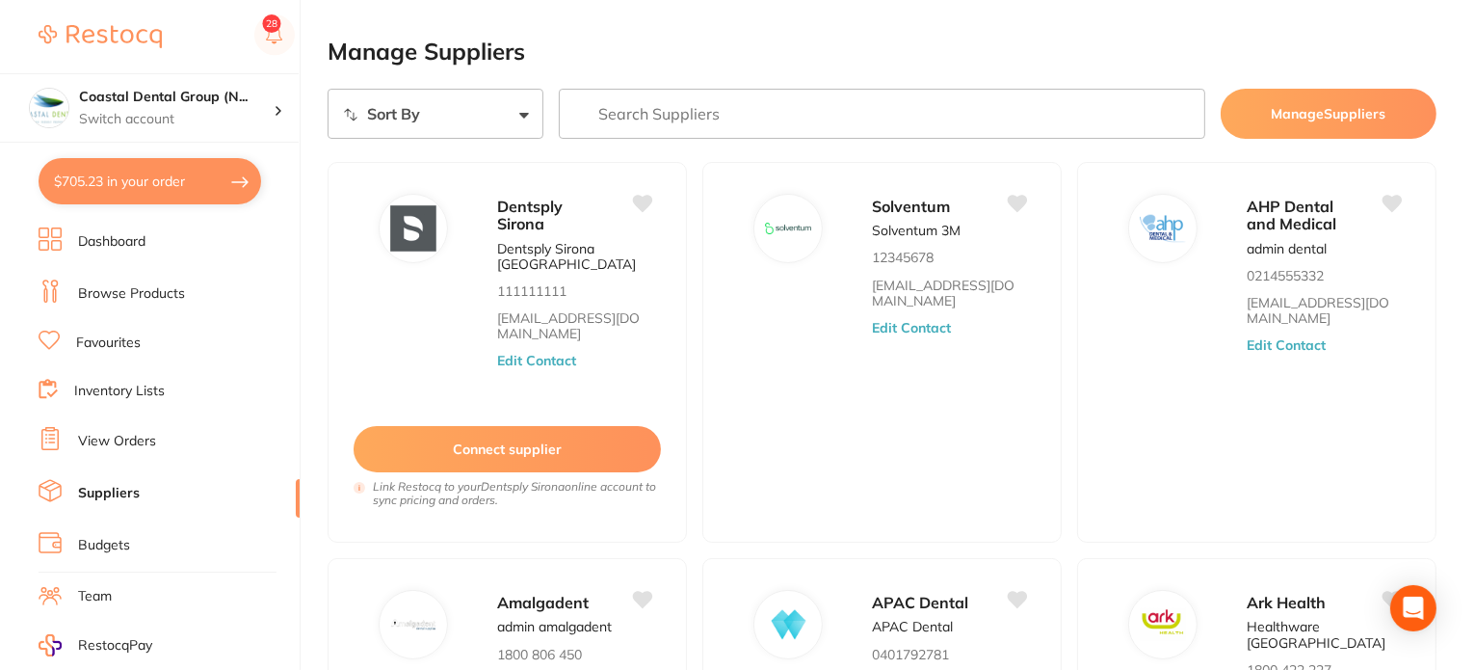
click at [837, 103] on input "search" at bounding box center [882, 114] width 647 height 50
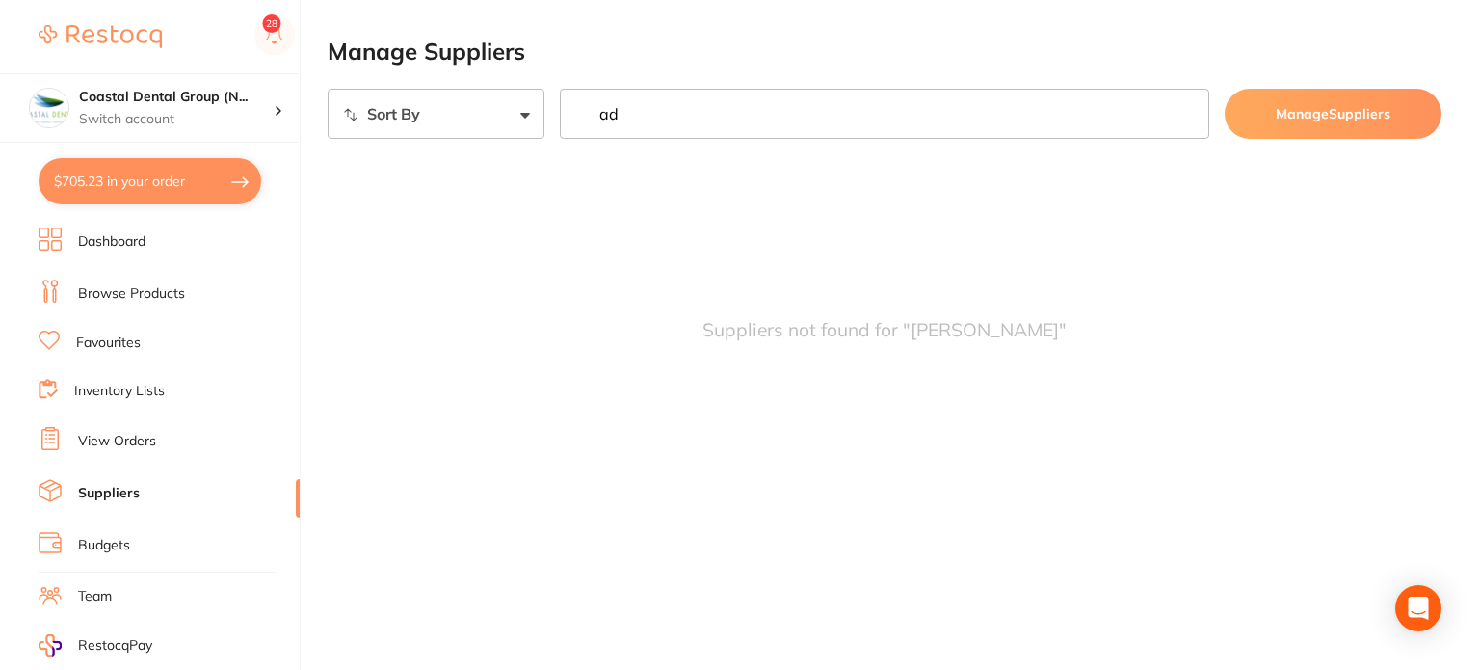
type input "a"
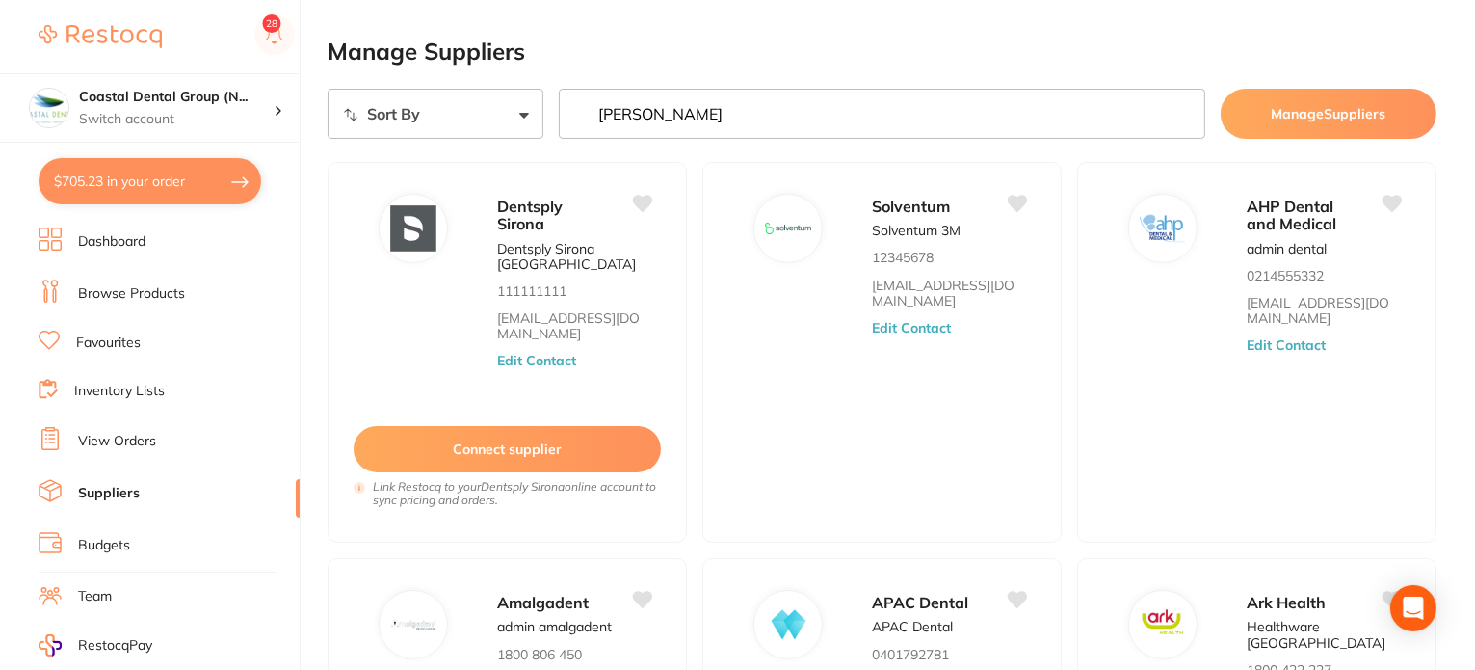
type input "henry"
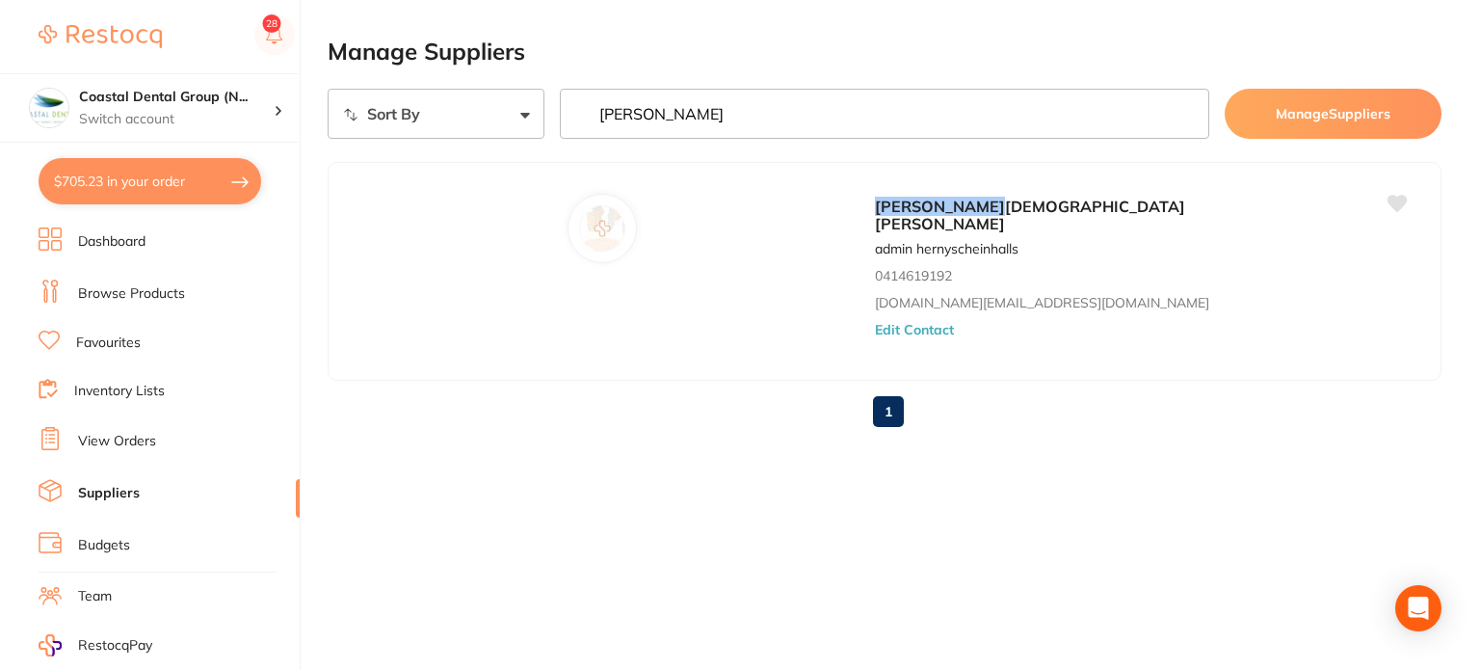
click at [738, 131] on input "henry" at bounding box center [885, 114] width 650 height 50
drag, startPoint x: 738, startPoint y: 131, endPoint x: 578, endPoint y: 111, distance: 161.2
click at [578, 111] on input "henry" at bounding box center [885, 114] width 650 height 50
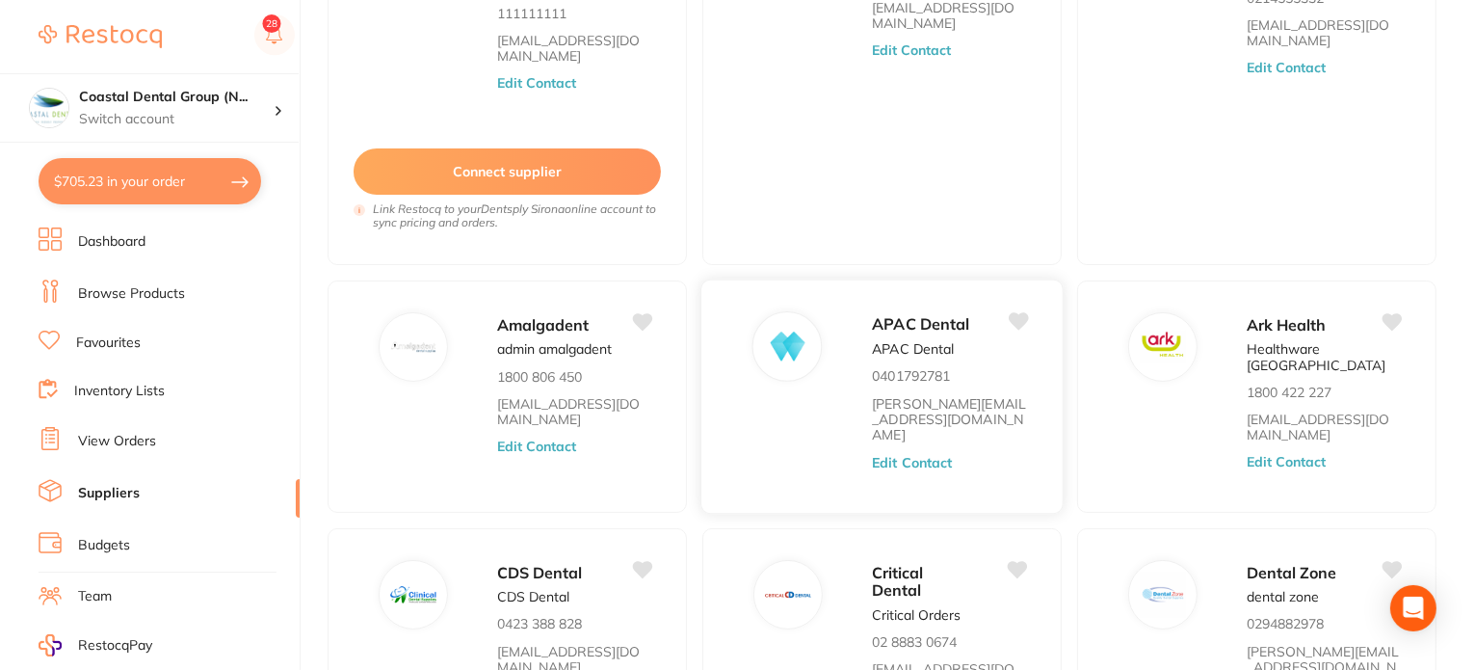
scroll to position [221, 0]
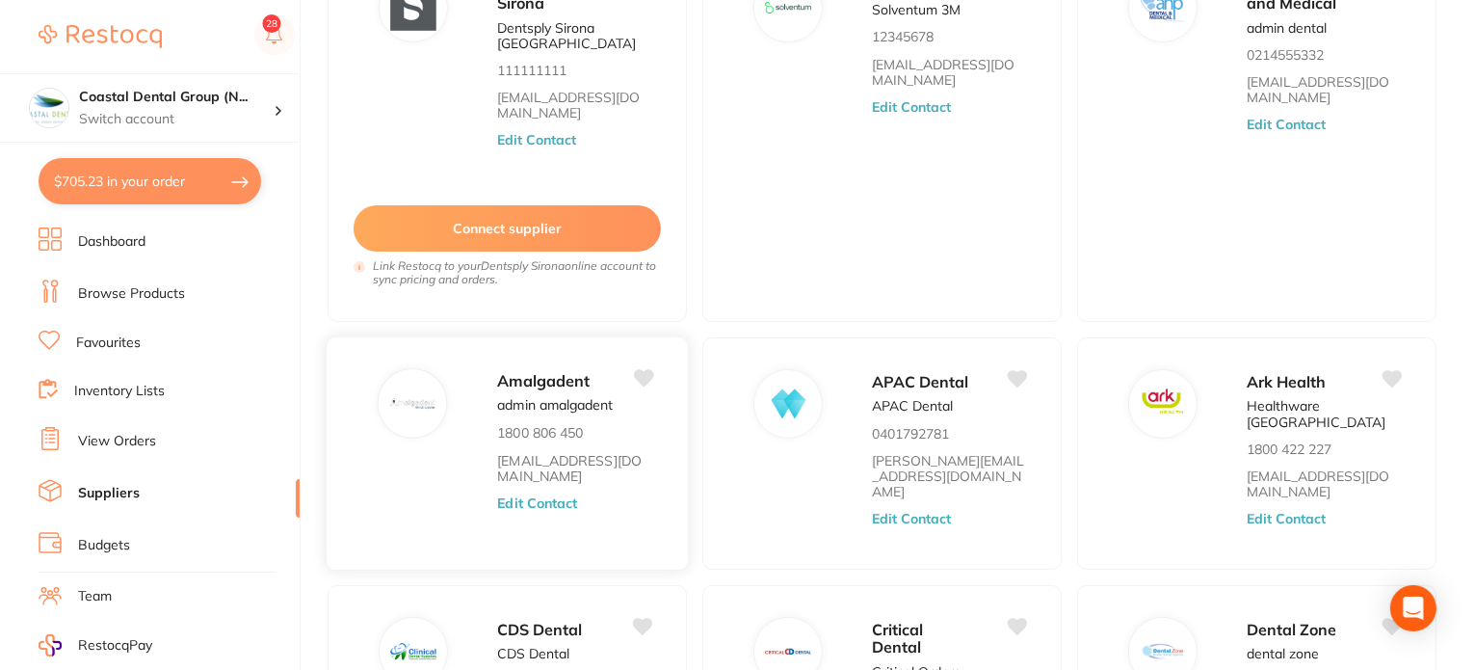
click at [460, 462] on div "Amalgadent admin amalgadent 1800 806 450 skan3067@gmail.com Edit Contact" at bounding box center [507, 453] width 363 height 234
click at [624, 492] on div "Amalgadent admin amalgadent 1800 806 450 skan3067@gmail.com Edit Contact" at bounding box center [582, 459] width 171 height 182
click at [552, 495] on button "Edit Contact" at bounding box center [537, 502] width 80 height 15
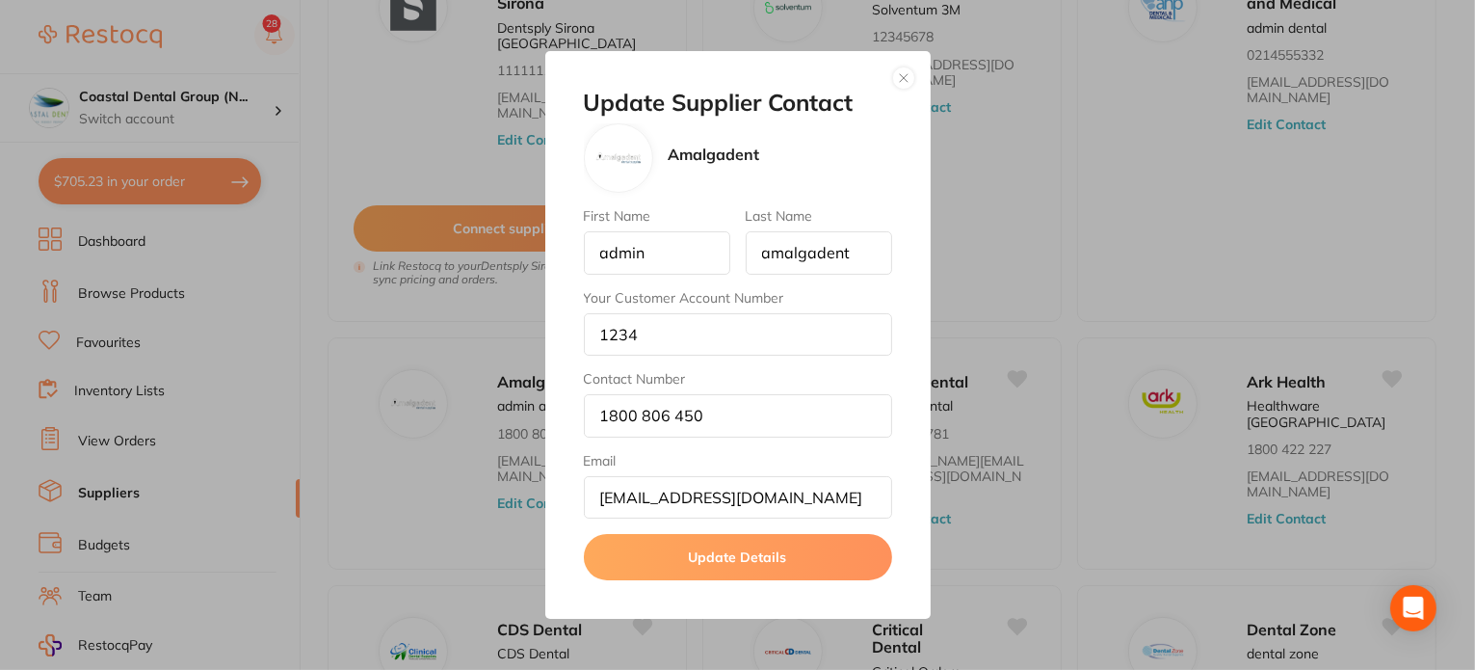
click at [460, 470] on div "Update Supplier Contact Amalgadent First Name admin Last Name amalgadent Your C…" at bounding box center [737, 335] width 1475 height 670
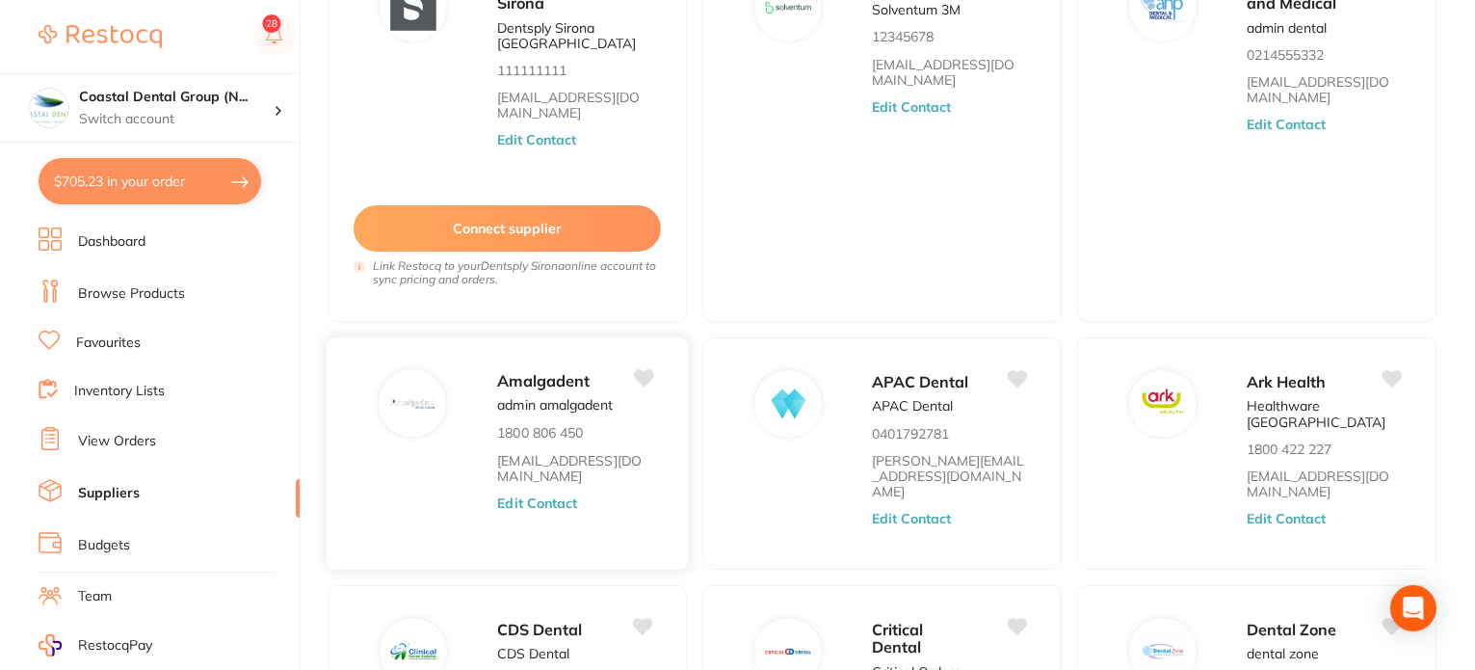
click at [524, 495] on button "Edit Contact" at bounding box center [537, 502] width 80 height 15
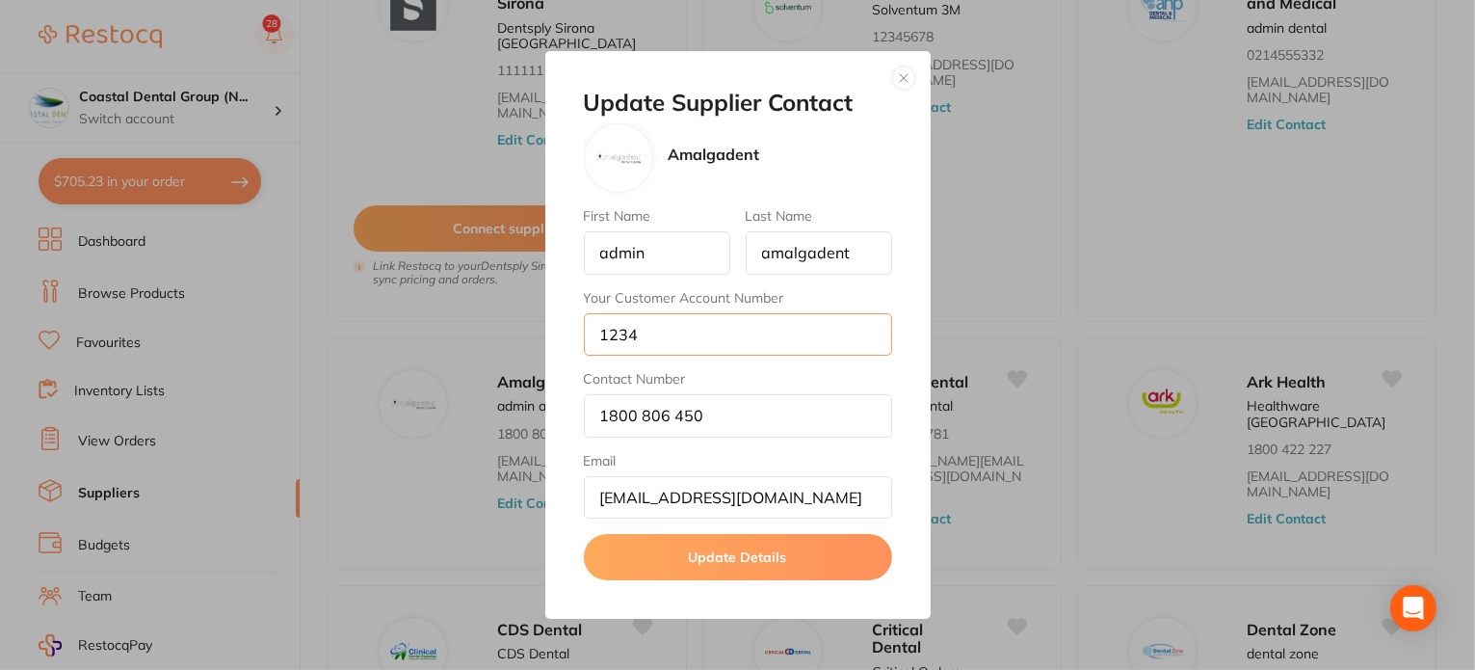
drag, startPoint x: 677, startPoint y: 324, endPoint x: 494, endPoint y: 333, distance: 183.4
click at [494, 333] on div "Update Supplier Contact Amalgadent First Name admin Last Name amalgadent Your C…" at bounding box center [737, 335] width 1475 height 670
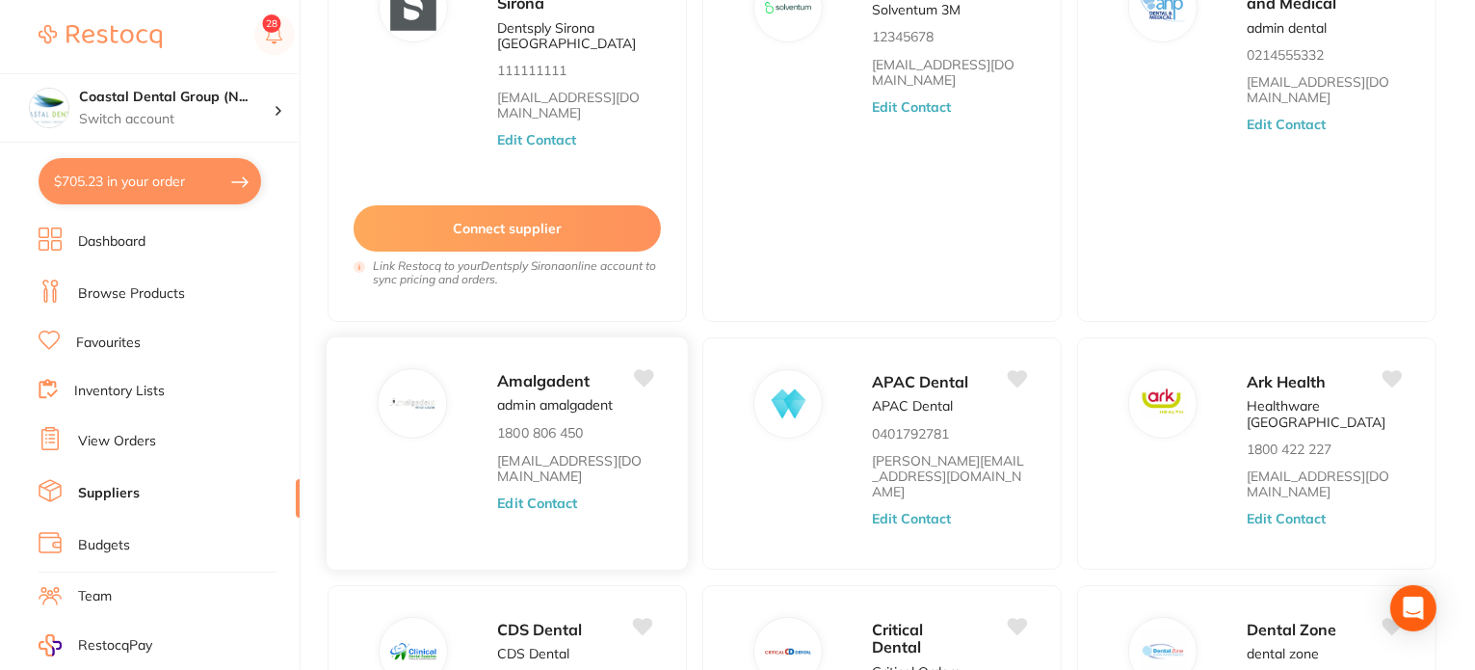
click at [539, 495] on button "Edit Contact" at bounding box center [537, 502] width 80 height 15
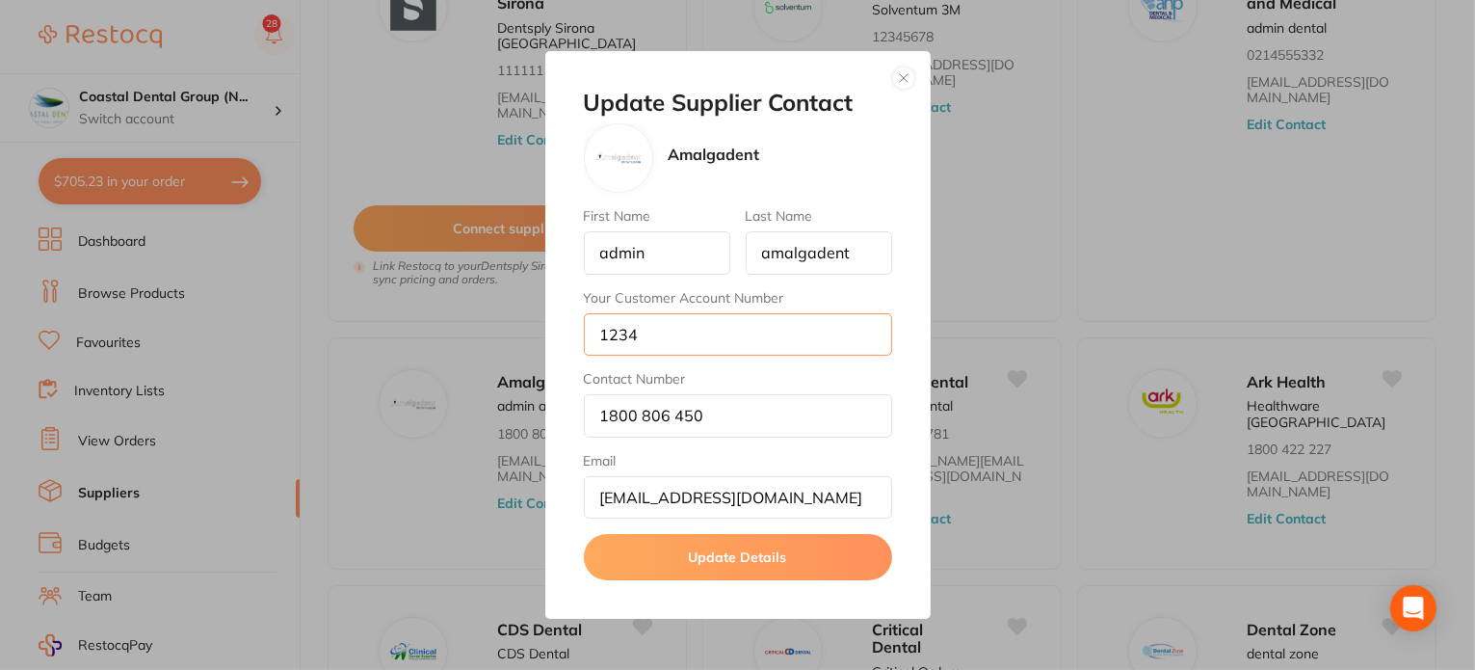
click at [658, 330] on input "1234" at bounding box center [738, 334] width 308 height 42
drag, startPoint x: 658, startPoint y: 330, endPoint x: 589, endPoint y: 333, distance: 69.5
click at [589, 333] on input "1234" at bounding box center [738, 334] width 308 height 42
type input "12345"
click at [895, 74] on button "button" at bounding box center [903, 77] width 23 height 23
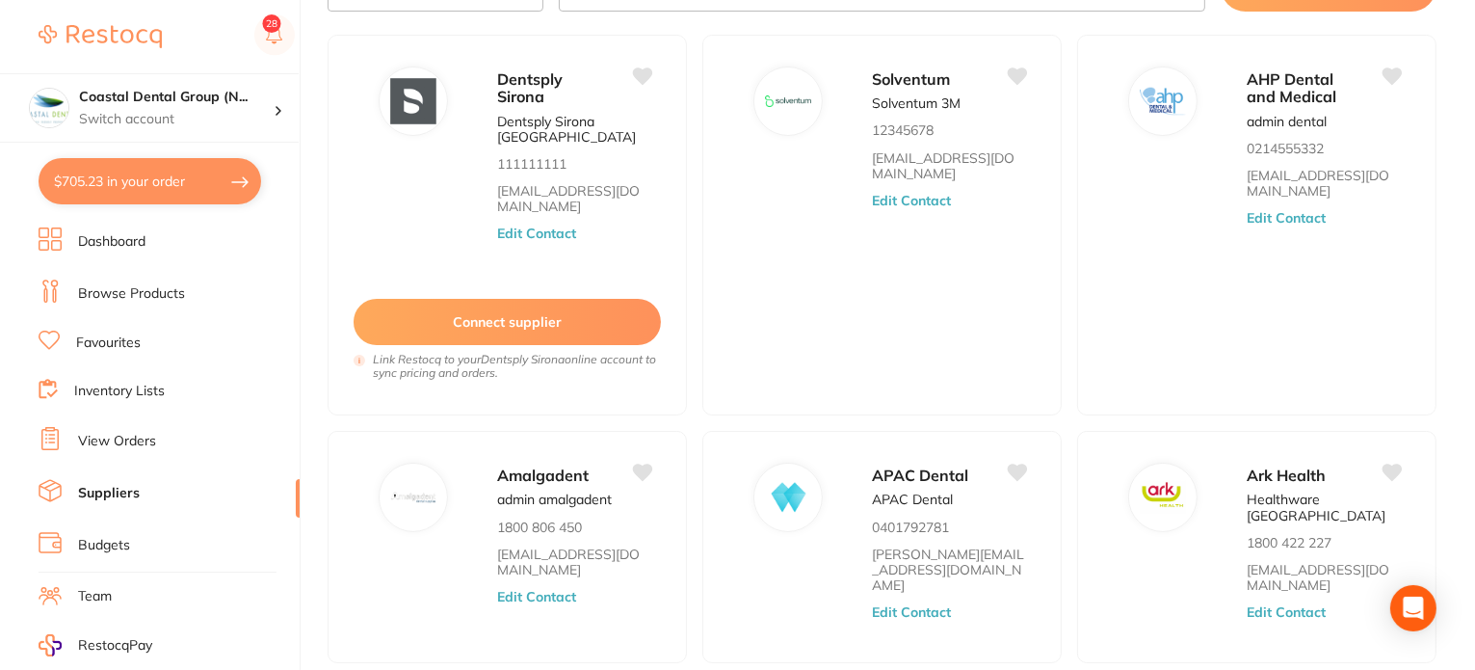
scroll to position [124, 0]
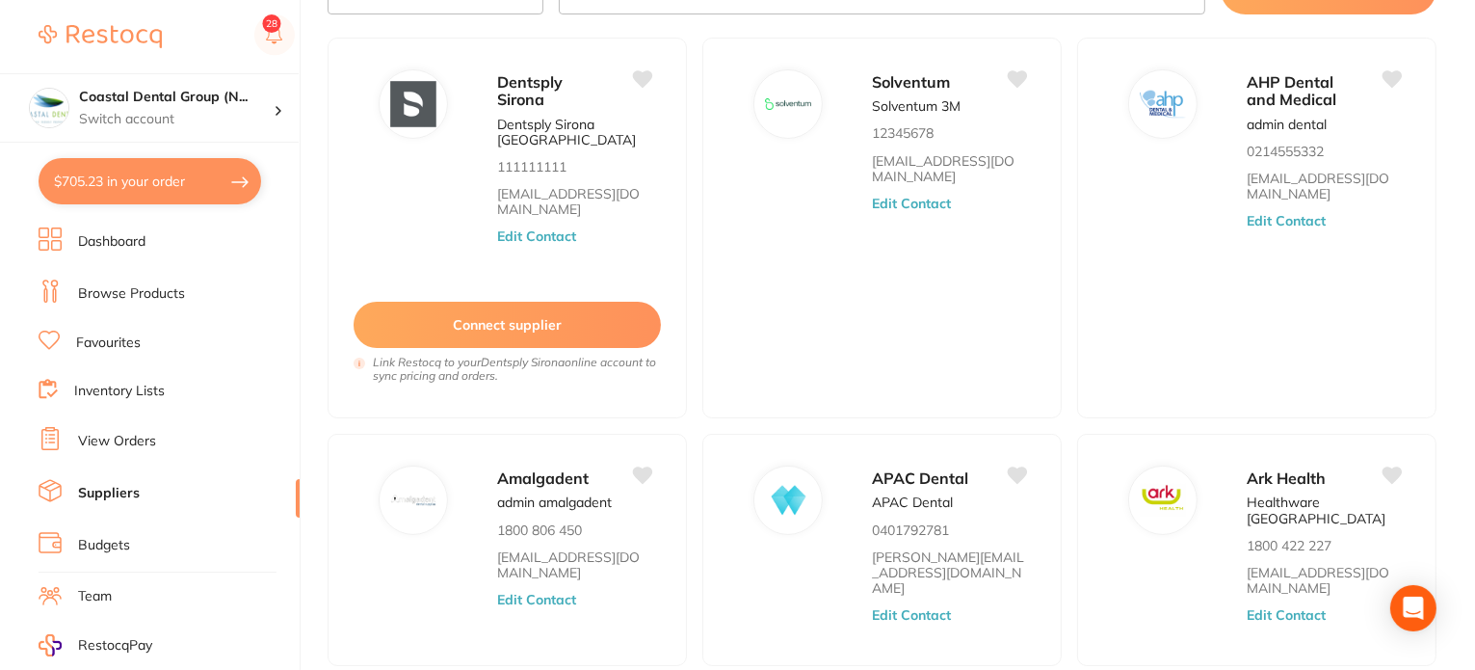
click at [156, 444] on li "View Orders" at bounding box center [169, 441] width 261 height 29
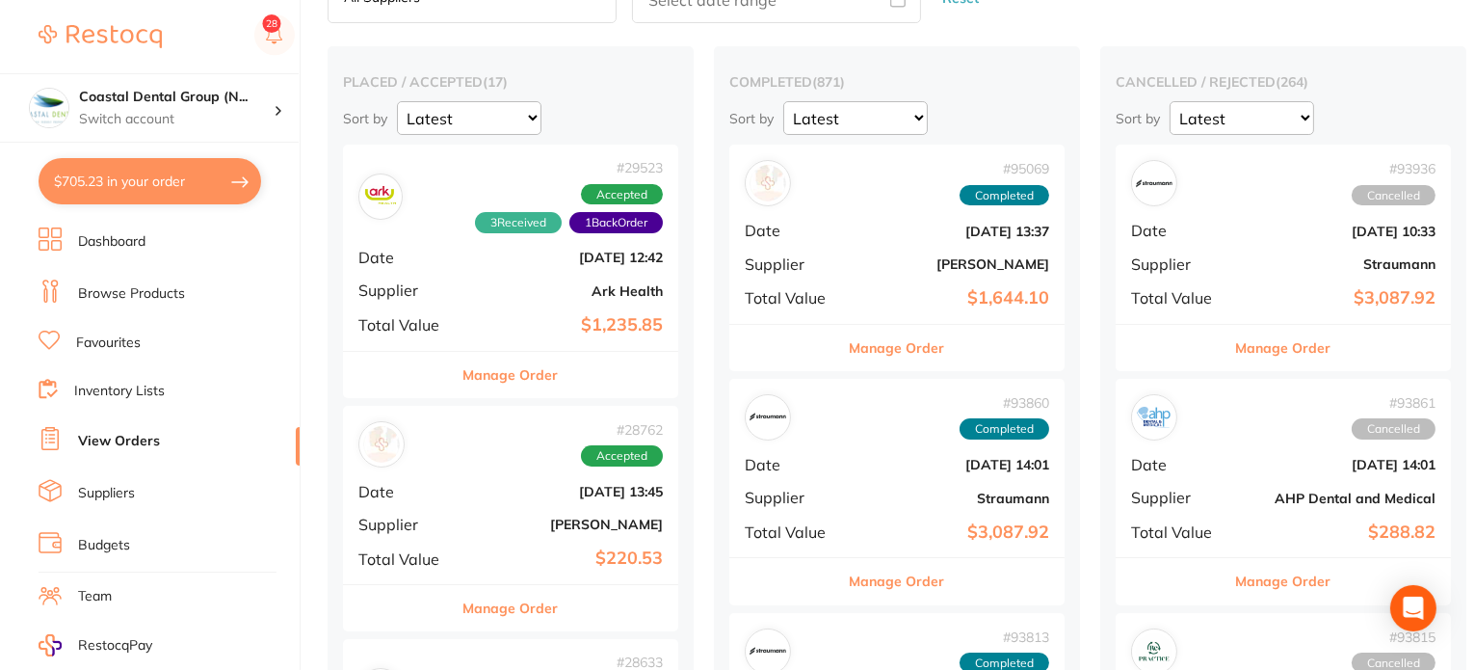
click at [119, 484] on link "Suppliers" at bounding box center [106, 493] width 57 height 19
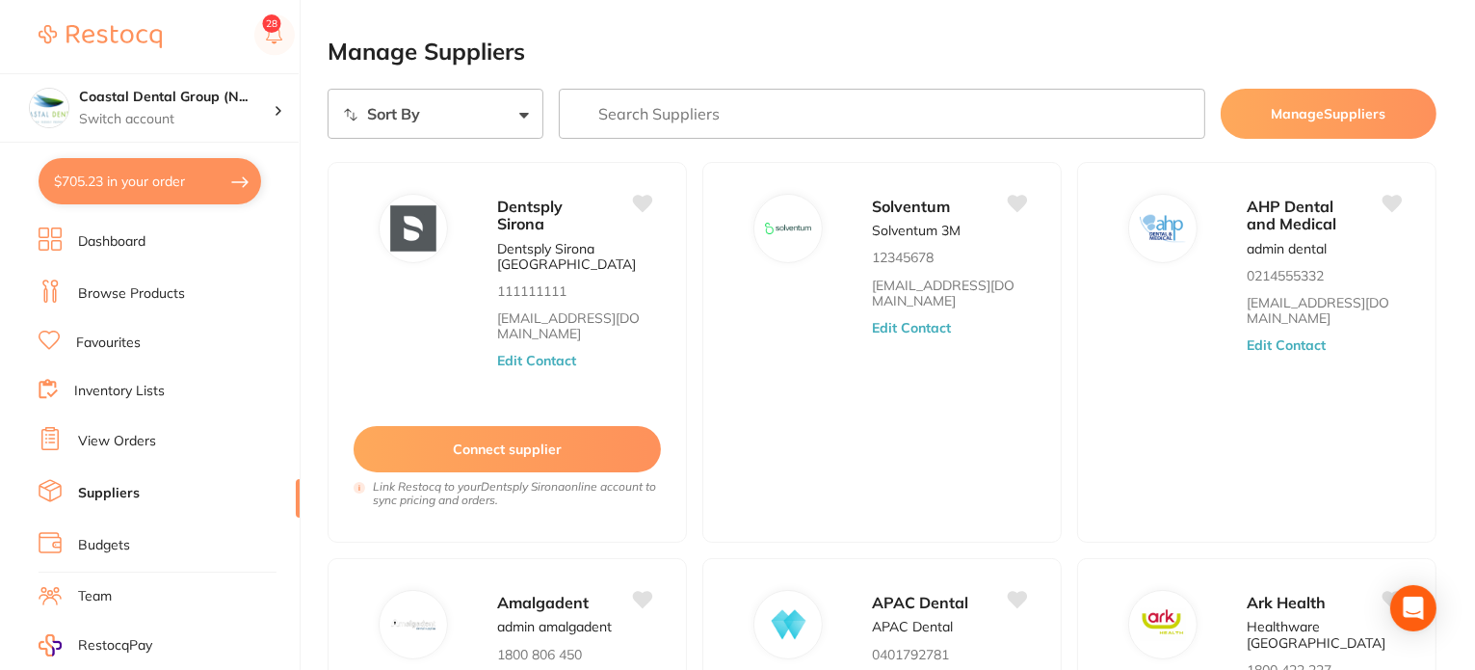
click at [153, 290] on link "Browse Products" at bounding box center [131, 293] width 107 height 19
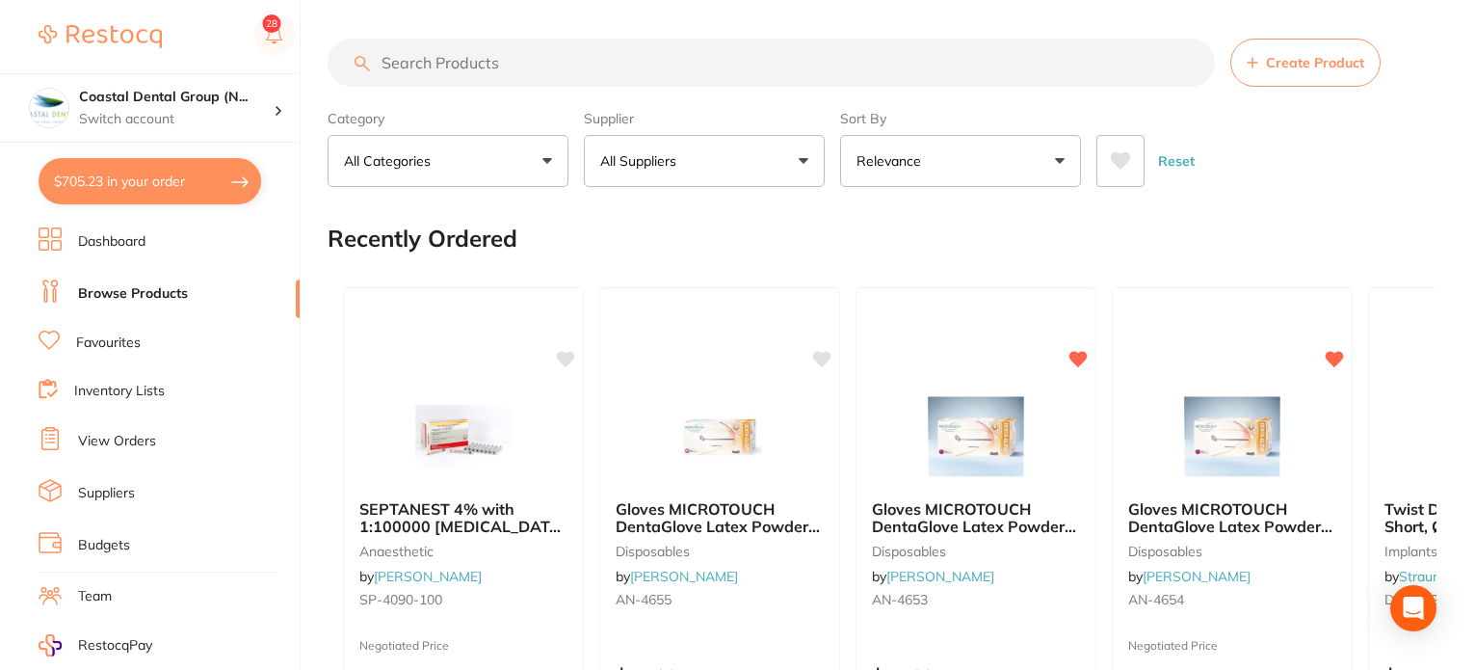
click at [541, 164] on button "All Categories" at bounding box center [448, 161] width 241 height 52
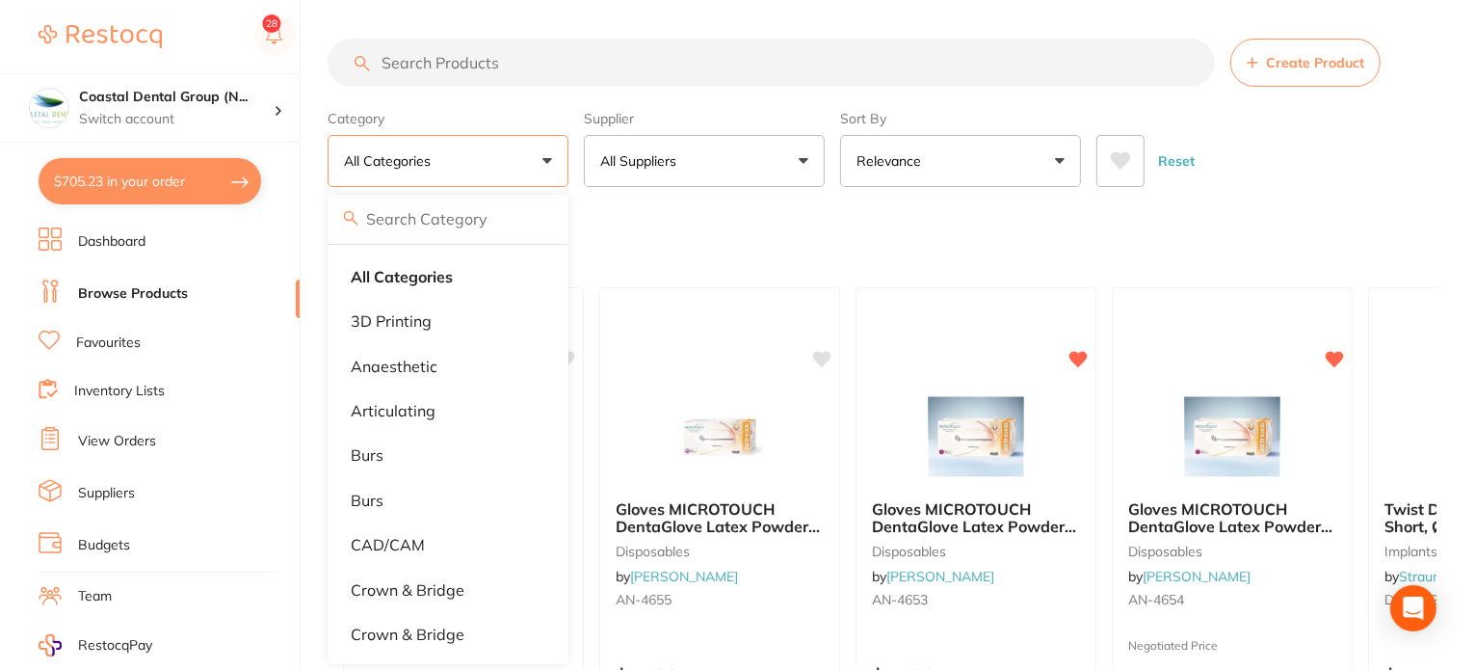
click at [545, 161] on button "All Categories" at bounding box center [448, 161] width 241 height 52
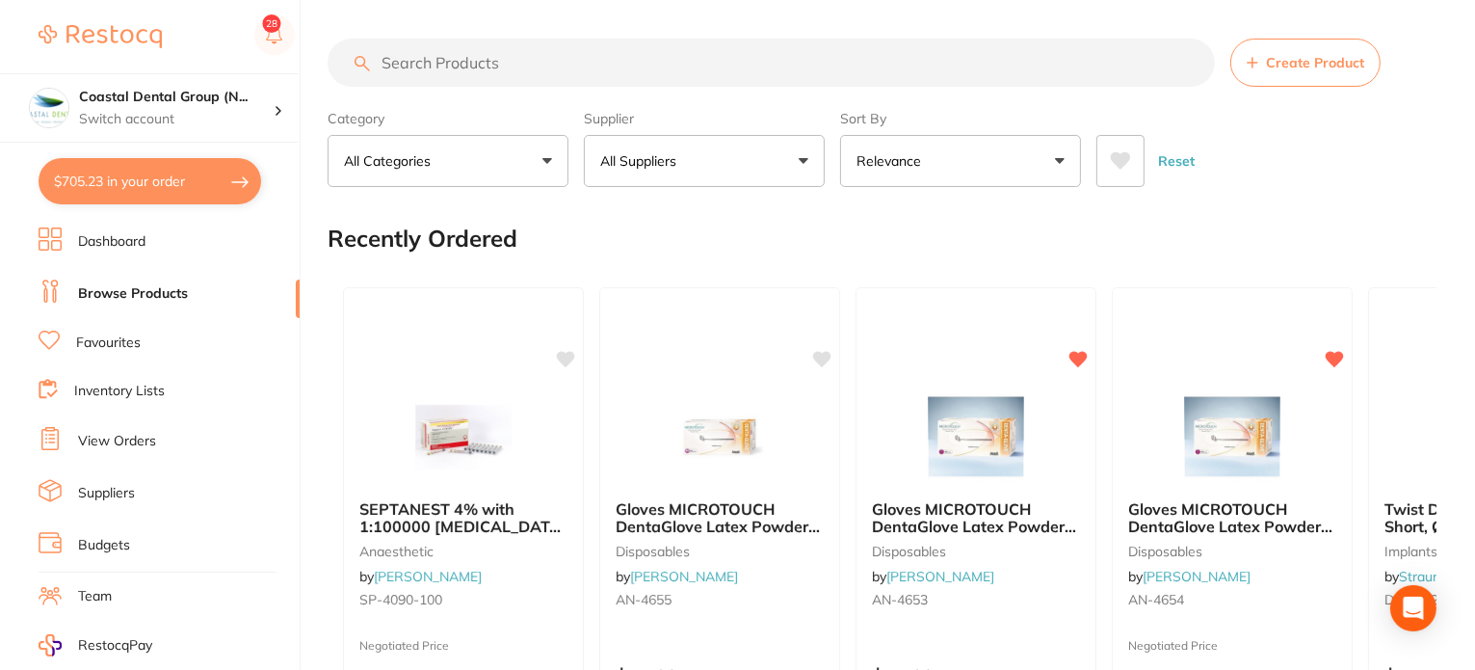
click at [538, 160] on button "All Categories" at bounding box center [448, 161] width 241 height 52
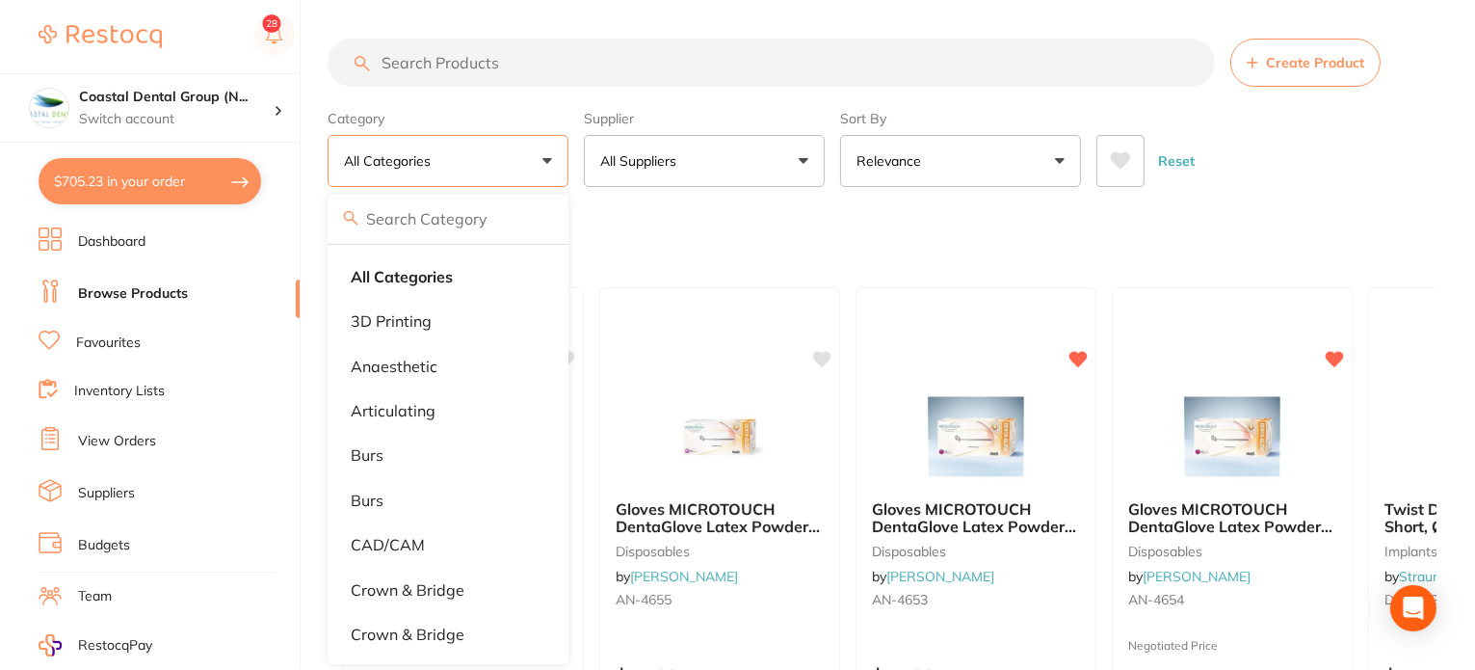
click at [662, 240] on div "Recently Ordered" at bounding box center [882, 238] width 1109 height 65
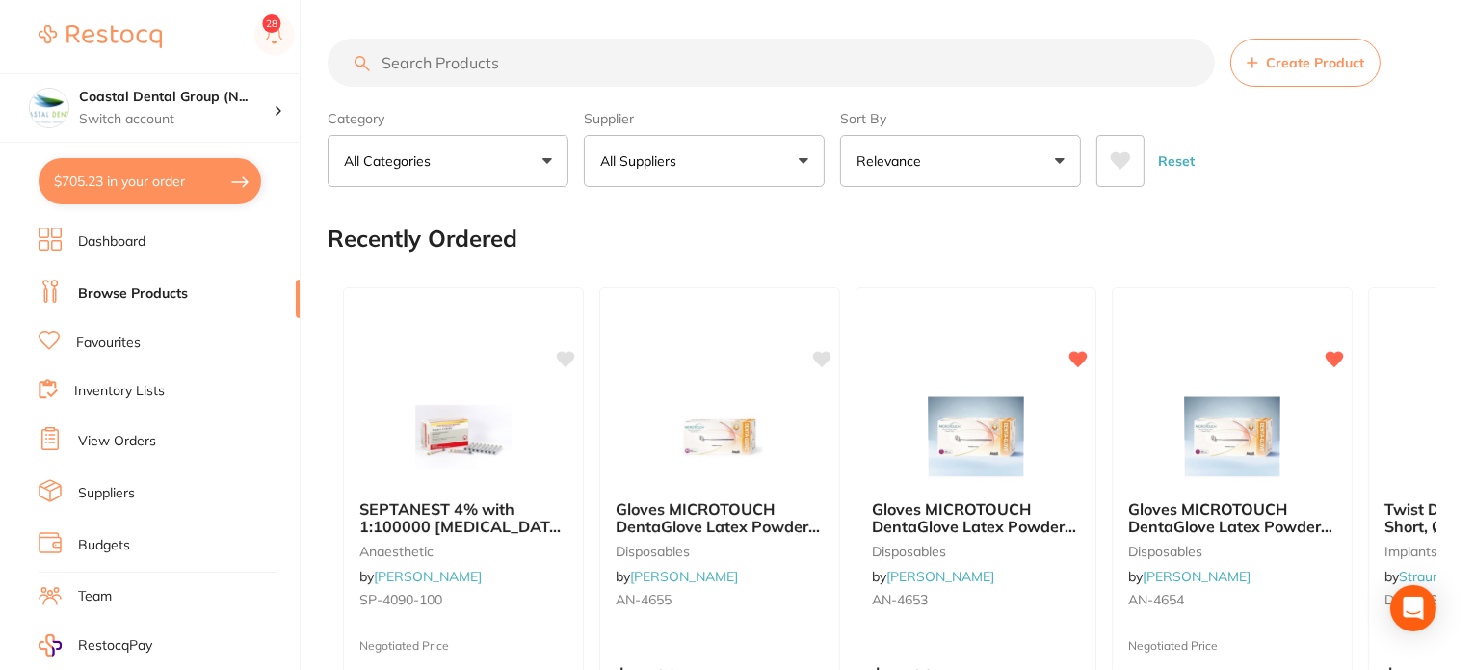
click at [810, 160] on button "All Suppliers" at bounding box center [704, 161] width 241 height 52
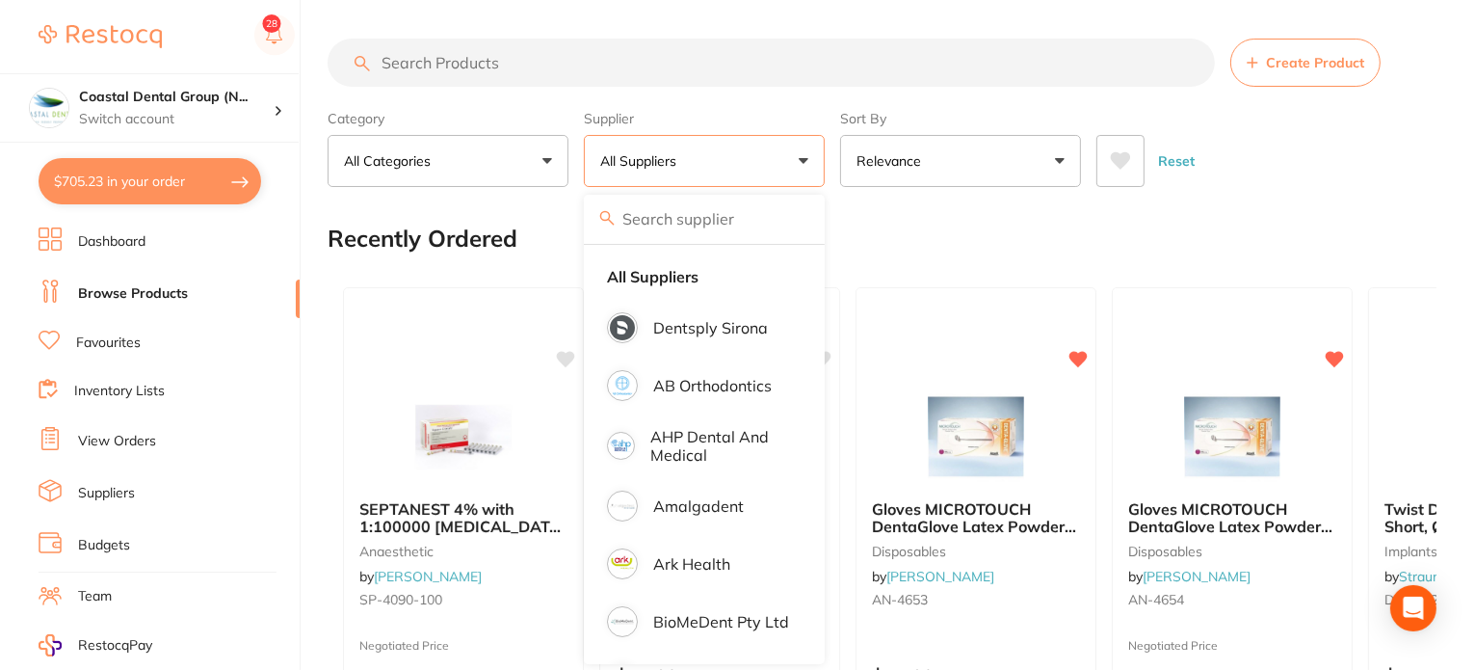
click at [913, 241] on div "Recently Ordered" at bounding box center [882, 238] width 1109 height 65
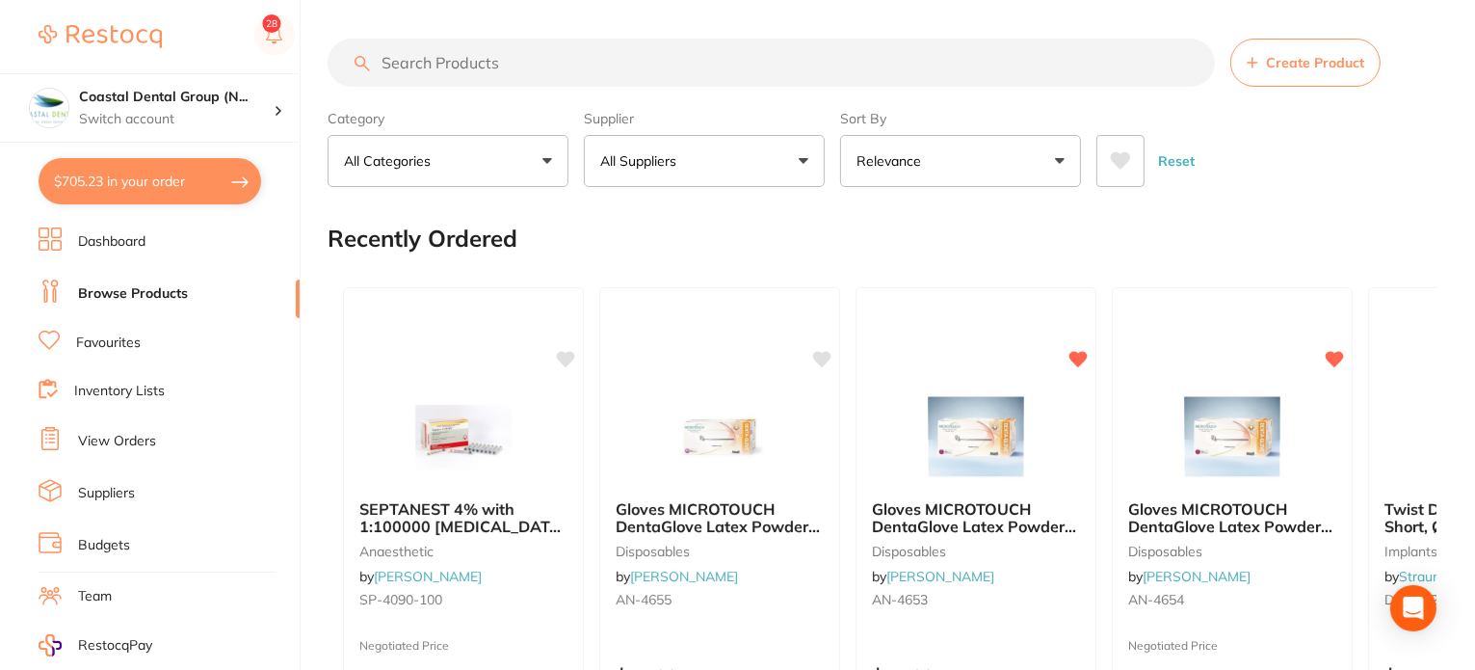
click at [551, 170] on button "All Categories" at bounding box center [448, 161] width 241 height 52
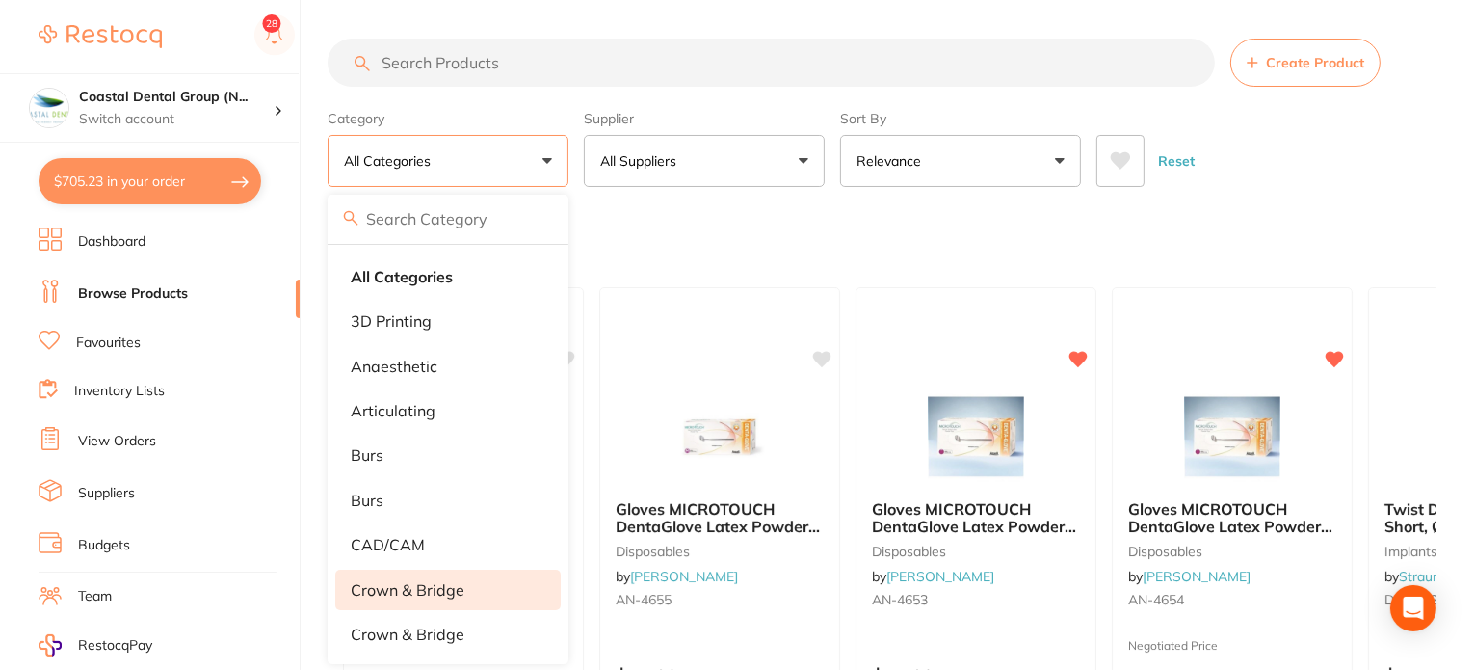
click at [445, 600] on li "crown & bridge" at bounding box center [448, 590] width 226 height 40
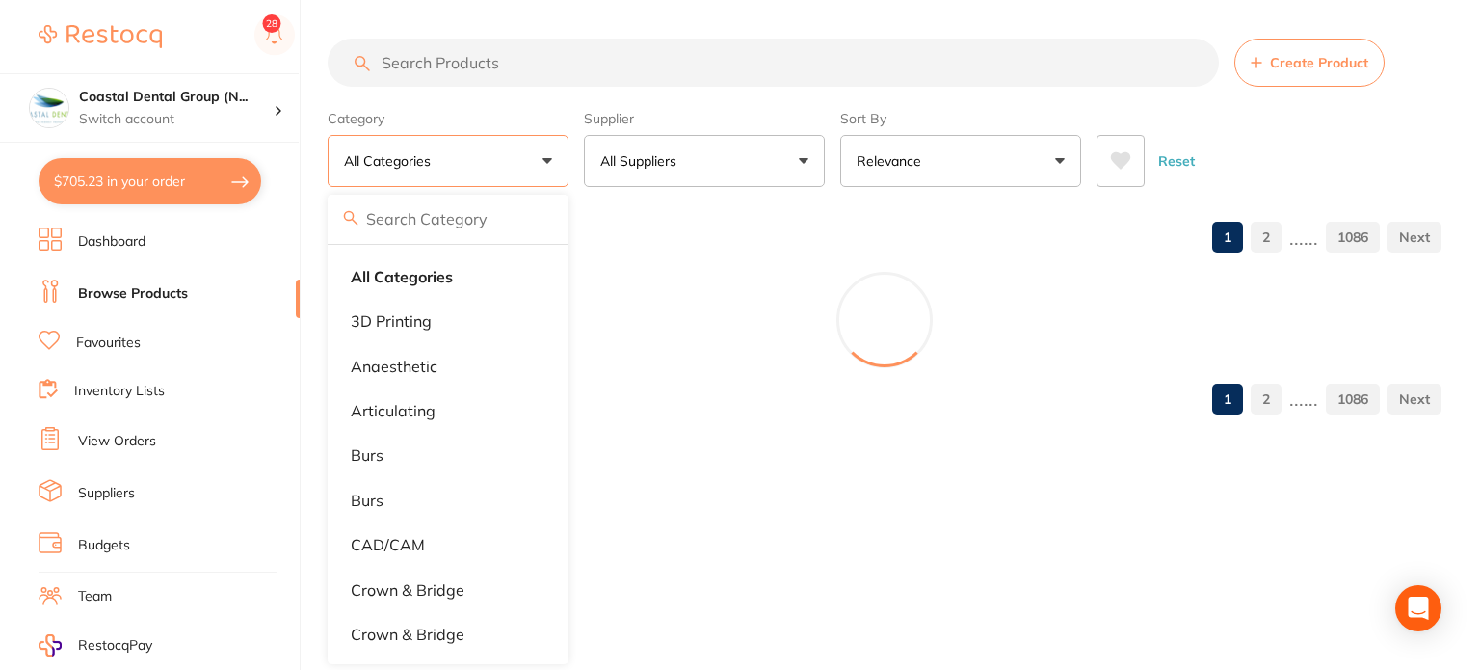
click at [752, 162] on button "All Suppliers" at bounding box center [704, 161] width 241 height 52
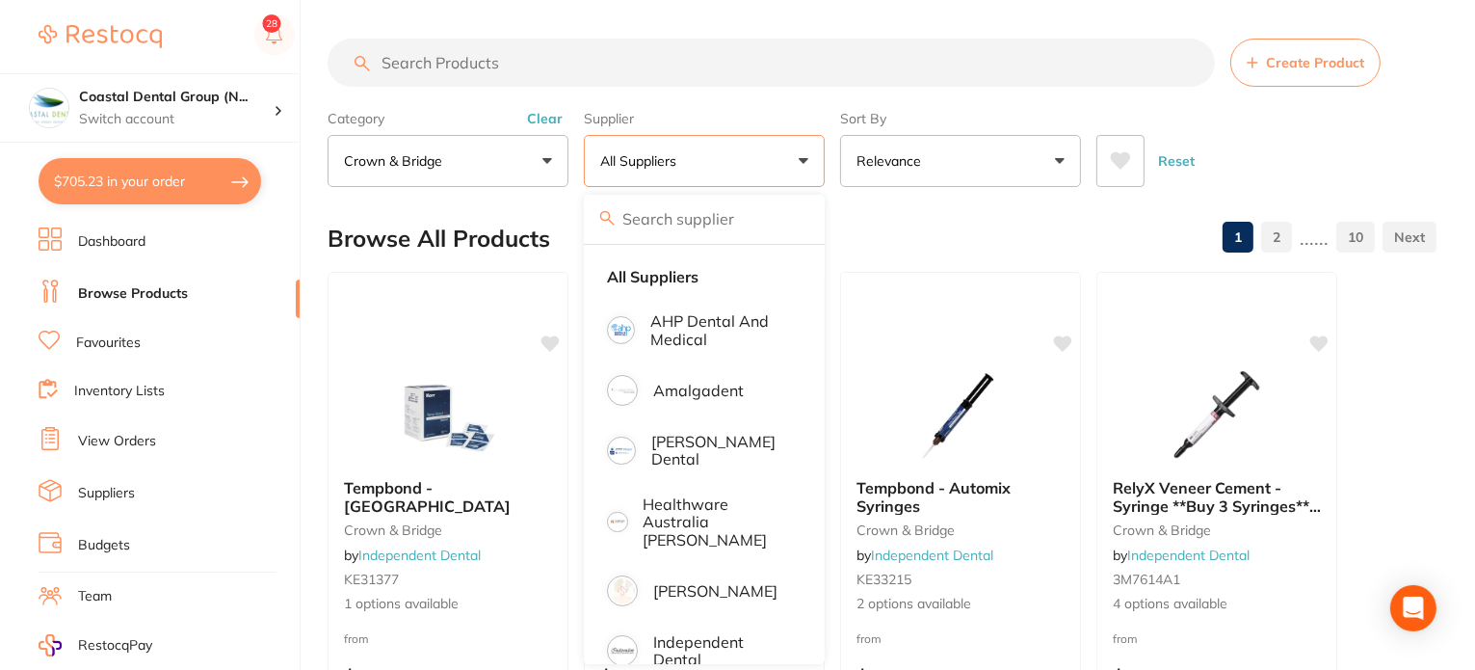
click at [938, 230] on div "Browse All Products 1 2 ...... 10" at bounding box center [882, 238] width 1109 height 65
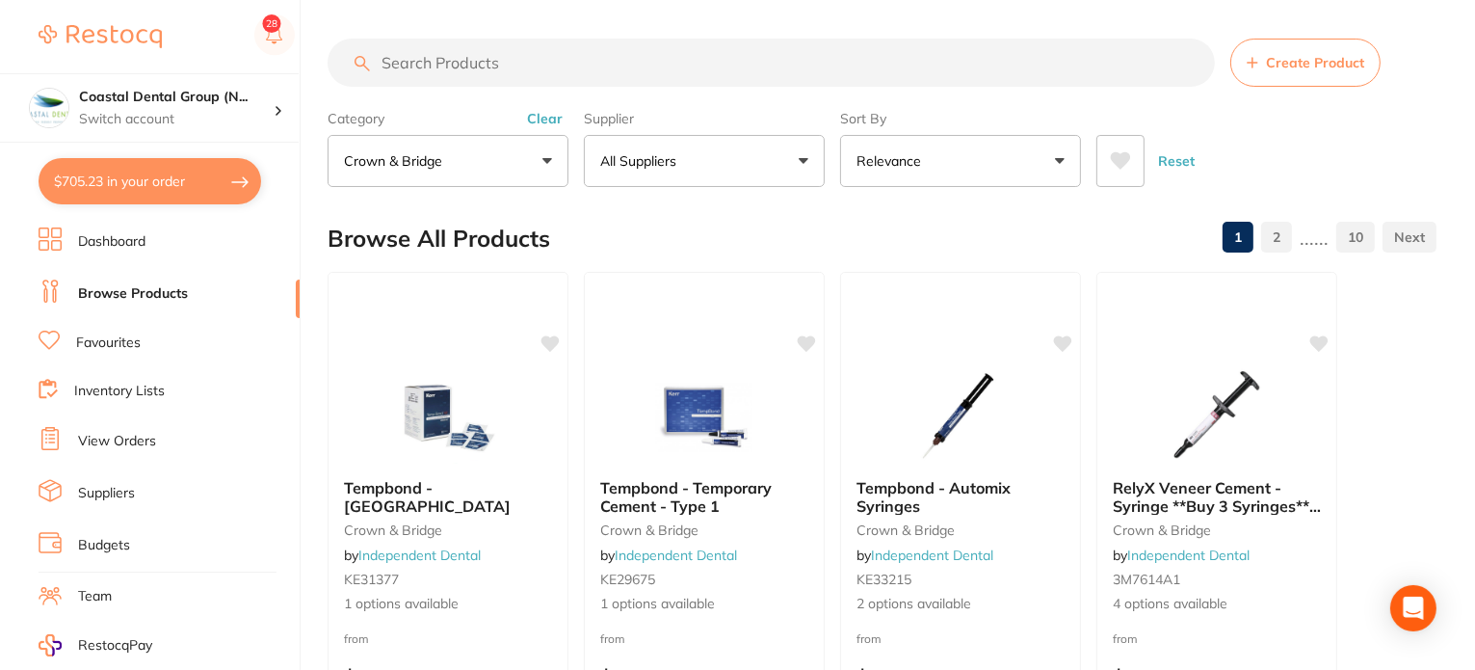
click at [802, 156] on button "All Suppliers" at bounding box center [704, 161] width 241 height 52
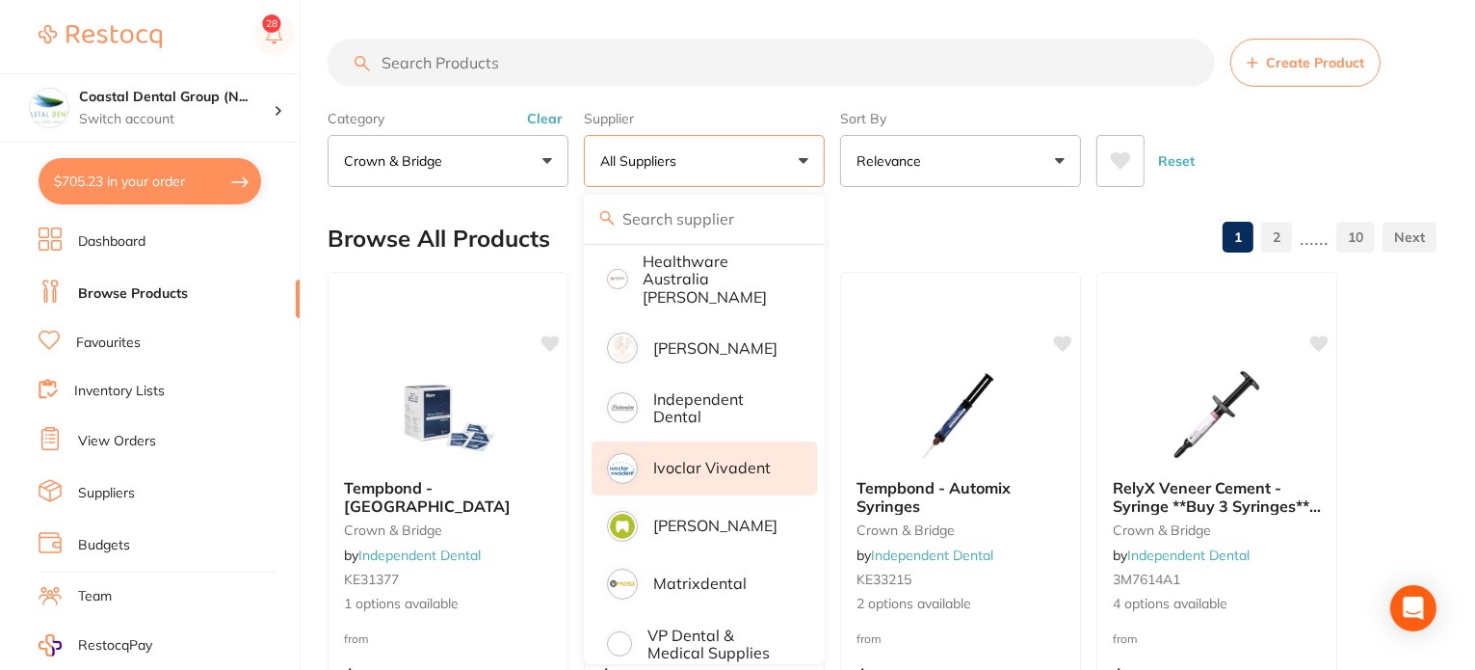
scroll to position [251, 0]
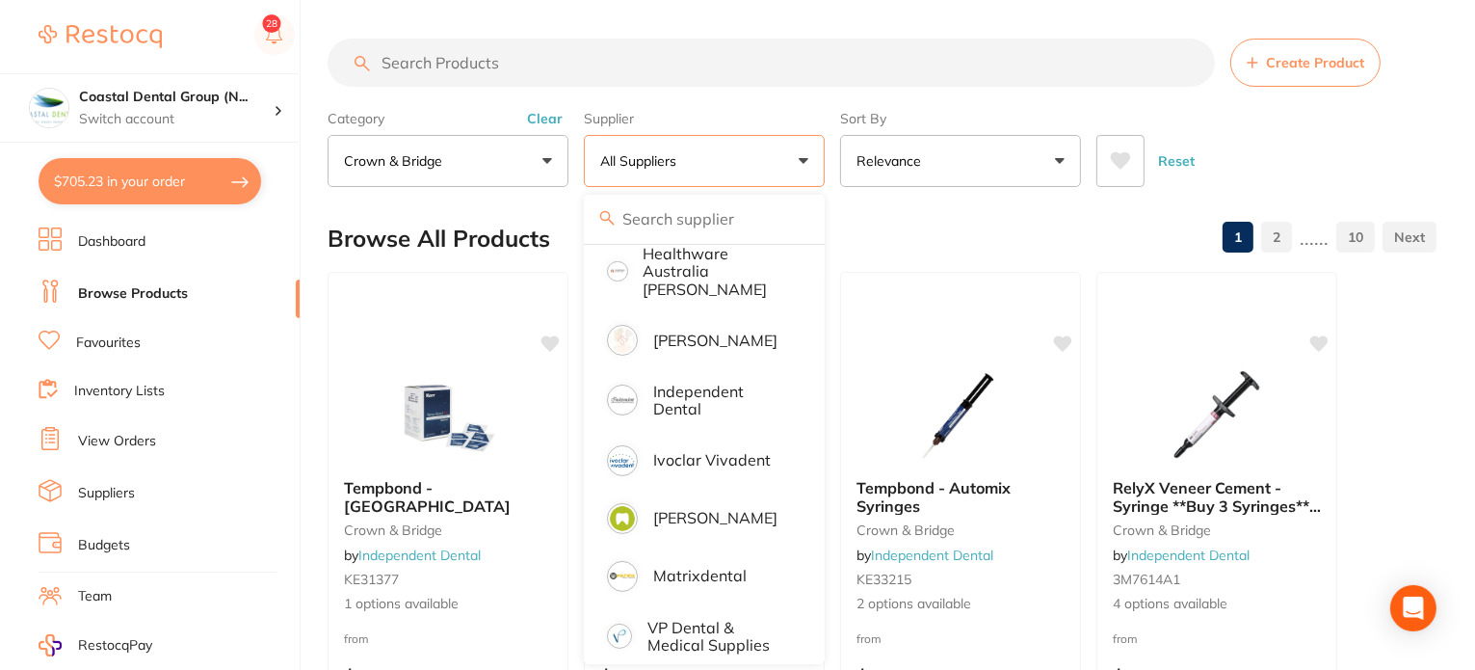
click at [916, 218] on div "Browse All Products 1 2 ...... 10" at bounding box center [882, 238] width 1109 height 65
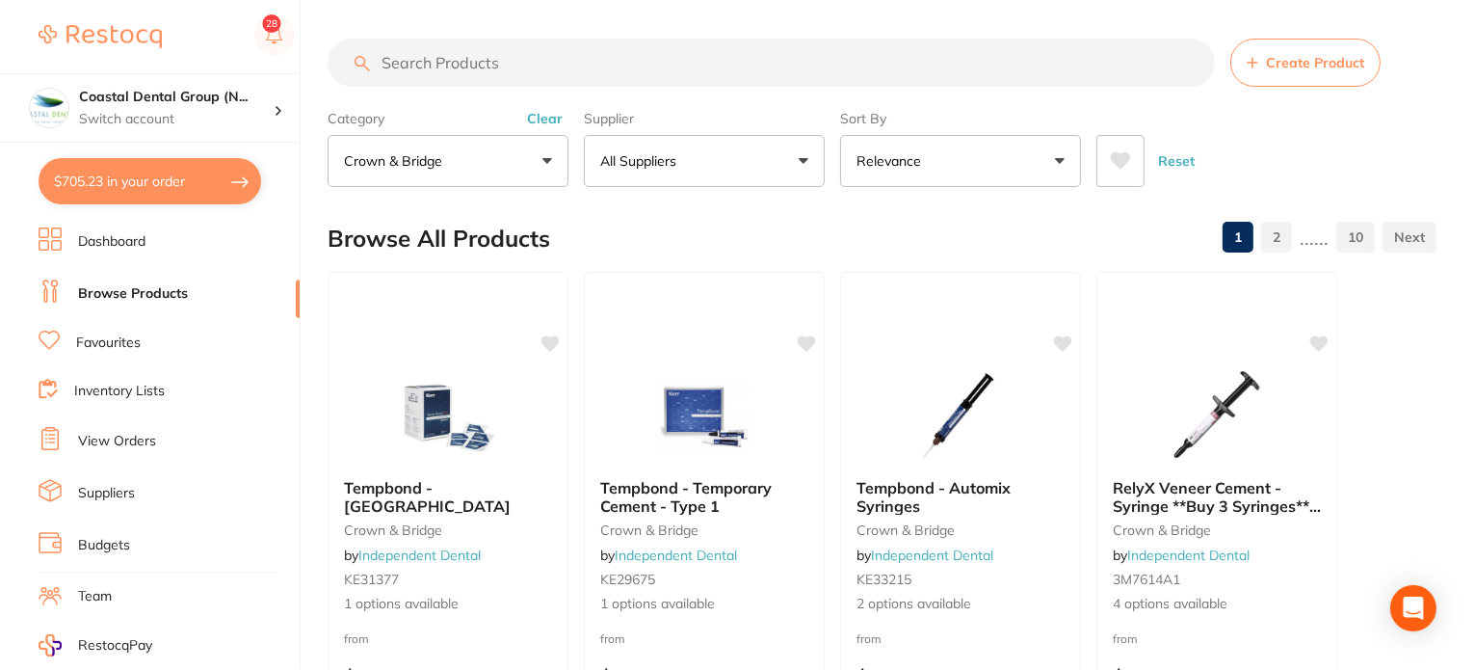
click at [1037, 162] on button "Relevance" at bounding box center [960, 161] width 241 height 52
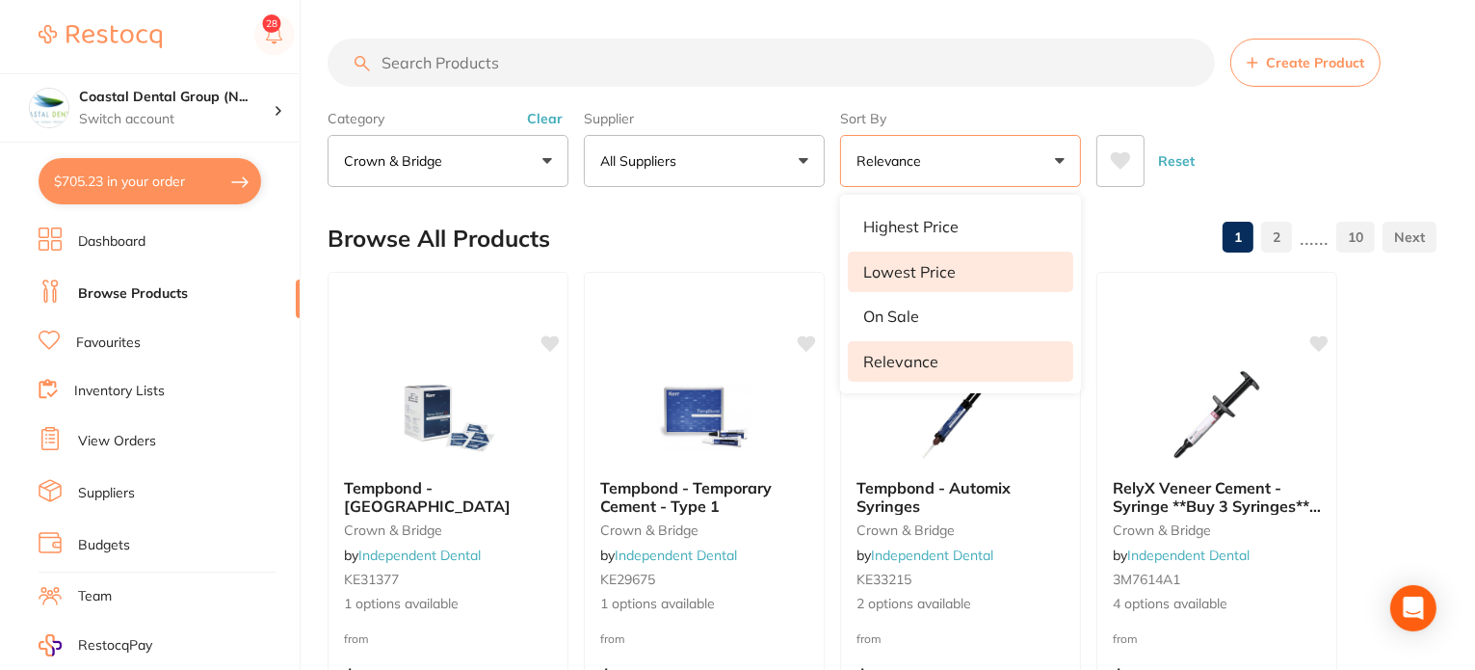
click at [963, 273] on li "Lowest Price" at bounding box center [961, 272] width 226 height 40
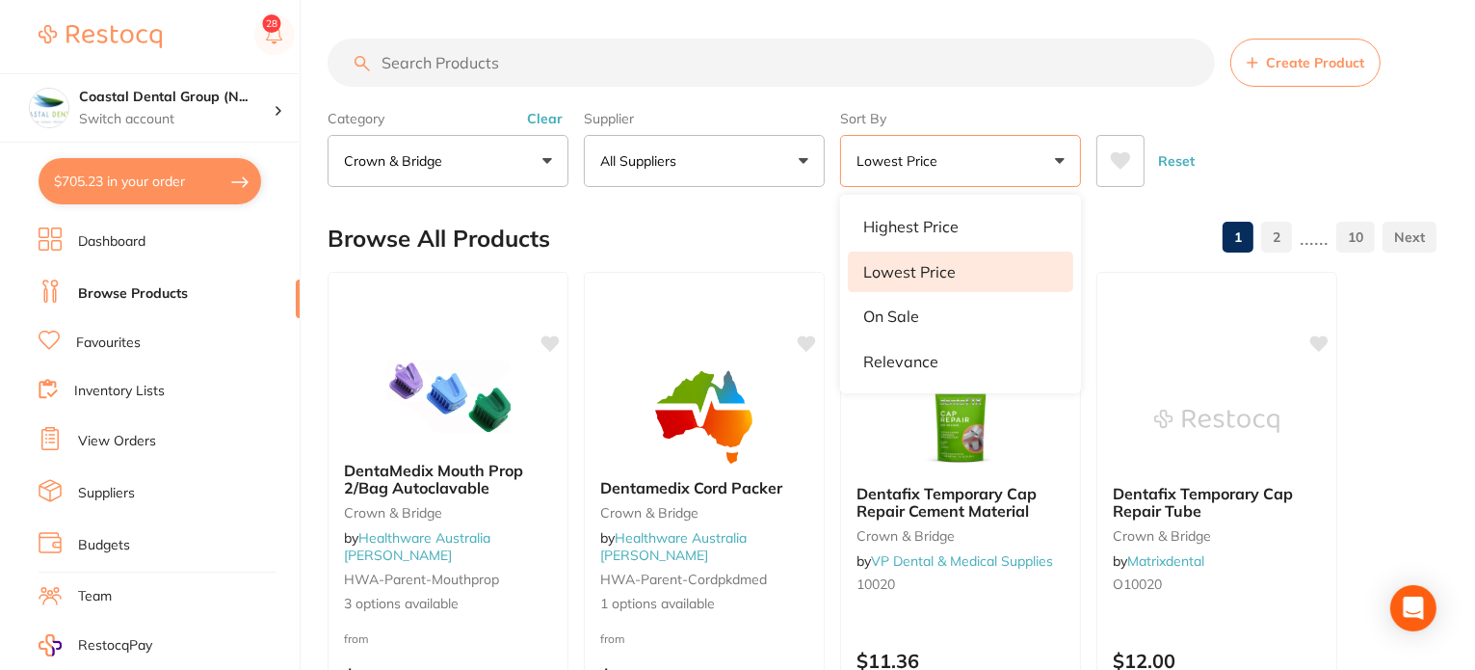
click at [747, 238] on div "Browse All Products 1 2 ...... 10" at bounding box center [882, 238] width 1109 height 65
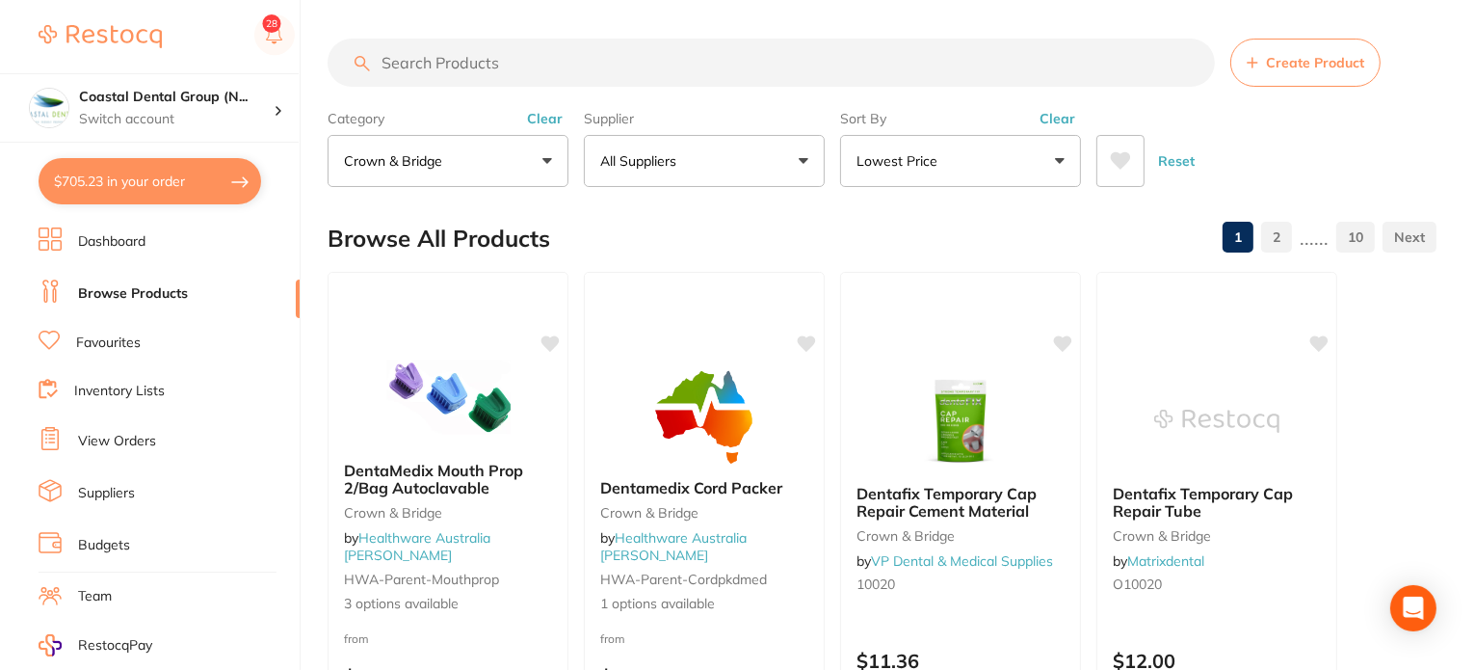
click at [515, 165] on button "crown & bridge" at bounding box center [448, 161] width 241 height 52
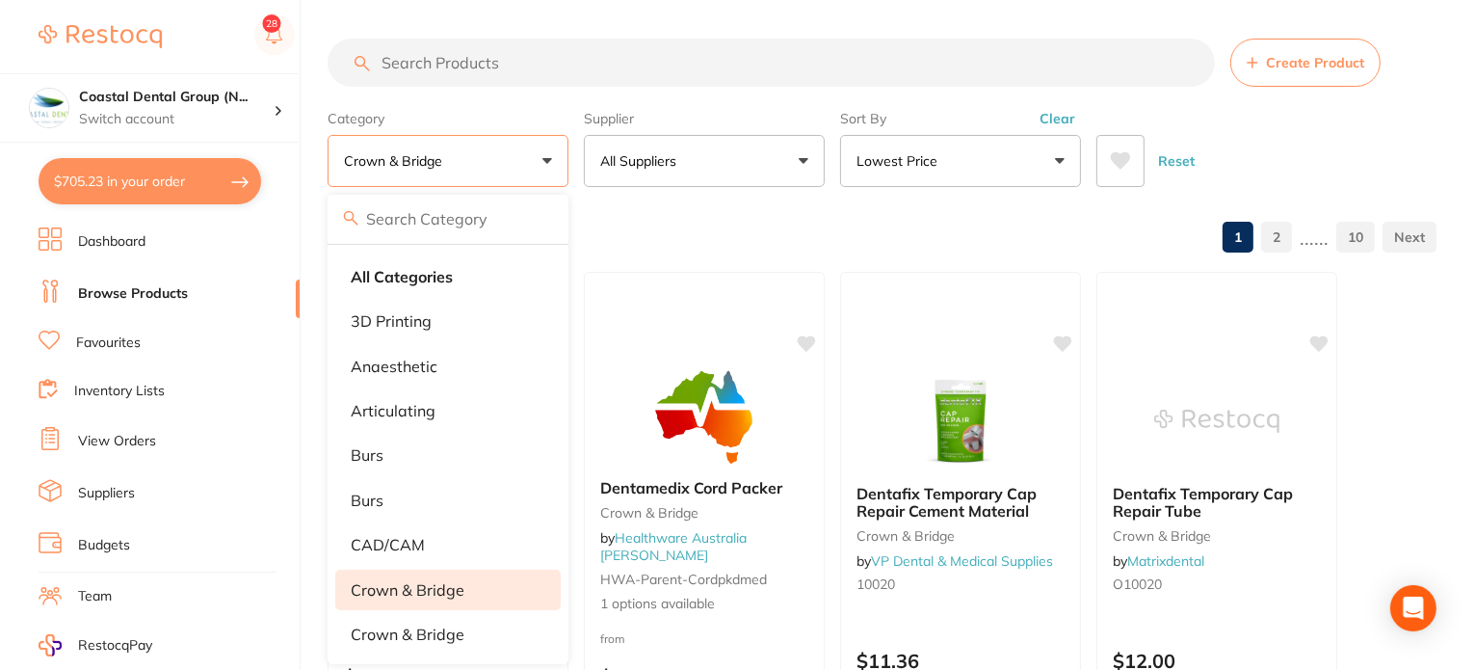
click at [634, 208] on div "Browse All Products 1 2 ...... 10" at bounding box center [882, 238] width 1109 height 65
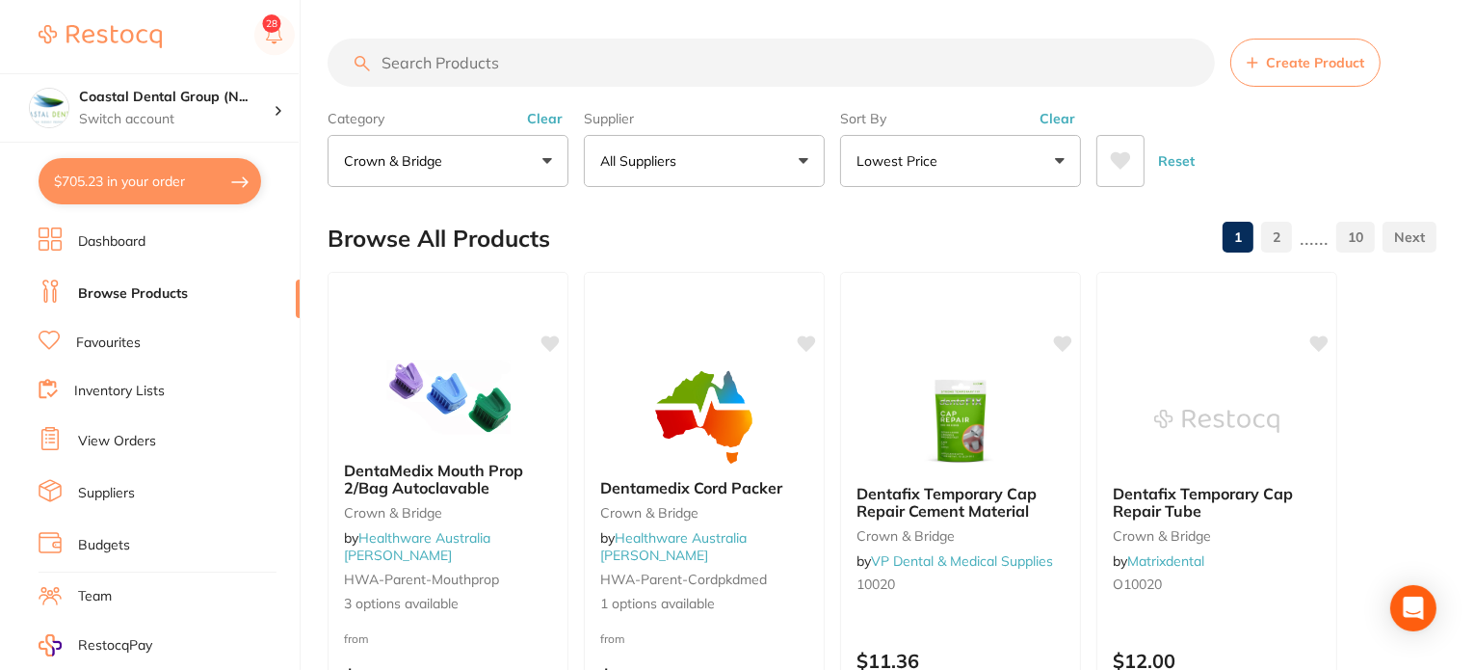
click at [562, 158] on button "crown & bridge" at bounding box center [448, 161] width 241 height 52
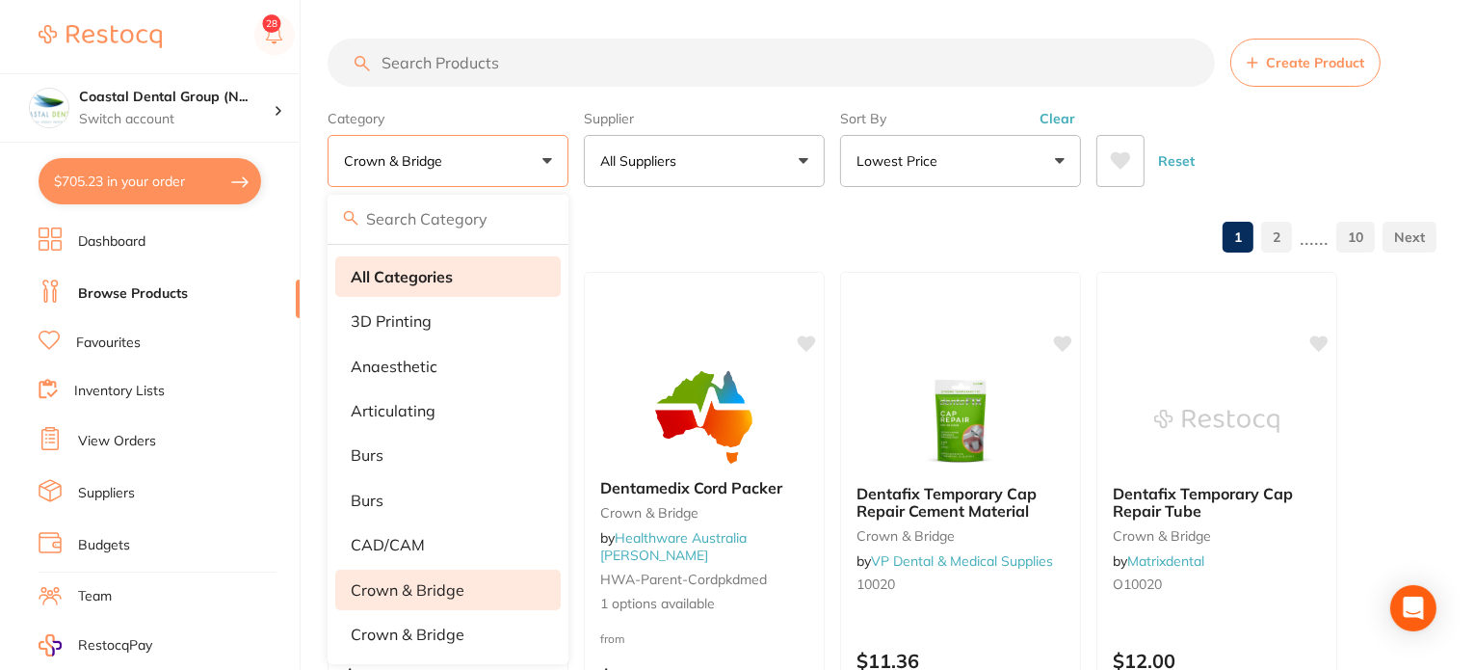
click at [433, 282] on strong "All Categories" at bounding box center [402, 276] width 102 height 17
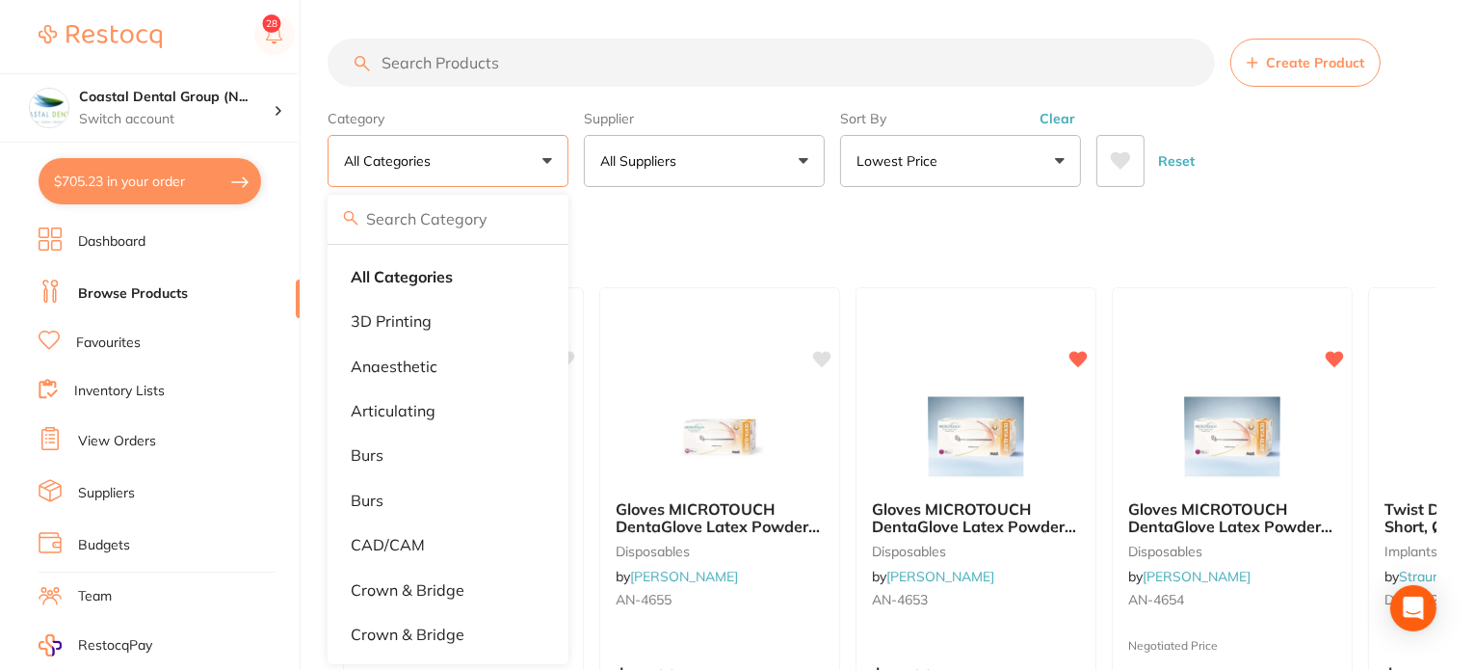
scroll to position [775, 0]
click at [763, 226] on div "Recently Ordered" at bounding box center [882, 238] width 1109 height 65
click at [987, 174] on button "Lowest Price" at bounding box center [960, 161] width 241 height 52
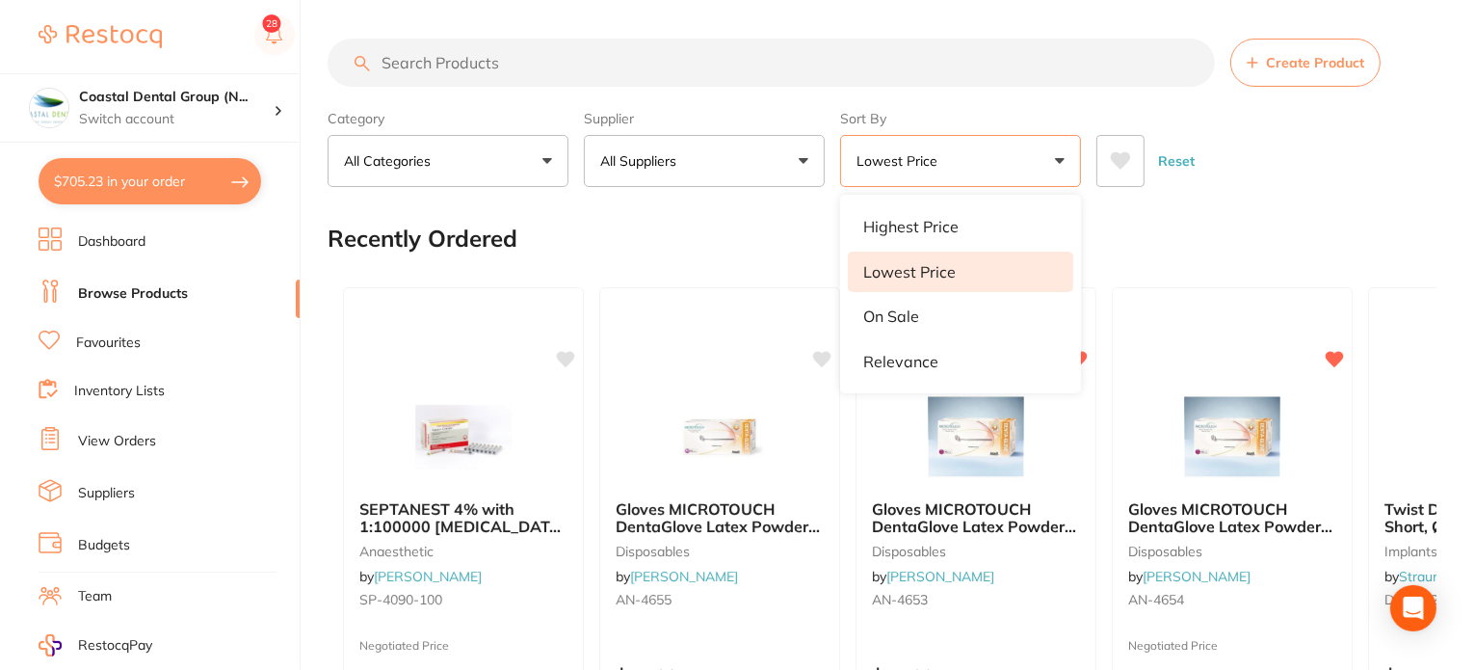
click at [821, 226] on div "Recently Ordered" at bounding box center [882, 238] width 1109 height 65
click at [892, 318] on p "On Sale" at bounding box center [891, 315] width 56 height 17
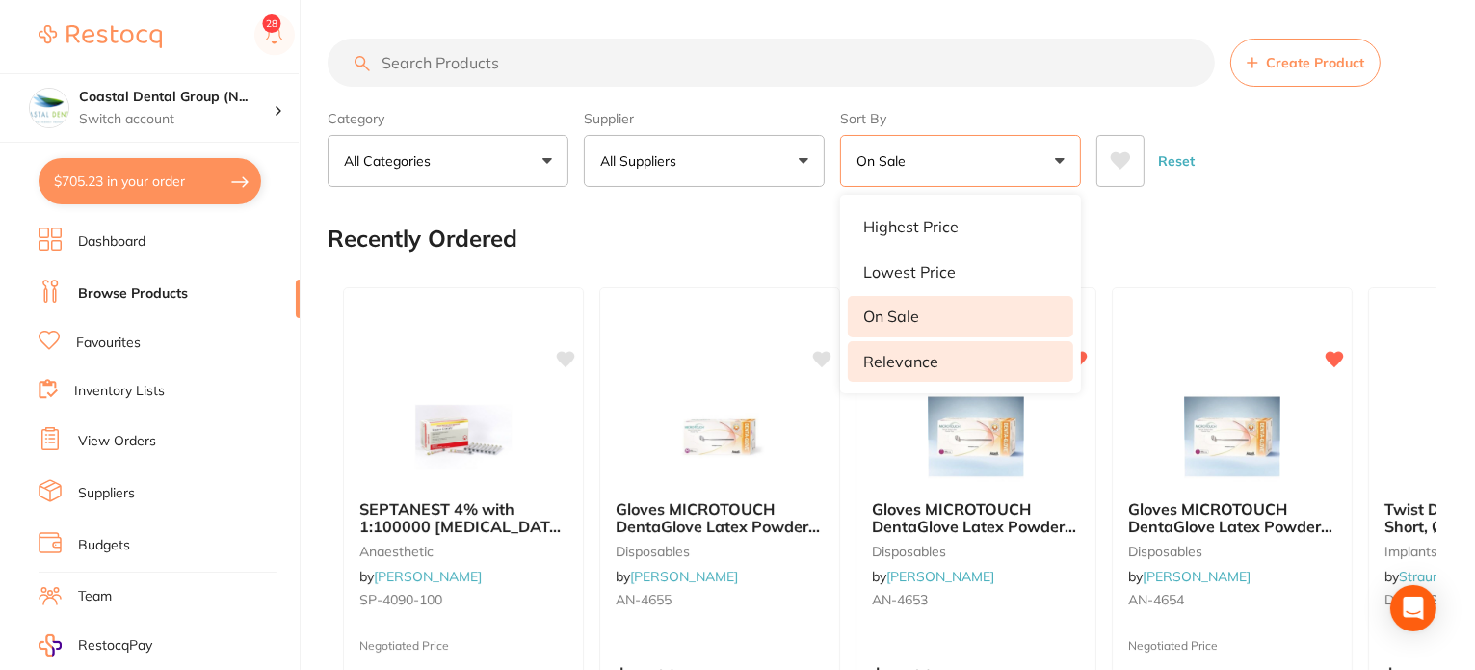
click at [911, 370] on li "Relevance" at bounding box center [961, 361] width 226 height 40
click at [759, 243] on div "Recently Ordered" at bounding box center [882, 238] width 1109 height 65
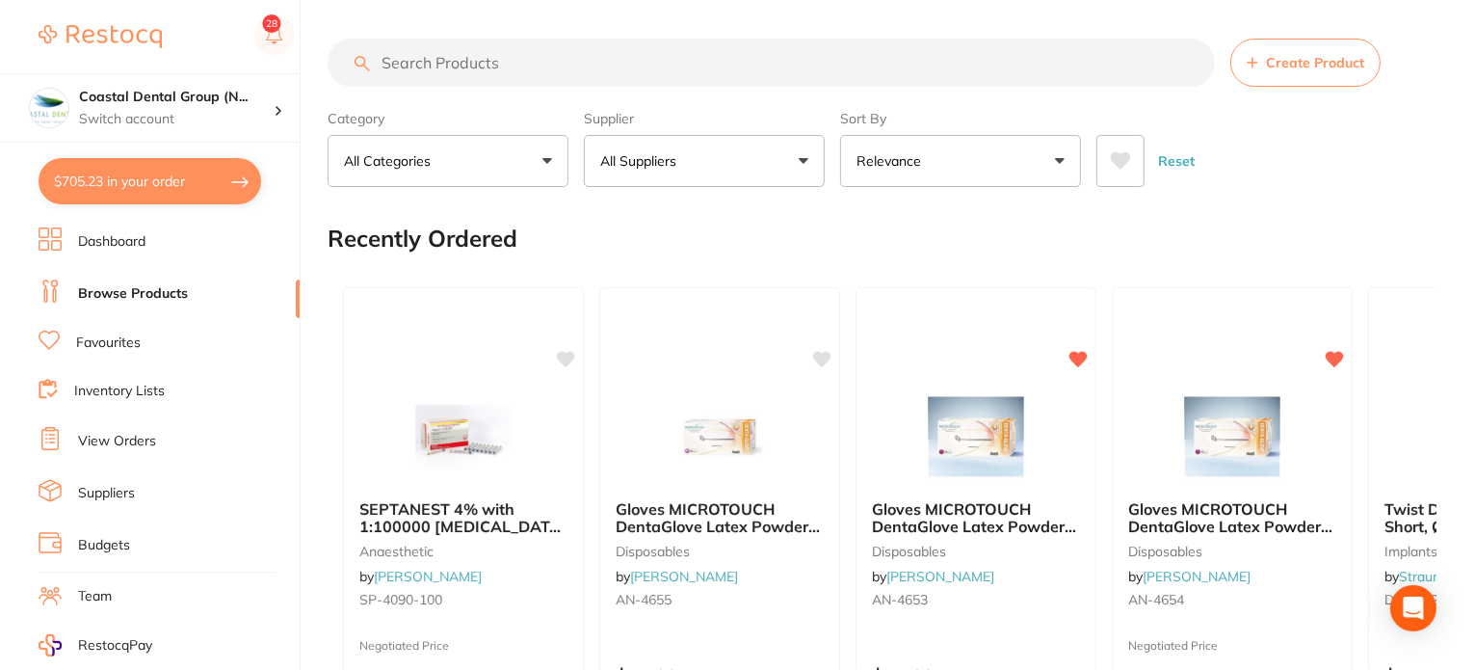
click at [1045, 157] on button "Relevance" at bounding box center [960, 161] width 241 height 52
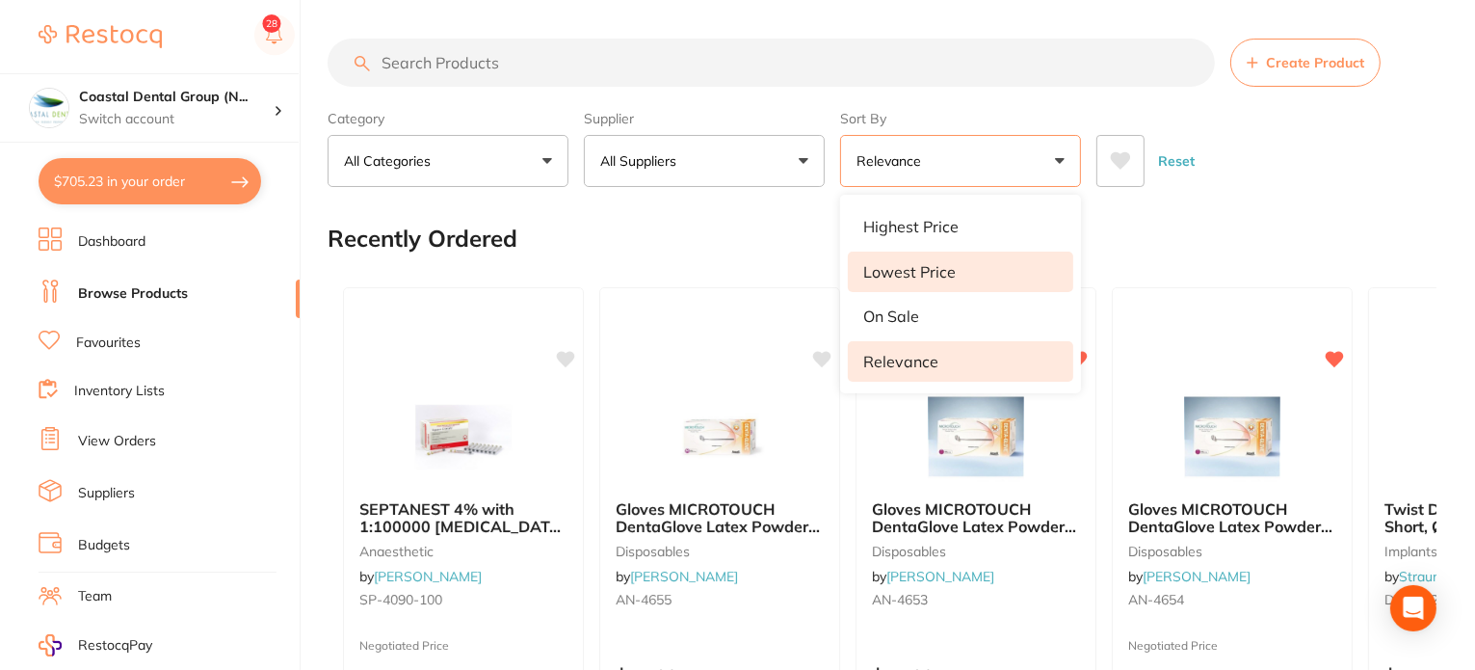
click at [941, 284] on li "Lowest Price" at bounding box center [961, 272] width 226 height 40
click at [729, 239] on div "Recently Ordered" at bounding box center [882, 238] width 1109 height 65
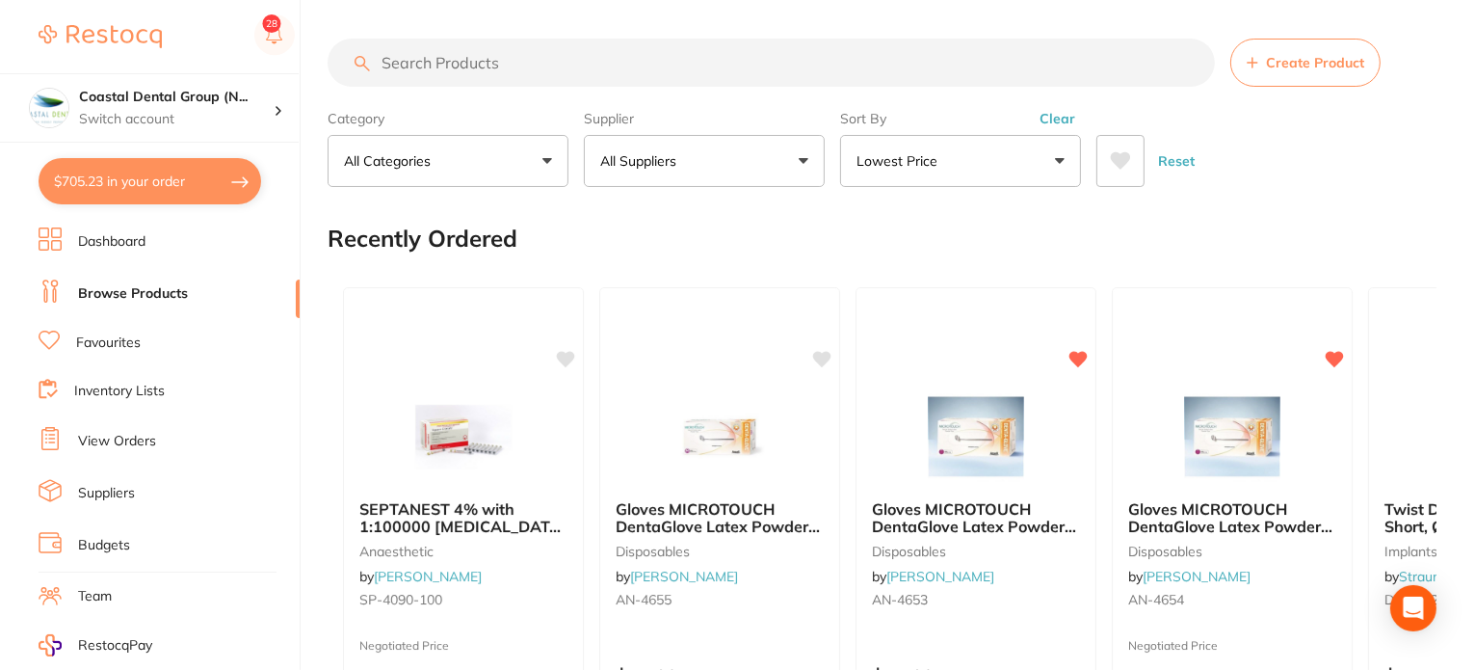
click at [753, 231] on div "Recently Ordered" at bounding box center [882, 238] width 1109 height 65
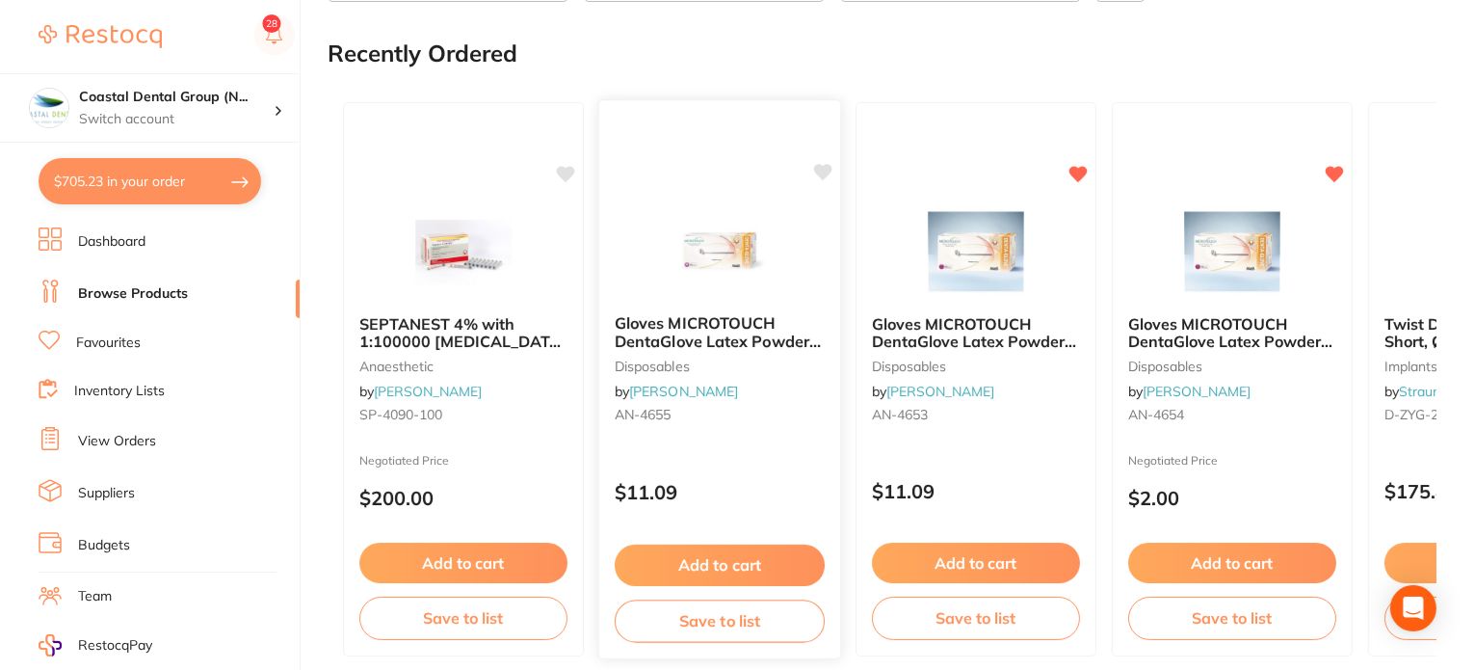
scroll to position [193, 0]
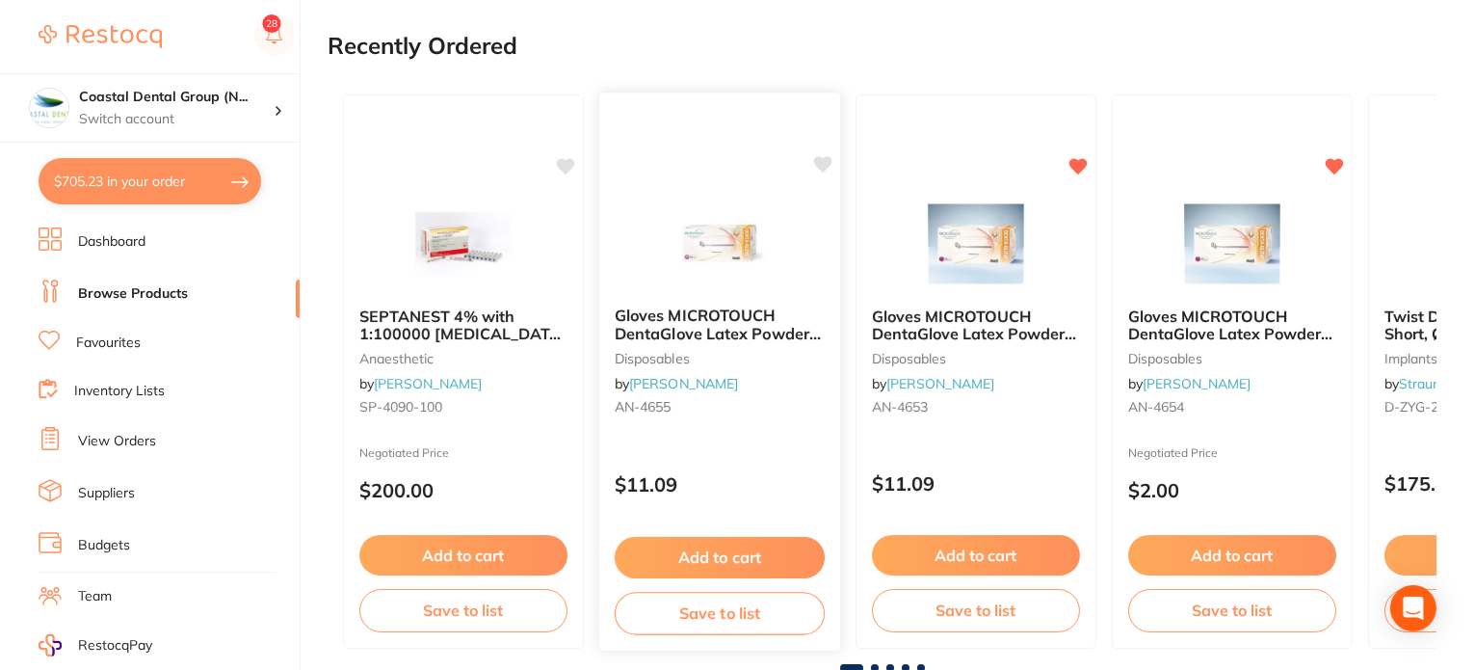
click at [785, 563] on button "Add to cart" at bounding box center [720, 557] width 210 height 41
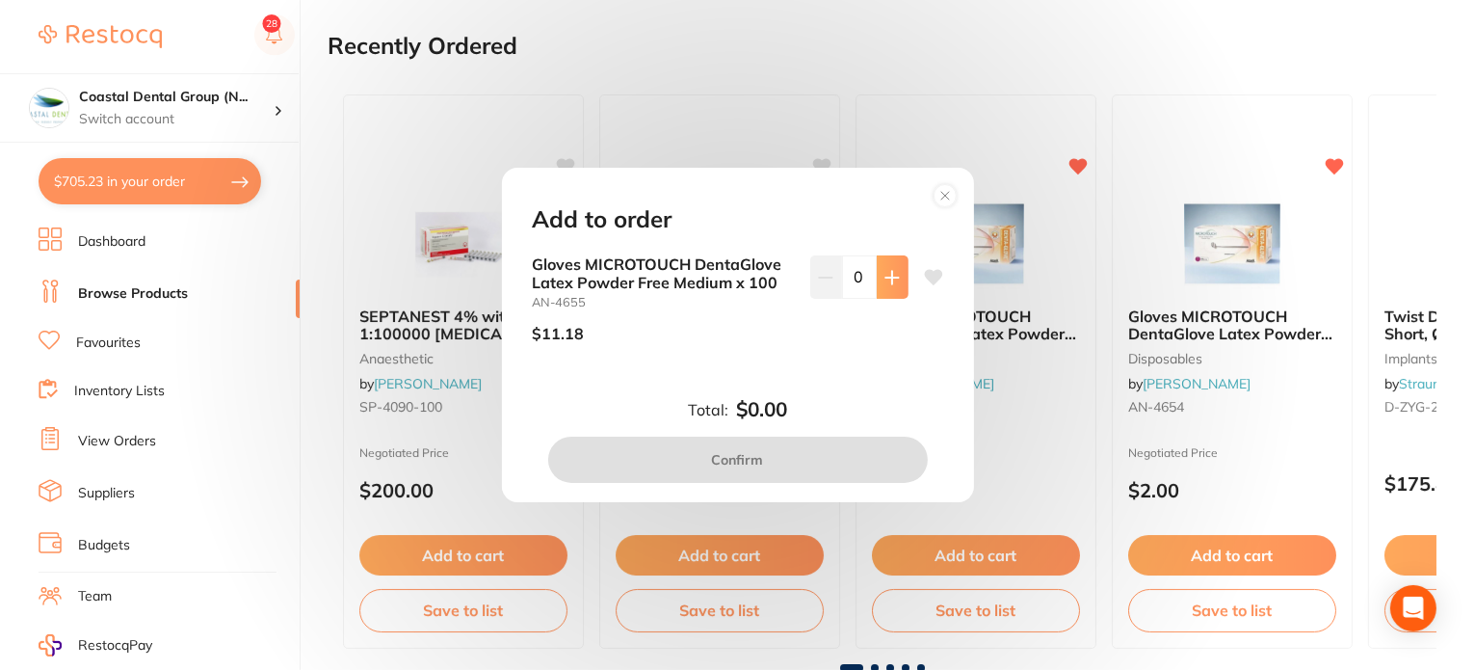
click at [891, 282] on icon at bounding box center [892, 277] width 15 height 15
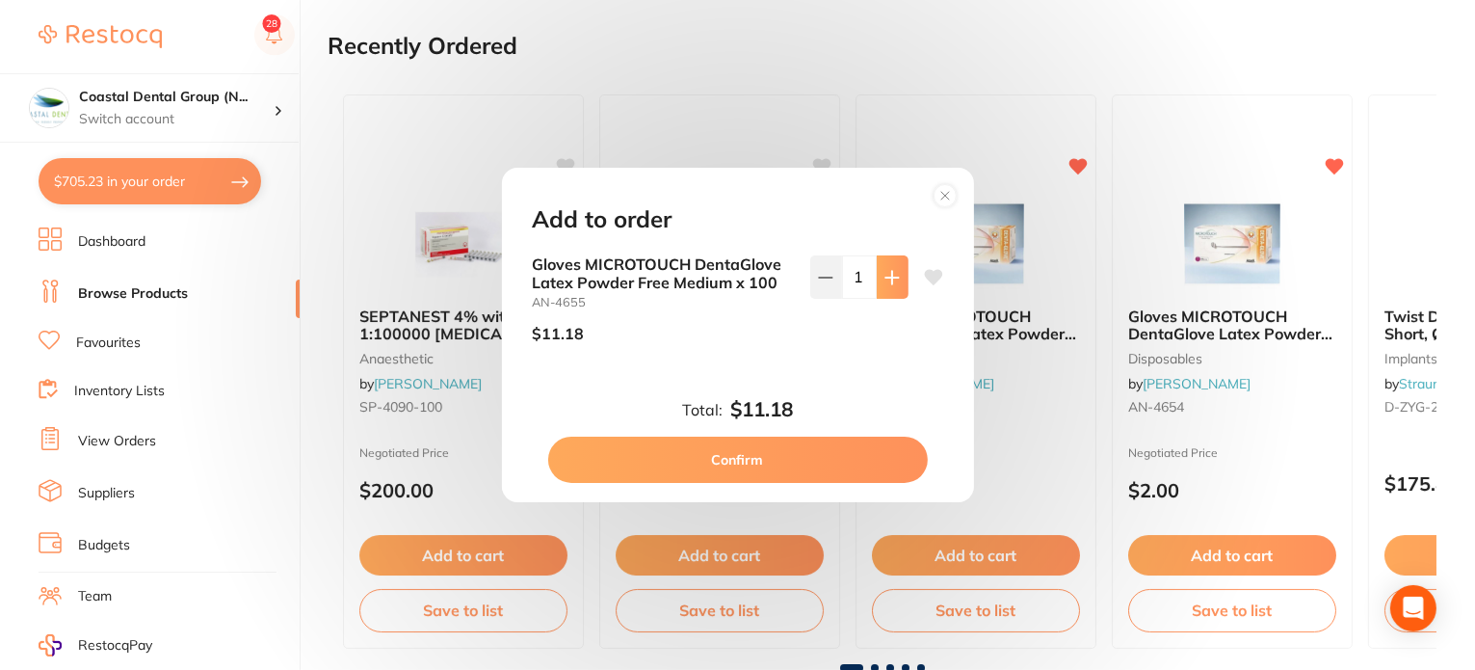
click at [891, 282] on icon at bounding box center [892, 277] width 15 height 15
type input "5"
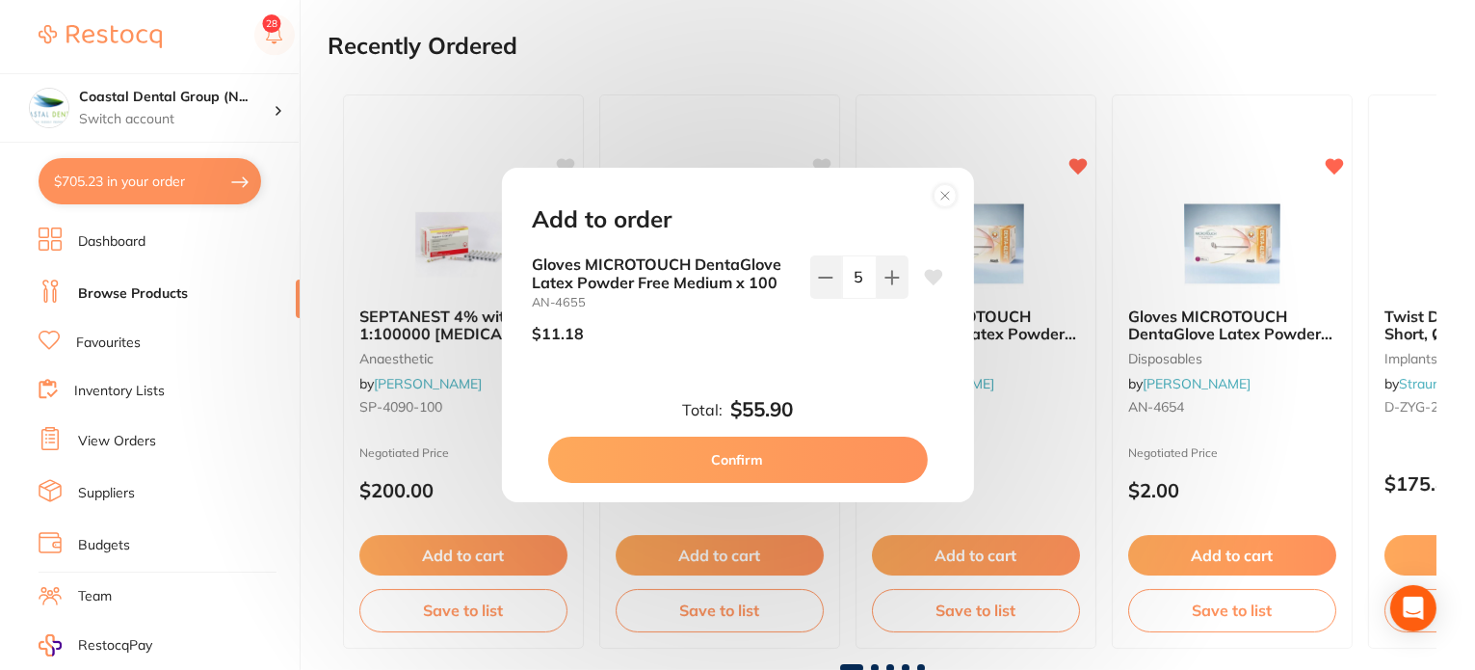
click at [811, 464] on button "Confirm" at bounding box center [738, 460] width 380 height 46
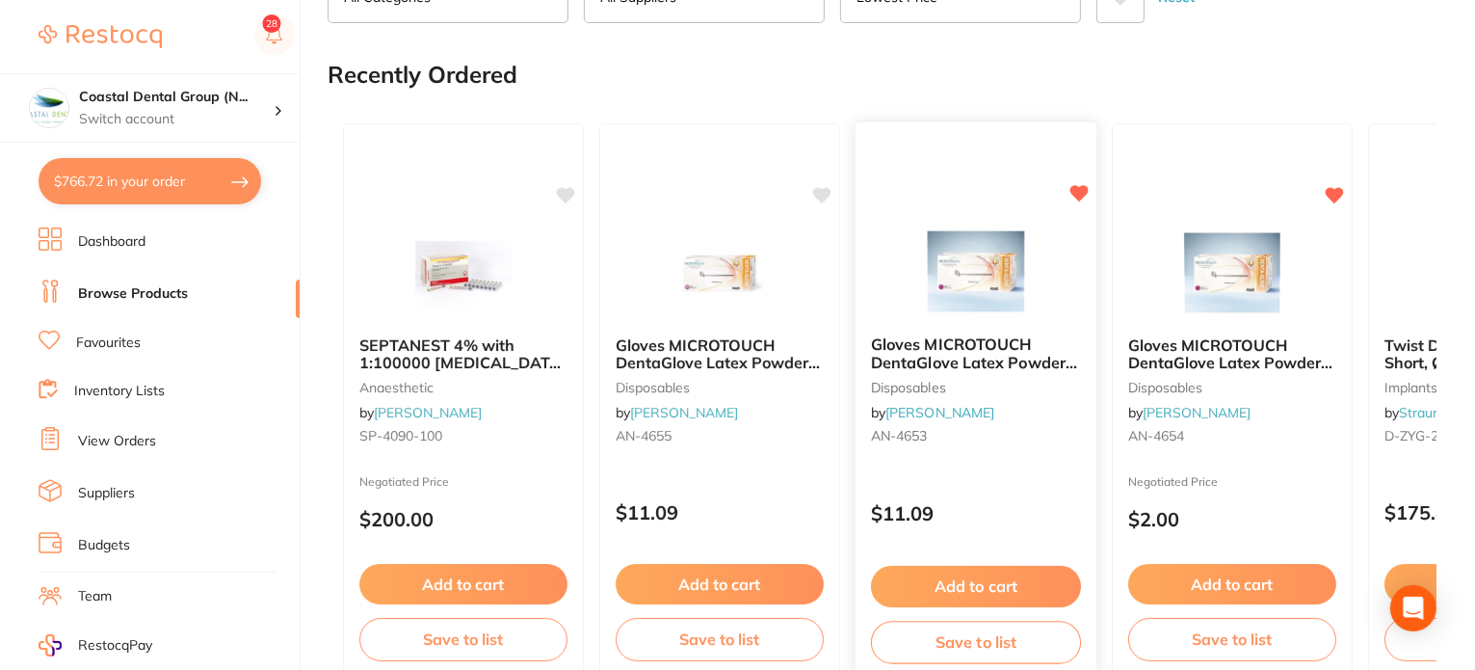
scroll to position [0, 0]
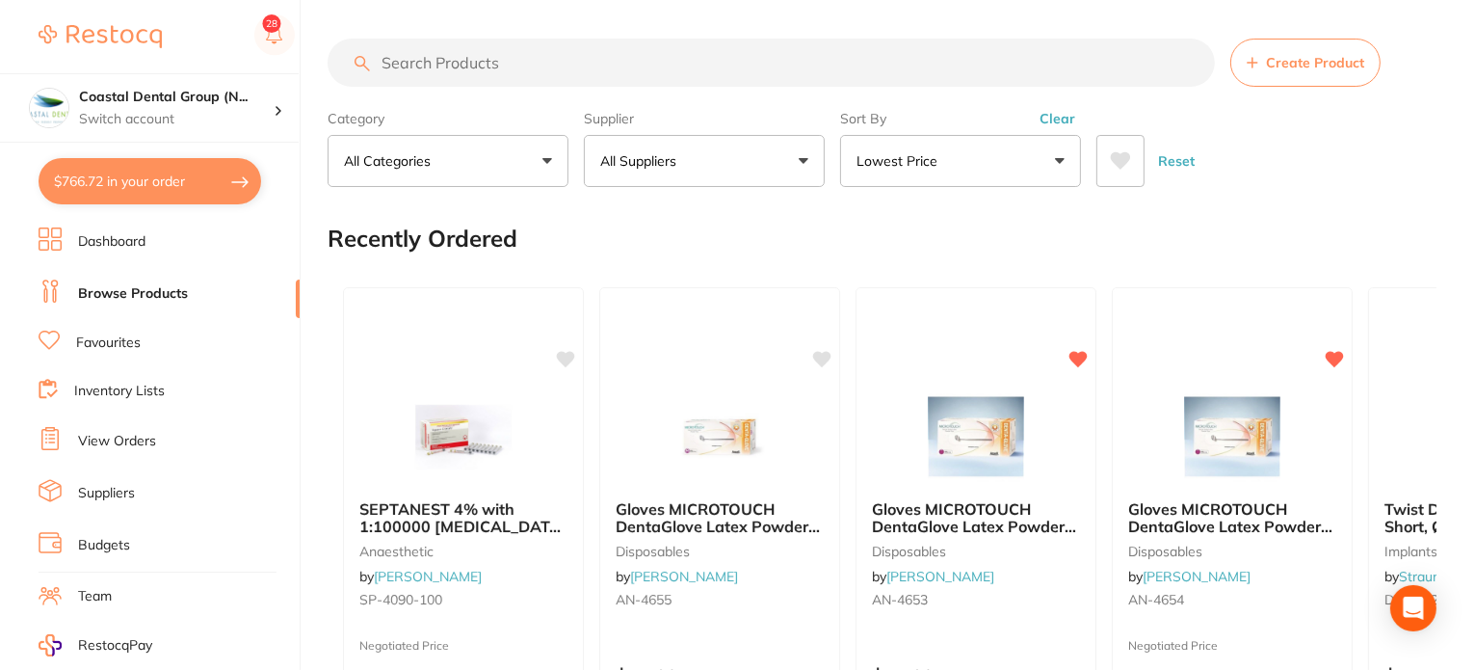
click at [981, 163] on button "Lowest Price" at bounding box center [960, 161] width 241 height 52
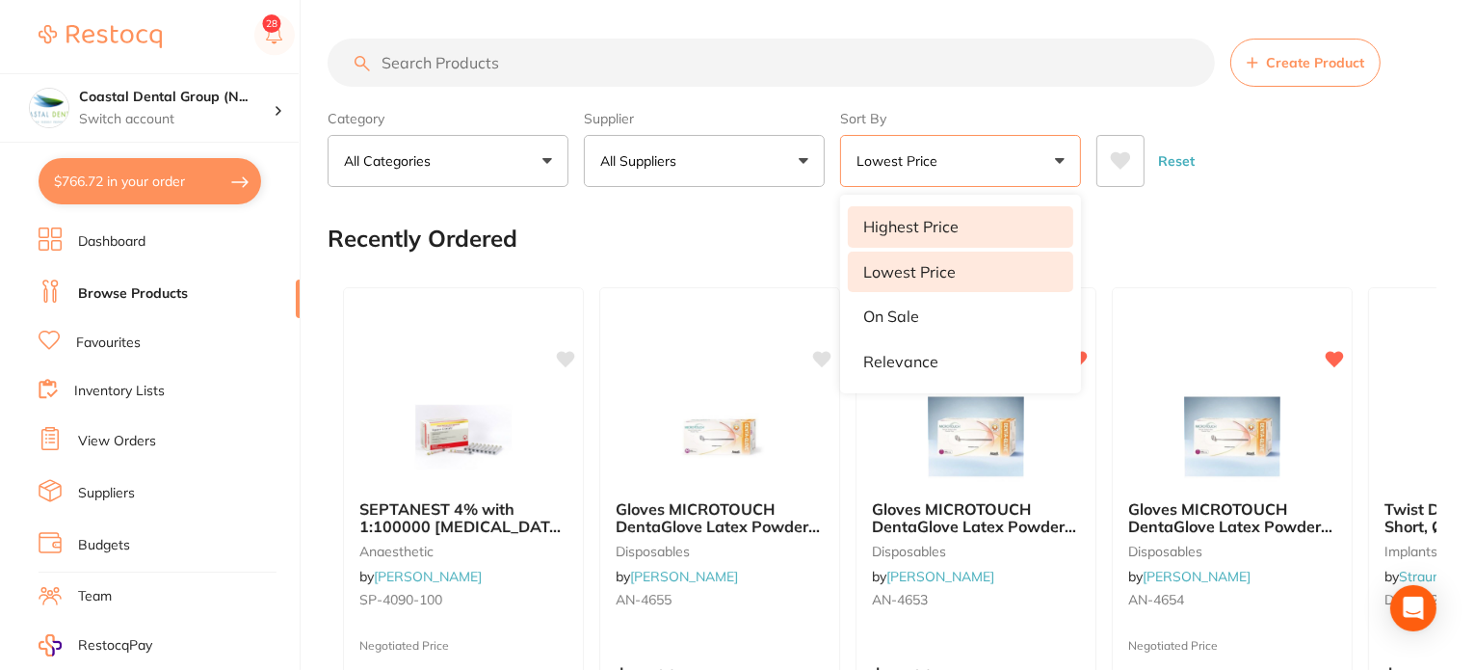
click at [948, 230] on p "Highest Price" at bounding box center [910, 226] width 95 height 17
click at [730, 232] on div "Recently Ordered" at bounding box center [882, 238] width 1109 height 65
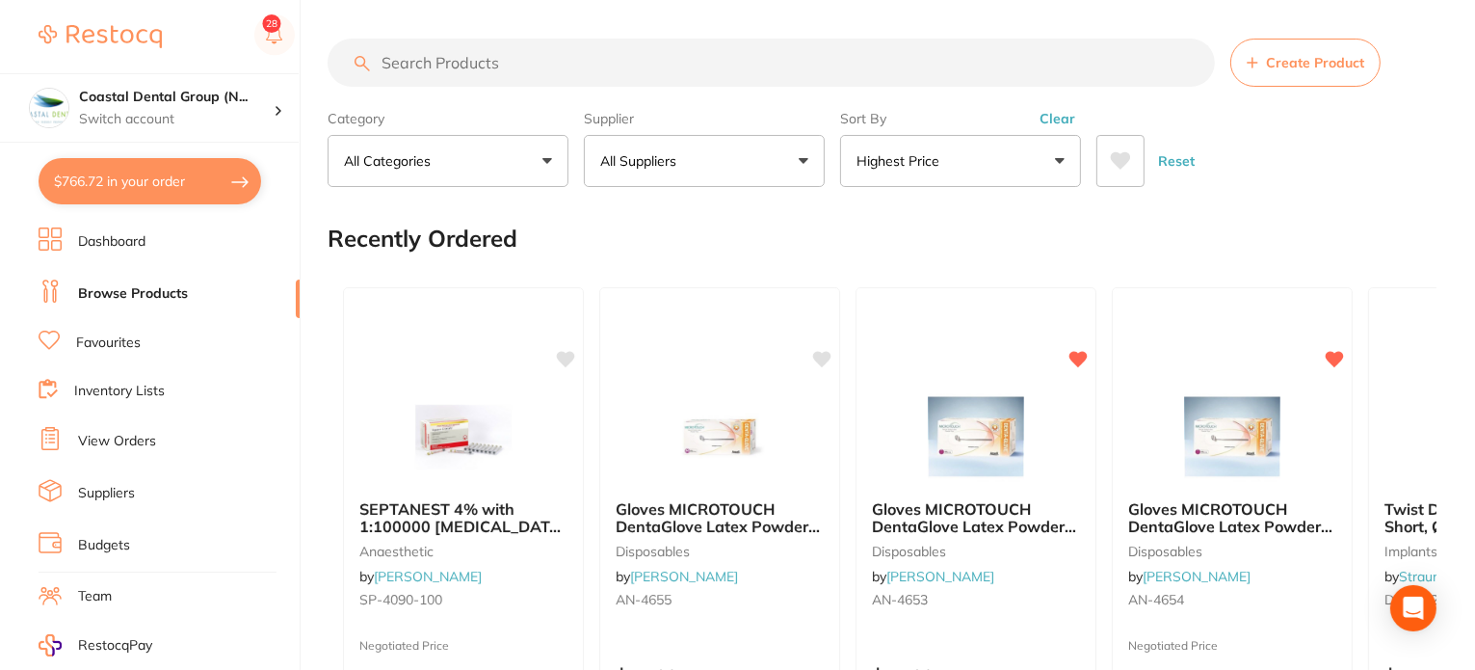
click at [946, 170] on button "Highest Price" at bounding box center [960, 161] width 241 height 52
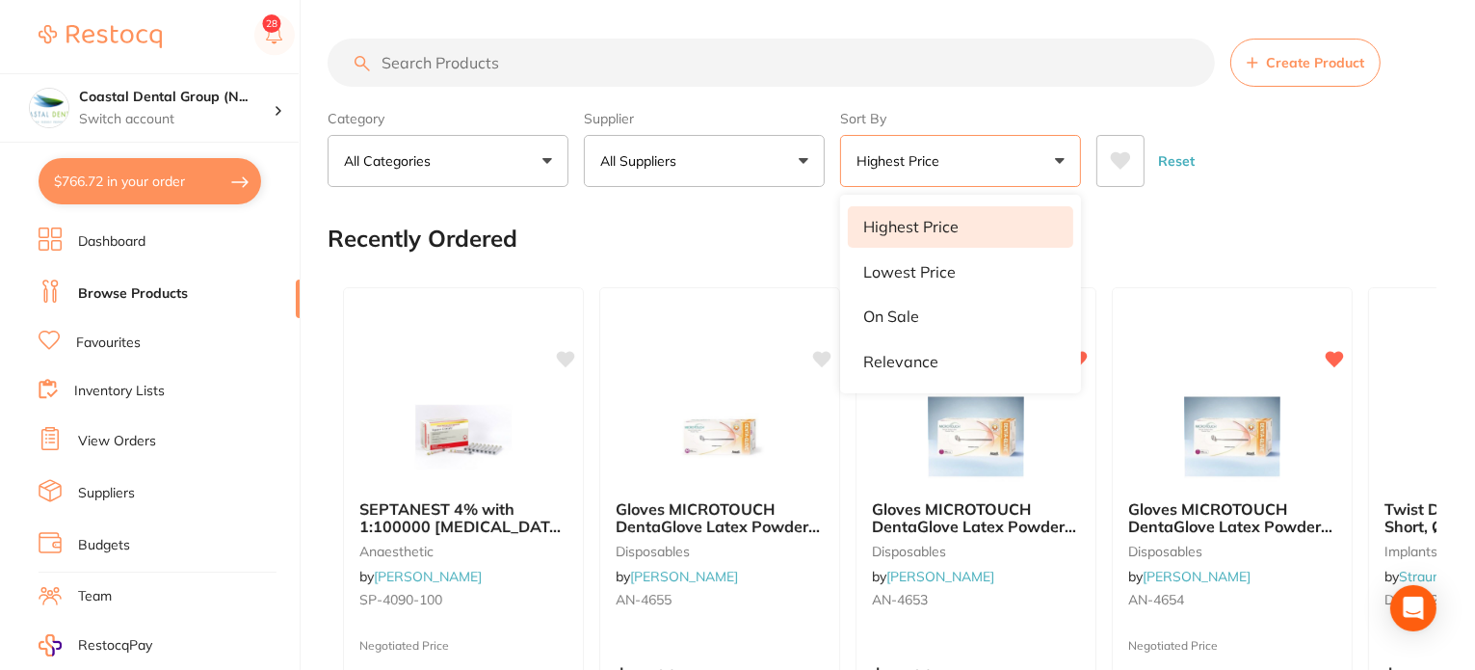
click at [525, 158] on button "All Categories" at bounding box center [448, 161] width 241 height 52
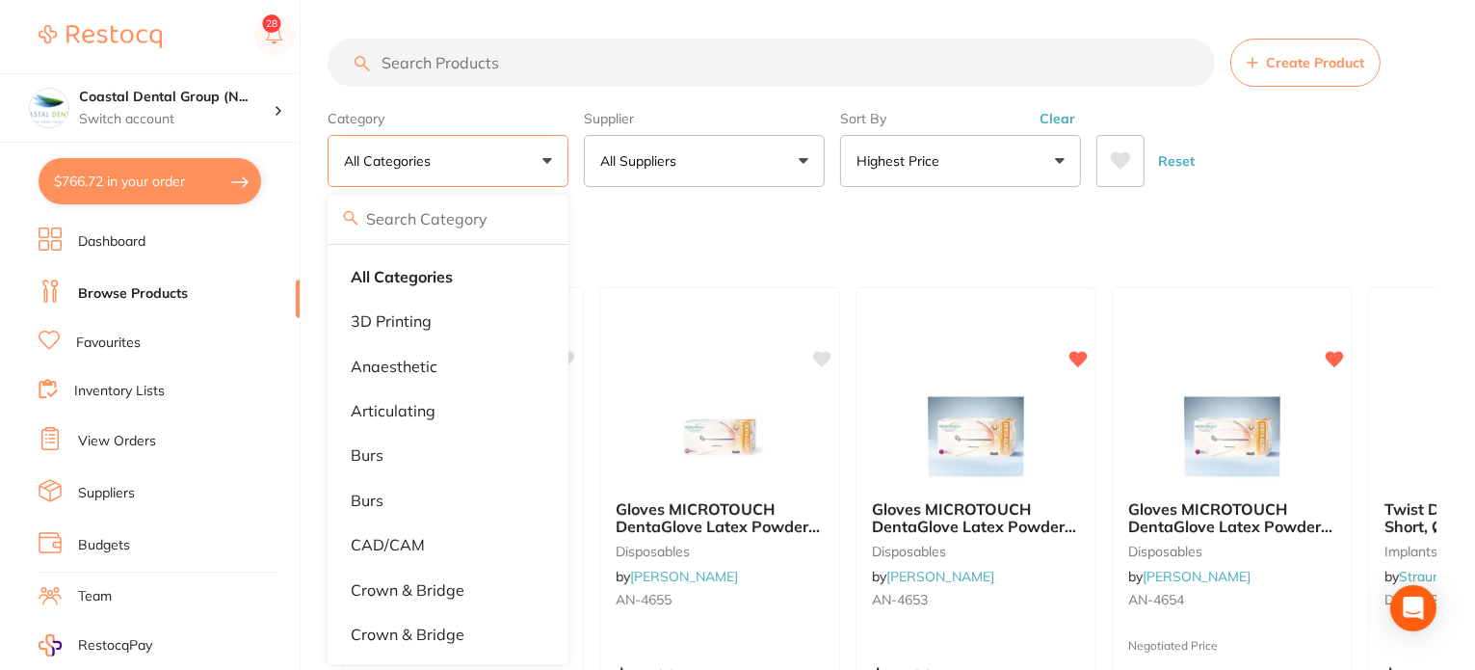
click at [697, 237] on div "Recently Ordered" at bounding box center [882, 238] width 1109 height 65
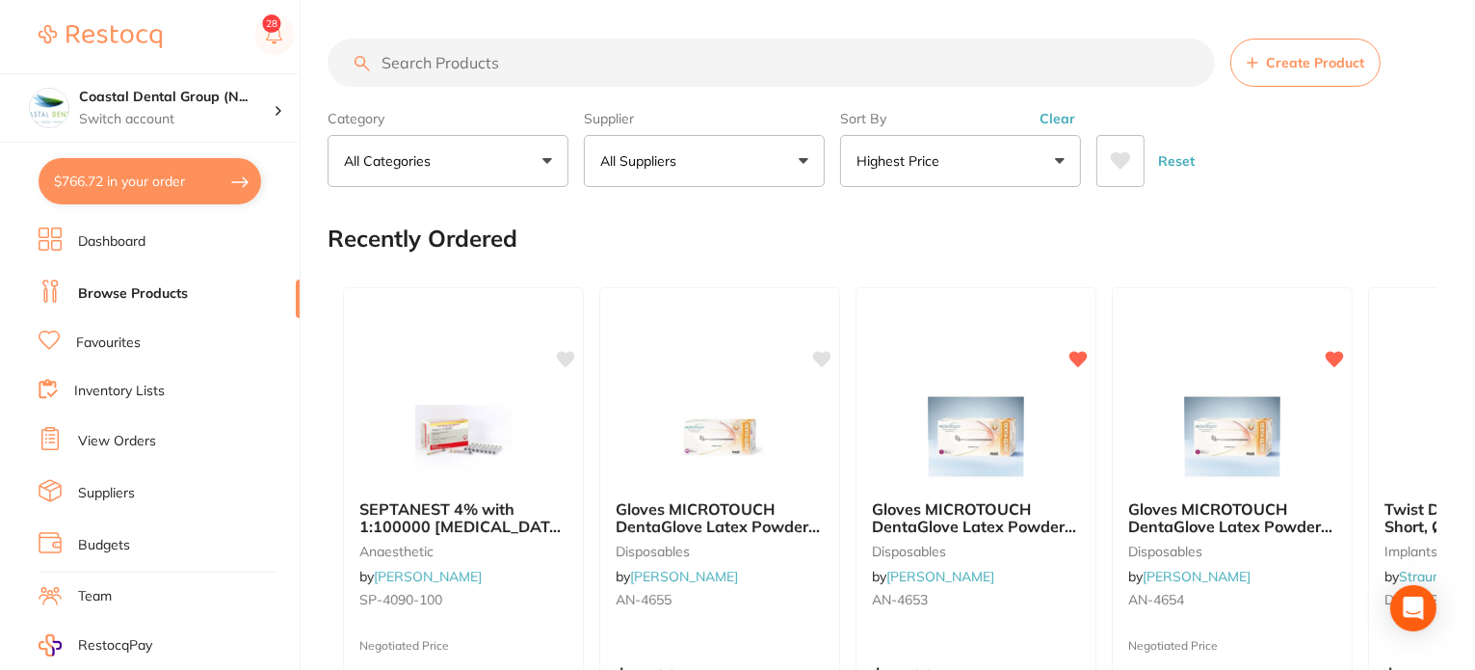
click at [555, 167] on button "All Categories" at bounding box center [448, 161] width 241 height 52
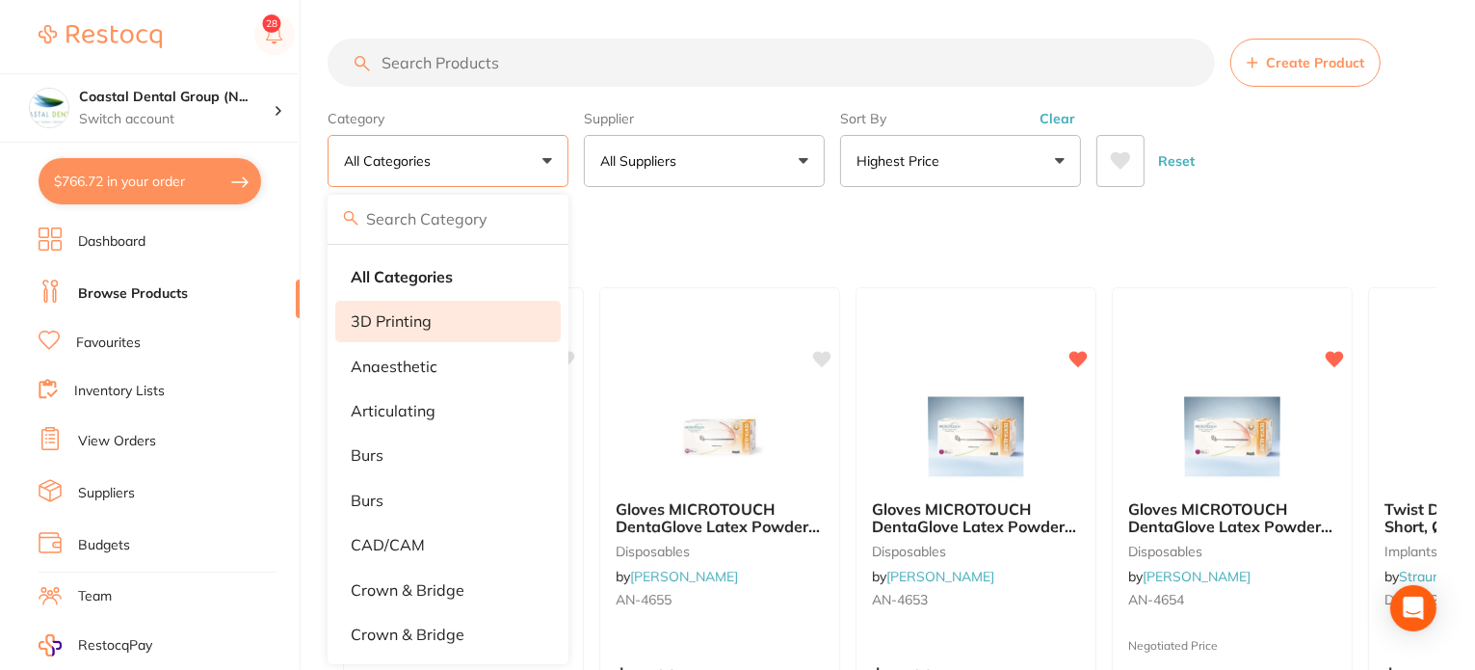
click at [455, 337] on li "3D Printing" at bounding box center [448, 321] width 226 height 40
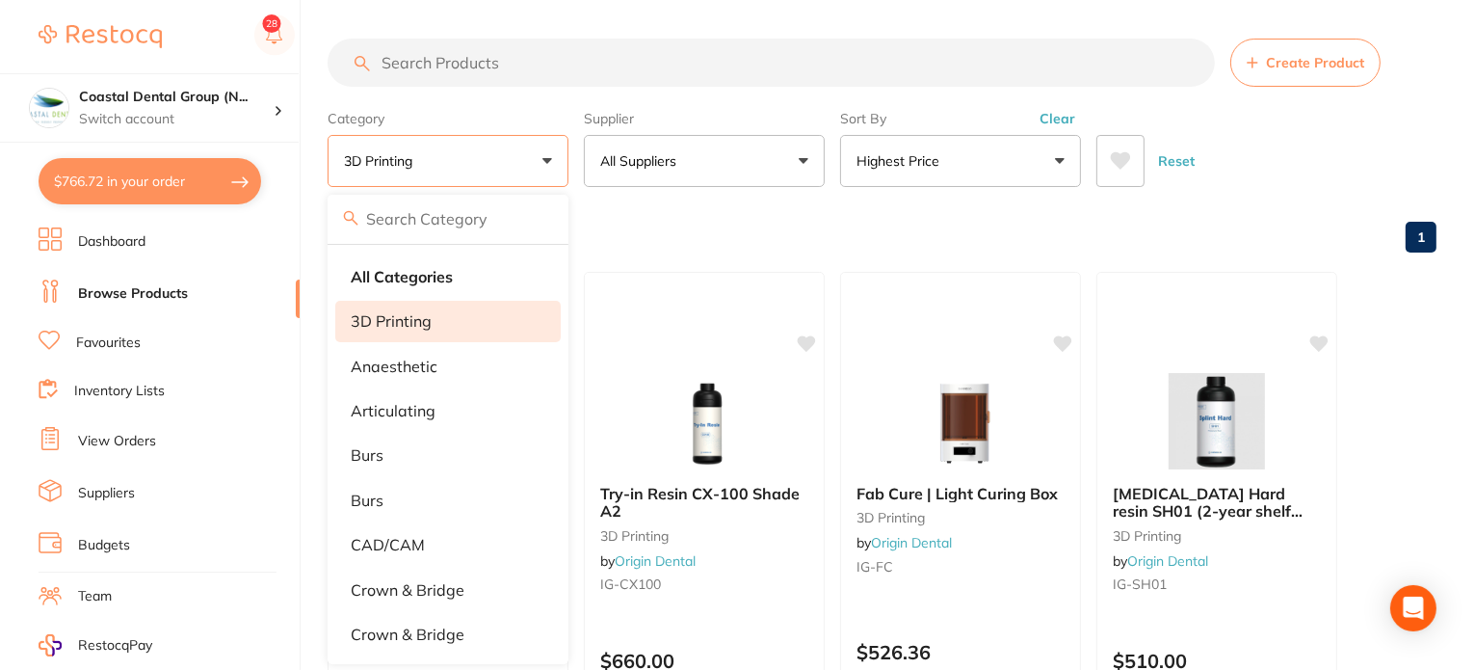
click at [938, 217] on div "Browse All Products 1" at bounding box center [882, 238] width 1109 height 65
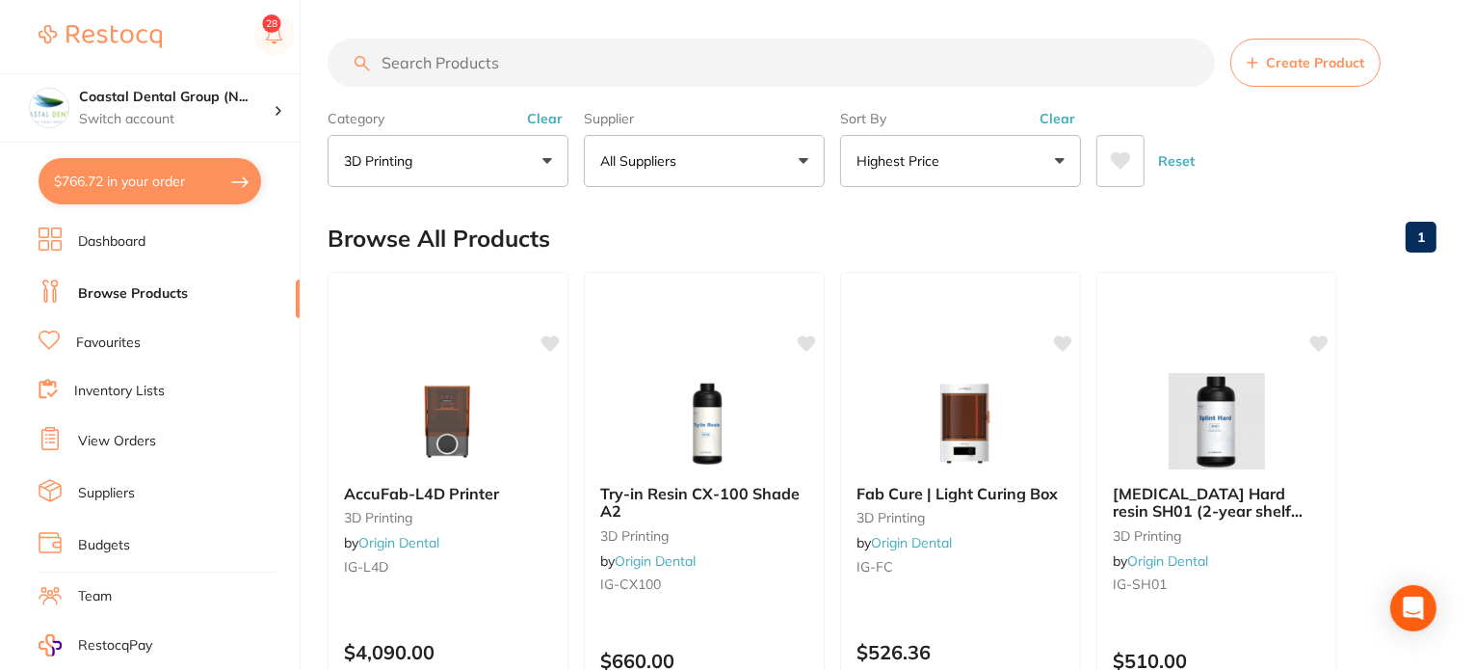
click at [963, 165] on button "Highest Price" at bounding box center [960, 161] width 241 height 52
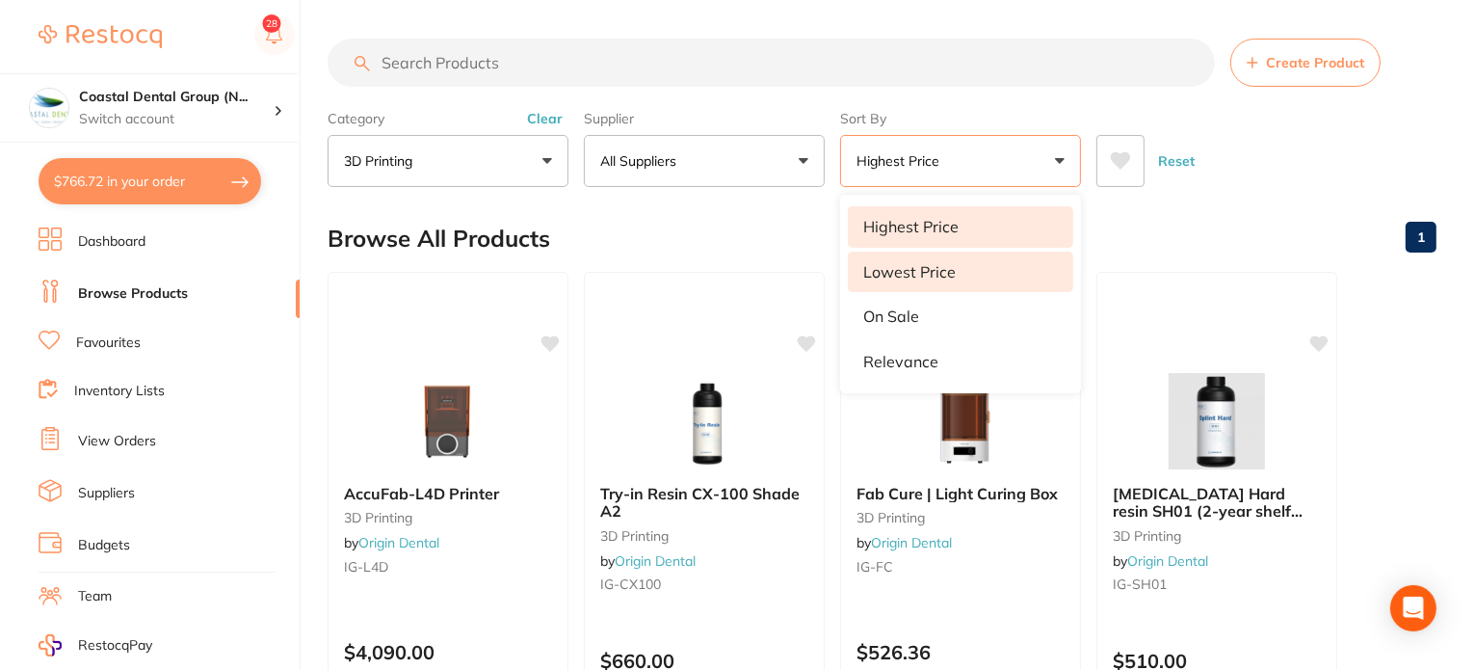
click at [936, 267] on p "Lowest Price" at bounding box center [909, 271] width 93 height 17
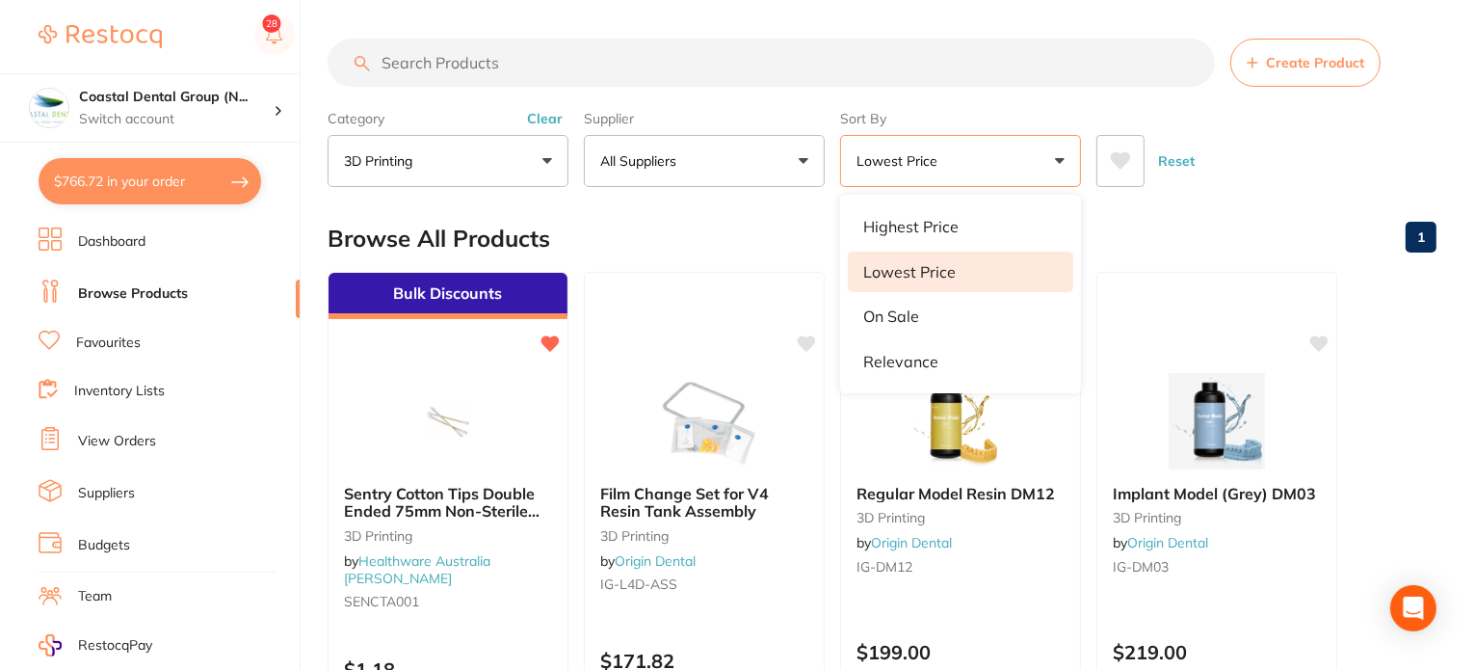
click at [748, 207] on div "Browse All Products 1" at bounding box center [882, 238] width 1109 height 65
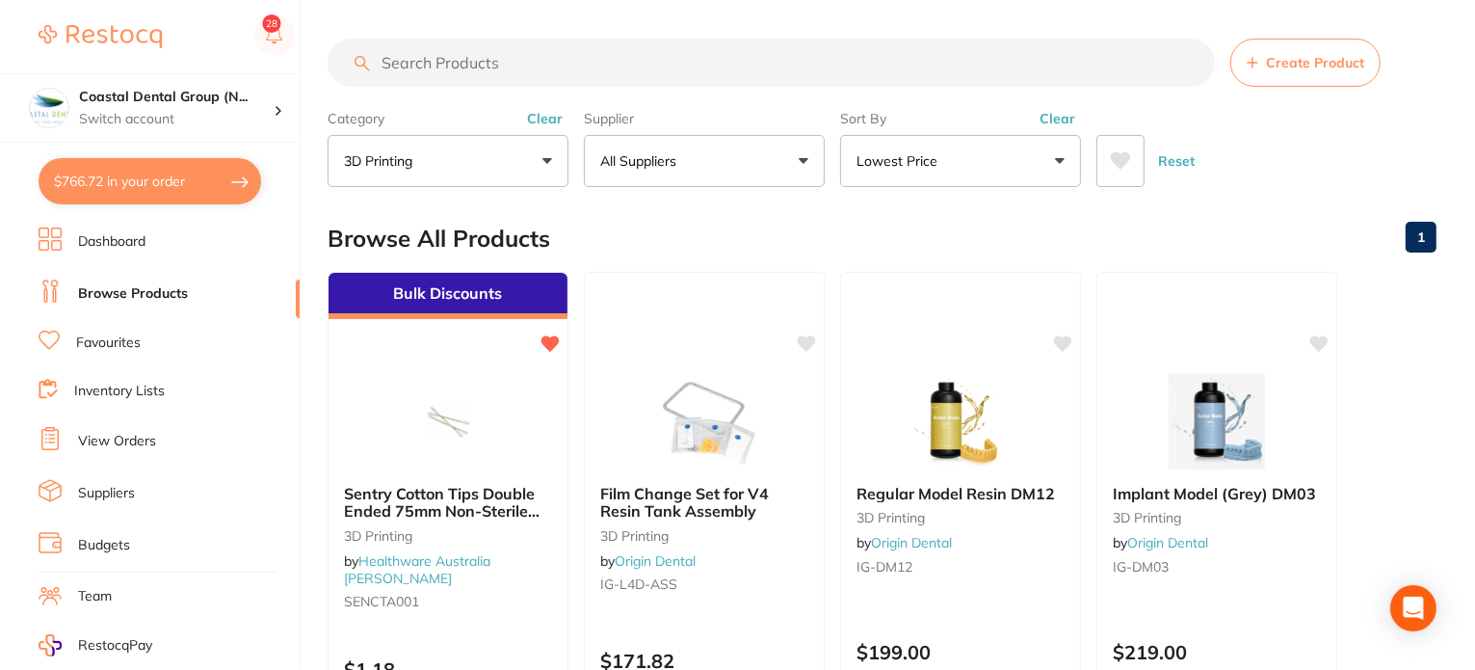
click at [770, 231] on div "Browse All Products 1" at bounding box center [882, 238] width 1109 height 65
click at [555, 119] on button "Clear" at bounding box center [544, 118] width 47 height 17
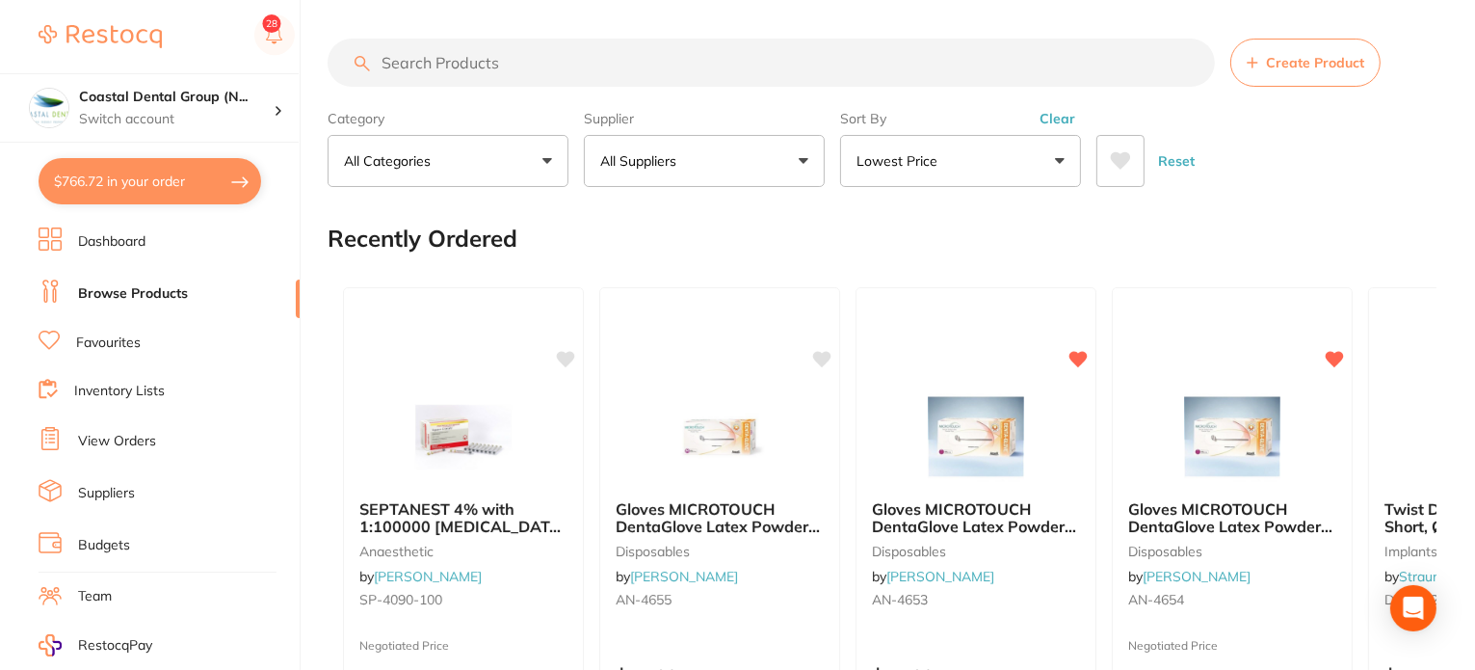
click at [1045, 119] on button "Clear" at bounding box center [1057, 118] width 47 height 17
click at [1308, 66] on span "Create Product" at bounding box center [1315, 62] width 98 height 15
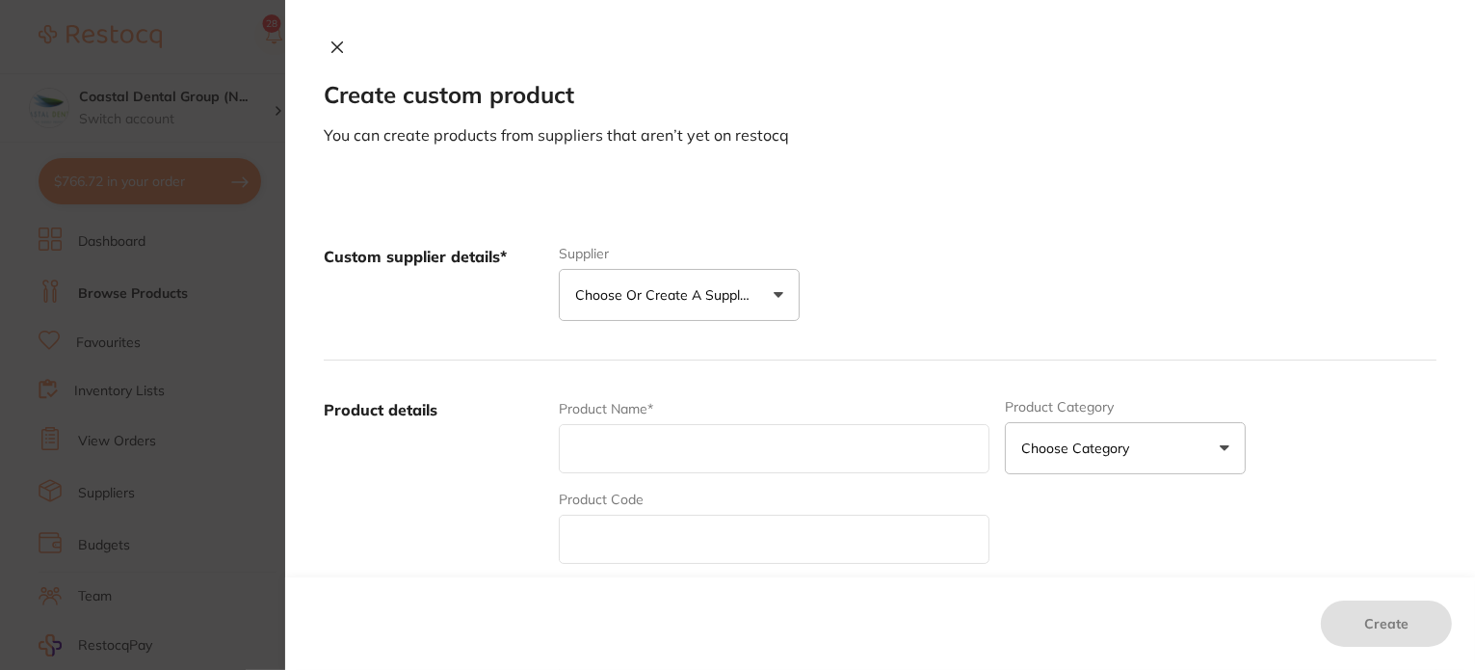
click at [1384, 172] on div "Create custom product You can create products from suppliers that aren’t yet on…" at bounding box center [880, 335] width 1190 height 670
click at [338, 52] on icon at bounding box center [337, 47] width 11 height 11
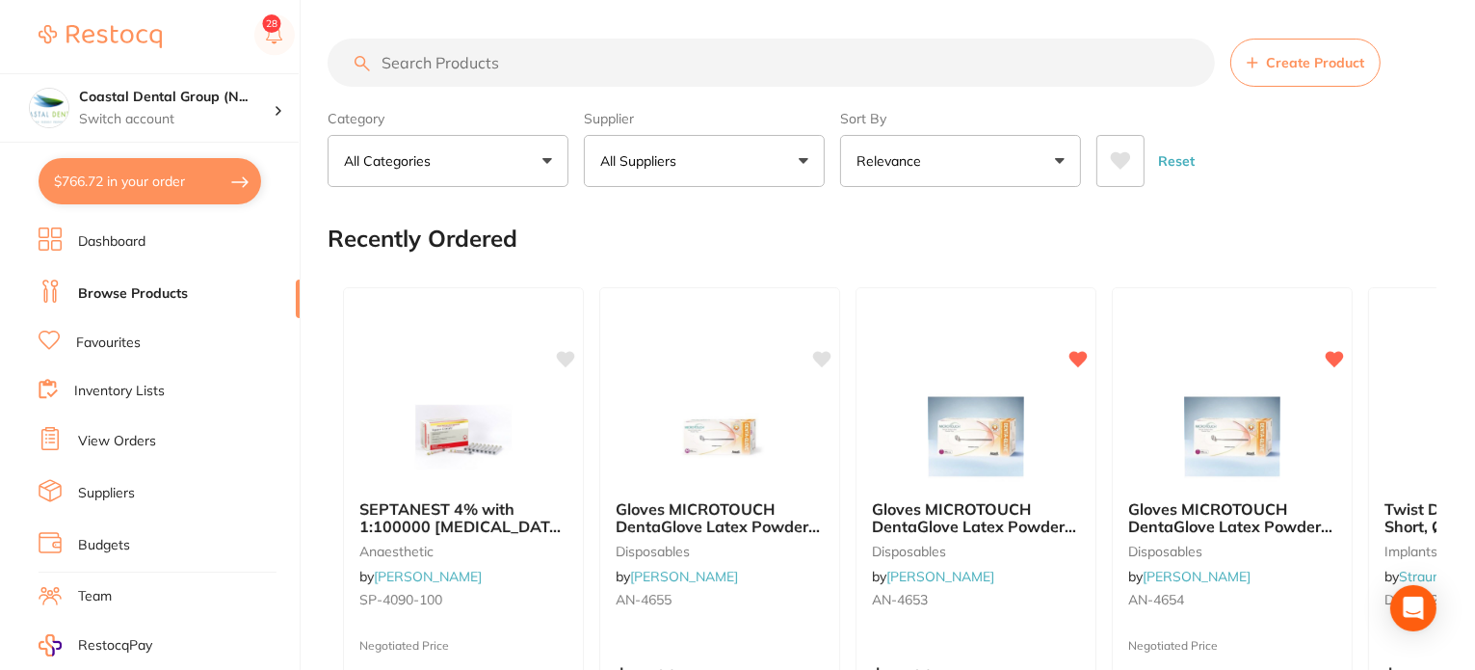
click at [333, 48] on input "search" at bounding box center [772, 63] width 888 height 48
click at [810, 232] on div "Recently Ordered" at bounding box center [882, 238] width 1109 height 65
click at [97, 350] on li "Favourites" at bounding box center [169, 343] width 261 height 25
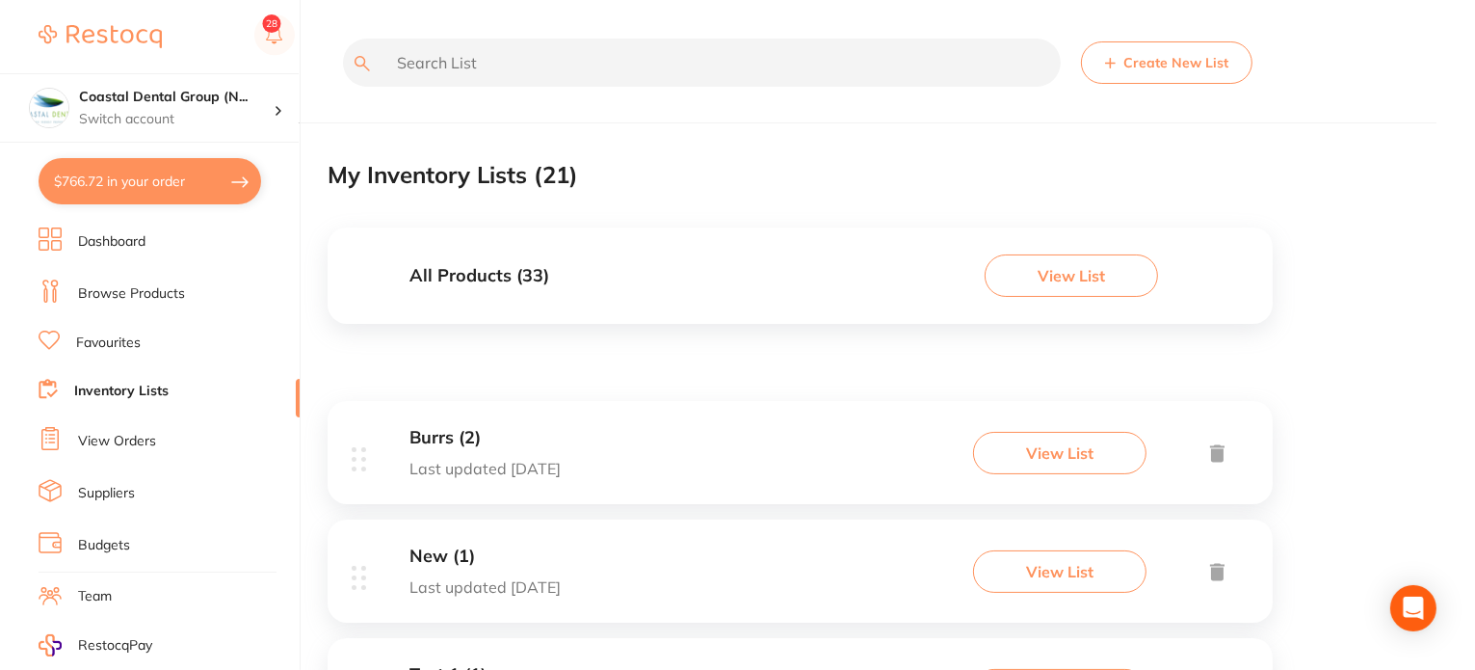
click at [127, 438] on link "View Orders" at bounding box center [117, 441] width 78 height 19
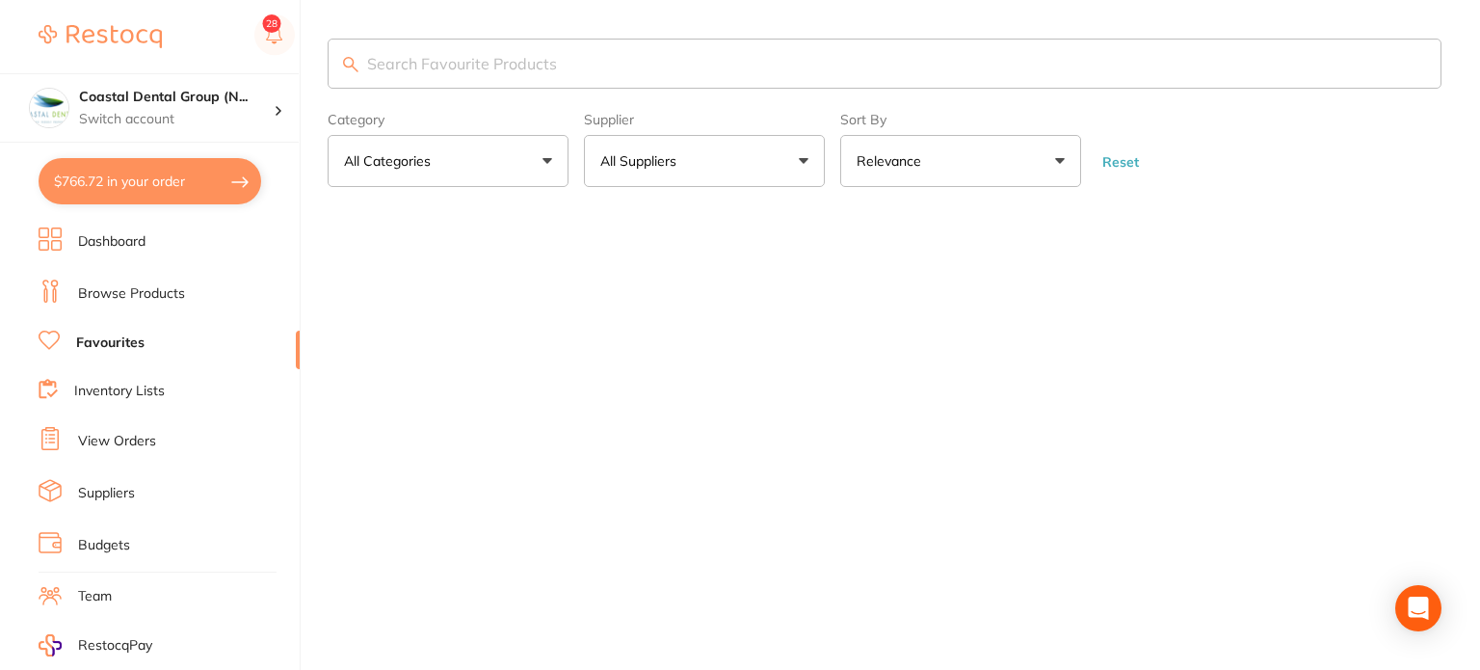
click at [195, 296] on li "Browse Products" at bounding box center [169, 293] width 261 height 29
